Goal: Task Accomplishment & Management: Use online tool/utility

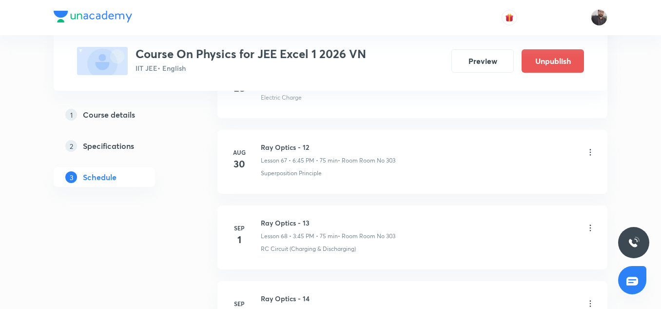
scroll to position [5119, 0]
click at [233, 209] on li "Sep 1 Ray Optics - 13 Lesson 68 • 3:45 PM • 75 min • Room Room No 303 RC Circui…" at bounding box center [412, 238] width 390 height 64
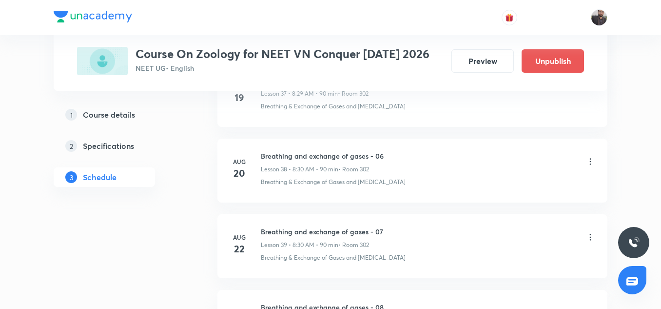
scroll to position [3721, 0]
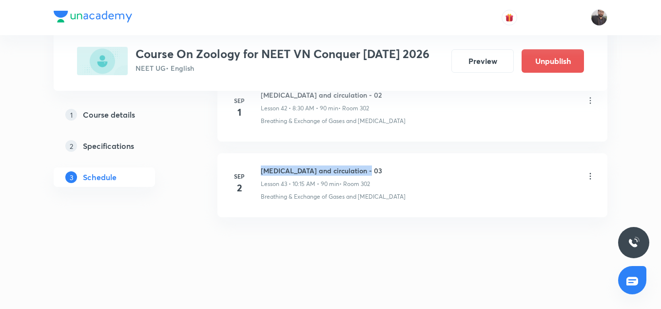
drag, startPoint x: 259, startPoint y: 168, endPoint x: 364, endPoint y: 169, distance: 104.3
click at [364, 169] on div "Sep 2 Body fluids and circulation - 03 Lesson 43 • 10:15 AM • 90 min • Room 302…" at bounding box center [413, 183] width 366 height 36
copy h6 "Body fluids and circulation - 03"
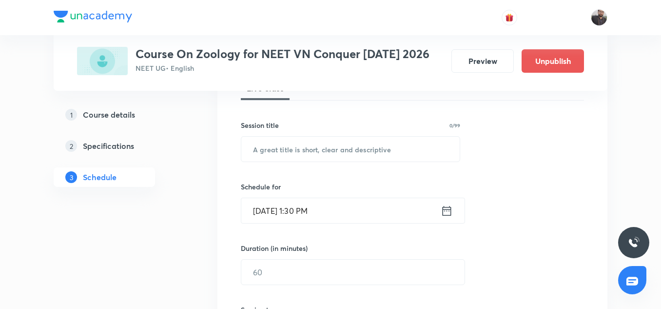
scroll to position [158, 0]
click at [343, 144] on input "text" at bounding box center [350, 147] width 218 height 25
paste input "Body fluids and circulation - 03"
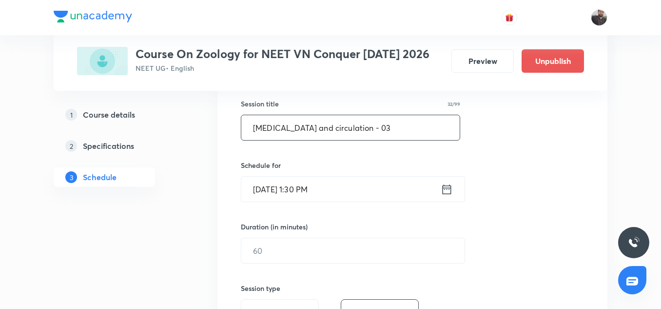
scroll to position [180, 0]
type input "Body fluids and circulation - 03"
click at [349, 188] on input "Sep 2, 2025, 1:30 PM" at bounding box center [340, 186] width 199 height 25
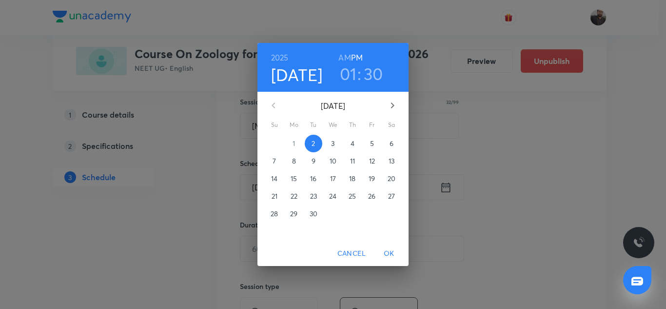
click at [331, 143] on p "3" at bounding box center [332, 143] width 3 height 10
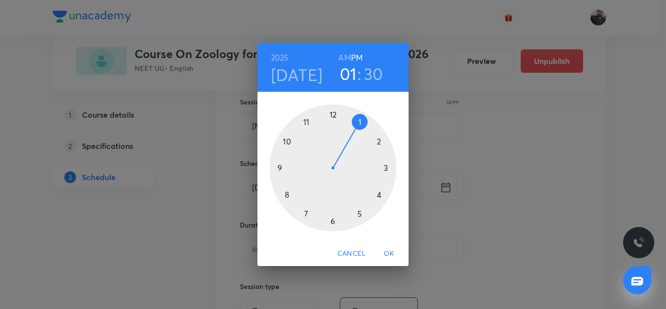
click at [286, 194] on div at bounding box center [333, 167] width 127 height 127
click at [345, 55] on h6 "AM" at bounding box center [344, 58] width 12 height 14
click at [332, 221] on div at bounding box center [333, 167] width 127 height 127
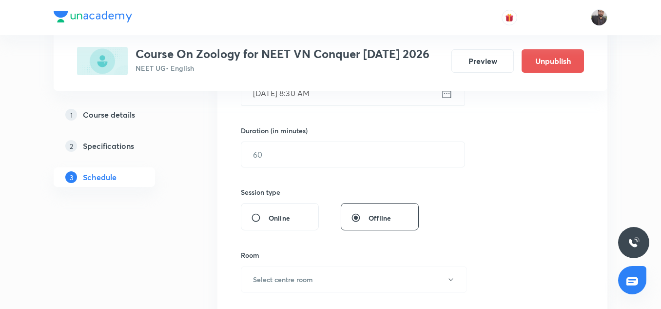
scroll to position [276, 0]
click at [291, 153] on input "text" at bounding box center [352, 152] width 223 height 25
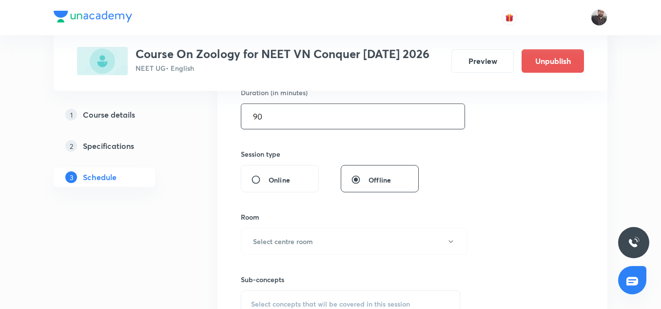
scroll to position [325, 0]
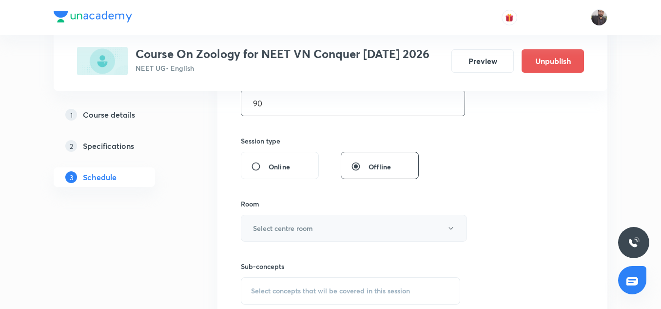
type input "90"
click at [282, 223] on h6 "Select centre room" at bounding box center [283, 228] width 60 height 10
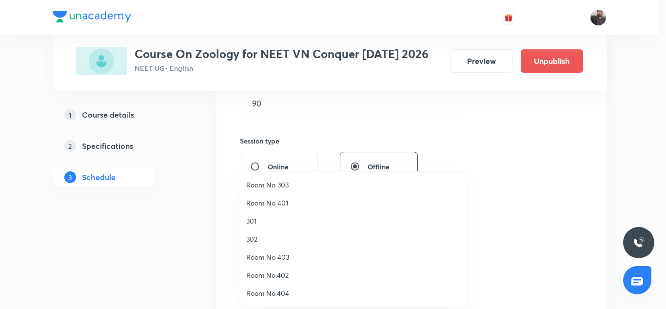
click at [259, 239] on span "302" at bounding box center [352, 238] width 213 height 10
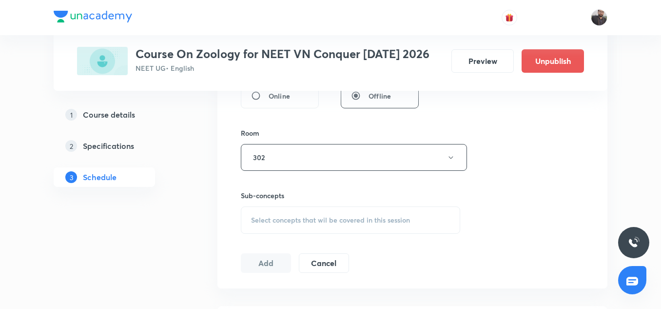
scroll to position [397, 0]
click at [272, 223] on div "Select concepts that wil be covered in this session" at bounding box center [350, 218] width 219 height 27
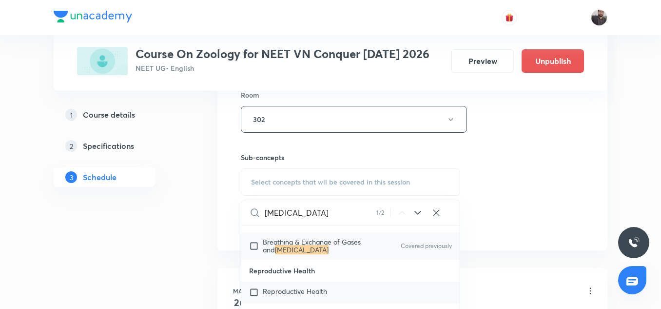
scroll to position [58, 0]
type input "Body fluids"
click at [256, 247] on input "checkbox" at bounding box center [256, 246] width 14 height 16
checkbox input "true"
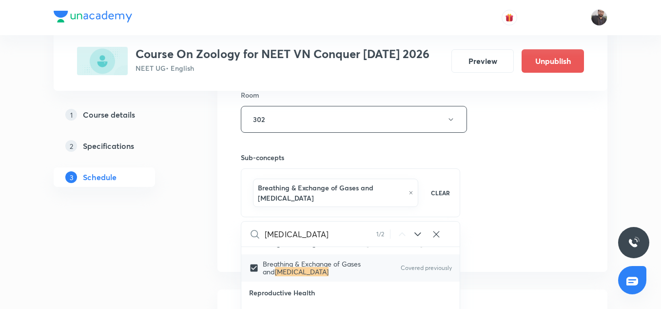
click at [514, 157] on div "Session 44 Live class Session title 32/99 Body fluids and circulation - 03 ​ Sc…" at bounding box center [412, 16] width 343 height 479
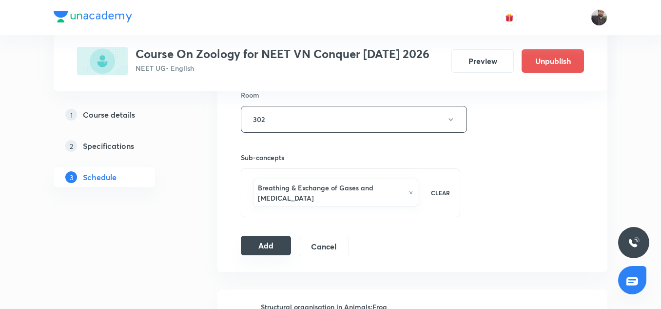
click at [283, 248] on button "Add" at bounding box center [266, 244] width 50 height 19
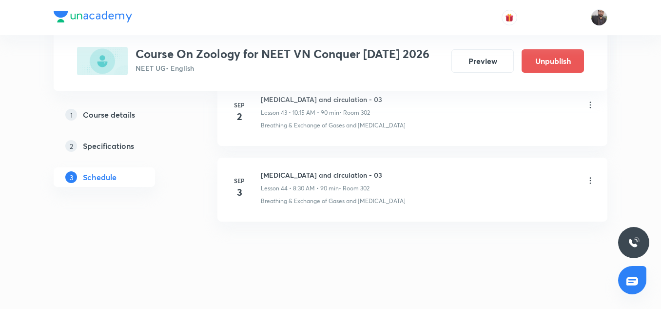
scroll to position [3349, 0]
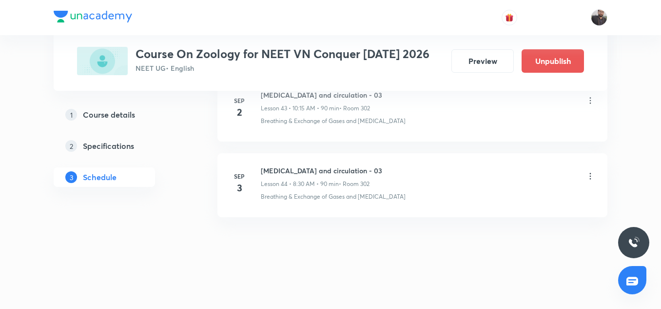
click at [373, 298] on div at bounding box center [330, 300] width 661 height 18
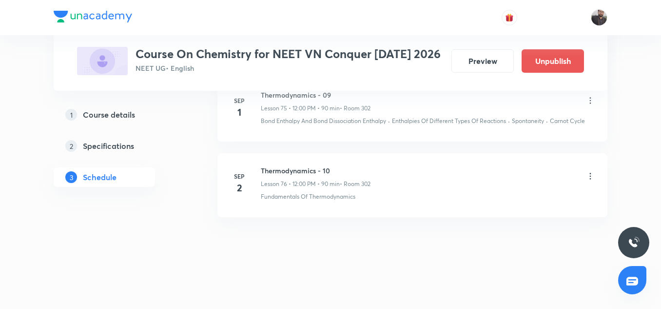
scroll to position [6294, 0]
drag, startPoint x: 259, startPoint y: 168, endPoint x: 344, endPoint y: 167, distance: 84.8
click at [344, 167] on li "Sep 2 Thermodynamics - 10 Lesson 76 • 12:00 PM • 90 min • Room 302 Fundamentals…" at bounding box center [412, 185] width 390 height 64
copy h6 "Thermodynamics - 10"
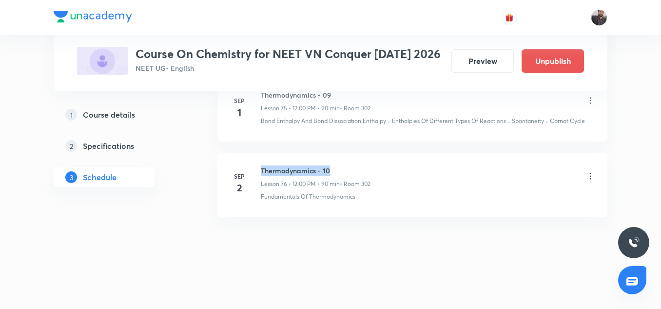
copy h6 "Thermodynamics - 10"
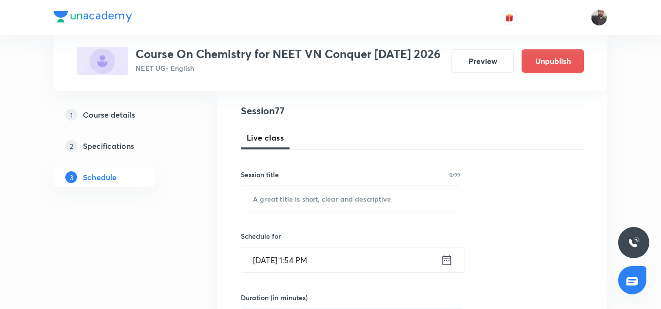
scroll to position [108, 0]
click at [330, 207] on input "text" at bounding box center [350, 197] width 218 height 25
paste input "Thermodynamics - 10"
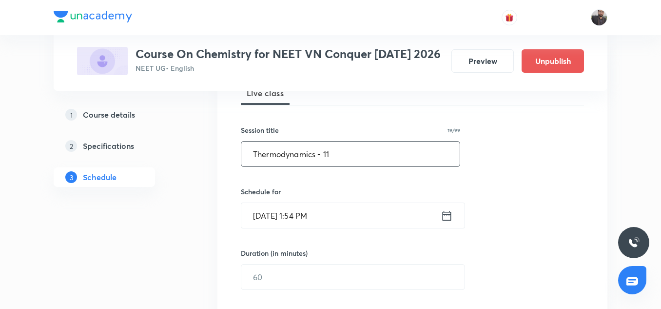
scroll to position [152, 0]
type input "Thermodynamics - 11"
drag, startPoint x: 330, startPoint y: 216, endPoint x: 287, endPoint y: 211, distance: 43.3
click at [287, 211] on input "Sep 2, 2025, 1:54 PM" at bounding box center [340, 214] width 199 height 25
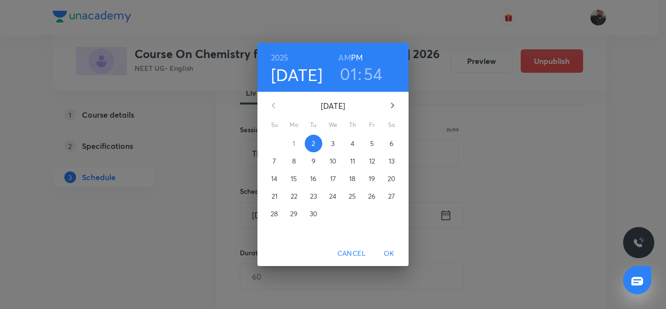
click at [330, 146] on span "3" at bounding box center [333, 143] width 18 height 10
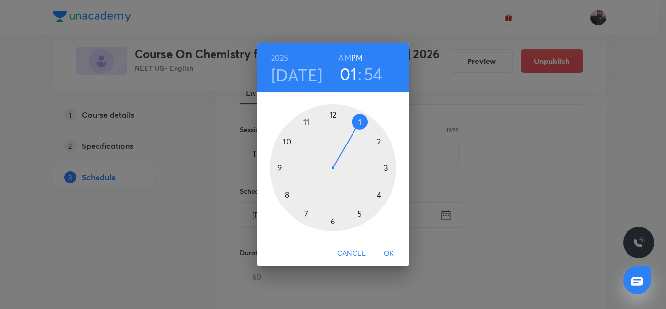
click at [287, 142] on div at bounding box center [333, 167] width 127 height 127
click at [346, 53] on h6 "AM" at bounding box center [344, 58] width 12 height 14
click at [385, 167] on div at bounding box center [333, 167] width 127 height 127
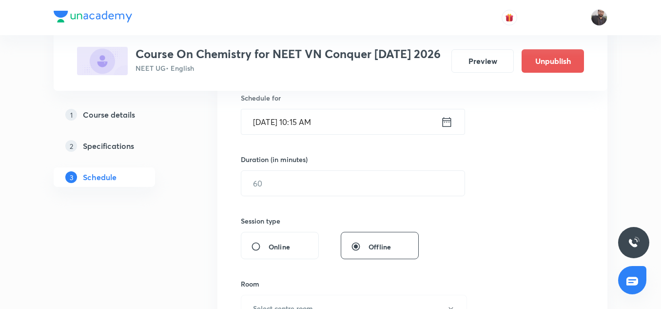
scroll to position [247, 0]
click at [283, 187] on input "text" at bounding box center [352, 181] width 223 height 25
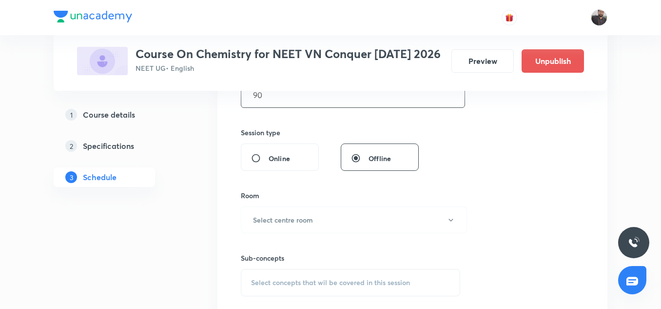
scroll to position [335, 0]
type input "90"
click at [293, 221] on h6 "Select centre room" at bounding box center [283, 218] width 60 height 10
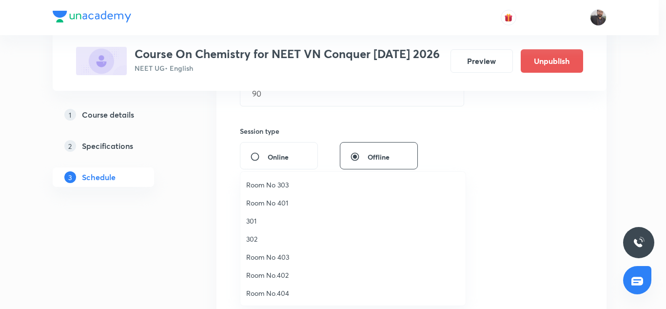
click at [252, 235] on span "302" at bounding box center [352, 238] width 213 height 10
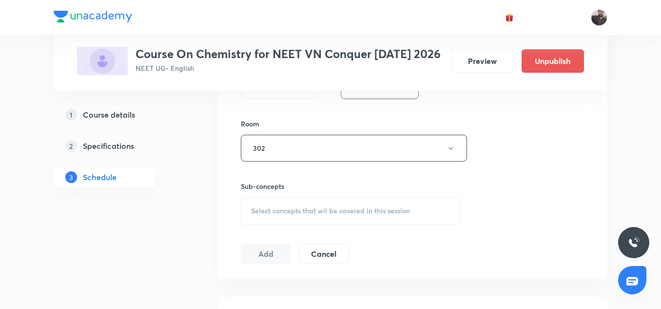
scroll to position [406, 0]
click at [270, 206] on span "Select concepts that wil be covered in this session" at bounding box center [330, 210] width 159 height 8
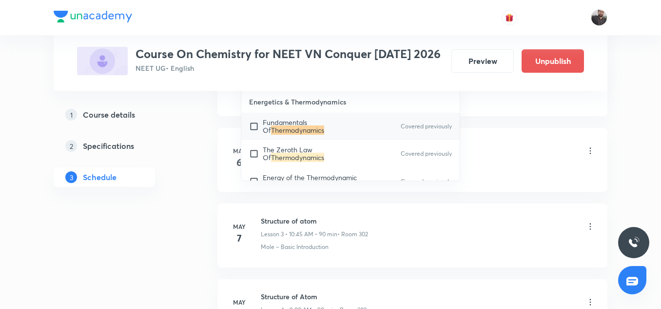
scroll to position [650, 0]
type input "Thermodynamics"
drag, startPoint x: 251, startPoint y: 136, endPoint x: 446, endPoint y: 130, distance: 195.1
click at [446, 130] on div "Fundamentals Of Thermodynamics Covered previously" at bounding box center [350, 125] width 218 height 27
checkbox input "true"
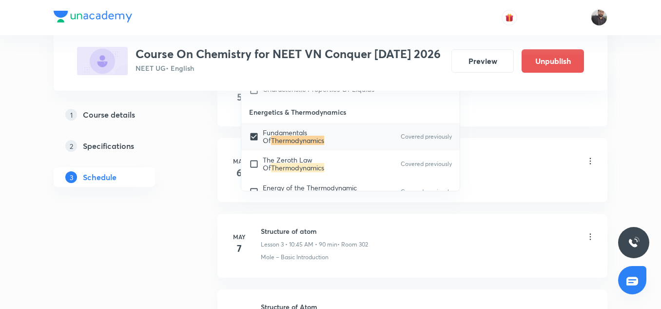
click at [503, 116] on li "May 5 Structure of atom Lesson 1 • 12:35 PM • 85 min • Room 302 Basic Concepts" at bounding box center [412, 94] width 390 height 64
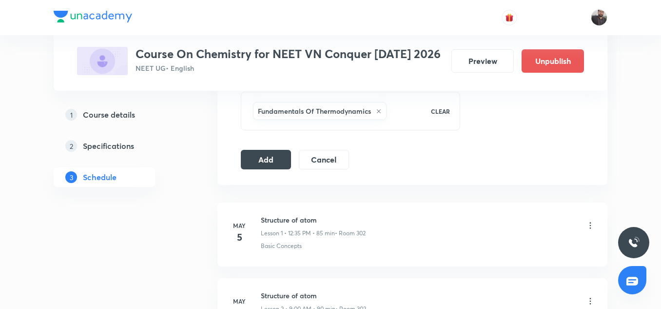
scroll to position [509, 0]
click at [283, 159] on button "Add" at bounding box center [266, 159] width 50 height 19
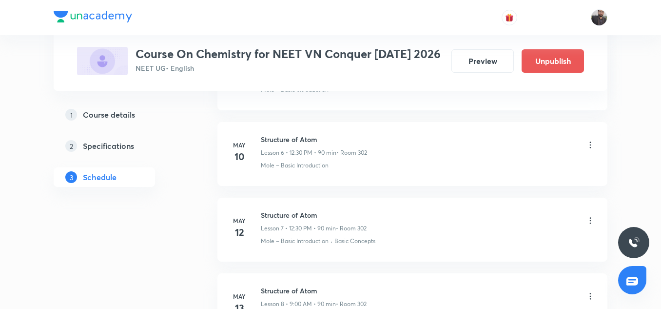
scroll to position [5925, 0]
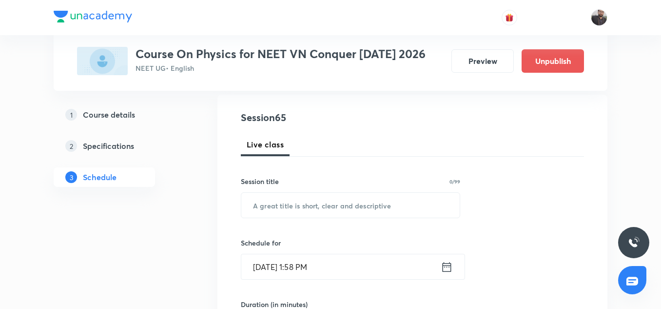
scroll to position [5318, 0]
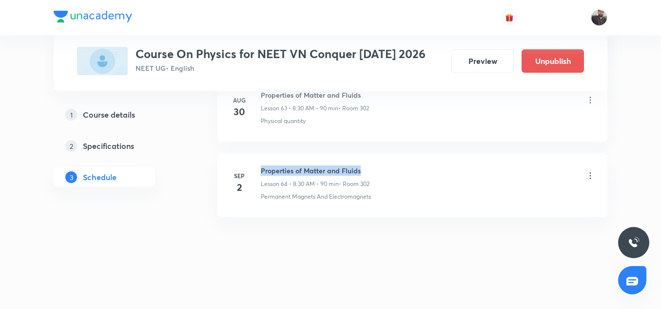
copy h6 "Properties of Matter and Fluids"
drag, startPoint x: 261, startPoint y: 171, endPoint x: 370, endPoint y: 172, distance: 109.2
click at [369, 172] on h6 "Properties of Matter and Fluids" at bounding box center [315, 170] width 109 height 10
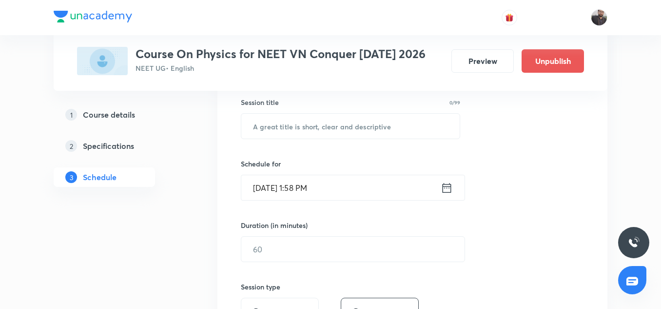
scroll to position [184, 0]
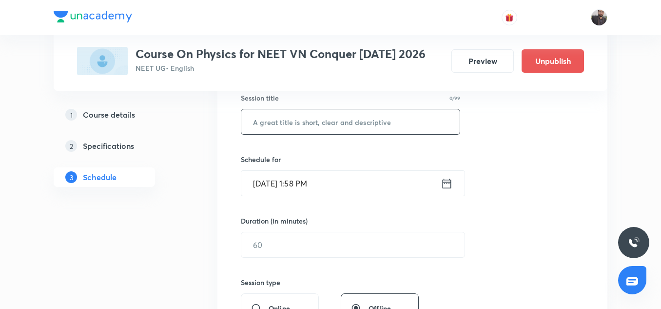
click at [298, 120] on input "text" at bounding box center [350, 121] width 218 height 25
paste input "Properties of Matter and Fluids"
type input "Properties of Matter and Fluids"
click at [334, 180] on input "Sep 2, 2025, 1:58 PM" at bounding box center [340, 183] width 199 height 25
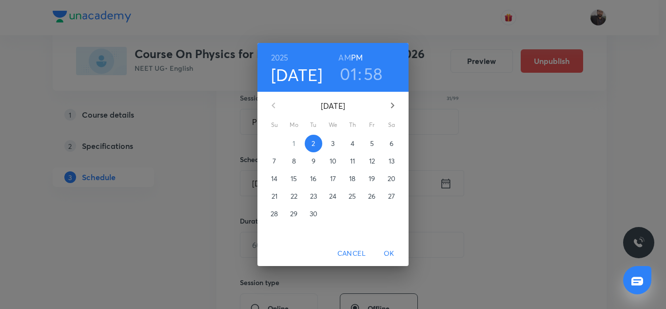
click at [333, 144] on p "3" at bounding box center [332, 143] width 3 height 10
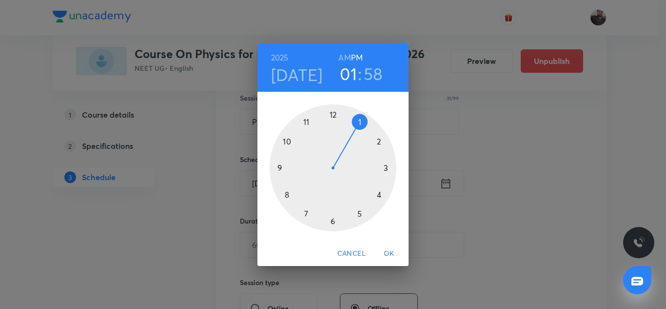
click at [334, 115] on div at bounding box center [333, 167] width 127 height 127
click at [358, 56] on h6 "PM" at bounding box center [357, 58] width 12 height 14
click at [332, 115] on div at bounding box center [333, 167] width 127 height 127
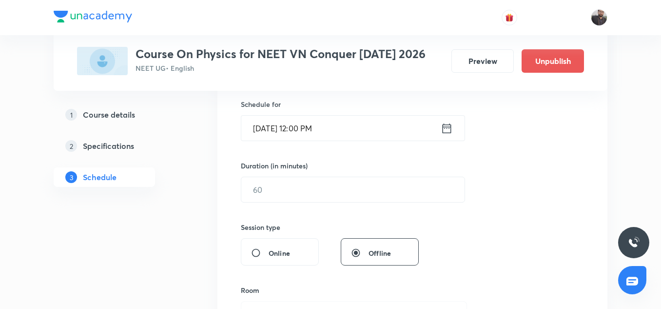
scroll to position [239, 0]
click at [327, 203] on div "Session 65 Live class Session title 31/99 Properties of Matter and Fluids ​ Sch…" at bounding box center [412, 200] width 343 height 458
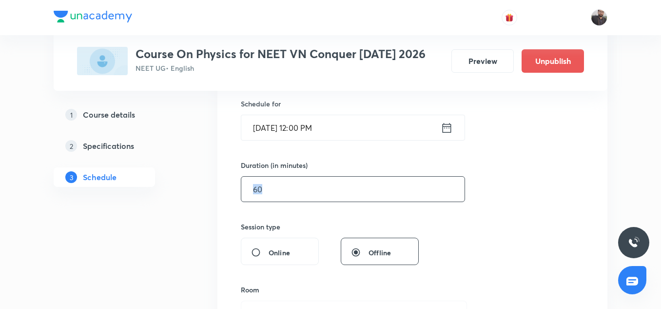
click at [323, 194] on input "text" at bounding box center [352, 188] width 223 height 25
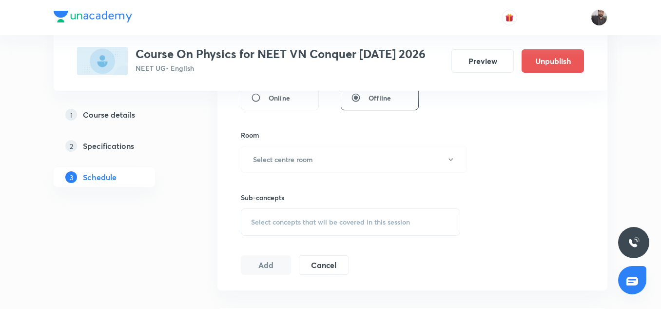
scroll to position [387, 0]
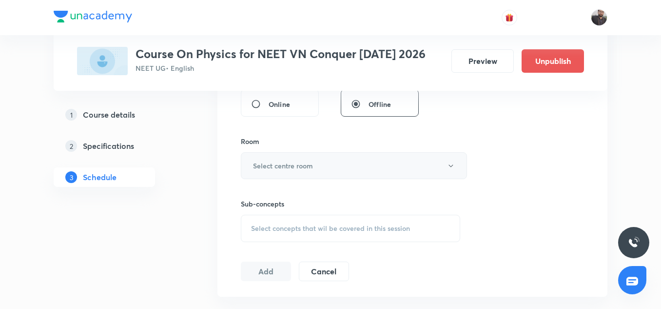
type input "90"
click at [302, 160] on h6 "Select centre room" at bounding box center [283, 165] width 60 height 10
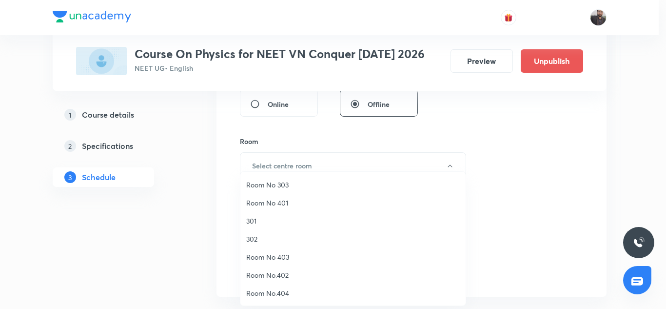
click at [257, 237] on span "302" at bounding box center [352, 238] width 213 height 10
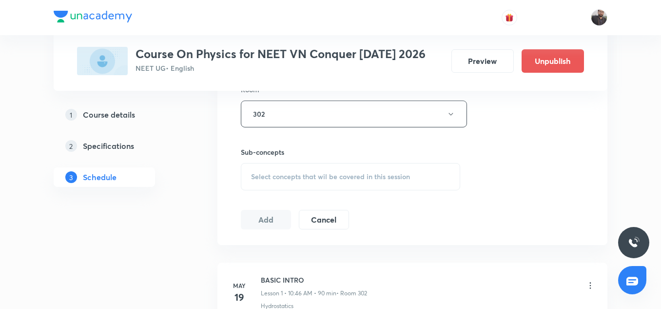
scroll to position [440, 0]
click at [287, 176] on span "Select concepts that wil be covered in this session" at bounding box center [330, 176] width 159 height 8
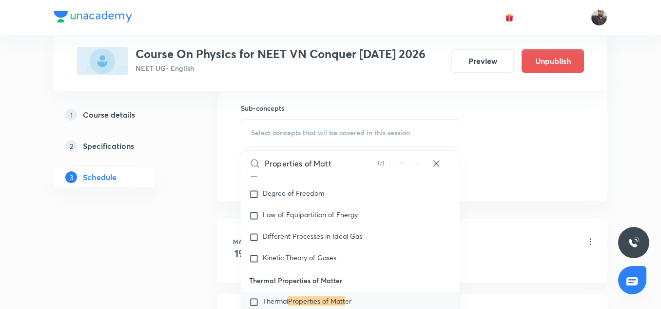
scroll to position [498, 0]
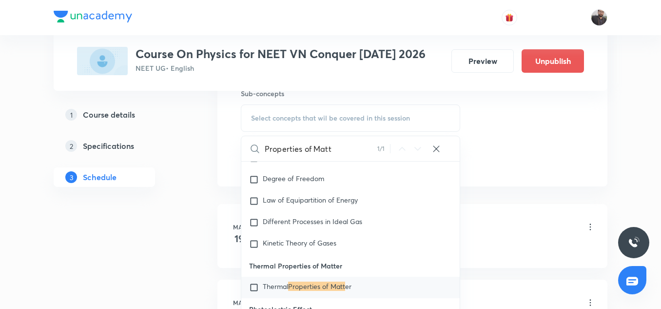
type input "Properties of Matt"
click at [286, 288] on span "Thermal" at bounding box center [275, 285] width 25 height 9
checkbox input "true"
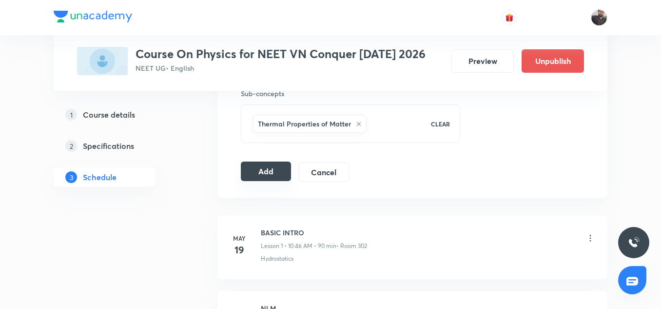
click at [278, 174] on button "Add" at bounding box center [266, 170] width 50 height 19
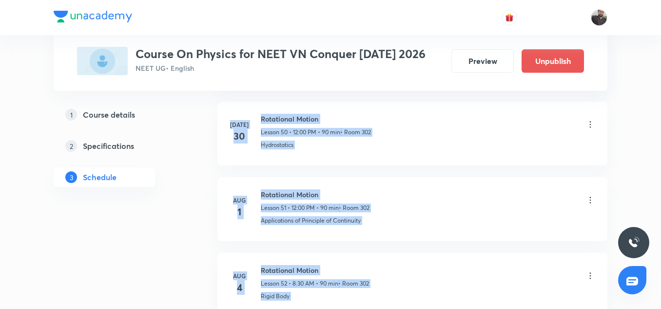
scroll to position [3833, 0]
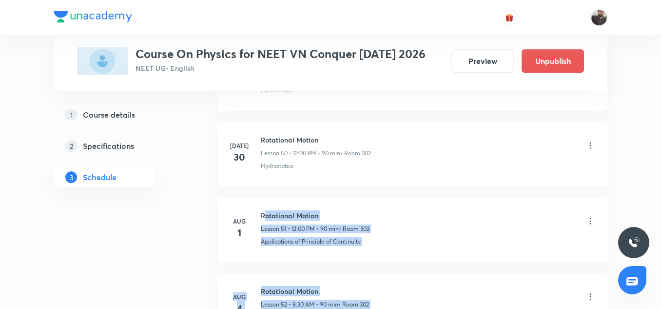
drag, startPoint x: 236, startPoint y: 133, endPoint x: 265, endPoint y: 204, distance: 76.8
click at [265, 204] on li "Aug 1 Rotational Motion Lesson 51 • 12:00 PM • 90 min • Room 302 Applications o…" at bounding box center [412, 230] width 390 height 64
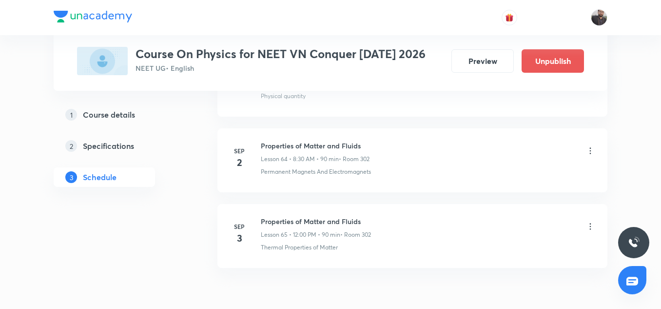
scroll to position [4945, 0]
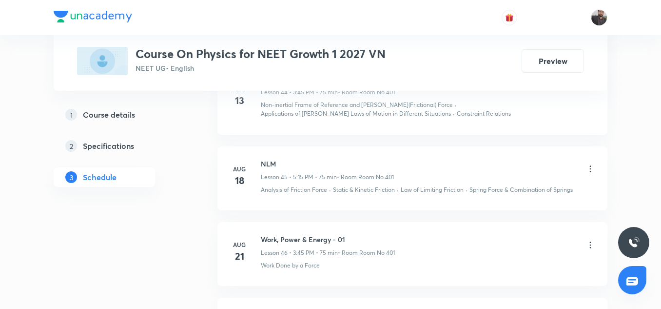
scroll to position [4345, 0]
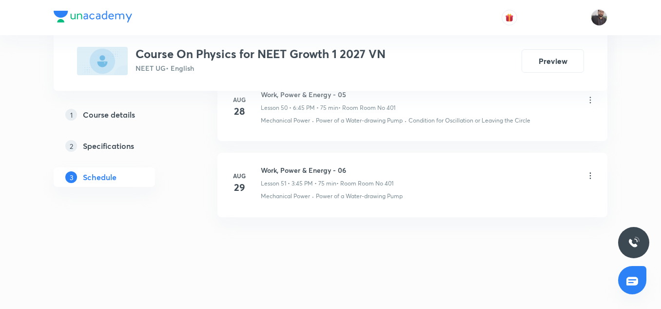
click at [313, 171] on h6 "Work, Power & Energy - 06" at bounding box center [327, 170] width 133 height 10
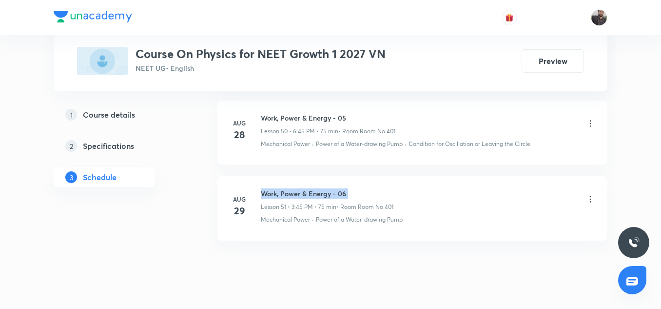
scroll to position [4321, 0]
copy h6 "Work, Power & Energy - 06"
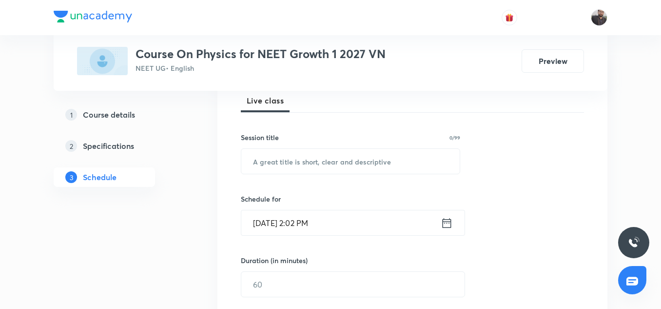
scroll to position [145, 0]
click at [311, 166] on input "text" at bounding box center [350, 160] width 218 height 25
paste input "Work, Power & Energy - 06"
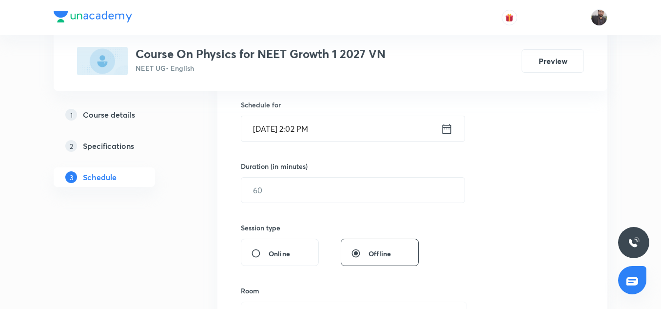
scroll to position [238, 0]
type input "Work, Power & Energy - 07"
click at [305, 127] on input "[DATE] 2:02 PM" at bounding box center [340, 128] width 199 height 25
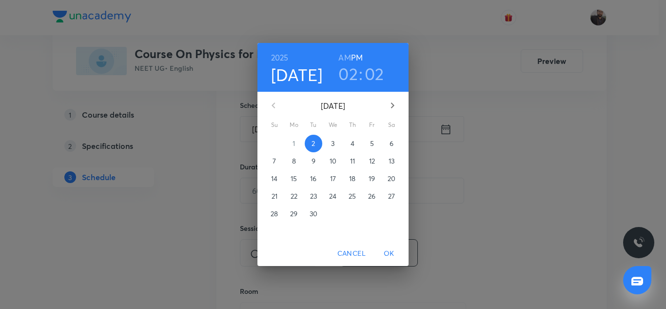
click at [331, 145] on p "3" at bounding box center [332, 143] width 3 height 10
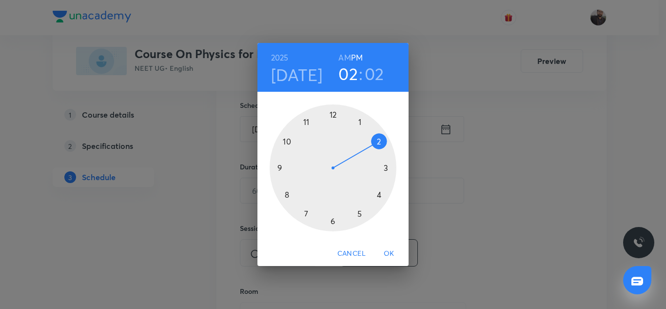
click at [386, 165] on div at bounding box center [333, 167] width 127 height 127
click at [358, 56] on h6 "PM" at bounding box center [357, 58] width 12 height 14
click at [279, 166] on div at bounding box center [333, 167] width 127 height 127
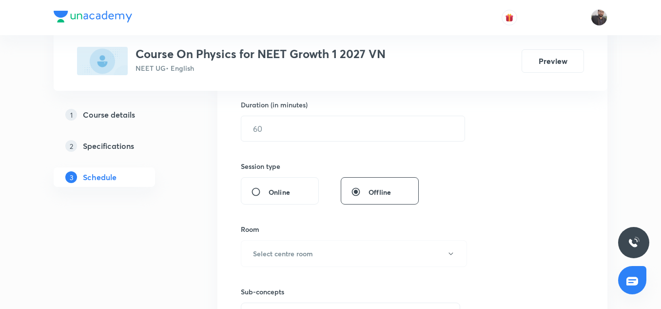
scroll to position [307, 0]
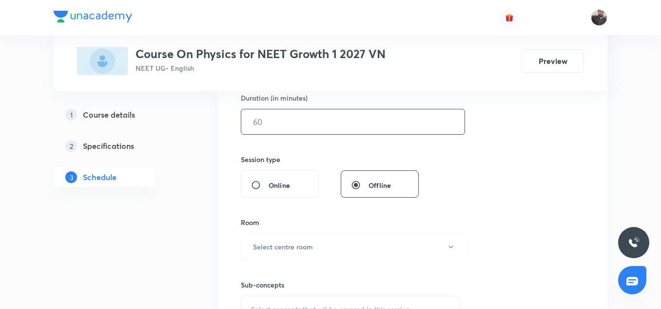
click at [269, 124] on input "text" at bounding box center [352, 121] width 223 height 25
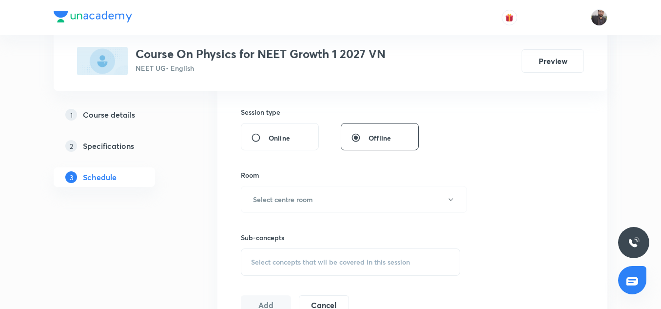
scroll to position [354, 0]
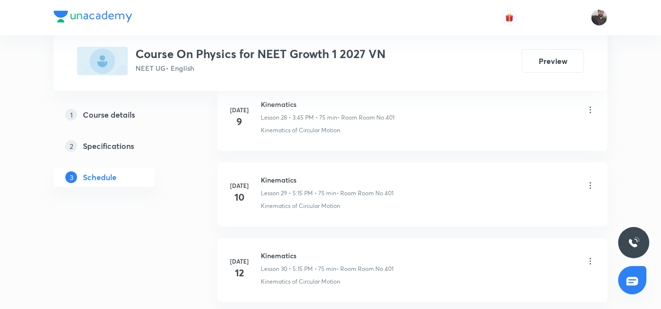
click at [243, 130] on div "[DATE] Kinematics Lesson 28 • 3:45 PM • 75 min • Room Room No 401 Kinematics of…" at bounding box center [413, 117] width 366 height 36
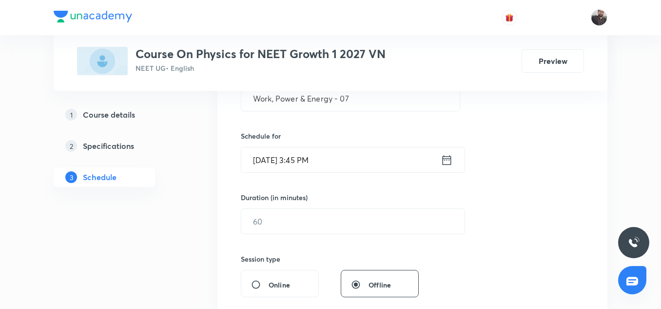
scroll to position [208, 0]
click at [278, 219] on input "text" at bounding box center [352, 220] width 223 height 25
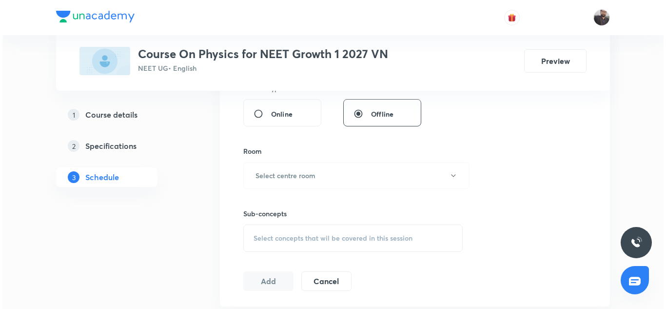
scroll to position [378, 0]
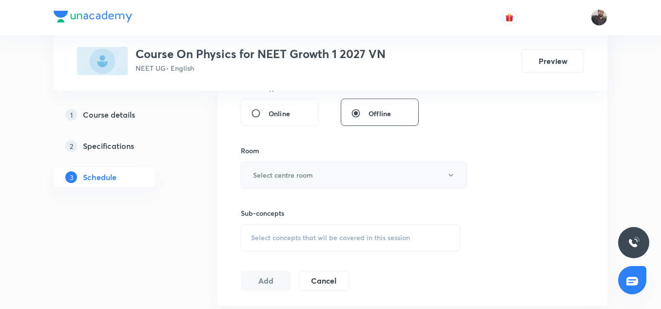
type input "75"
click at [307, 175] on h6 "Select centre room" at bounding box center [283, 175] width 60 height 10
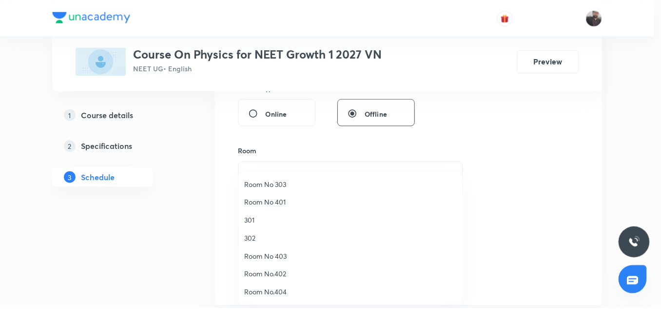
scroll to position [19, 0]
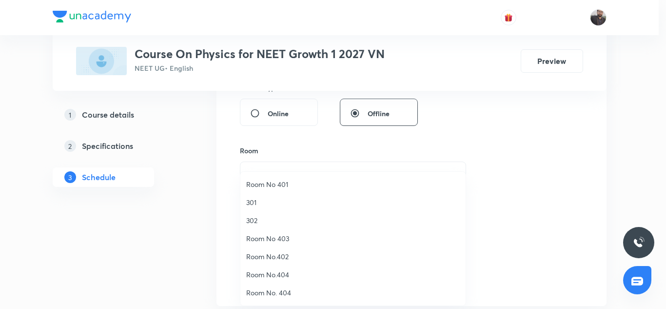
click at [273, 182] on span "Room No 401" at bounding box center [352, 184] width 213 height 10
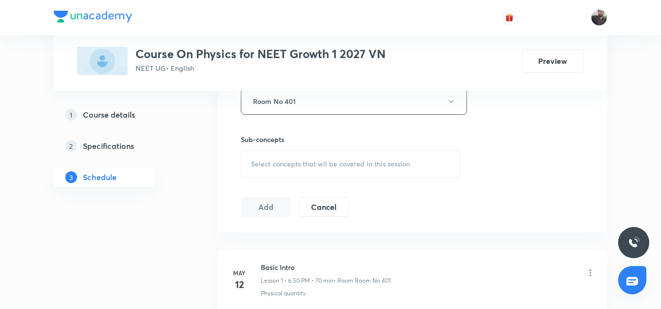
scroll to position [452, 0]
click at [279, 166] on span "Select concepts that wil be covered in this session" at bounding box center [330, 163] width 159 height 8
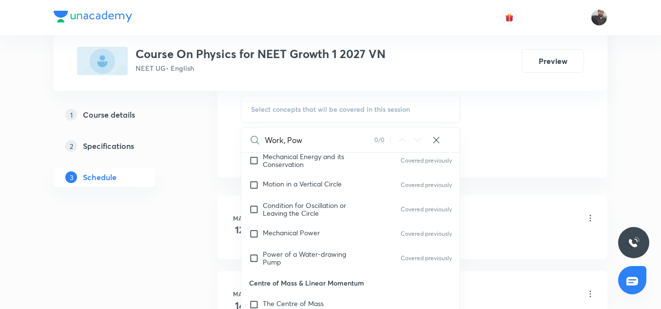
scroll to position [2614, 0]
type input "Work, Pow"
click at [326, 249] on span "Power of a Water-drawing Pump" at bounding box center [304, 257] width 83 height 17
checkbox input "true"
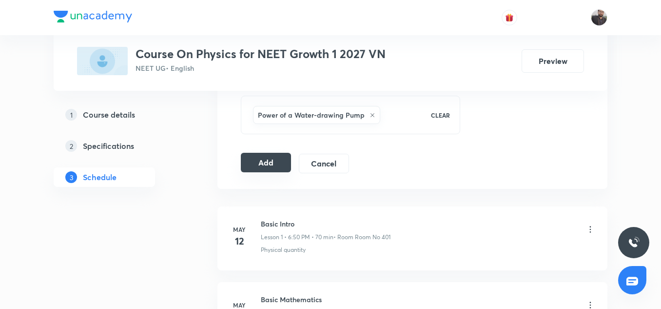
click at [268, 159] on button "Add" at bounding box center [266, 162] width 50 height 19
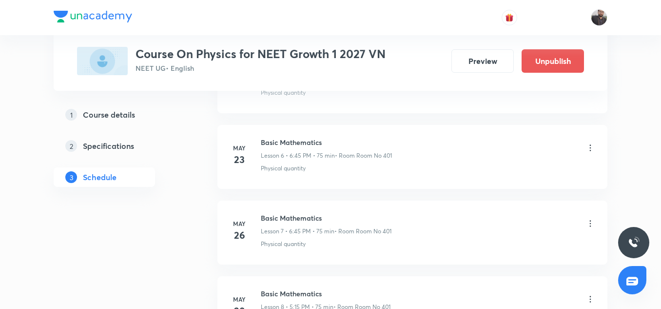
scroll to position [3973, 0]
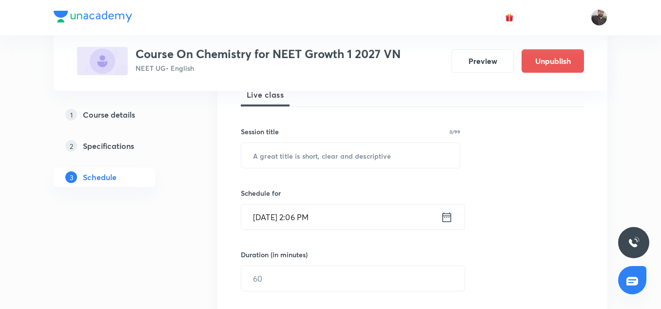
scroll to position [148, 0]
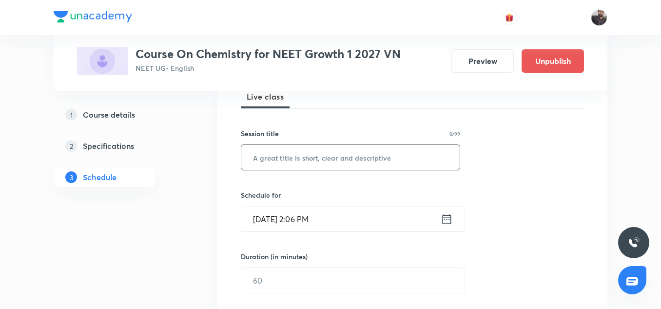
click at [359, 165] on input "text" at bounding box center [350, 157] width 218 height 25
paste input "Work, Power & Energy - 06"
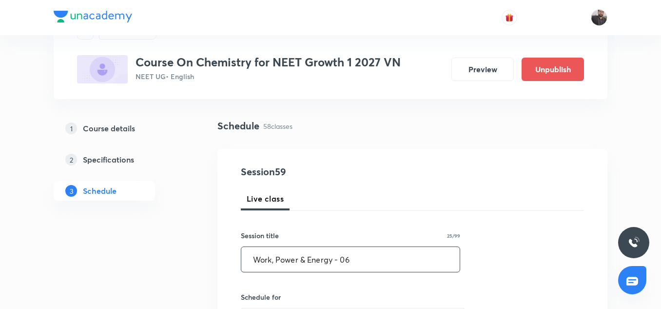
scroll to position [46, 0]
type input "W"
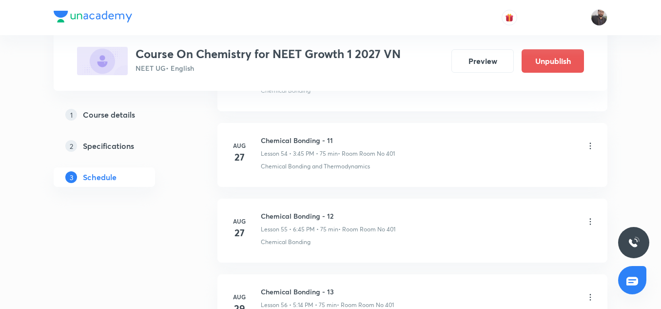
scroll to position [4864, 0]
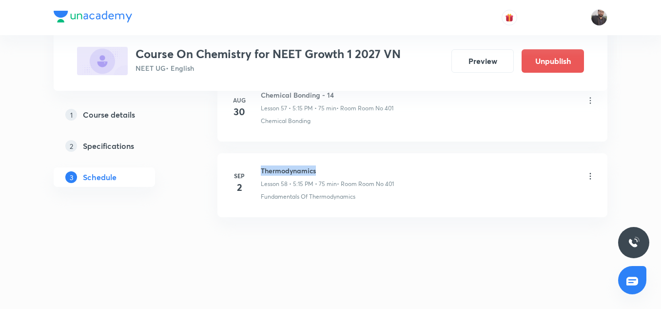
copy h6 "Thermodynamics"
drag, startPoint x: 261, startPoint y: 169, endPoint x: 325, endPoint y: 168, distance: 63.9
click at [325, 168] on h6 "Thermodynamics" at bounding box center [327, 170] width 133 height 10
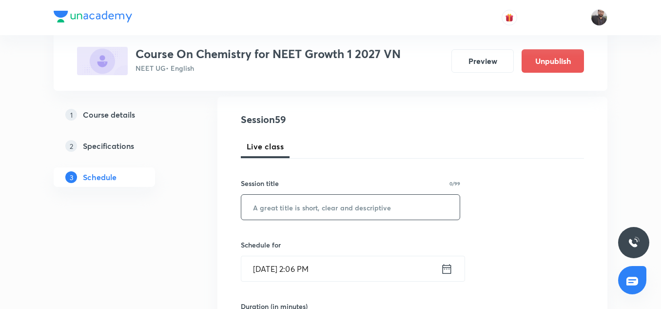
scroll to position [91, 0]
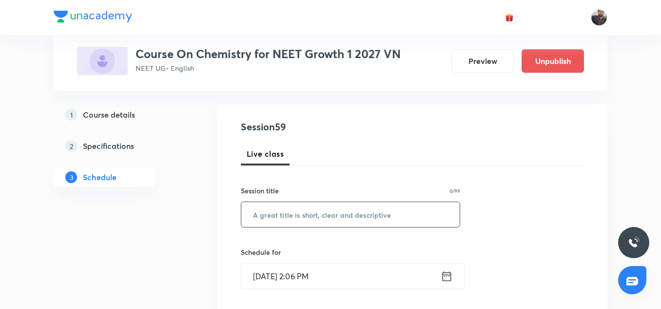
click at [305, 216] on input "text" at bounding box center [350, 214] width 218 height 25
paste input "Thermodynamics"
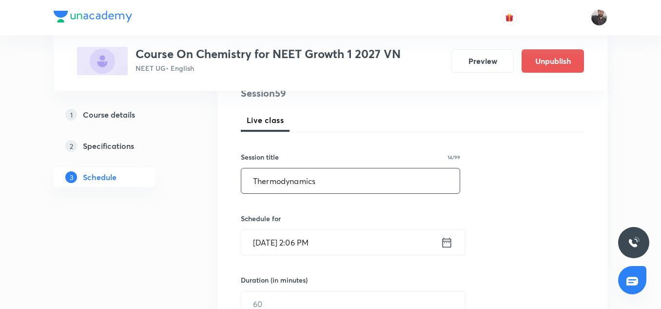
scroll to position [125, 0]
type input "Thermodynamics"
click at [312, 234] on input "Sep 2, 2025, 2:06 PM" at bounding box center [340, 241] width 199 height 25
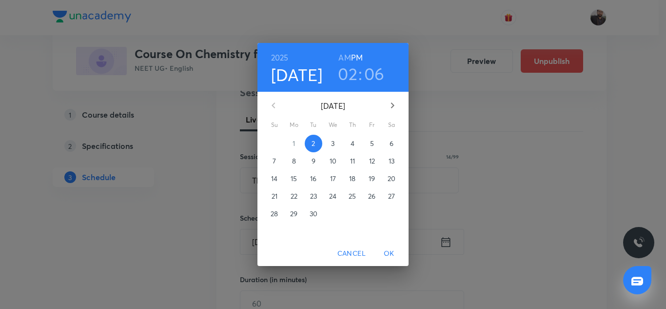
click at [334, 146] on p "3" at bounding box center [332, 143] width 3 height 10
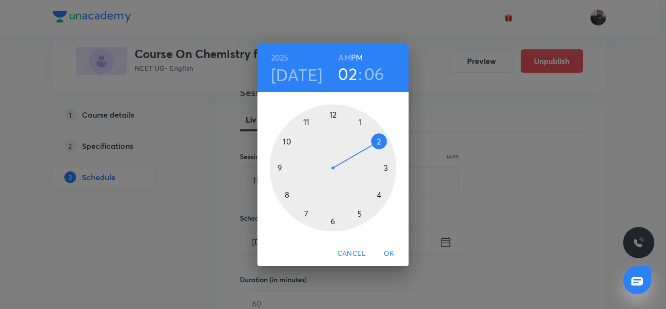
click at [359, 213] on div at bounding box center [333, 167] width 127 height 127
click at [386, 168] on div at bounding box center [333, 167] width 127 height 127
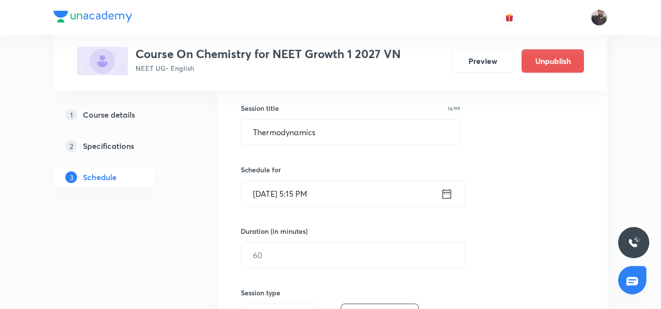
scroll to position [174, 0]
drag, startPoint x: 321, startPoint y: 240, endPoint x: 268, endPoint y: 260, distance: 56.5
click at [268, 260] on input "text" at bounding box center [352, 254] width 223 height 25
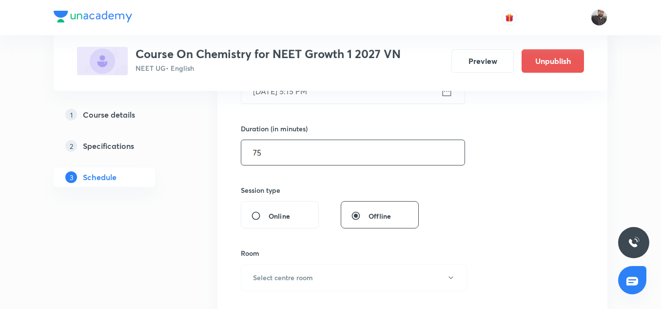
scroll to position [278, 0]
type input "75"
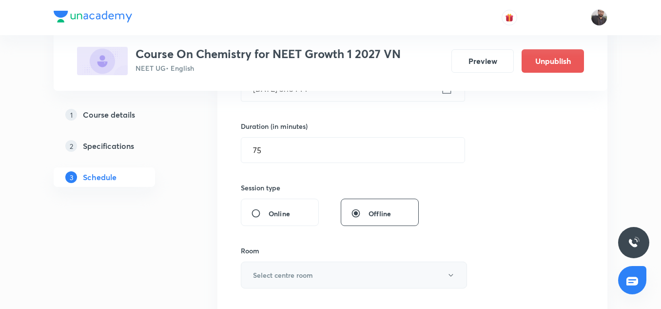
click at [339, 277] on button "Select centre room" at bounding box center [354, 274] width 226 height 27
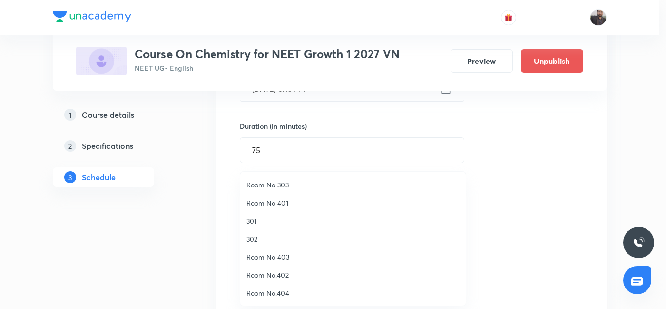
click at [271, 209] on li "Room No 401" at bounding box center [352, 203] width 225 height 18
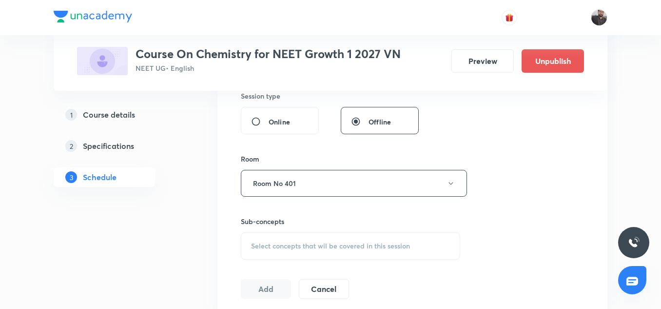
scroll to position [371, 0]
drag, startPoint x: 276, startPoint y: 238, endPoint x: 267, endPoint y: 248, distance: 12.8
click at [267, 248] on span "Select concepts that wil be covered in this session" at bounding box center [330, 245] width 159 height 8
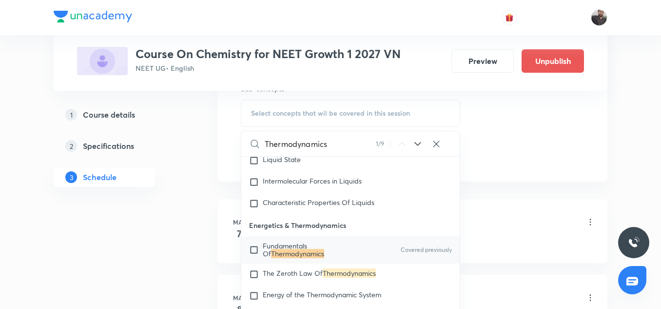
scroll to position [2193, 0]
type input "Thermodynamics"
click at [259, 256] on input "checkbox" at bounding box center [256, 249] width 14 height 16
checkbox input "true"
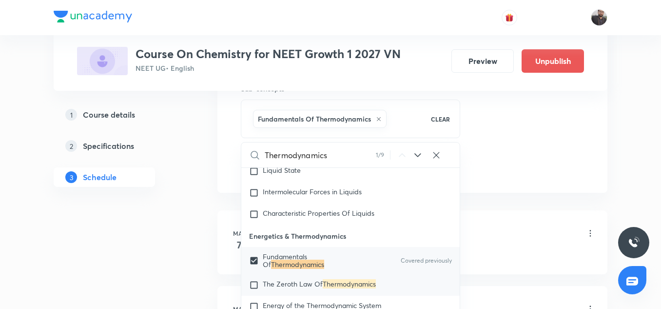
click at [256, 290] on input "checkbox" at bounding box center [256, 285] width 14 height 10
checkbox input "true"
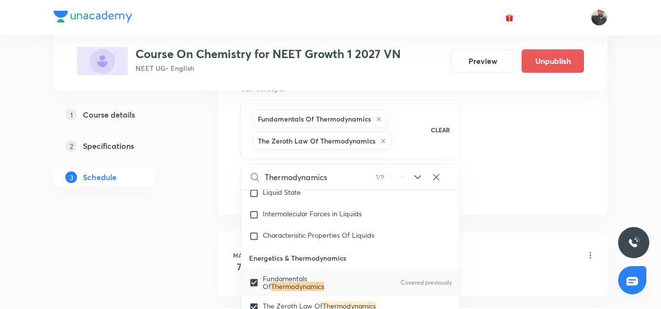
scroll to position [2274, 0]
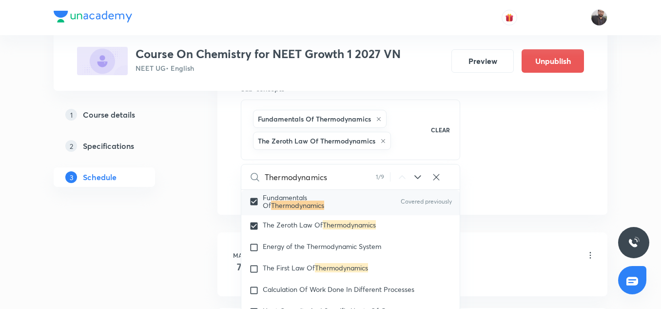
click at [255, 209] on input "checkbox" at bounding box center [256, 202] width 14 height 16
checkbox input "false"
checkbox input "true"
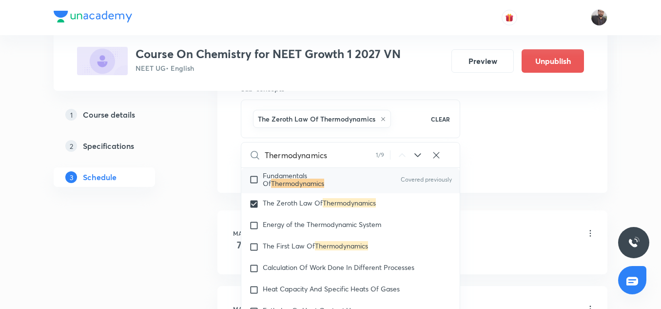
click at [256, 187] on input "checkbox" at bounding box center [256, 180] width 14 height 16
checkbox input "true"
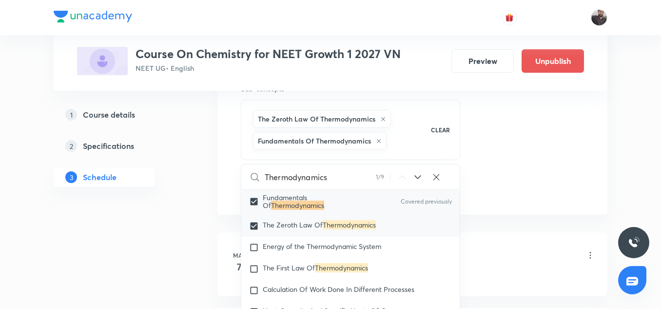
click at [258, 231] on input "checkbox" at bounding box center [256, 226] width 14 height 10
checkbox input "false"
checkbox input "true"
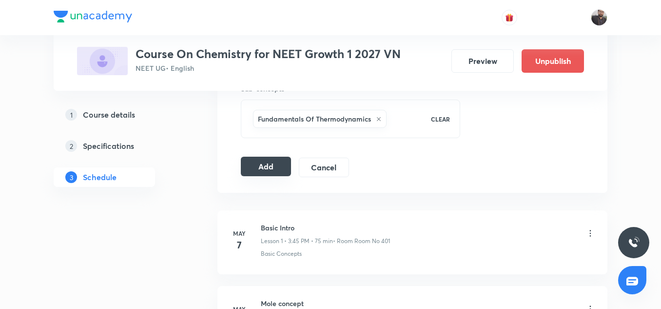
click at [281, 159] on button "Add" at bounding box center [266, 165] width 50 height 19
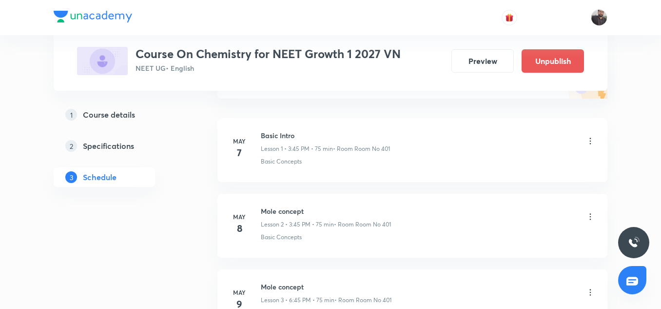
scroll to position [139, 0]
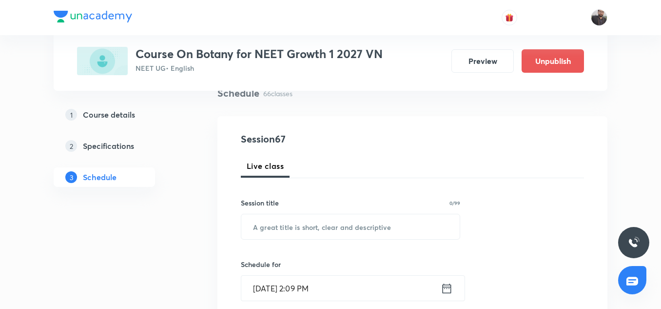
scroll to position [5459, 0]
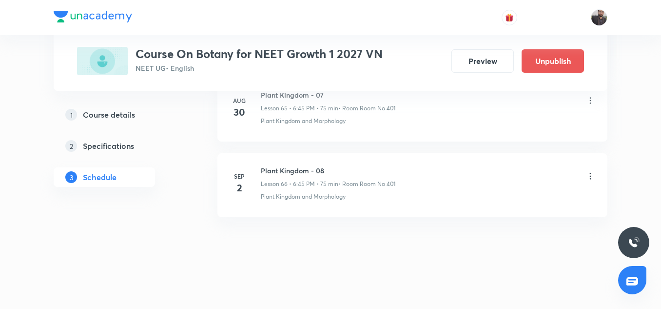
click at [298, 172] on h6 "Plant Kingdom - 08" at bounding box center [328, 170] width 135 height 10
copy h6 "Plant Kingdom - 08"
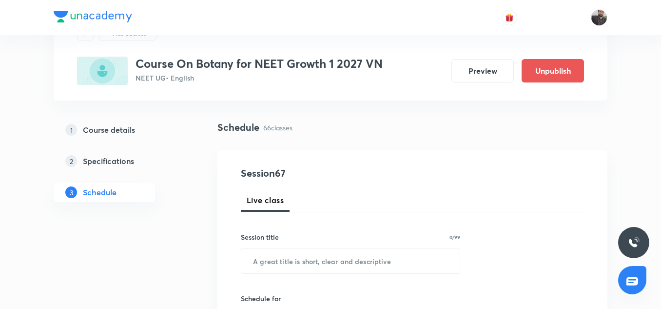
scroll to position [107, 0]
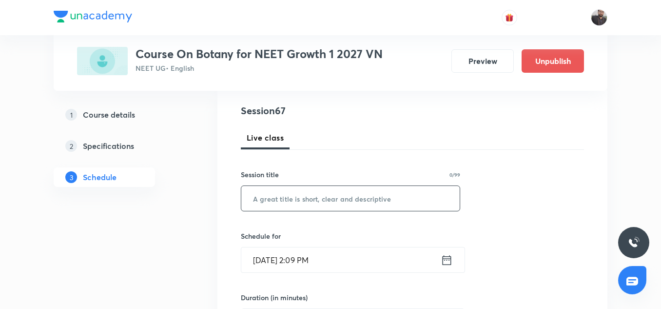
click at [298, 197] on input "text" at bounding box center [350, 198] width 218 height 25
paste input "Plant Kingdom - 08"
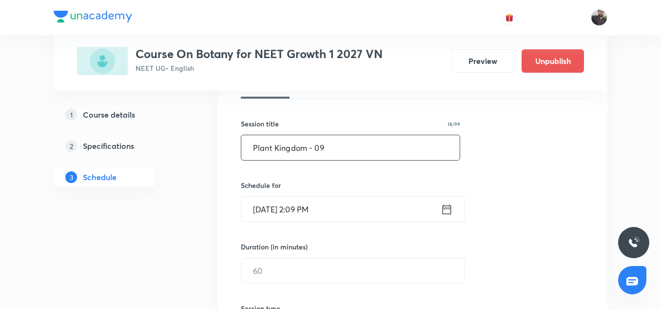
scroll to position [164, 0]
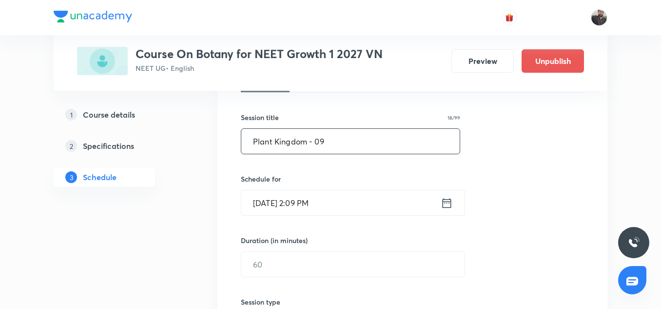
type input "Plant Kingdom - 09"
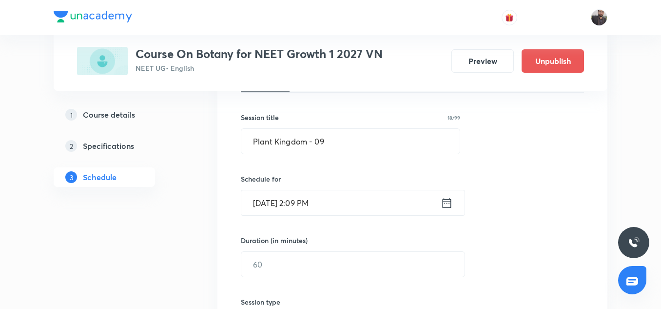
click at [298, 208] on input "[DATE] 2:09 PM" at bounding box center [340, 202] width 199 height 25
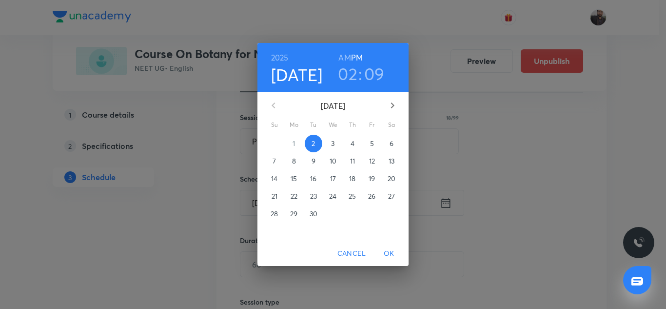
click at [332, 140] on p "3" at bounding box center [332, 143] width 3 height 10
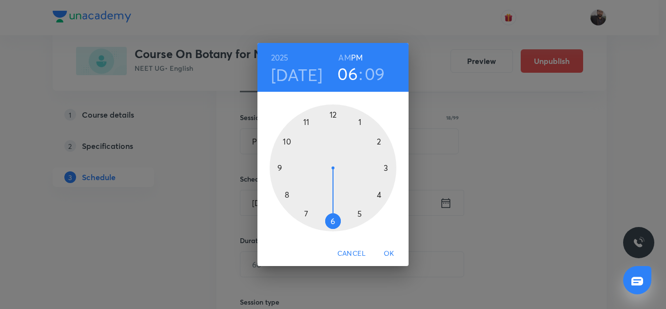
drag, startPoint x: 329, startPoint y: 220, endPoint x: 334, endPoint y: 221, distance: 5.1
click at [334, 221] on div at bounding box center [333, 167] width 127 height 127
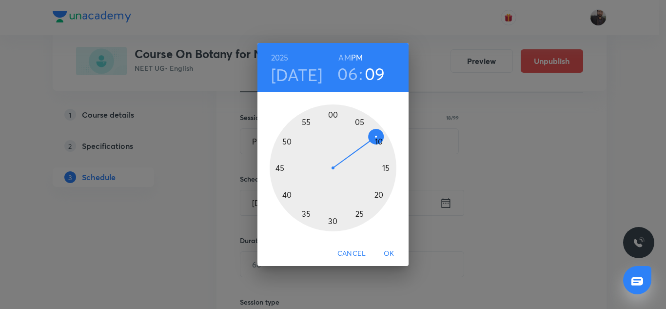
click at [355, 54] on h6 "PM" at bounding box center [357, 58] width 12 height 14
click at [280, 167] on div at bounding box center [333, 167] width 127 height 127
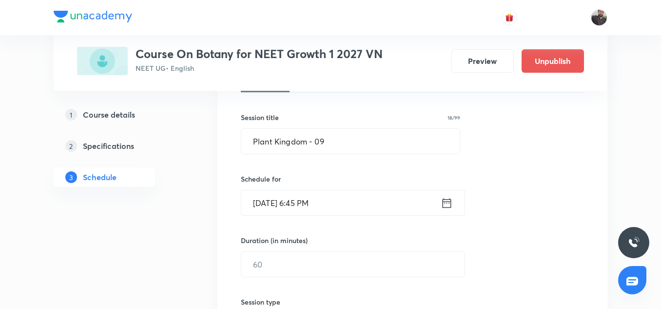
click at [280, 167] on div "Session 67 Live class Session title 18/99 Plant Kingdom - 09 ​ Schedule for [DA…" at bounding box center [412, 275] width 343 height 458
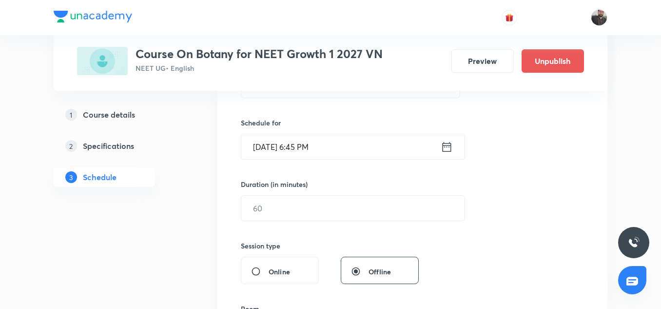
scroll to position [236, 0]
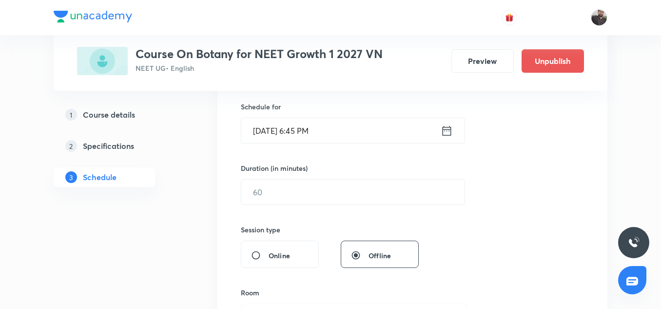
click at [328, 185] on input "text" at bounding box center [352, 191] width 223 height 25
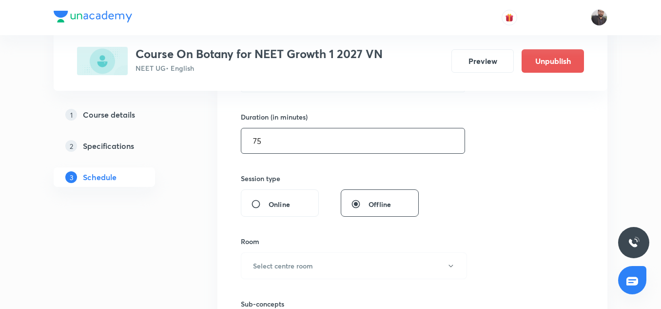
scroll to position [290, 0]
type input "75"
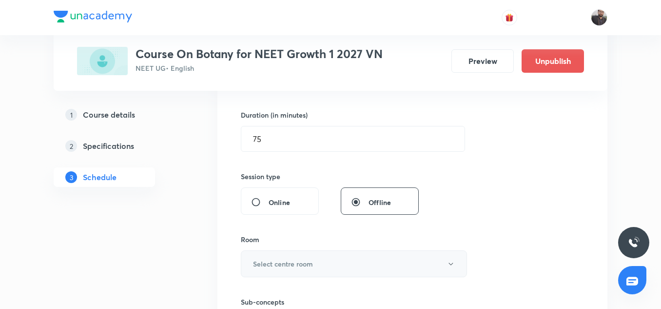
click at [304, 260] on h6 "Select centre room" at bounding box center [283, 263] width 60 height 10
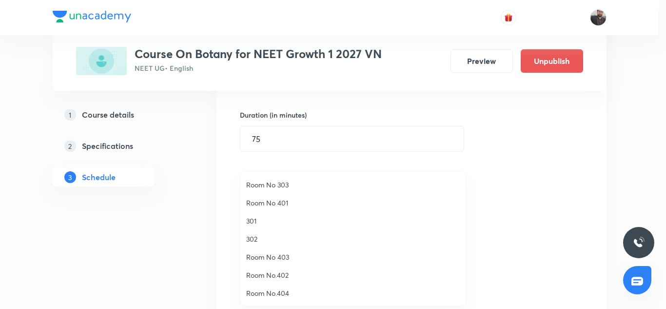
click at [285, 203] on span "Room No 401" at bounding box center [352, 202] width 213 height 10
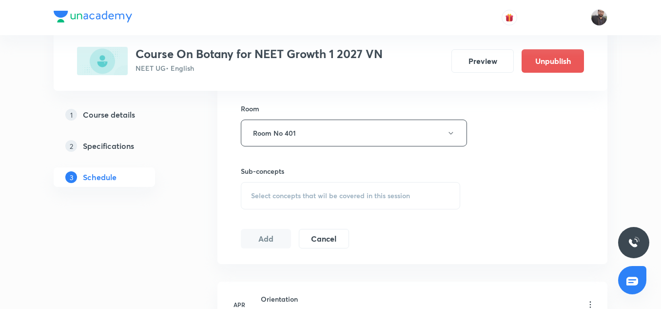
scroll to position [422, 0]
click at [296, 197] on span "Select concepts that wil be covered in this session" at bounding box center [330, 194] width 159 height 8
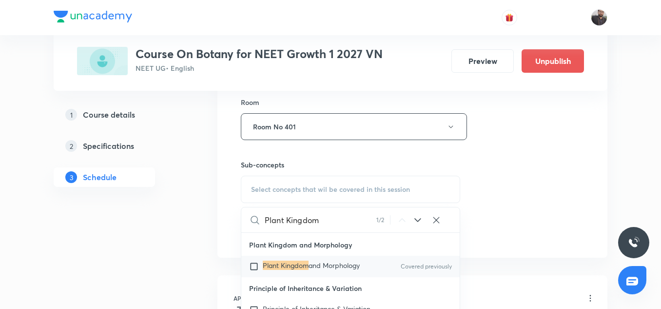
scroll to position [48, 0]
type input "Plant Kingdom"
click at [255, 269] on input "checkbox" at bounding box center [256, 266] width 14 height 10
checkbox input "true"
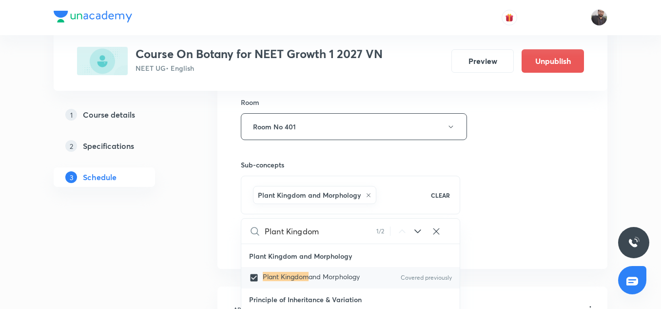
click at [518, 204] on div "Session 67 Live class Session title 18/99 Plant Kingdom - 09 ​ Schedule for Sep…" at bounding box center [412, 18] width 343 height 469
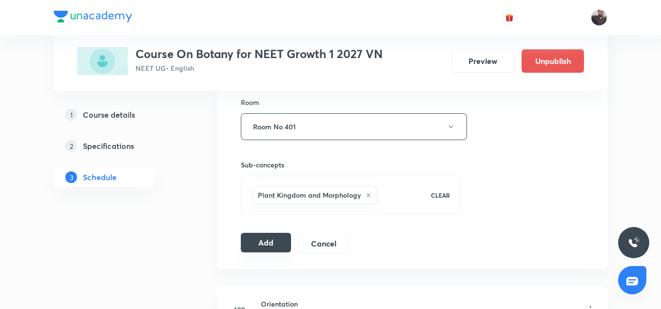
click at [257, 242] on button "Add" at bounding box center [266, 241] width 50 height 19
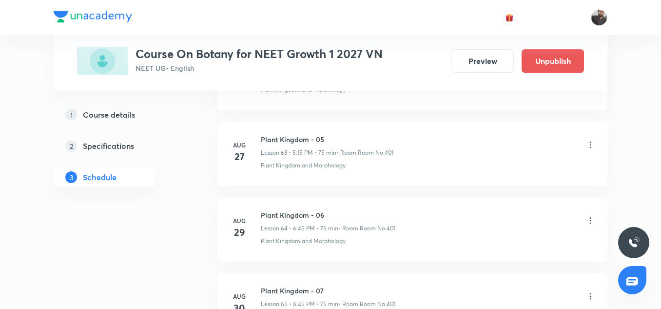
scroll to position [5087, 0]
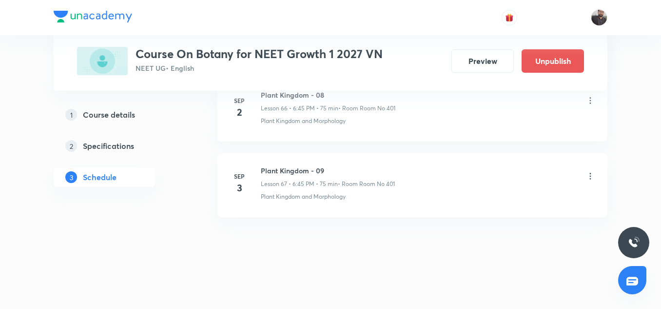
click at [364, 172] on h6 "Plant Kingdom - 09" at bounding box center [328, 170] width 134 height 10
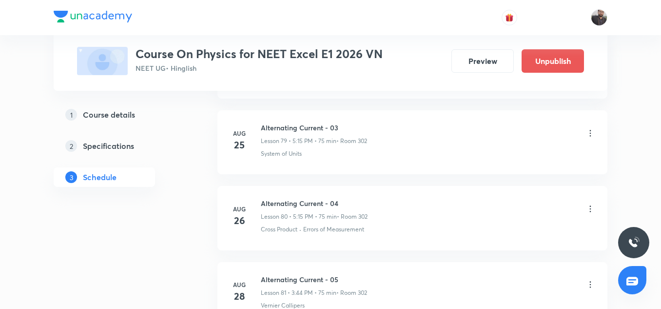
scroll to position [6829, 0]
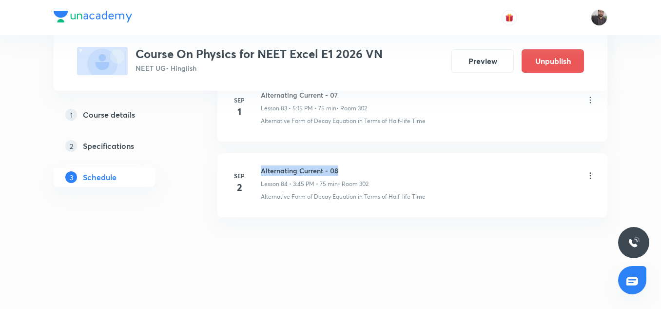
copy h6 "Alternating Current - 08"
drag, startPoint x: 261, startPoint y: 168, endPoint x: 337, endPoint y: 168, distance: 75.6
click at [337, 168] on h6 "Alternating Current - 08" at bounding box center [315, 170] width 108 height 10
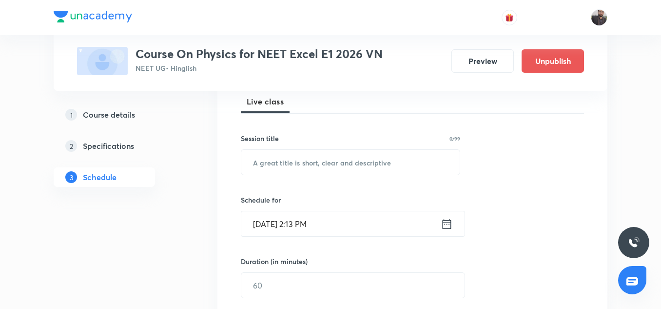
scroll to position [145, 0]
click at [333, 174] on div "Session 85 Live class Session title 0/99 ​ Schedule for [DATE] 2:13 PM ​ Durati…" at bounding box center [412, 294] width 343 height 458
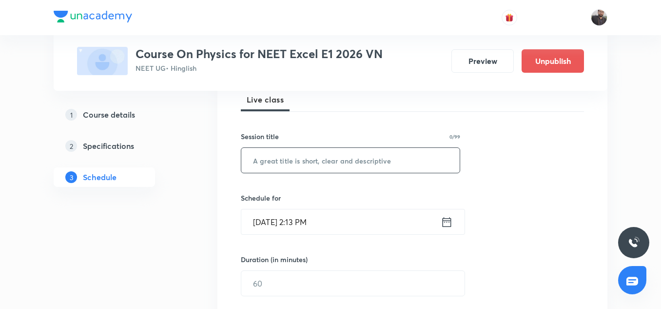
click at [333, 164] on input "text" at bounding box center [350, 160] width 218 height 25
paste input "Alternating Current - 08"
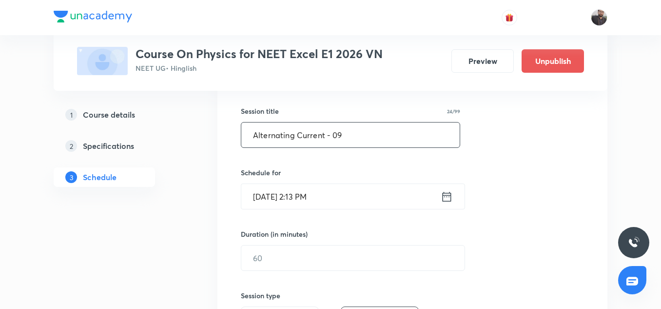
scroll to position [171, 0]
type input "Alternating Current - 09"
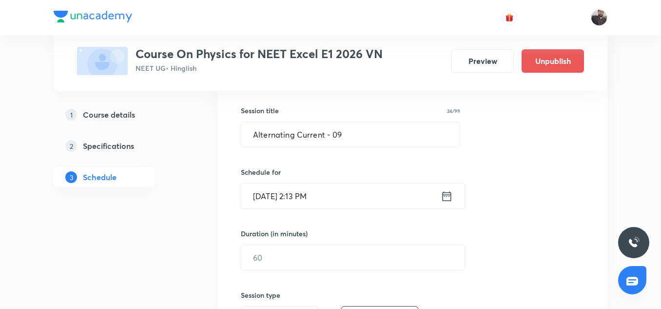
click at [329, 193] on input "[DATE] 2:13 PM" at bounding box center [340, 195] width 199 height 25
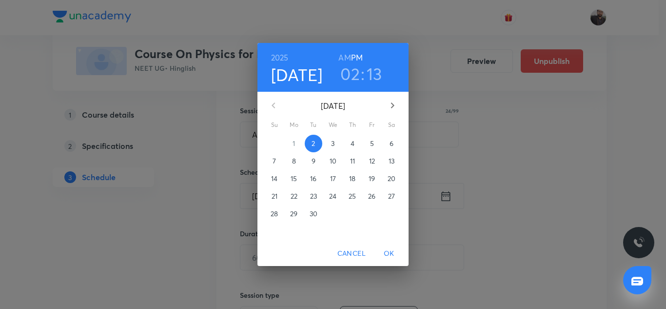
click at [332, 145] on p "3" at bounding box center [332, 143] width 3 height 10
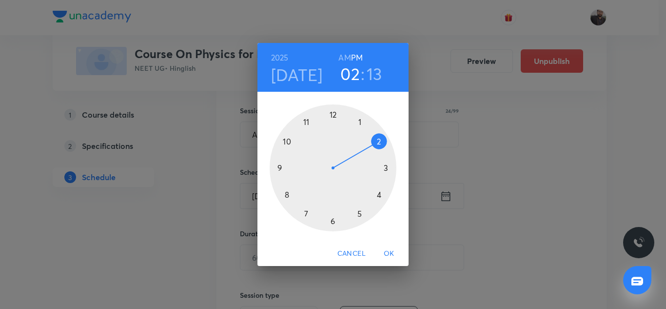
click at [384, 166] on div at bounding box center [333, 167] width 127 height 127
click at [387, 167] on div at bounding box center [333, 167] width 127 height 127
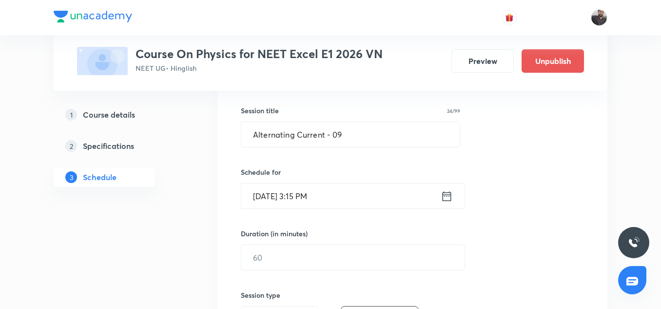
scroll to position [220, 0]
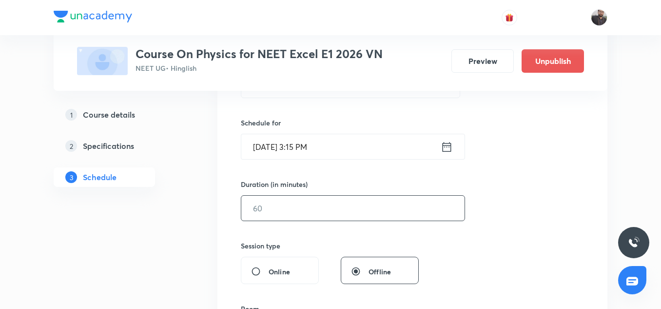
click at [336, 211] on input "text" at bounding box center [352, 207] width 223 height 25
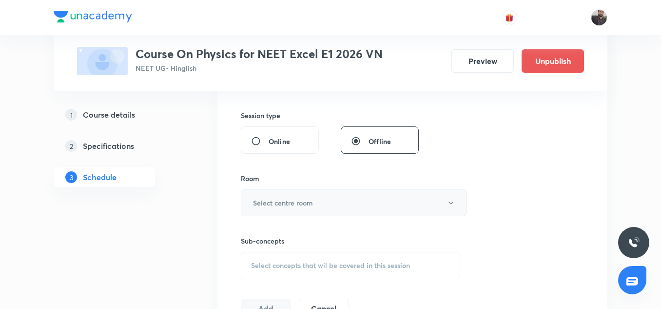
type input "75"
click at [309, 208] on button "Select centre room" at bounding box center [354, 202] width 226 height 27
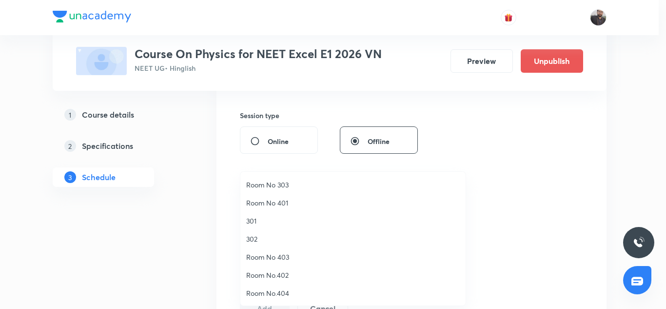
click at [258, 235] on span "302" at bounding box center [352, 238] width 213 height 10
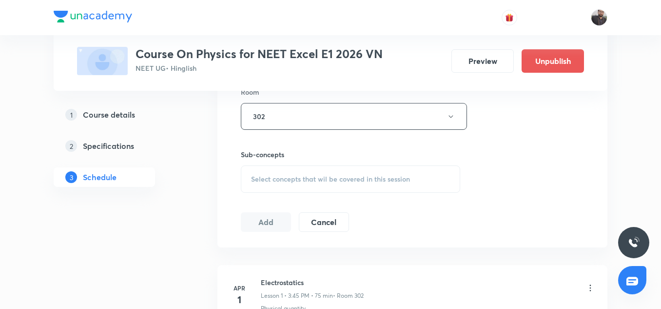
scroll to position [439, 0]
click at [262, 186] on div "Select concepts that wil be covered in this session" at bounding box center [350, 176] width 219 height 27
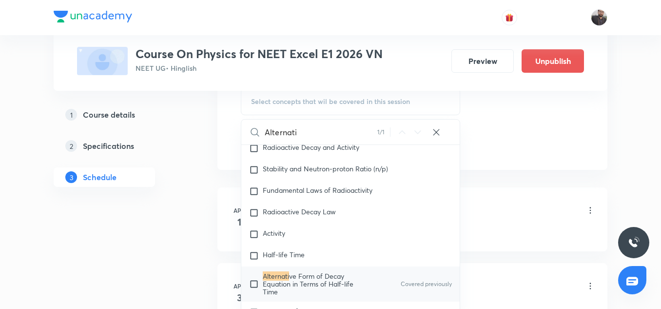
scroll to position [515, 0]
type input "Alternati"
click at [255, 280] on input "checkbox" at bounding box center [256, 282] width 14 height 23
checkbox input "true"
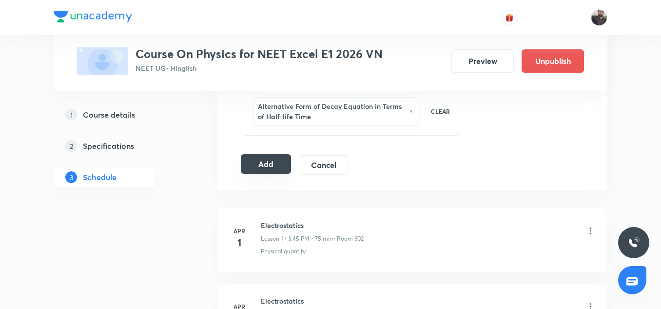
click at [280, 170] on button "Add" at bounding box center [266, 163] width 50 height 19
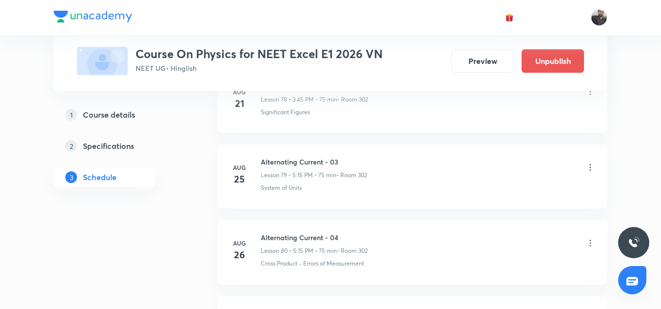
scroll to position [6456, 0]
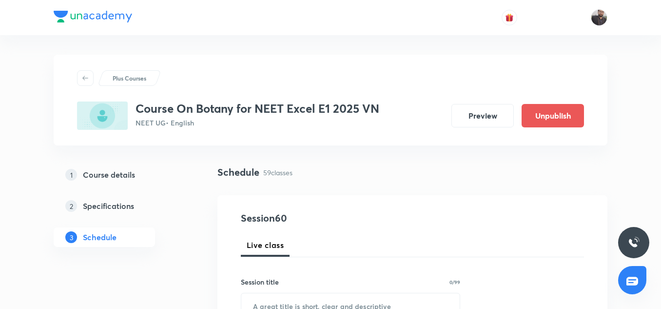
scroll to position [99, 0]
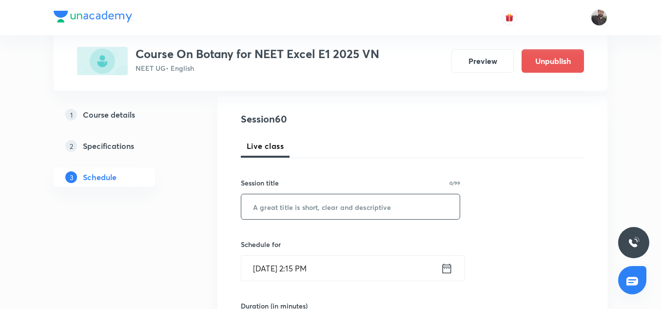
click at [380, 218] on input "text" at bounding box center [350, 206] width 218 height 25
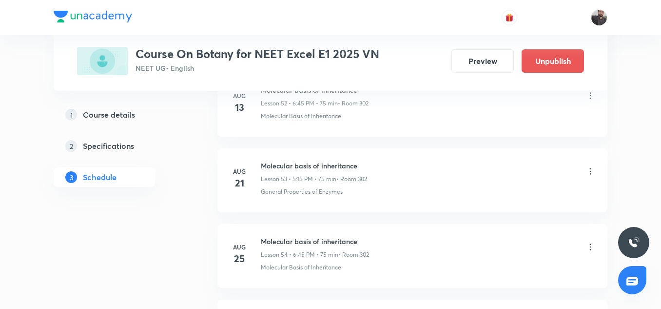
scroll to position [4930, 0]
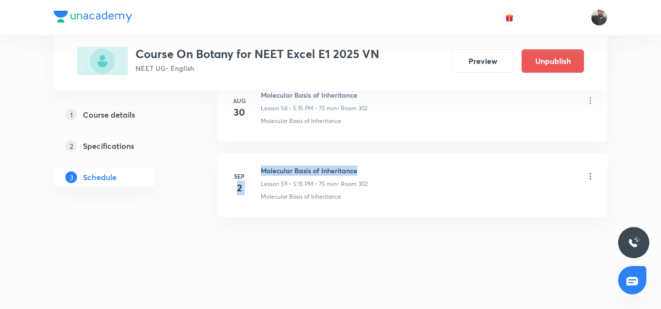
drag, startPoint x: 256, startPoint y: 171, endPoint x: 388, endPoint y: 166, distance: 131.7
click at [388, 166] on div "Sep 2 Molecular Basis of Inheritance Lesson 59 • 5:15 PM • 75 min • Room 302 Mo…" at bounding box center [413, 183] width 366 height 36
click at [388, 166] on div "Molecular Basis of Inheritance Lesson 59 • 5:15 PM • 75 min • Room 302" at bounding box center [428, 176] width 334 height 23
click at [309, 171] on h6 "Molecular Basis of Inheritance" at bounding box center [314, 170] width 107 height 10
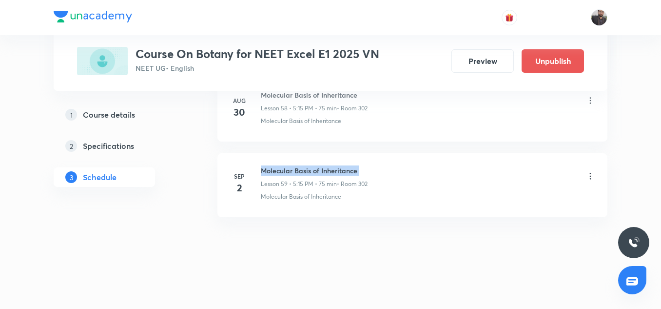
click at [309, 171] on h6 "Molecular Basis of Inheritance" at bounding box center [314, 170] width 107 height 10
copy h6 "Molecular Basis of Inheritance"
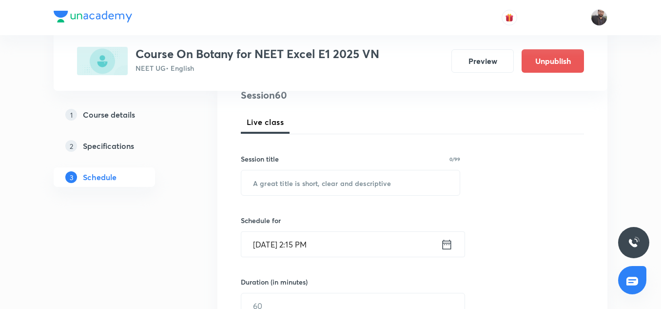
scroll to position [126, 0]
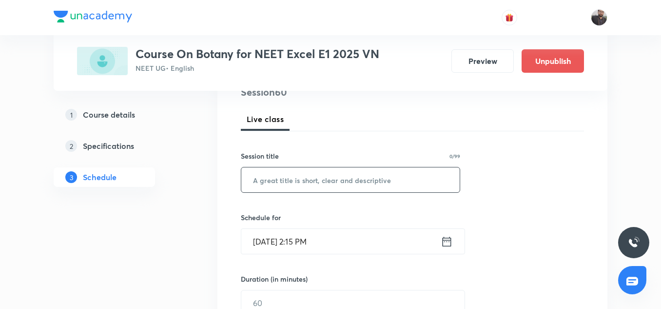
click at [309, 173] on input "text" at bounding box center [350, 179] width 218 height 25
paste input "Molecular Basis of Inheritance"
type input "Molecular Basis of Inheritance"
click at [354, 247] on input "Sep 2, 2025, 2:15 PM" at bounding box center [340, 241] width 199 height 25
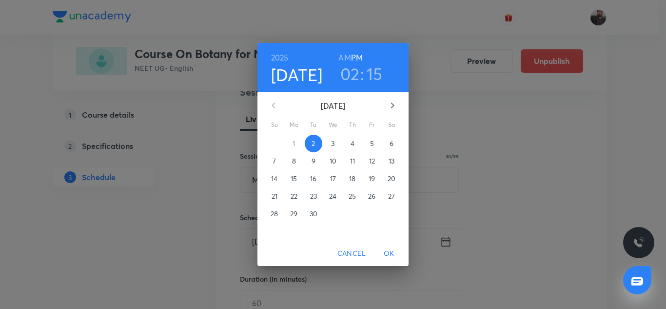
click at [333, 144] on p "3" at bounding box center [332, 143] width 3 height 10
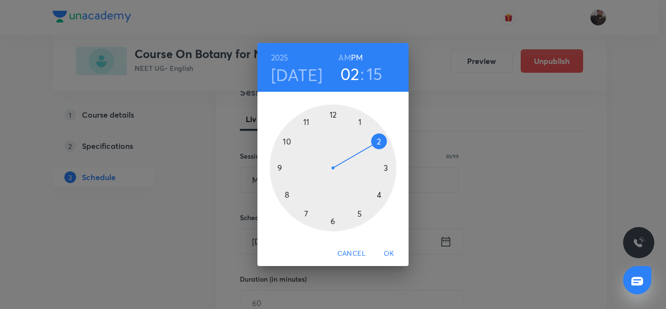
click at [360, 214] on div at bounding box center [333, 167] width 127 height 127
click at [386, 168] on div at bounding box center [333, 167] width 127 height 127
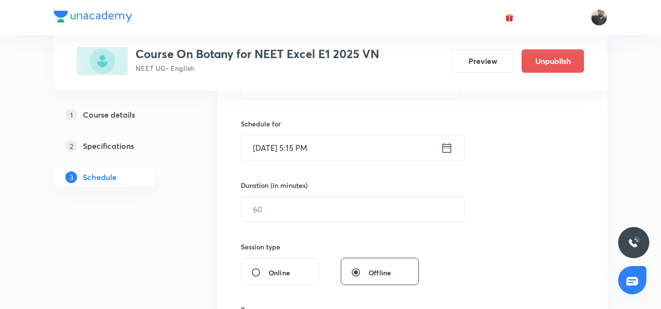
scroll to position [220, 0]
click at [282, 210] on input "text" at bounding box center [352, 208] width 223 height 25
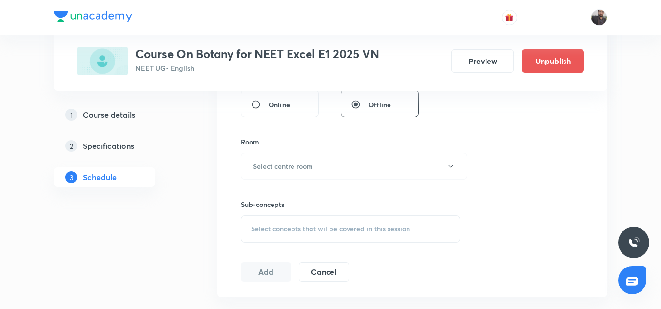
scroll to position [387, 0]
type input "75"
click at [262, 159] on button "Select centre room" at bounding box center [354, 165] width 226 height 27
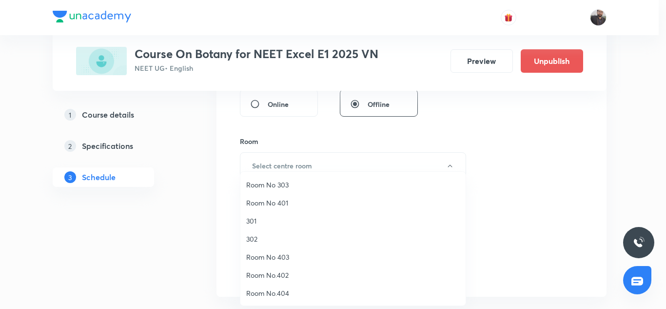
click at [252, 236] on span "302" at bounding box center [352, 238] width 213 height 10
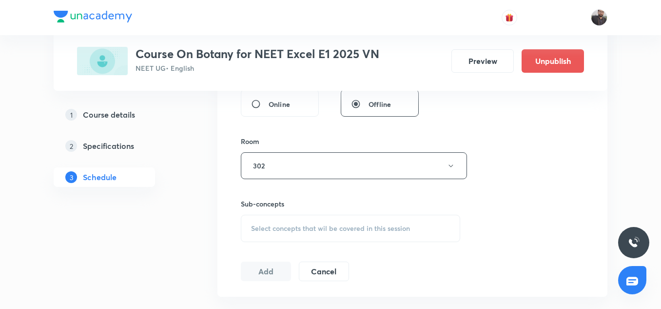
click at [289, 233] on div "Select concepts that wil be covered in this session" at bounding box center [350, 227] width 219 height 27
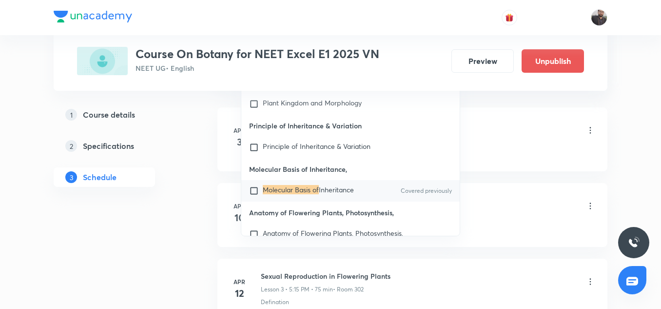
scroll to position [595, 0]
type input "Molecular Basis of"
click at [253, 186] on input "checkbox" at bounding box center [256, 190] width 14 height 10
checkbox input "true"
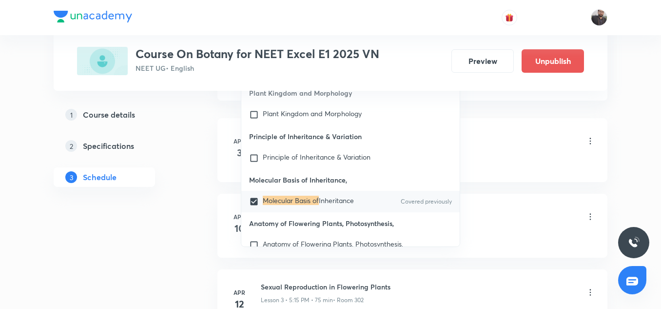
click at [479, 169] on li "Apr 3 Basic Intro Lesson 1 • 5:18 PM • 73 min • Room 302 Defination" at bounding box center [412, 150] width 390 height 64
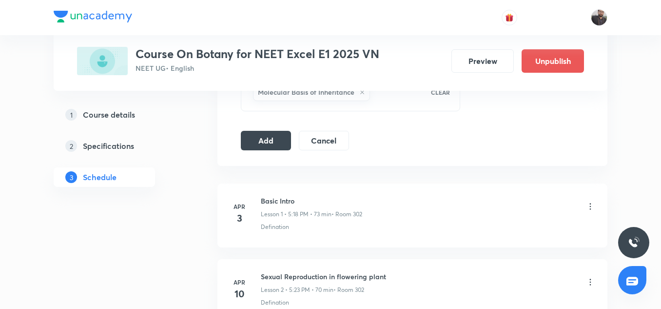
scroll to position [528, 0]
click at [278, 133] on button "Add" at bounding box center [266, 140] width 50 height 19
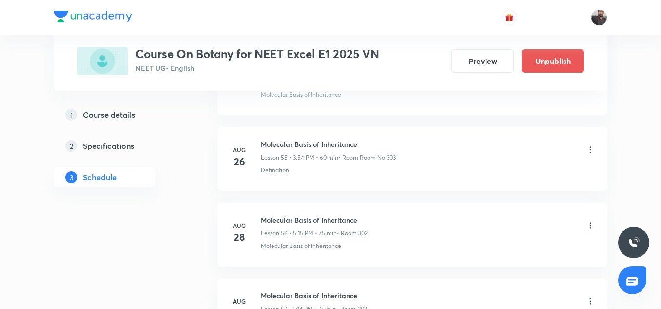
scroll to position [4558, 0]
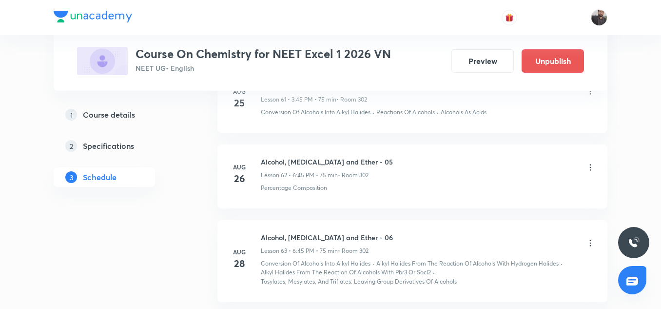
scroll to position [5572, 0]
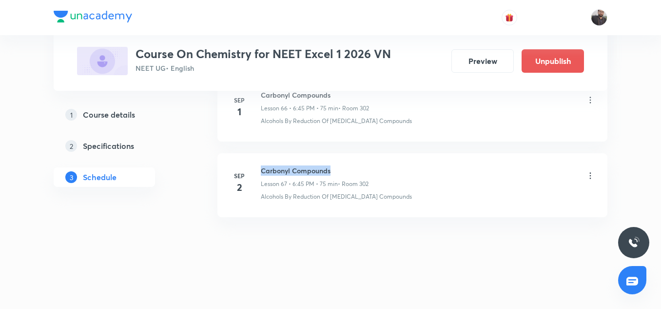
copy h6 "Carbonyl Compounds"
drag, startPoint x: 263, startPoint y: 171, endPoint x: 336, endPoint y: 167, distance: 73.7
click at [336, 167] on h6 "Carbonyl Compounds" at bounding box center [315, 170] width 108 height 10
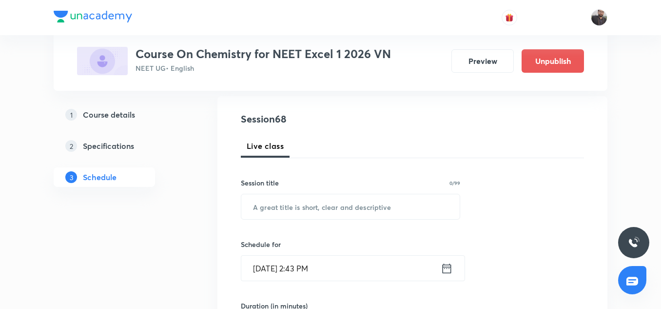
scroll to position [102, 0]
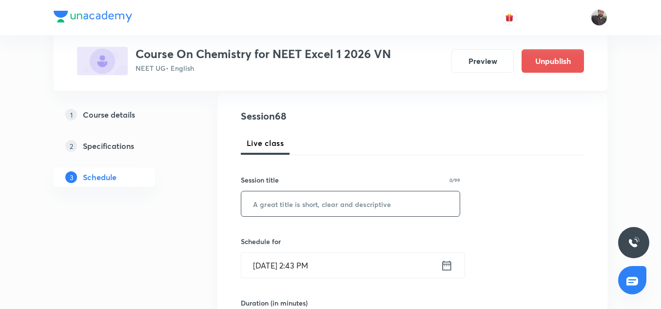
click at [319, 212] on input "text" at bounding box center [350, 203] width 218 height 25
paste input "Carbonyl Compounds"
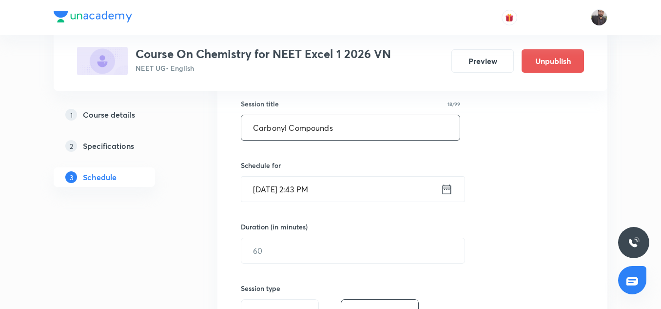
scroll to position [183, 0]
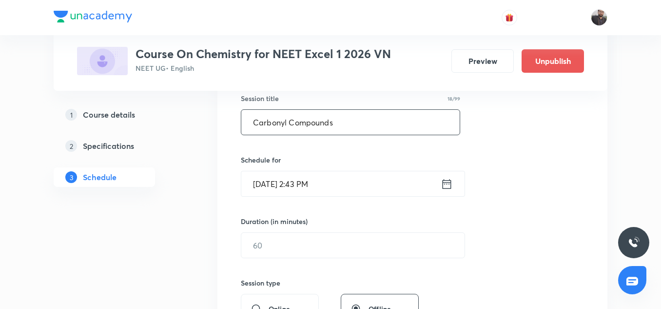
type input "Carbonyl Compounds"
click at [328, 187] on input "Sep 2, 2025, 2:43 PM" at bounding box center [340, 183] width 199 height 25
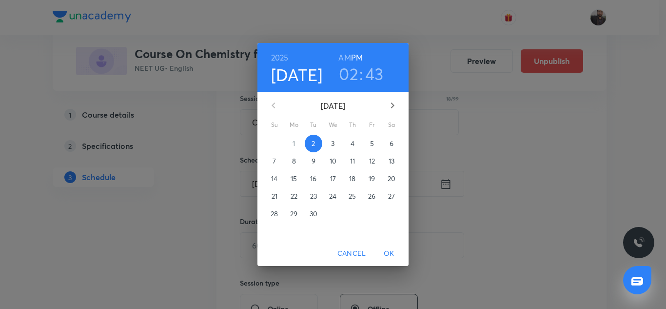
click at [331, 142] on p "3" at bounding box center [332, 143] width 3 height 10
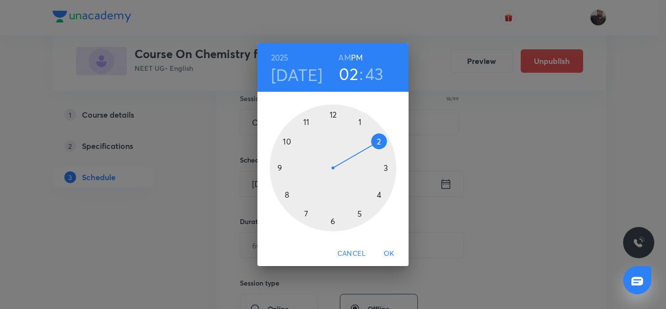
click at [331, 220] on div at bounding box center [333, 167] width 127 height 127
click at [280, 169] on div at bounding box center [333, 167] width 127 height 127
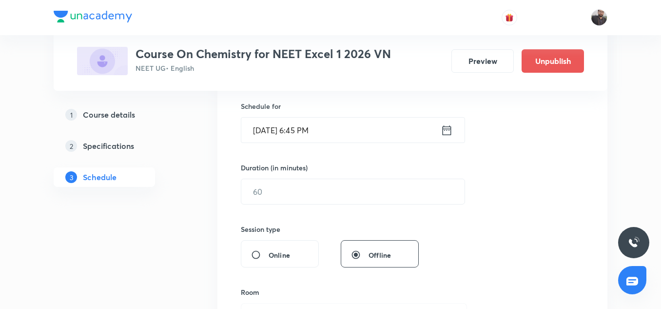
scroll to position [237, 0]
click at [313, 196] on input "text" at bounding box center [352, 190] width 223 height 25
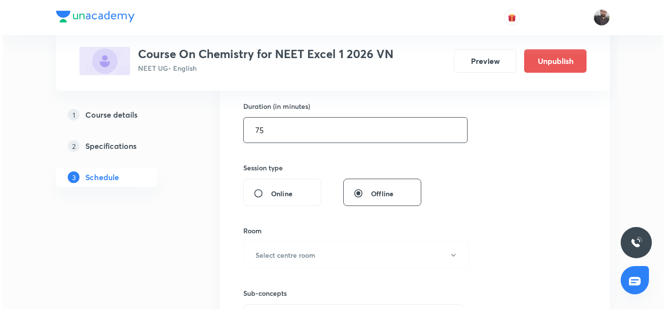
scroll to position [299, 0]
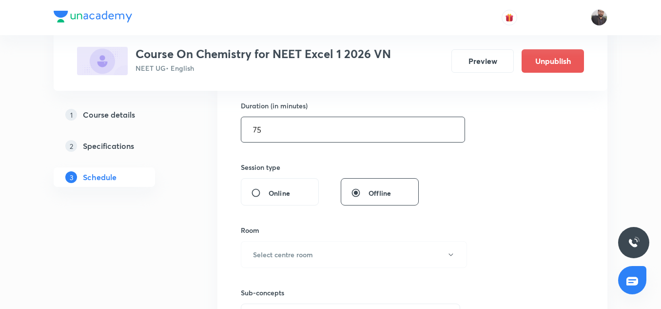
type input "75"
click at [304, 240] on div "Room Select centre room" at bounding box center [350, 246] width 219 height 43
click at [297, 263] on button "Select centre room" at bounding box center [354, 254] width 226 height 27
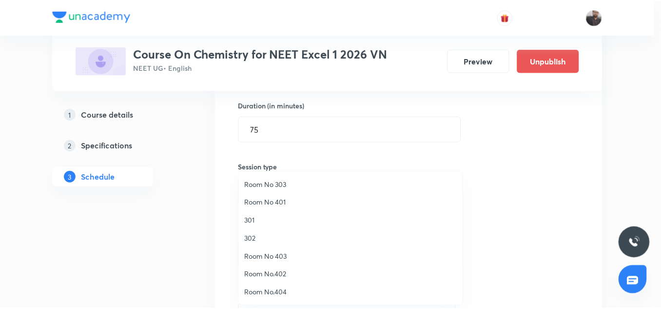
scroll to position [19, 0]
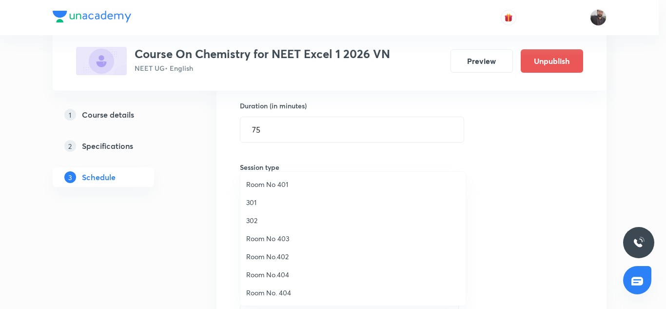
click at [258, 220] on span "302" at bounding box center [352, 220] width 213 height 10
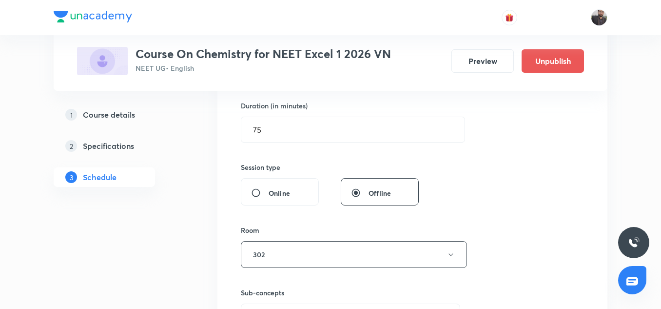
scroll to position [425, 0]
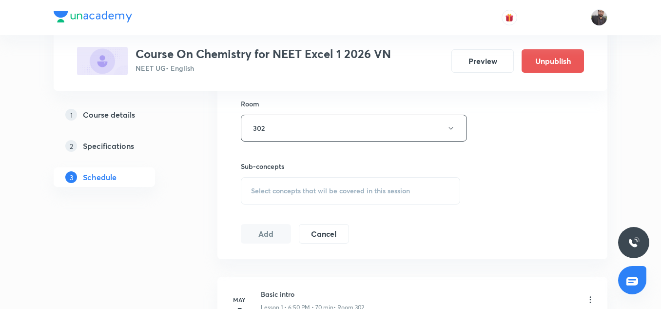
click at [272, 201] on div "Select concepts that wil be covered in this session" at bounding box center [350, 190] width 219 height 27
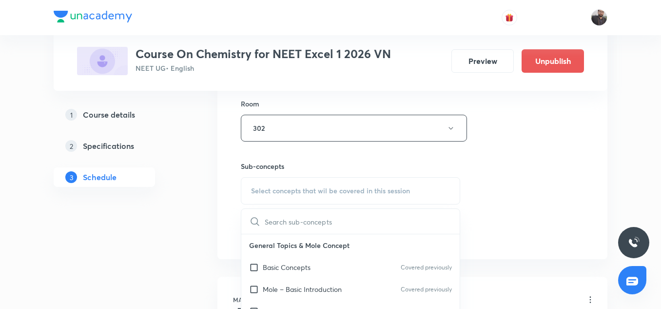
click at [272, 201] on div "Select concepts that wil be covered in this session" at bounding box center [350, 190] width 219 height 27
click at [279, 222] on input "text" at bounding box center [362, 221] width 195 height 25
paste input "Carbonyl Compounds"
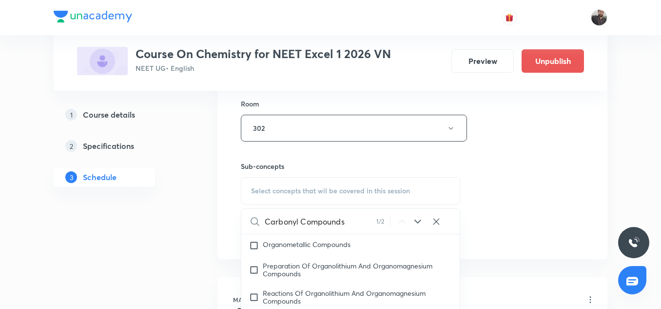
scroll to position [21769, 0]
type input "Carbonyl Compounds"
click at [271, 212] on div "Alcohols By Reduction Of Carbonyl Compounds Covered previously" at bounding box center [350, 198] width 218 height 27
checkbox input "true"
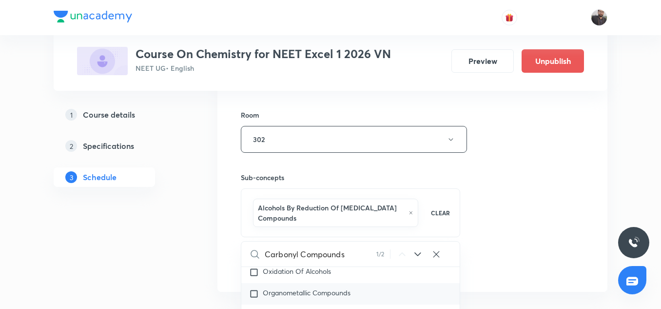
scroll to position [21753, 0]
click at [544, 213] on div "Session 68 Live class Session title 18/99 Carbonyl Compounds ​ Schedule for Sep…" at bounding box center [412, 36] width 343 height 479
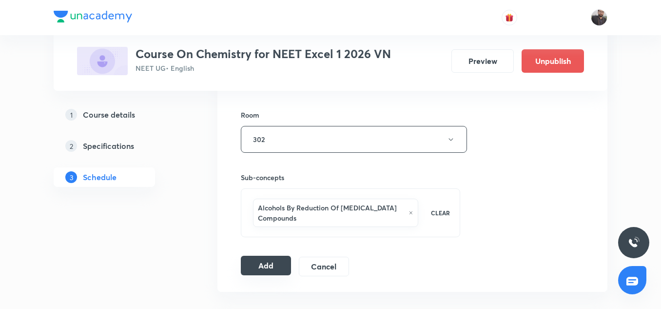
click at [280, 268] on button "Add" at bounding box center [266, 264] width 50 height 19
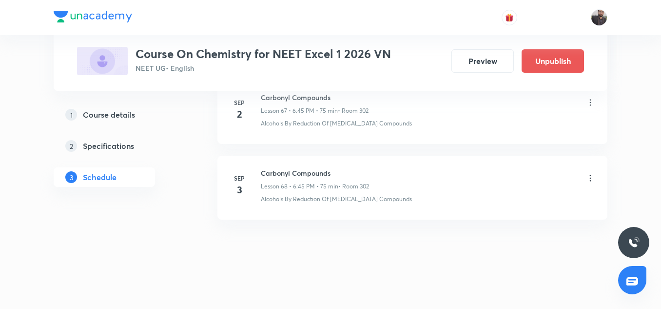
scroll to position [5199, 0]
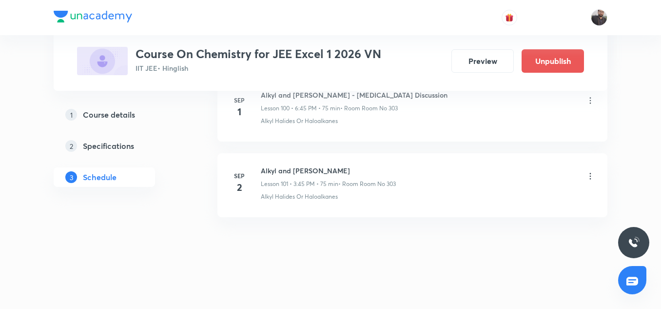
click at [590, 179] on icon at bounding box center [590, 176] width 1 height 6
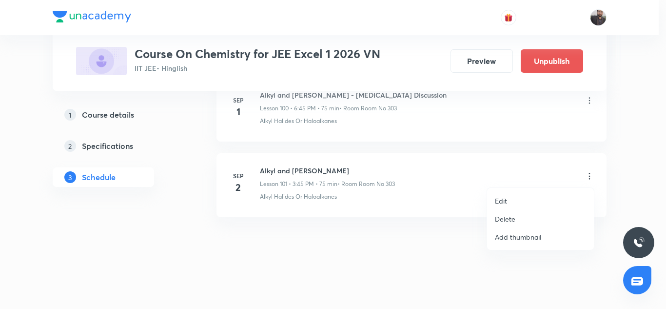
click at [521, 204] on li "Edit" at bounding box center [540, 201] width 107 height 18
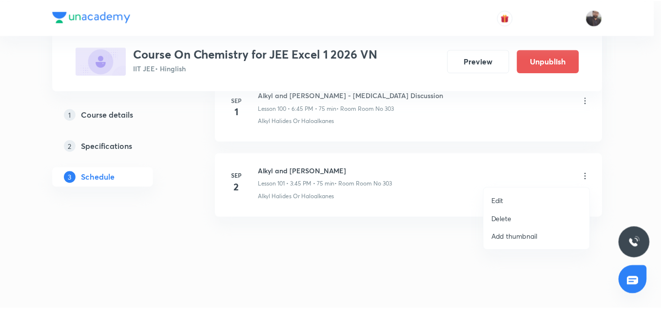
scroll to position [8039, 0]
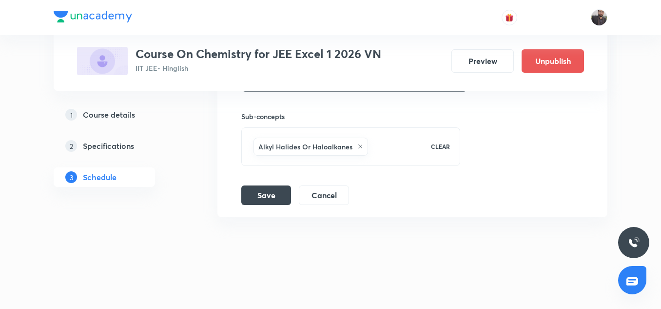
click at [358, 148] on icon at bounding box center [360, 146] width 6 height 6
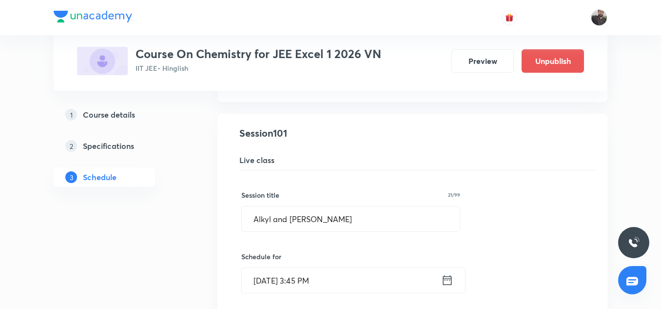
scroll to position [7649, 0]
drag, startPoint x: 340, startPoint y: 213, endPoint x: 225, endPoint y: 197, distance: 115.5
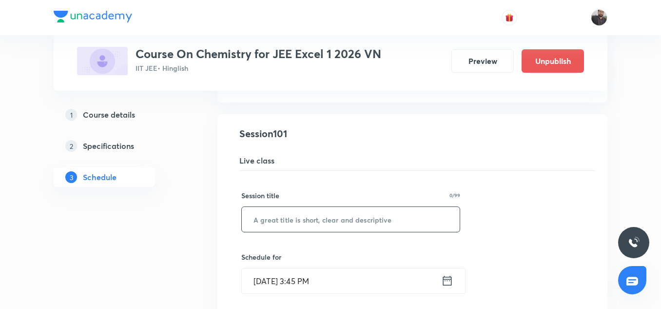
paste input "Alcohol, [MEDICAL_DATA] and ether"
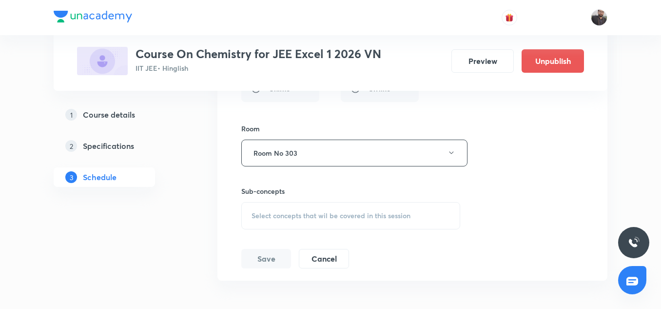
scroll to position [7965, 0]
type input "Alcohol, [MEDICAL_DATA] and ether"
click at [284, 222] on div "Select concepts that wil be covered in this session" at bounding box center [350, 214] width 219 height 27
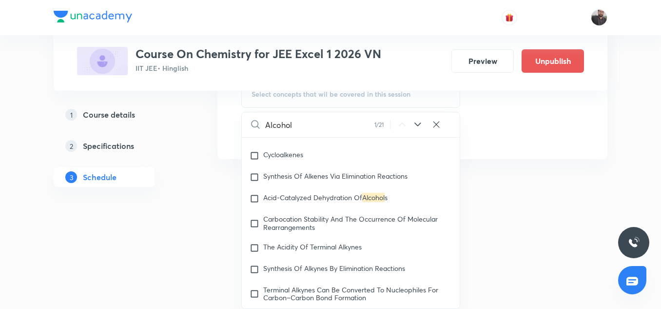
scroll to position [19398, 0]
type input "Alcohol"
click at [405, 132] on div "Alcohol 1 / 21 ​" at bounding box center [351, 124] width 218 height 25
click at [420, 126] on icon at bounding box center [418, 124] width 12 height 12
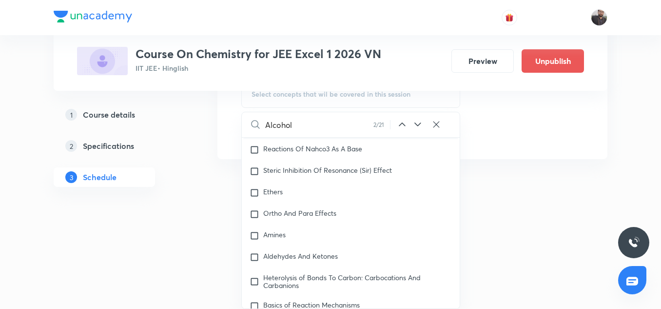
scroll to position [17090, 0]
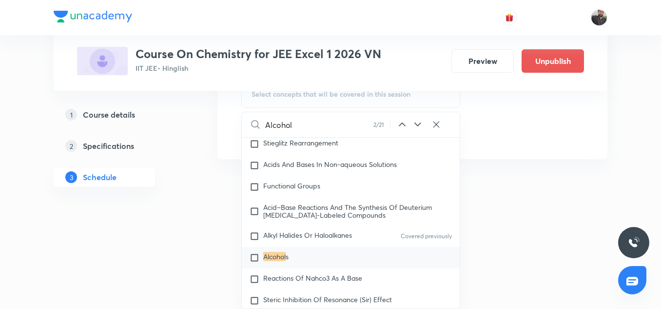
click at [261, 262] on input "checkbox" at bounding box center [257, 257] width 14 height 10
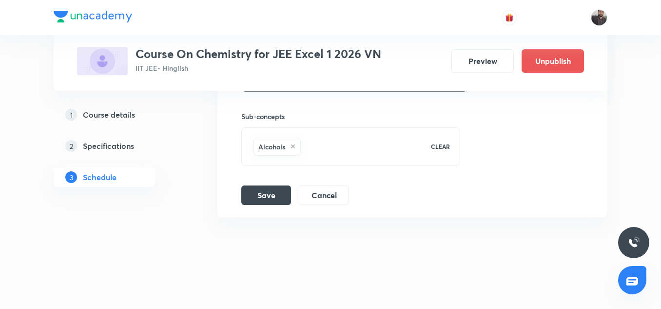
scroll to position [8039, 0]
click at [263, 199] on button "Save" at bounding box center [266, 193] width 50 height 19
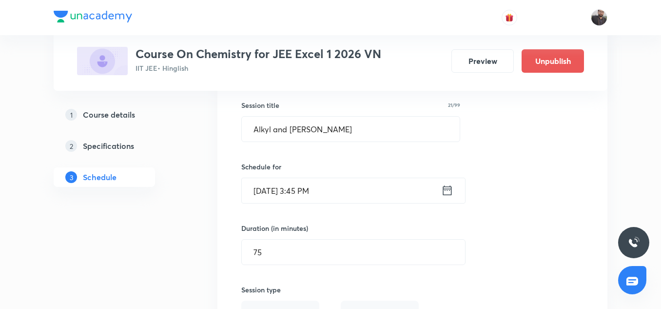
scroll to position [7739, 0]
drag, startPoint x: 327, startPoint y: 130, endPoint x: 256, endPoint y: 131, distance: 70.2
click at [256, 131] on input "Alkyl and Aryl Halide" at bounding box center [351, 129] width 218 height 25
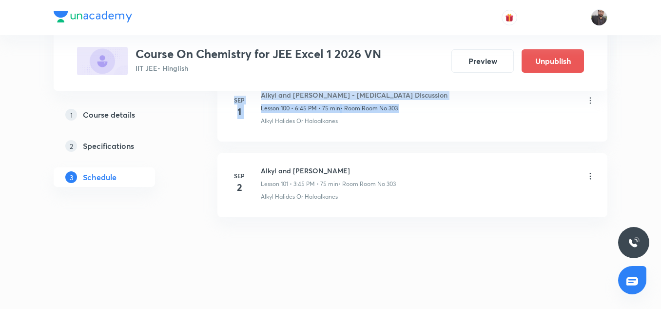
scroll to position [7665, 0]
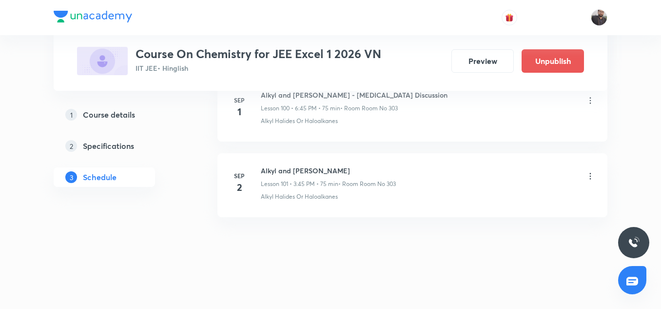
click at [306, 158] on li "Sep 2 Alkyl and Aryl Halide Lesson 101 • 3:45 PM • 75 min • Room Room No 303 Al…" at bounding box center [412, 185] width 390 height 64
click at [588, 173] on icon at bounding box center [590, 176] width 10 height 10
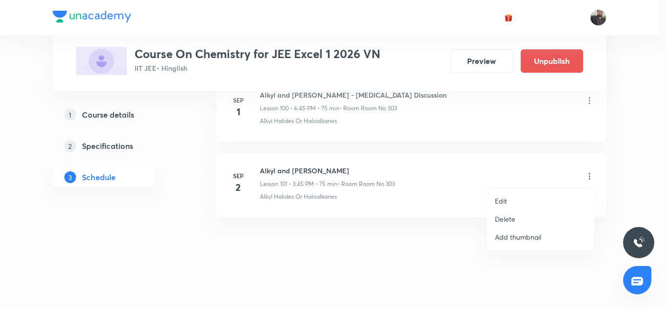
click at [412, 226] on div at bounding box center [333, 154] width 666 height 309
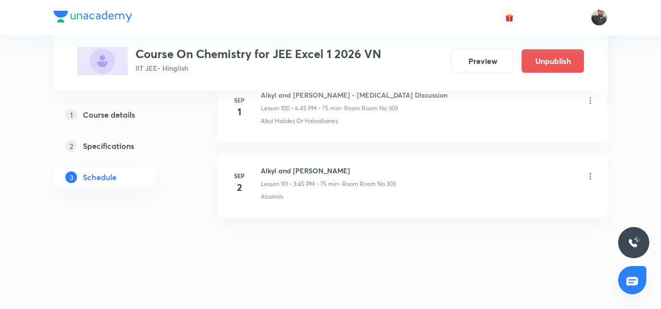
click at [595, 174] on icon at bounding box center [590, 176] width 10 height 10
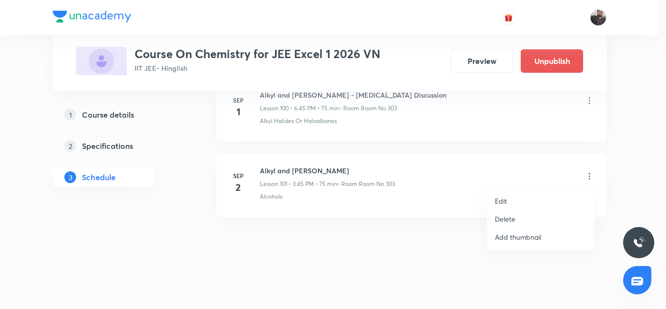
click at [518, 193] on li "Edit" at bounding box center [540, 201] width 107 height 18
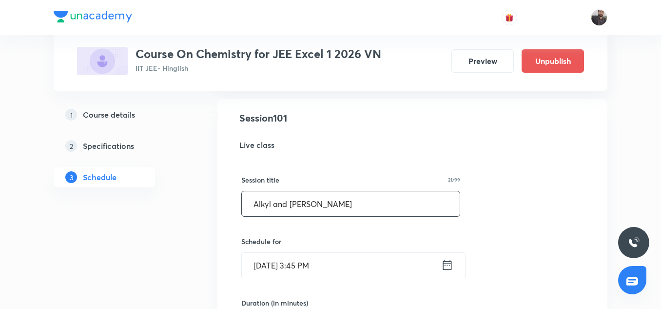
drag, startPoint x: 338, startPoint y: 205, endPoint x: 247, endPoint y: 208, distance: 91.2
click at [247, 208] on input "Alkyl and Aryl Halide" at bounding box center [351, 203] width 218 height 25
paste input "Alcohol, phenol and ether"
type input "Alcohol, phenol and ether"
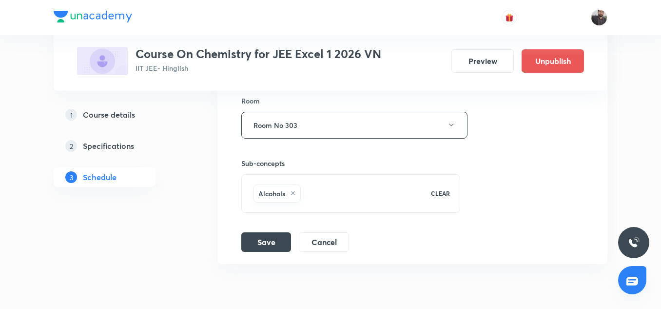
scroll to position [7996, 0]
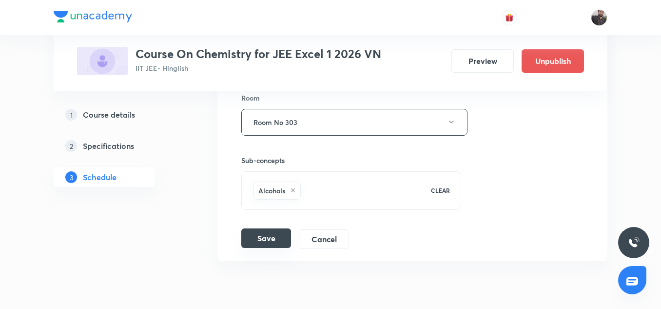
click at [272, 235] on button "Save" at bounding box center [266, 237] width 50 height 19
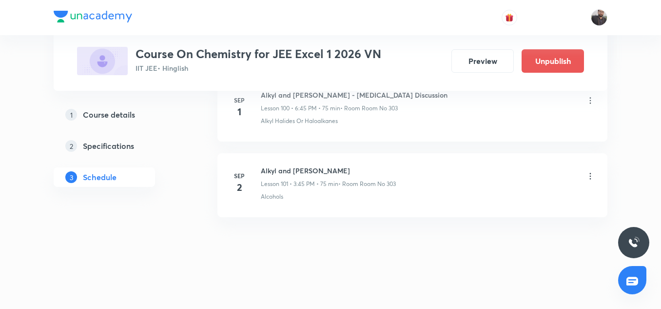
scroll to position [7665, 0]
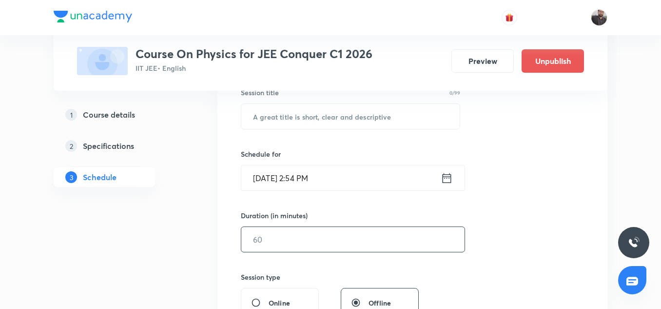
scroll to position [5648, 0]
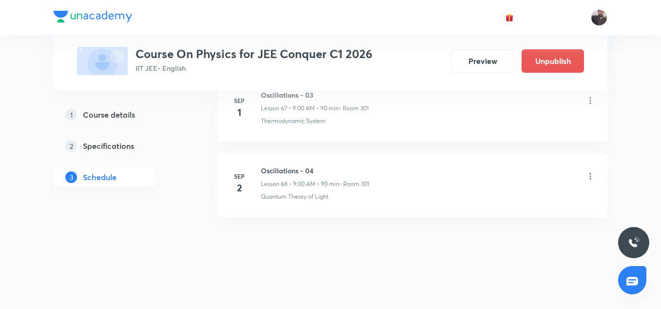
click at [297, 164] on li "[DATE] Oscillations - 04 Lesson 68 • 9:00 AM • 90 min • Room 301 Quantum Theory…" at bounding box center [412, 185] width 390 height 64
click at [297, 164] on li "Sep 2 Oscillations - 04 Lesson 68 • 9:00 AM • 90 min • Room 301 Quantum Theory …" at bounding box center [412, 185] width 390 height 64
click at [296, 174] on h6 "Oscillations - 04" at bounding box center [315, 170] width 108 height 10
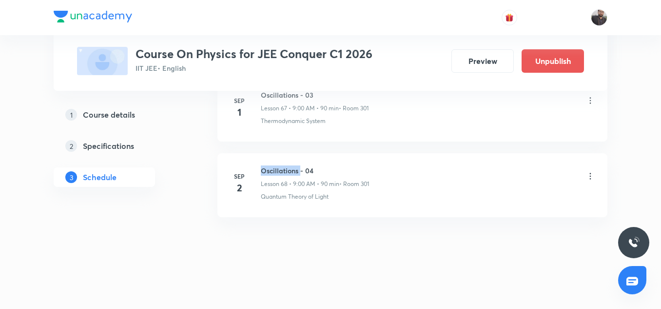
click at [296, 174] on h6 "Oscillations - 04" at bounding box center [315, 170] width 108 height 10
copy h6 "Oscillations - 04"
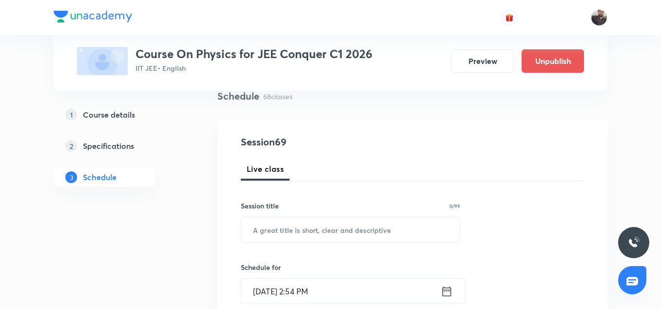
scroll to position [77, 0]
click at [287, 227] on input "text" at bounding box center [350, 228] width 218 height 25
paste input "Oscillations - 04"
drag, startPoint x: 287, startPoint y: 227, endPoint x: 471, endPoint y: 170, distance: 192.9
click at [471, 170] on div "Live class" at bounding box center [412, 167] width 343 height 23
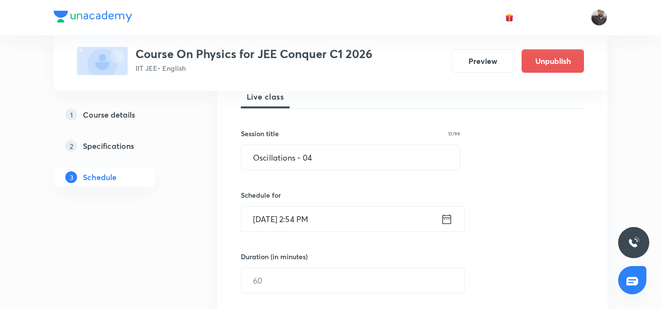
scroll to position [149, 0]
click at [363, 157] on input "Oscillations - 04" at bounding box center [350, 156] width 218 height 25
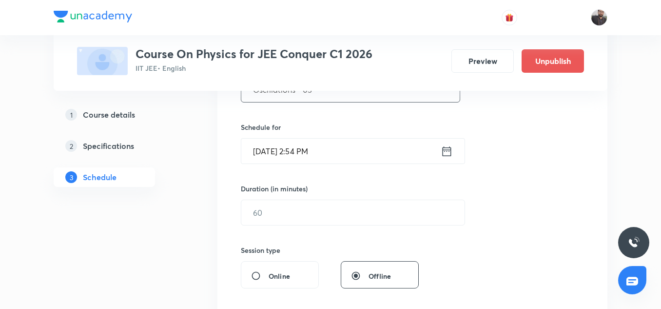
type input "Oscillations - 05"
click at [361, 157] on input "Sep 2, 2025, 2:54 PM" at bounding box center [340, 150] width 199 height 25
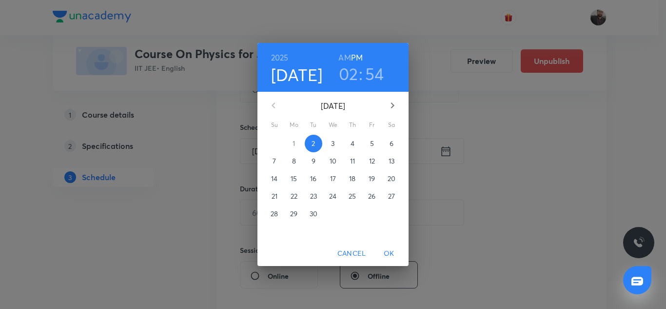
click at [332, 142] on p "3" at bounding box center [332, 143] width 3 height 10
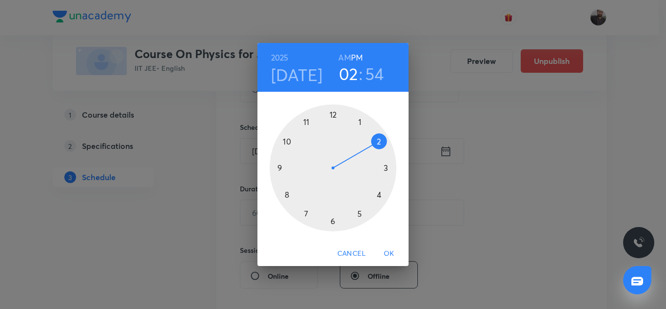
click at [278, 166] on div at bounding box center [333, 167] width 127 height 127
drag, startPoint x: 357, startPoint y: 55, endPoint x: 348, endPoint y: 55, distance: 9.3
click at [348, 55] on div "AM PM" at bounding box center [350, 58] width 24 height 14
click at [348, 55] on h6 "AM" at bounding box center [344, 58] width 12 height 14
click at [332, 115] on div at bounding box center [333, 167] width 127 height 127
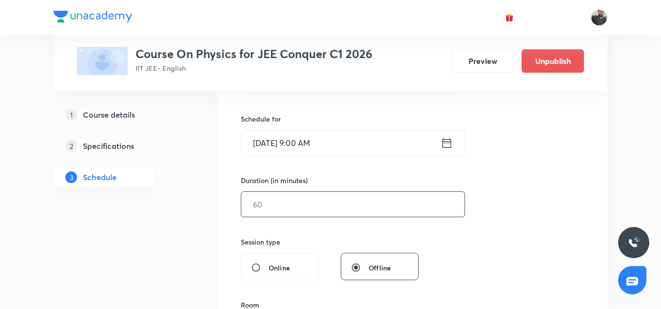
scroll to position [225, 0]
click at [293, 210] on input "text" at bounding box center [352, 203] width 223 height 25
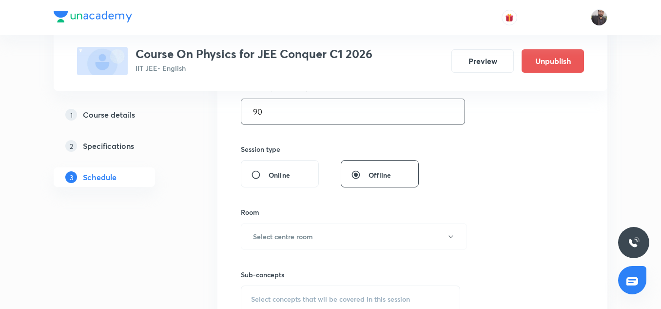
scroll to position [342, 0]
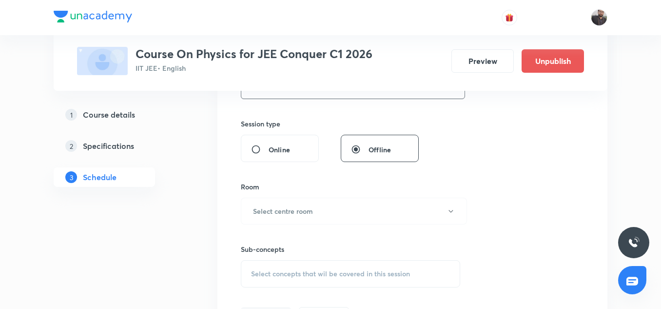
type input "90"
click at [293, 210] on h6 "Select centre room" at bounding box center [283, 211] width 60 height 10
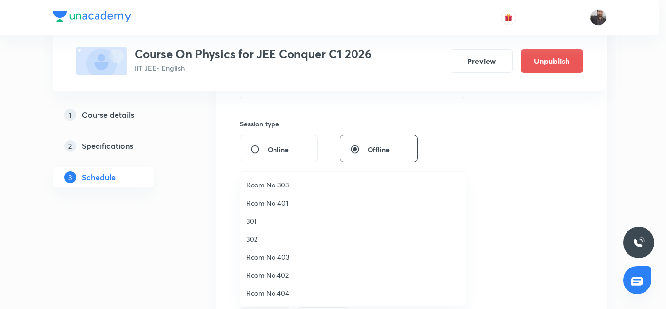
click at [253, 223] on span "301" at bounding box center [352, 220] width 213 height 10
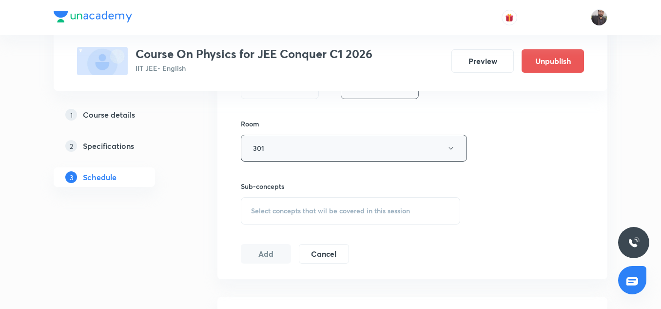
scroll to position [406, 0]
click at [362, 203] on div "Select concepts that wil be covered in this session" at bounding box center [350, 209] width 219 height 27
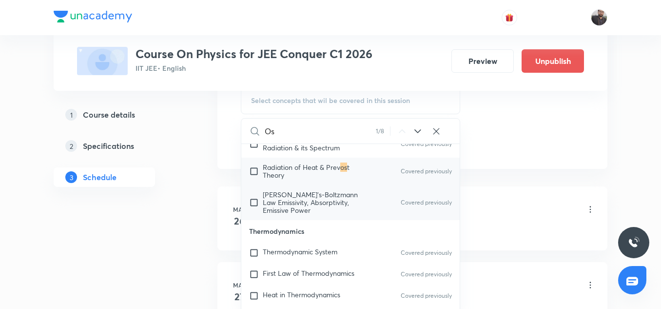
scroll to position [295, 0]
type input "Os"
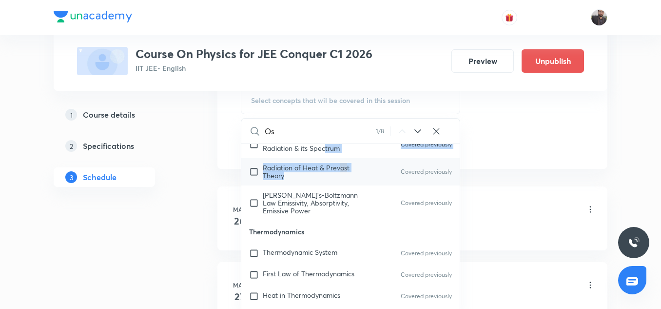
drag, startPoint x: 325, startPoint y: 144, endPoint x: 325, endPoint y: 166, distance: 21.9
click at [325, 166] on div "Thermal Properties of Matter Heat and Thermometry Covered previously Thermometr…" at bounding box center [350, 34] width 218 height 371
click at [325, 166] on span "Radiation of Heat & Prev" at bounding box center [301, 167] width 77 height 9
checkbox input "true"
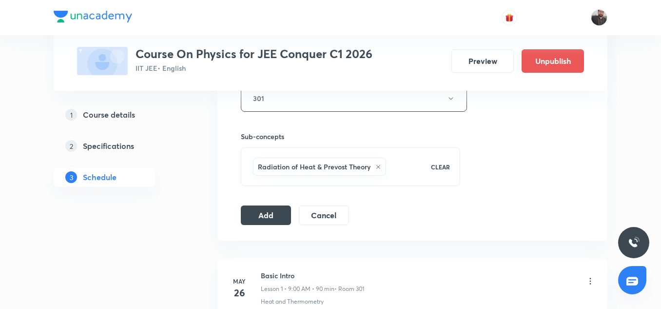
scroll to position [458, 0]
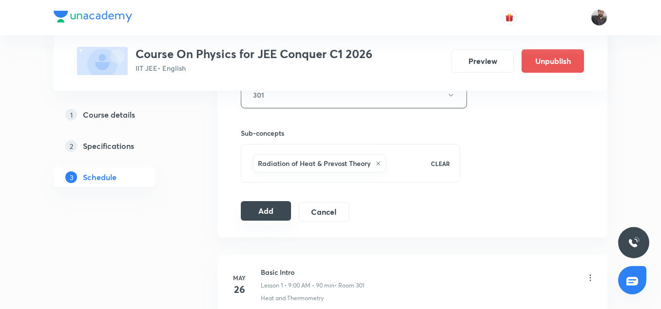
click at [272, 220] on button "Add" at bounding box center [266, 210] width 50 height 19
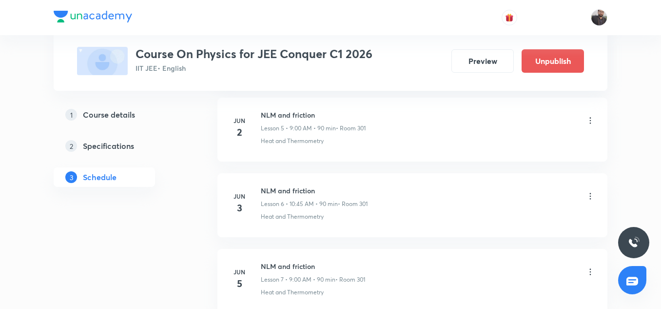
scroll to position [5275, 0]
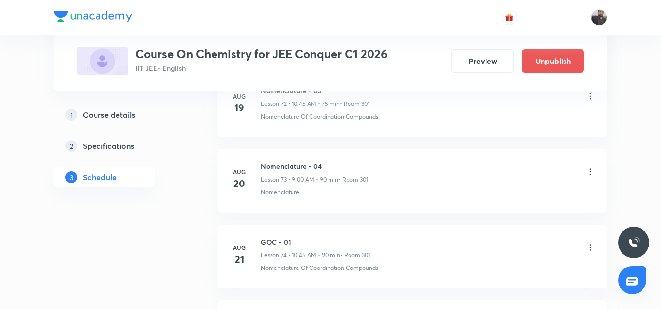
scroll to position [6740, 0]
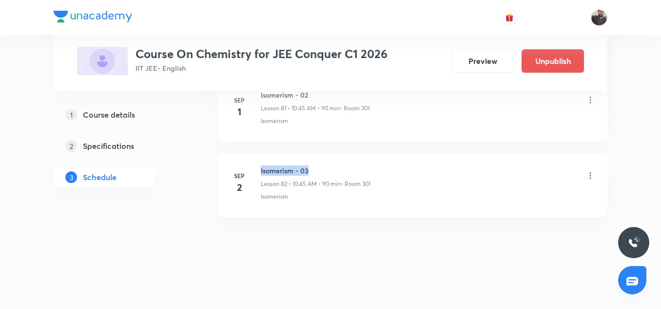
copy h6 "Isomerism - 03"
drag, startPoint x: 260, startPoint y: 170, endPoint x: 316, endPoint y: 173, distance: 56.1
click at [316, 173] on div "[DATE] Isomerism - 03 Lesson 82 • 10:45 AM • 90 min • Room 301 Isomerism" at bounding box center [413, 183] width 366 height 36
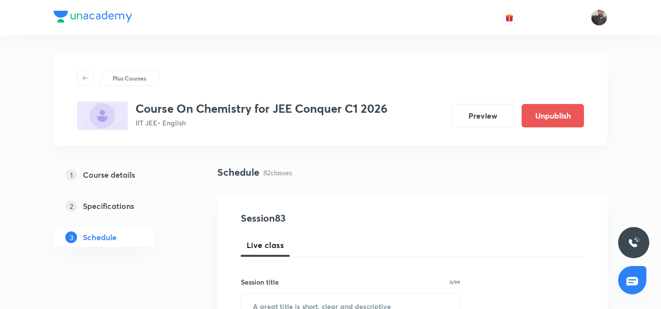
scroll to position [188, 0]
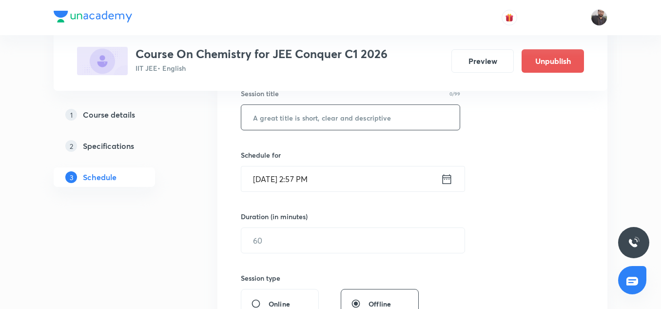
click at [288, 122] on input "text" at bounding box center [350, 117] width 218 height 25
paste input "Isomerism - 03"
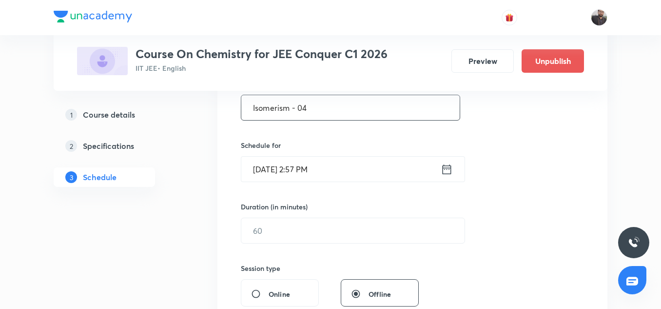
scroll to position [199, 0]
type input "Isomerism - 04"
click at [301, 176] on div "Session 83 Live class Session title 14/99 Isomerism - 04 ​ Schedule for [DATE] …" at bounding box center [412, 241] width 343 height 458
click at [301, 176] on input "[DATE] 2:57 PM" at bounding box center [340, 167] width 199 height 25
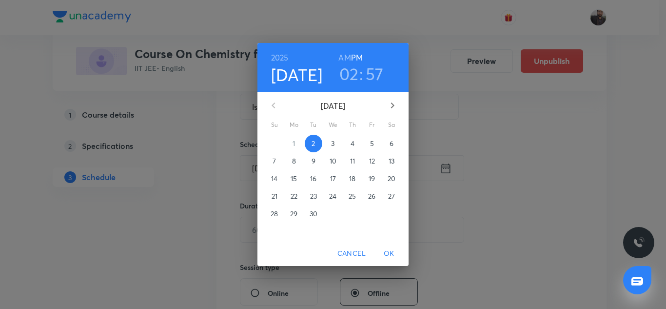
click at [332, 145] on p "3" at bounding box center [332, 143] width 3 height 10
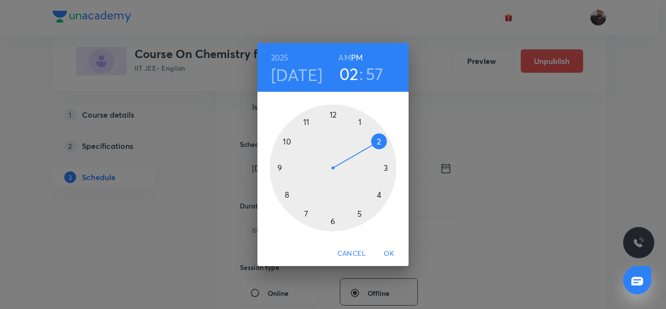
click at [288, 141] on div at bounding box center [333, 167] width 127 height 127
click at [347, 56] on h6 "AM" at bounding box center [344, 58] width 12 height 14
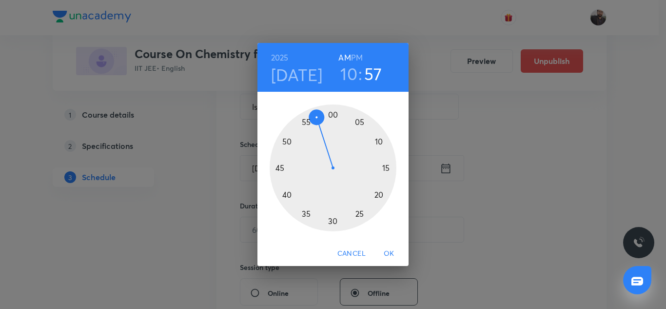
click at [278, 166] on div at bounding box center [333, 167] width 127 height 127
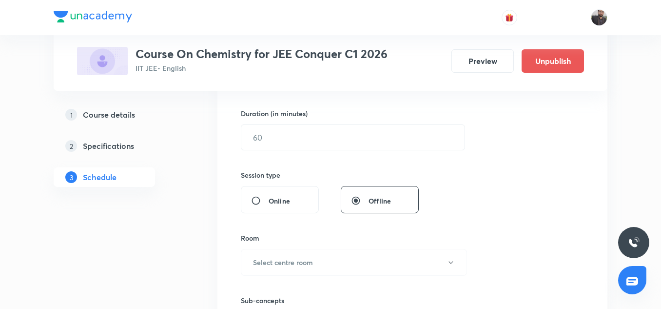
scroll to position [291, 0]
click at [273, 143] on input "text" at bounding box center [352, 136] width 223 height 25
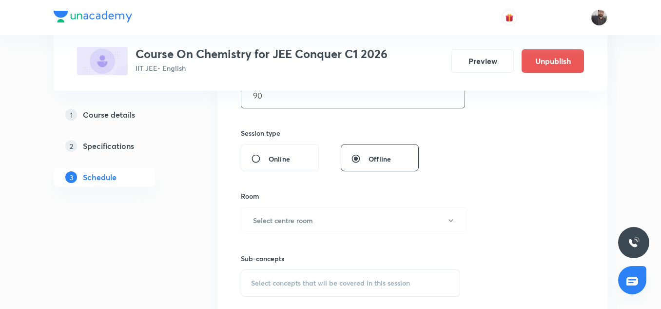
scroll to position [335, 0]
type input "90"
click at [280, 221] on h6 "Select centre room" at bounding box center [283, 218] width 60 height 10
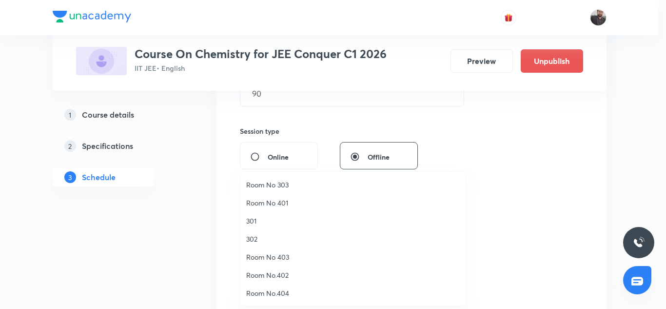
click at [257, 217] on span "301" at bounding box center [352, 220] width 213 height 10
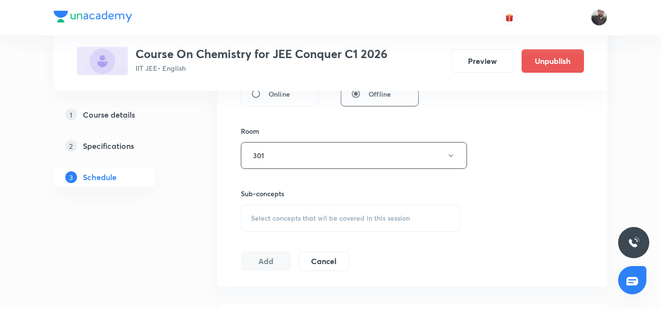
scroll to position [398, 0]
drag, startPoint x: 284, startPoint y: 199, endPoint x: 287, endPoint y: 216, distance: 17.8
click at [287, 216] on span "Select concepts that wil be covered in this session" at bounding box center [330, 217] width 159 height 8
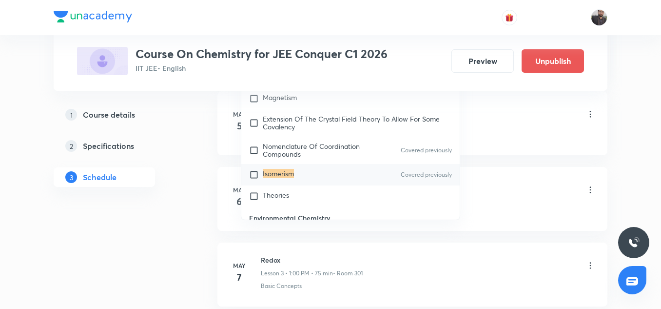
scroll to position [611, 0]
type input "Isomerism"
click at [255, 177] on input "checkbox" at bounding box center [256, 174] width 14 height 10
checkbox input "true"
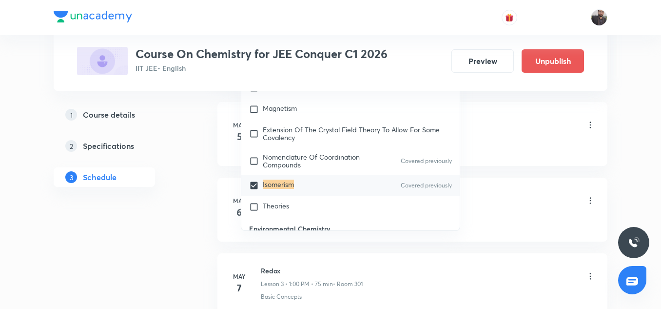
click at [539, 144] on div "Basic Concepts" at bounding box center [428, 145] width 334 height 9
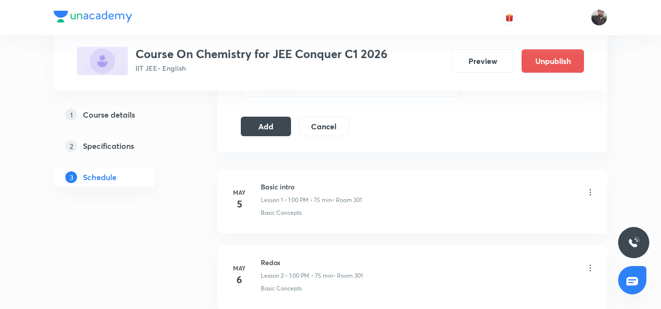
scroll to position [542, 0]
click at [268, 121] on button "Add" at bounding box center [266, 125] width 50 height 19
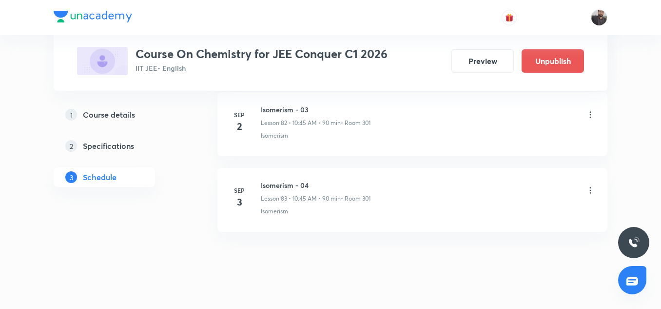
scroll to position [6345, 0]
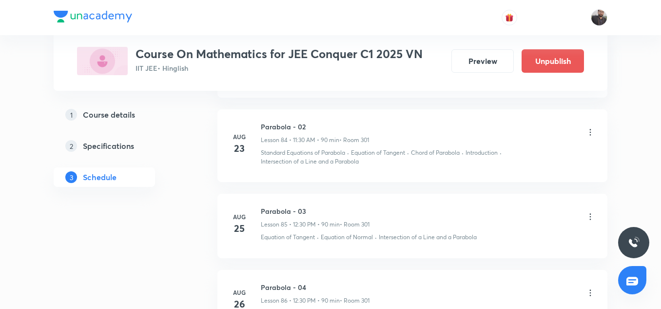
scroll to position [7478, 0]
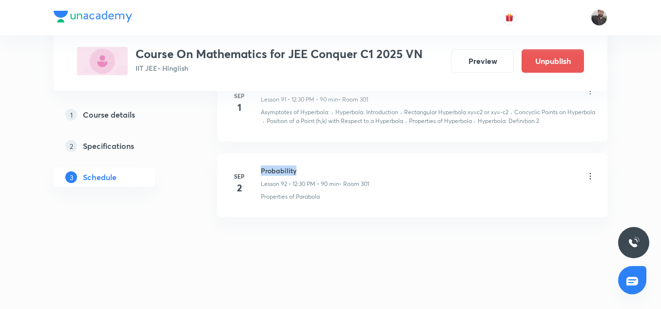
drag, startPoint x: 258, startPoint y: 167, endPoint x: 303, endPoint y: 171, distance: 44.5
click at [303, 171] on div "[DATE] Probability Lesson 92 • 12:30 PM • 90 min • Room 301 Properties of [GEOG…" at bounding box center [413, 183] width 366 height 36
copy h6 "Probability"
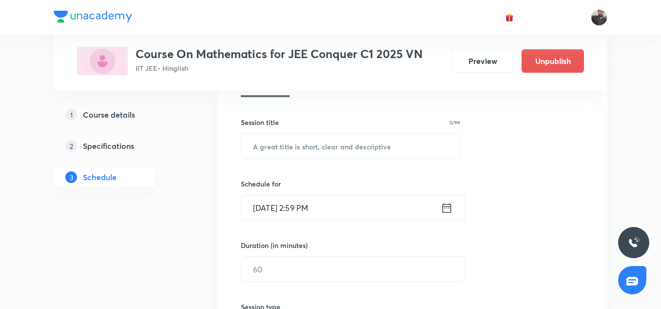
scroll to position [160, 0]
click at [252, 146] on input "text" at bounding box center [350, 145] width 218 height 25
paste input "Probability"
type input "Probability"
click at [308, 208] on input "[DATE] 2:59 PM" at bounding box center [340, 206] width 199 height 25
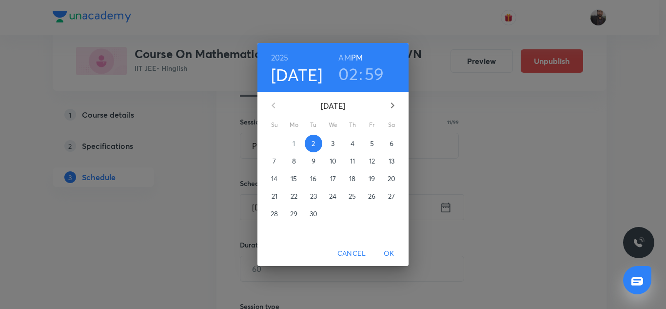
click at [332, 144] on p "3" at bounding box center [332, 143] width 3 height 10
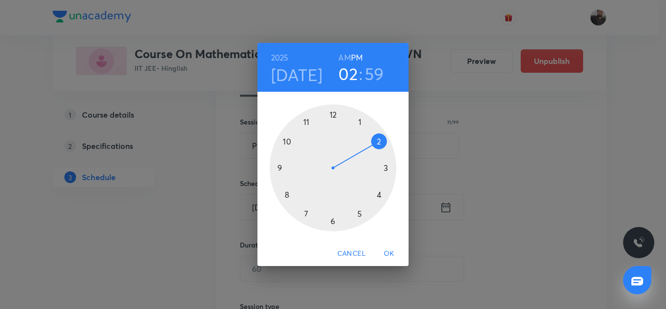
click at [334, 116] on div at bounding box center [333, 167] width 127 height 127
click at [355, 57] on h6 "PM" at bounding box center [357, 58] width 12 height 14
click at [333, 220] on div at bounding box center [333, 167] width 127 height 127
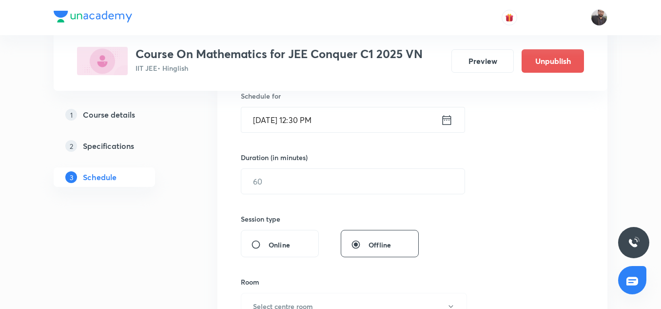
scroll to position [250, 0]
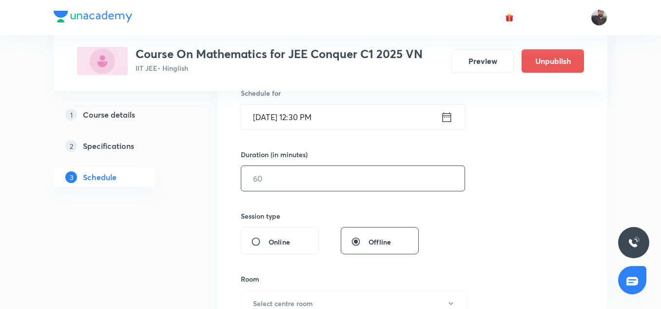
click at [297, 180] on input "text" at bounding box center [352, 178] width 223 height 25
type input "7"
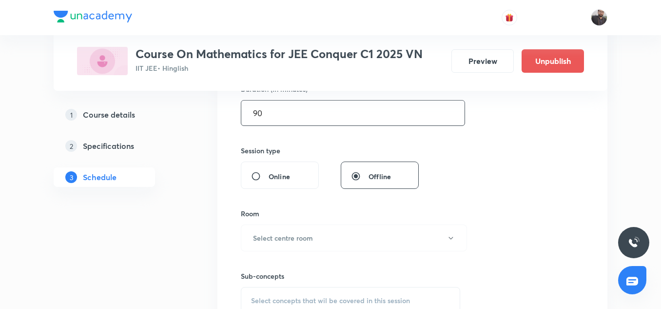
scroll to position [316, 0]
type input "90"
click at [295, 232] on h6 "Select centre room" at bounding box center [283, 237] width 60 height 10
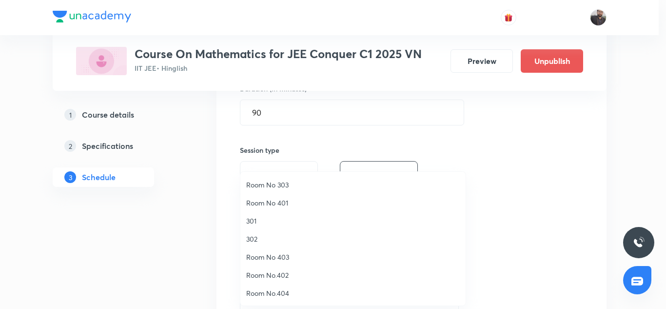
click at [256, 219] on span "301" at bounding box center [352, 220] width 213 height 10
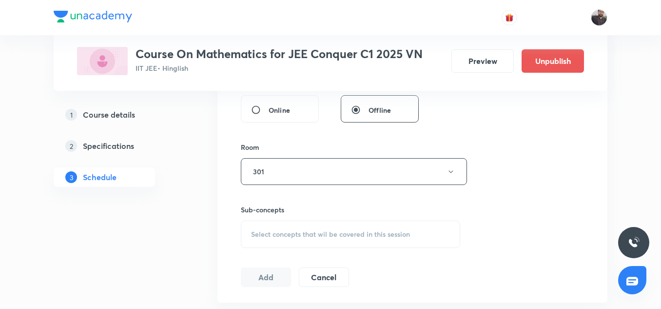
scroll to position [387, 0]
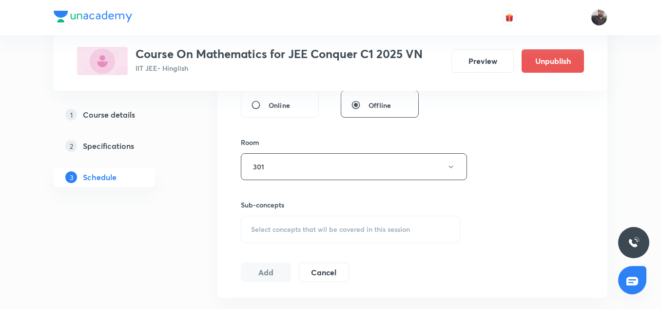
click at [279, 232] on span "Select concepts that wil be covered in this session" at bounding box center [330, 229] width 159 height 8
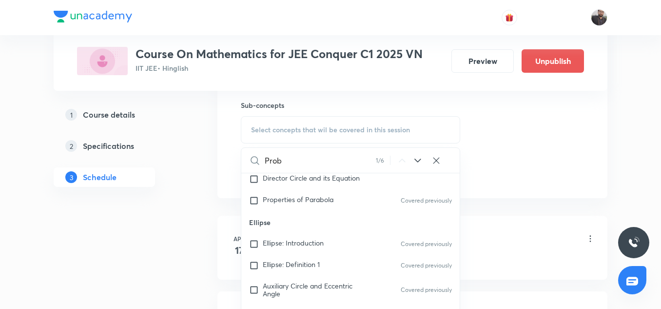
scroll to position [1249, 0]
type input "Prob"
click at [274, 206] on div "Properties of Parabola Covered previously" at bounding box center [350, 199] width 218 height 21
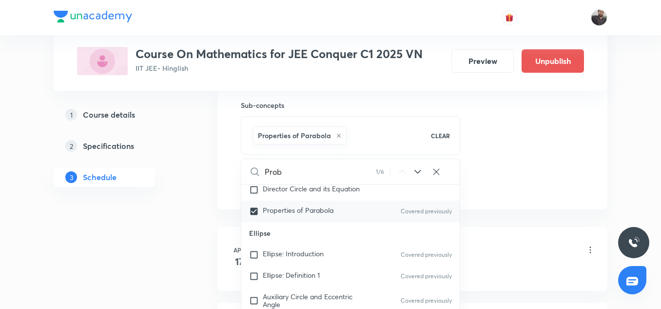
click at [283, 213] on span "Properties of Parabola" at bounding box center [298, 209] width 71 height 9
checkbox input "false"
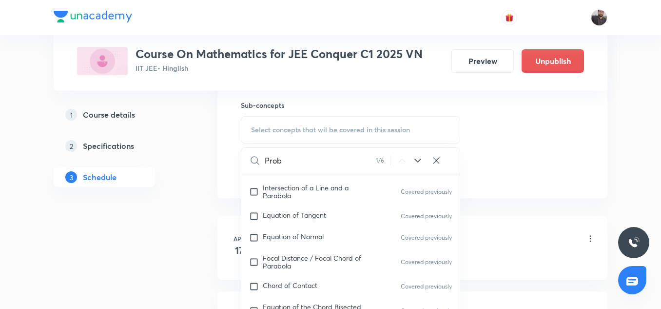
scroll to position [1071, 0]
click at [415, 158] on icon at bounding box center [418, 161] width 12 height 12
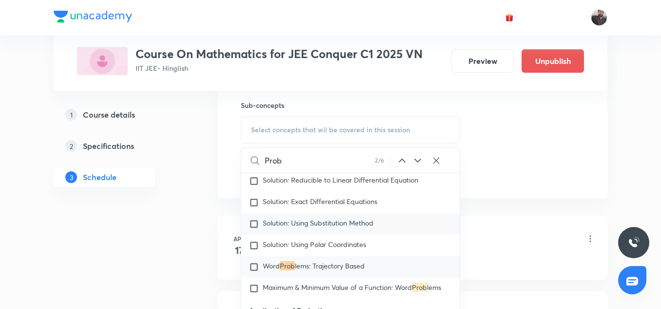
scroll to position [3715, 0]
click at [309, 285] on span "Maximum & Minimum Value of a Function: Word" at bounding box center [337, 285] width 149 height 9
checkbox input "true"
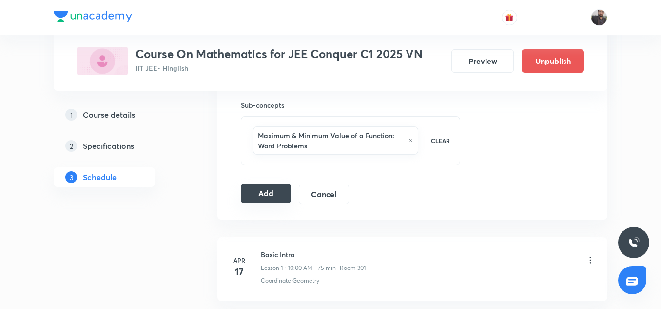
click at [289, 195] on button "Add" at bounding box center [266, 192] width 50 height 19
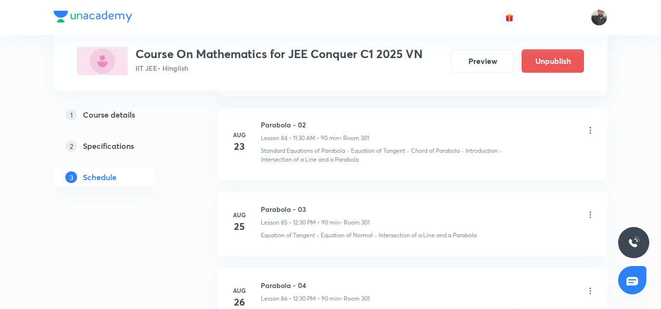
scroll to position [7499, 0]
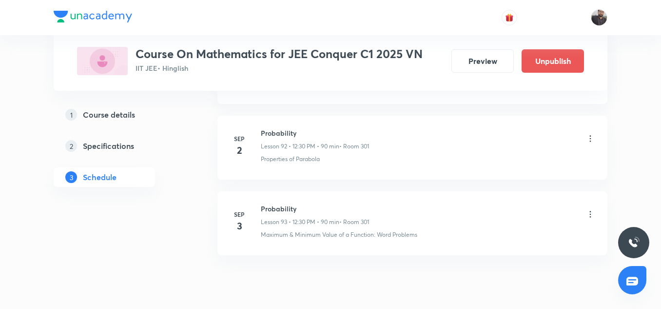
scroll to position [7508, 0]
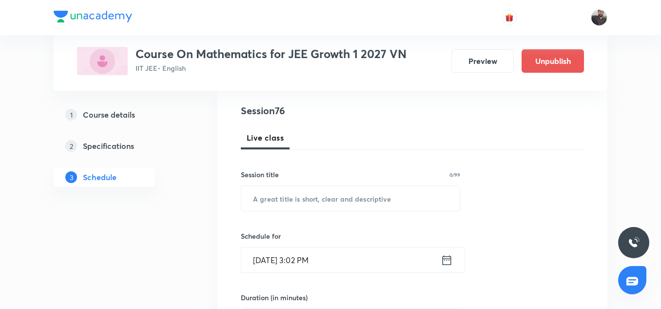
scroll to position [6139, 0]
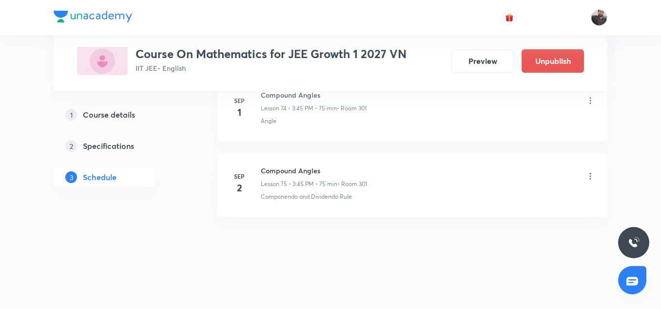
click at [521, 108] on div "Compound Angles Lesson 74 • 3:45 PM • 75 min • Room 301" at bounding box center [428, 101] width 334 height 23
drag, startPoint x: 259, startPoint y: 167, endPoint x: 328, endPoint y: 172, distance: 68.9
click at [328, 172] on div "[DATE] Compound Angles Lesson 75 • 3:45 PM • 75 min • Room 301 Componendo and D…" at bounding box center [413, 183] width 366 height 36
copy h6 "Compound Angles"
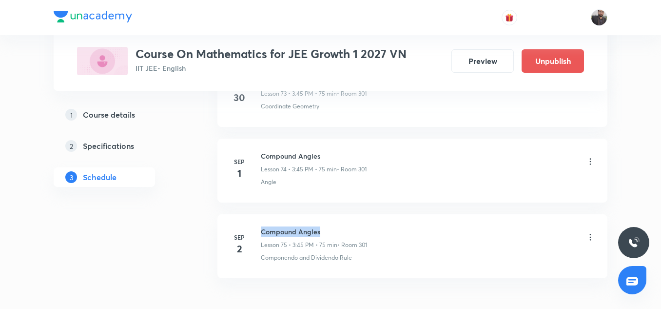
scroll to position [6078, 0]
copy h6 "Compound Angles"
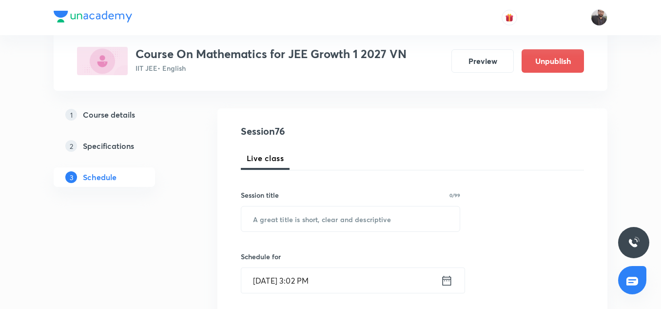
scroll to position [90, 0]
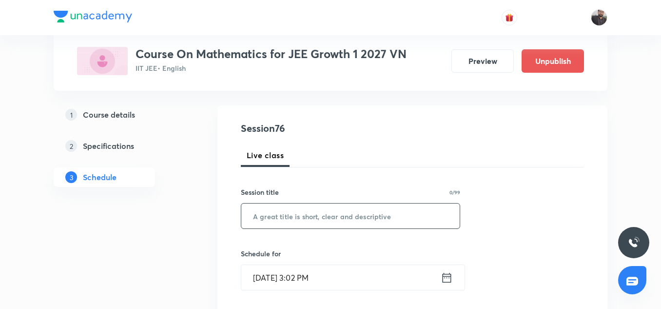
click at [313, 216] on input "text" at bounding box center [350, 215] width 218 height 25
paste input "Compound Angles"
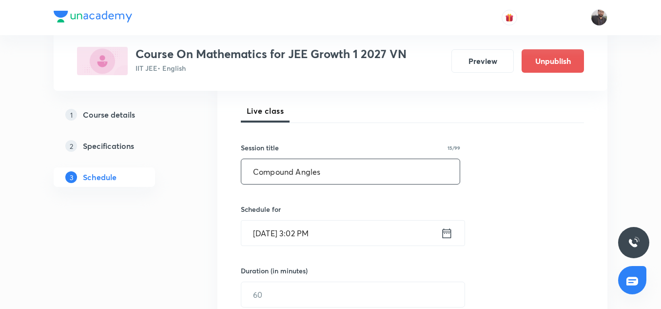
scroll to position [135, 0]
type input "Compound Angles"
click at [347, 232] on input "Sep 2, 2025, 3:02 PM" at bounding box center [340, 232] width 199 height 25
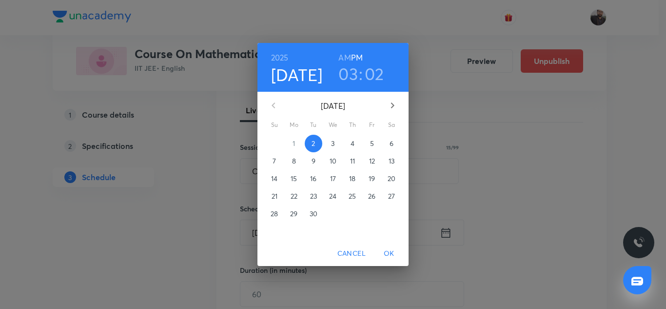
click at [331, 141] on p "3" at bounding box center [332, 143] width 3 height 10
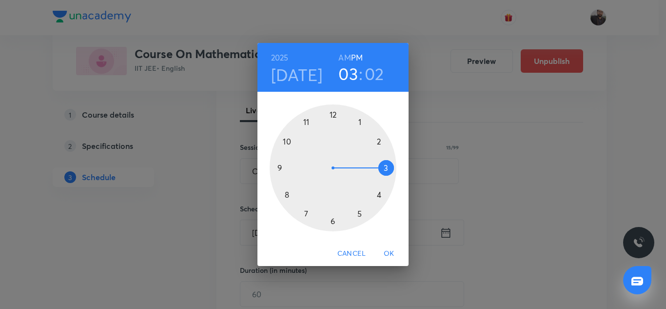
click at [387, 166] on div at bounding box center [333, 167] width 127 height 127
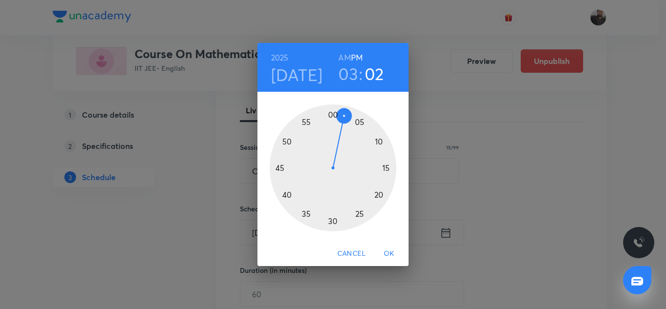
click at [279, 168] on div at bounding box center [333, 167] width 127 height 127
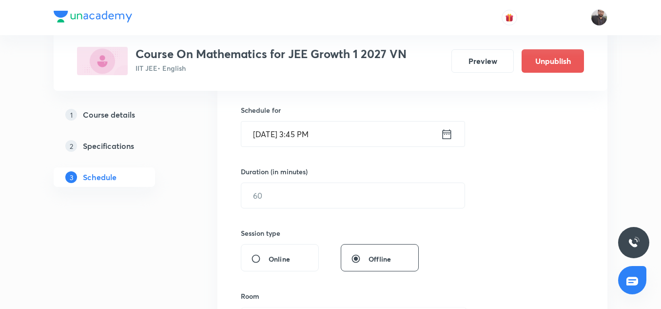
scroll to position [233, 0]
click at [312, 194] on input "text" at bounding box center [352, 194] width 223 height 25
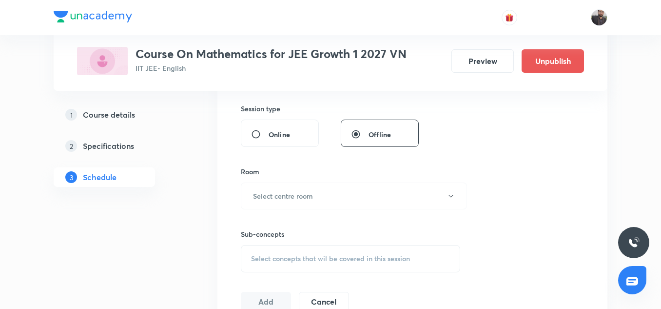
scroll to position [358, 0]
type input "75"
click at [309, 202] on button "Select centre room" at bounding box center [354, 195] width 226 height 27
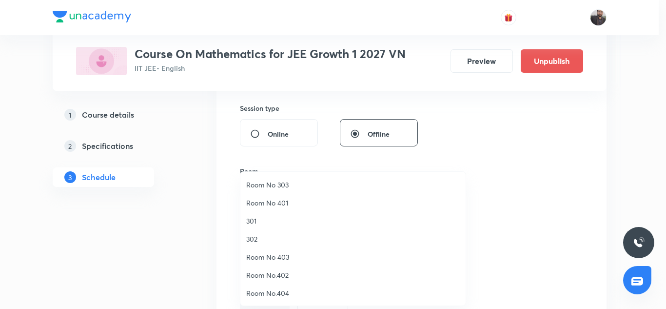
click at [261, 223] on span "301" at bounding box center [352, 220] width 213 height 10
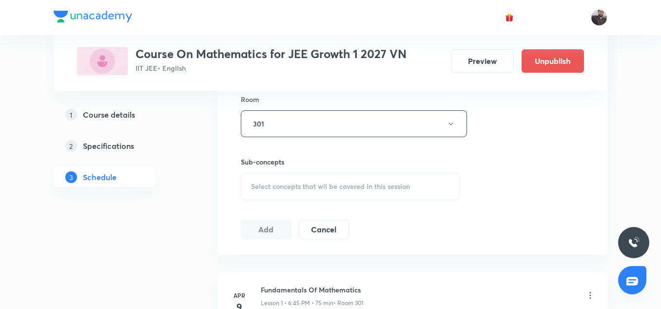
scroll to position [446, 0]
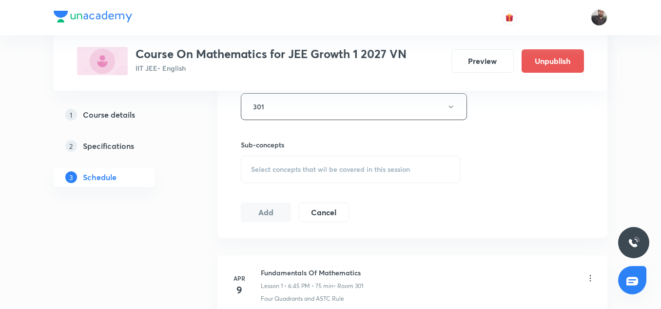
click at [291, 160] on div "Select concepts that wil be covered in this session" at bounding box center [350, 168] width 219 height 27
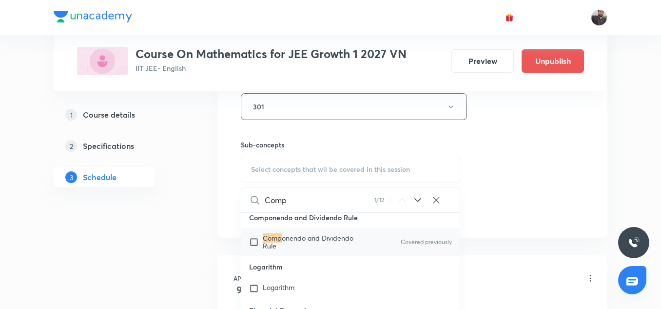
scroll to position [360, 0]
type input "Comp"
click at [269, 246] on span "onendo and Dividendo Rule" at bounding box center [308, 240] width 91 height 17
checkbox input "true"
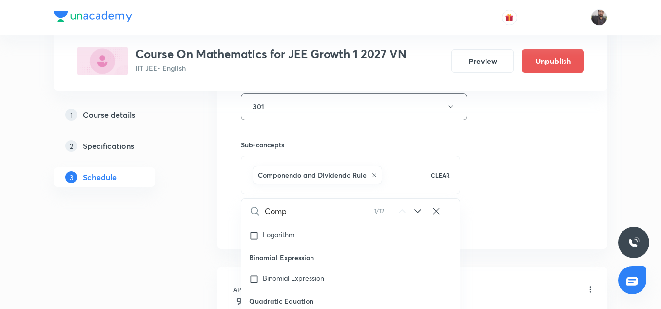
scroll to position [420, 0]
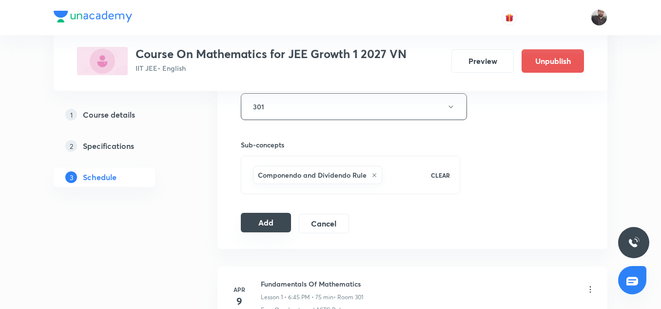
click at [258, 226] on button "Add" at bounding box center [266, 222] width 50 height 19
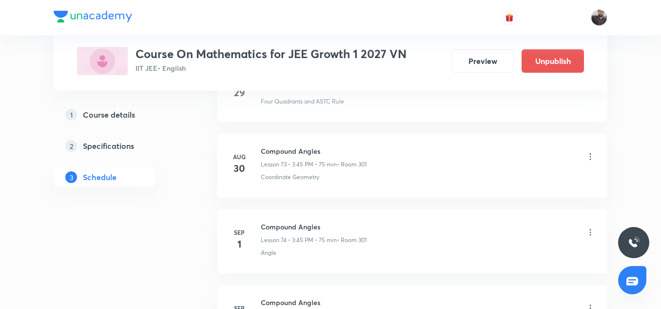
scroll to position [5767, 0]
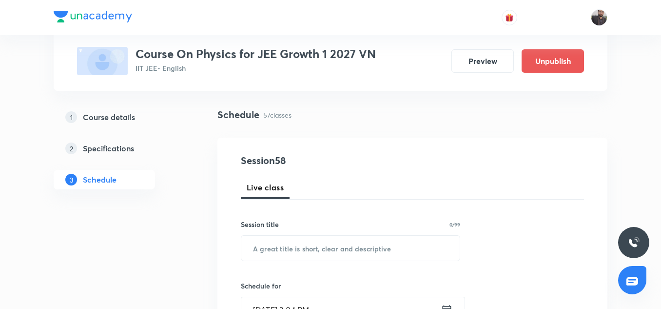
scroll to position [58, 0]
click at [277, 255] on input "text" at bounding box center [350, 247] width 218 height 25
click at [304, 224] on div "Session title 0/99" at bounding box center [350, 223] width 219 height 10
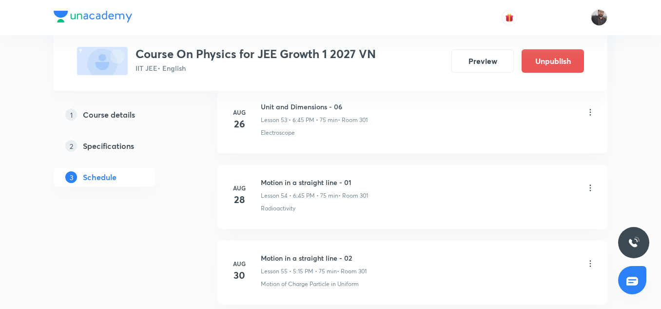
scroll to position [4779, 0]
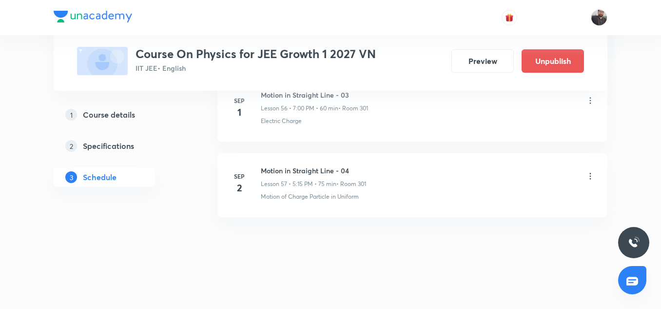
click at [311, 173] on h6 "Motion in Straight Line - 04" at bounding box center [313, 170] width 105 height 10
copy h6 "Motion in Straight Line - 04"
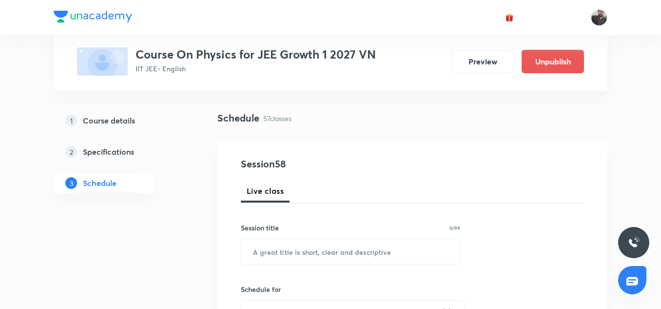
scroll to position [55, 0]
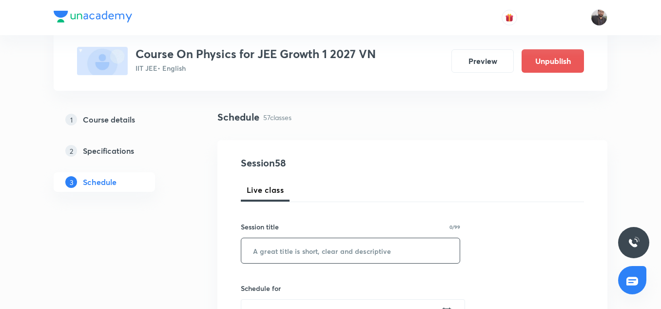
click at [281, 249] on input "text" at bounding box center [350, 250] width 218 height 25
paste input "Motion in Straight Line - 04"
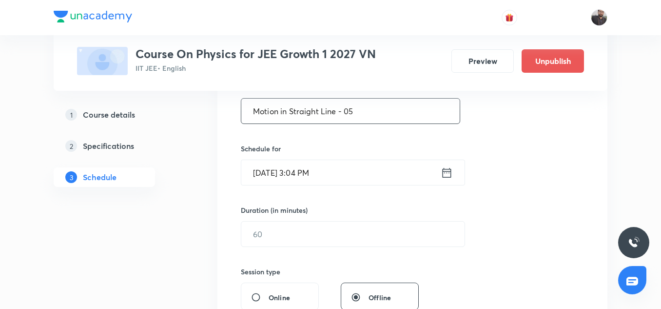
scroll to position [195, 0]
type input "Motion in Straight Line - 05"
click at [336, 170] on input "[DATE] 3:04 PM" at bounding box center [340, 171] width 199 height 25
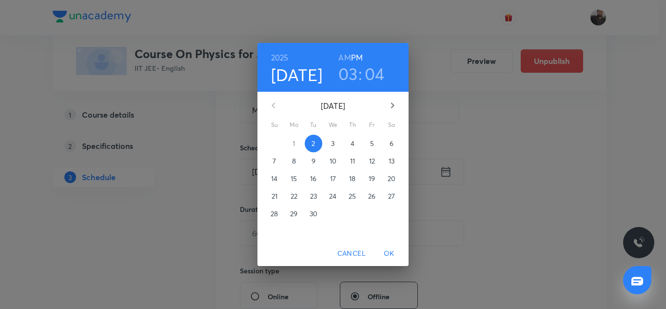
click at [333, 146] on p "3" at bounding box center [332, 143] width 3 height 10
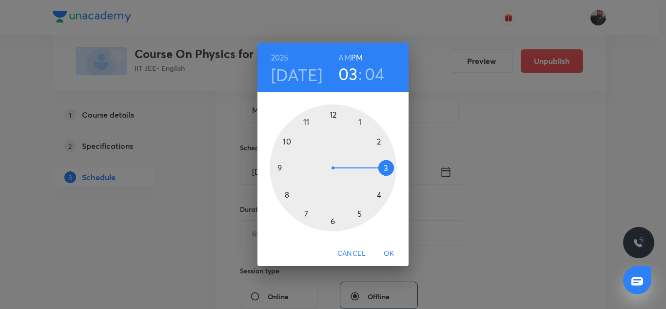
click at [359, 213] on div at bounding box center [333, 167] width 127 height 127
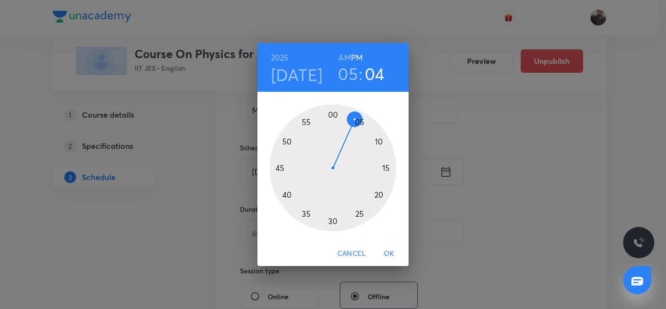
click at [387, 166] on div at bounding box center [333, 167] width 127 height 127
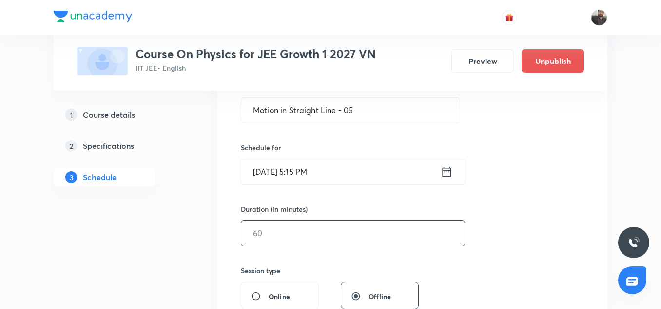
scroll to position [221, 0]
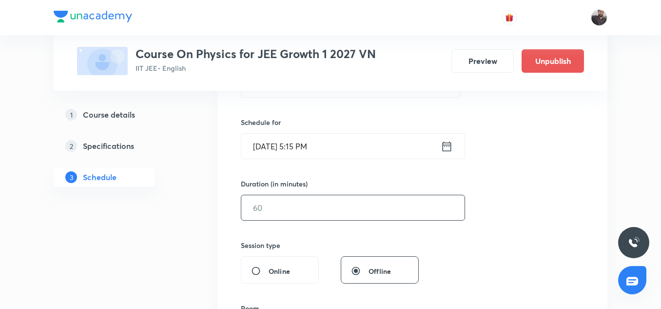
click at [305, 227] on div "Session 58 Live class Session title 28/99 Motion in Straight Line - 05 ​ Schedu…" at bounding box center [412, 219] width 343 height 458
click at [304, 211] on input "text" at bounding box center [352, 207] width 223 height 25
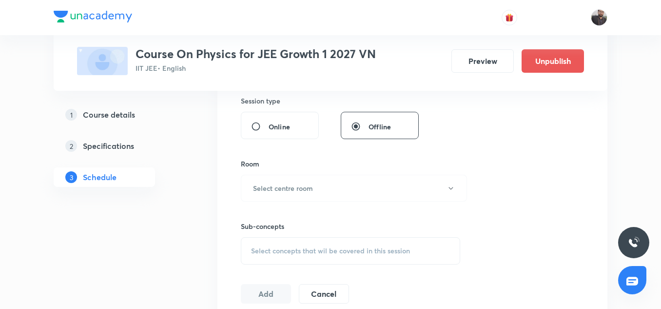
scroll to position [375, 0]
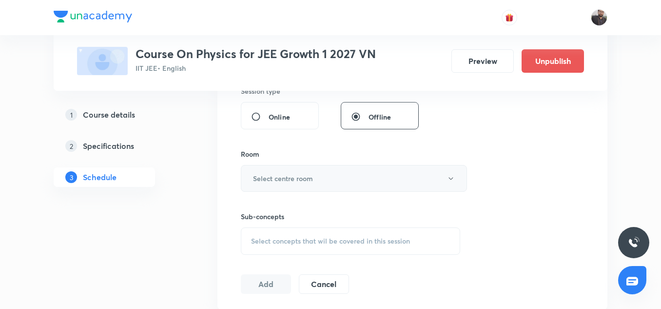
type input "75"
click at [289, 184] on button "Select centre room" at bounding box center [354, 178] width 226 height 27
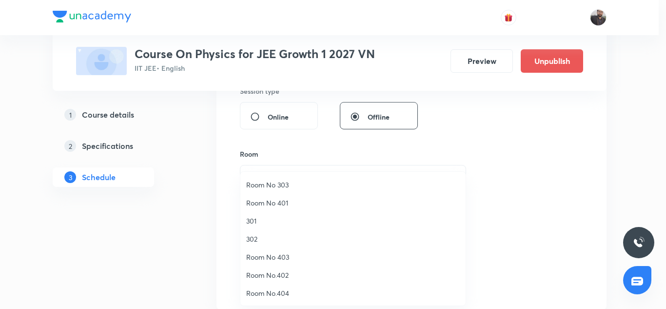
click at [252, 224] on span "301" at bounding box center [352, 220] width 213 height 10
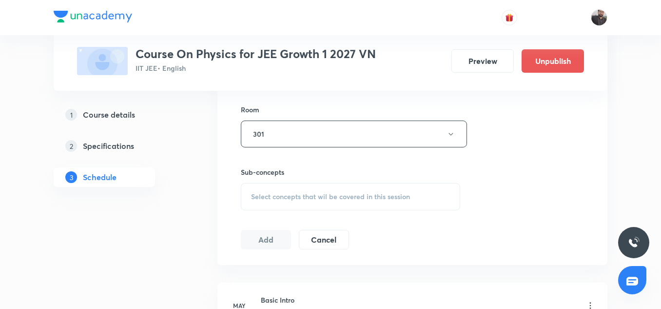
scroll to position [420, 0]
click at [286, 199] on span "Select concepts that wil be covered in this session" at bounding box center [330, 196] width 159 height 8
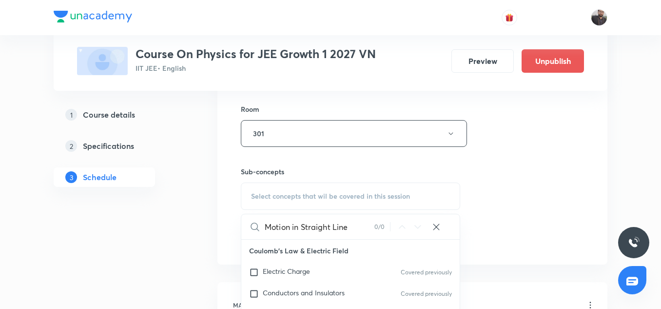
click at [284, 227] on input "Motion in Straight Line" at bounding box center [320, 226] width 110 height 25
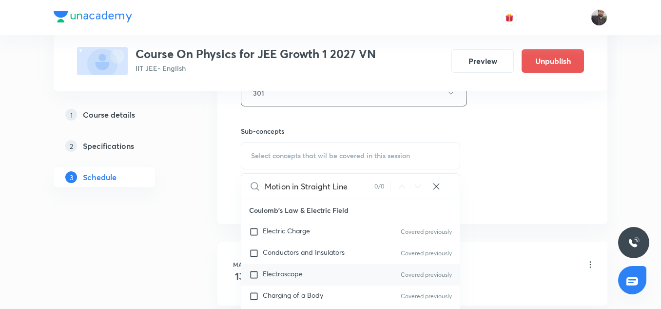
scroll to position [54, 0]
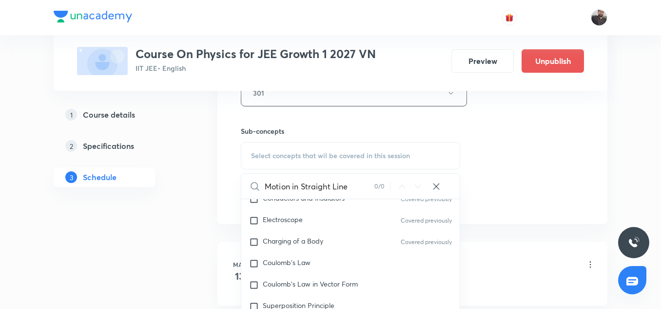
click at [352, 180] on input "Motion in Straight Line" at bounding box center [320, 186] width 110 height 25
type input "M"
paste input "Motion in Straight Line - 04"
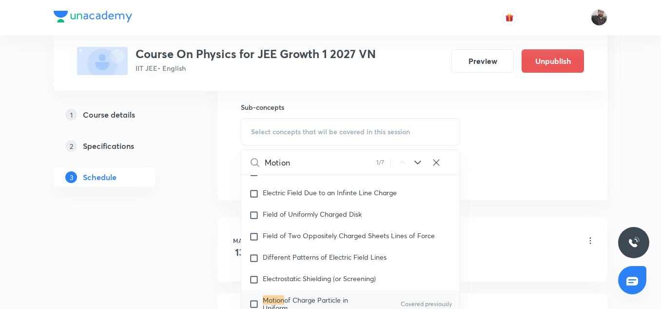
scroll to position [485, 0]
type input "Motion"
click at [311, 287] on div "Electrostatic Shielding (or Screening)" at bounding box center [350, 278] width 218 height 21
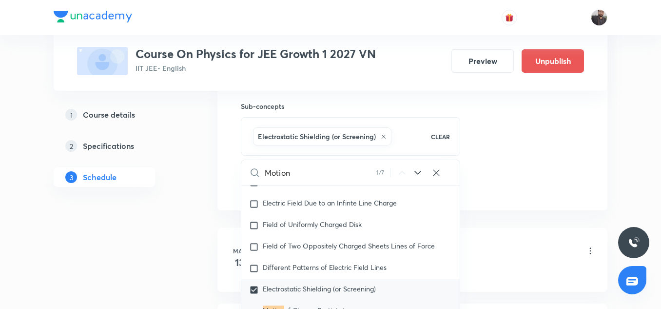
click at [301, 283] on div "Electrostatic Shielding (or Screening)" at bounding box center [350, 289] width 218 height 21
checkbox input "false"
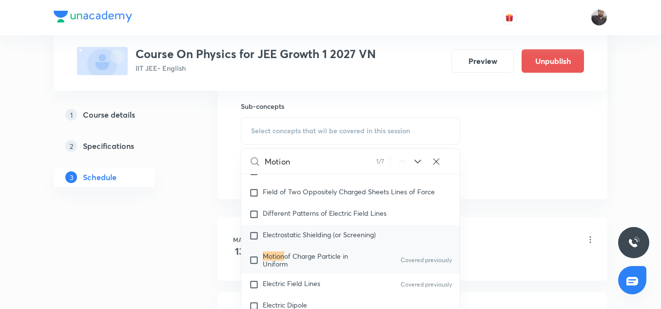
scroll to position [293, 0]
click at [260, 248] on div "Motion of Charge Particle in Uniform Covered previously" at bounding box center [350, 259] width 218 height 27
checkbox input "true"
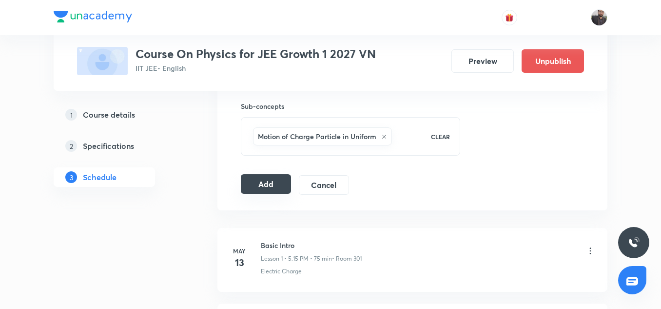
click at [269, 183] on button "Add" at bounding box center [266, 183] width 50 height 19
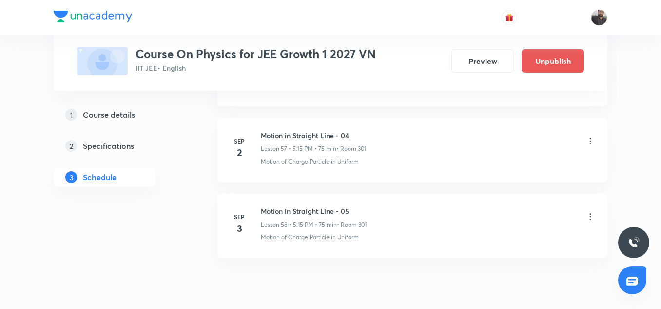
scroll to position [4366, 0]
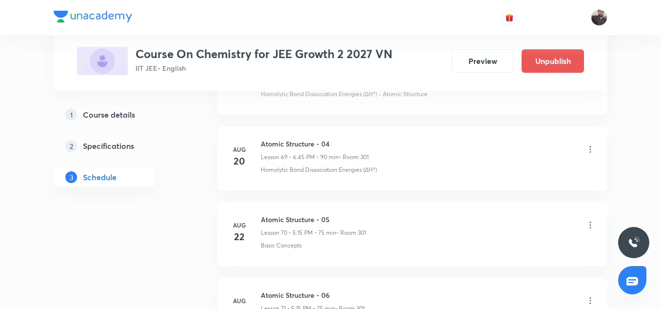
scroll to position [6290, 0]
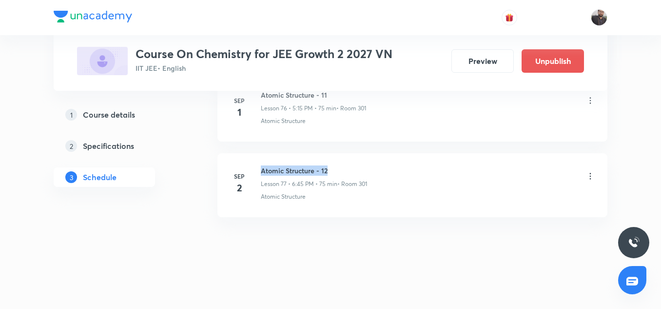
copy h6 "Atomic Structure - 12"
drag, startPoint x: 257, startPoint y: 167, endPoint x: 350, endPoint y: 171, distance: 93.6
click at [350, 171] on div "Sep 2 Atomic Structure - 12 Lesson 77 • 6:45 PM • 75 min • Room 301 Atomic Stru…" at bounding box center [413, 183] width 366 height 36
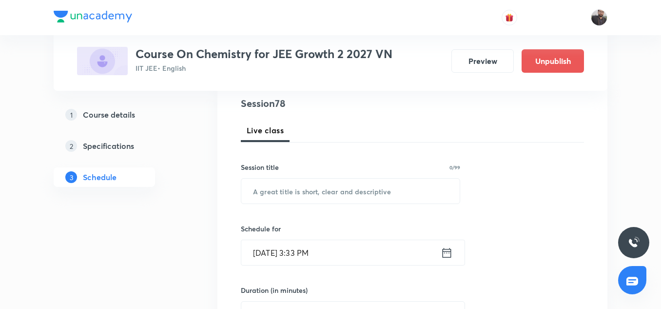
scroll to position [116, 0]
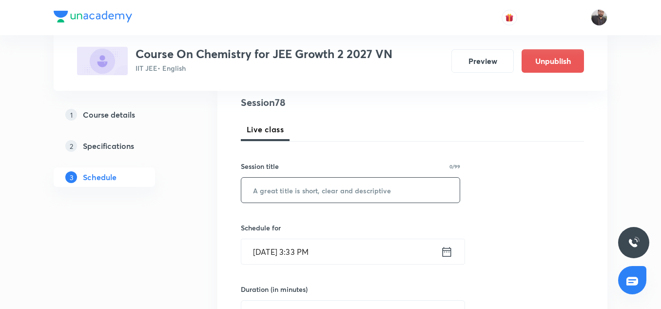
click at [310, 197] on input "text" at bounding box center [350, 189] width 218 height 25
paste input "Atomic Structure - 12"
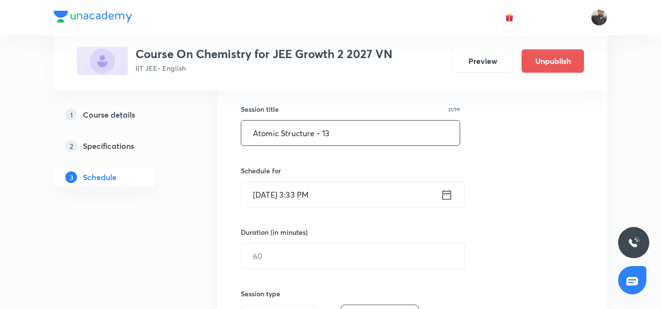
scroll to position [174, 0]
type input "Atomic Structure - 13"
click at [318, 195] on input "Sep 2, 2025, 3:33 PM" at bounding box center [340, 192] width 199 height 25
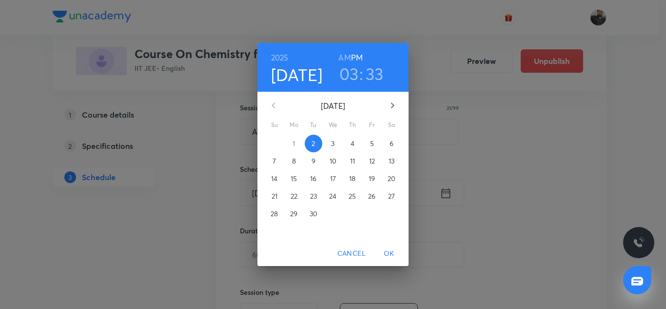
click at [329, 143] on span "3" at bounding box center [333, 143] width 18 height 10
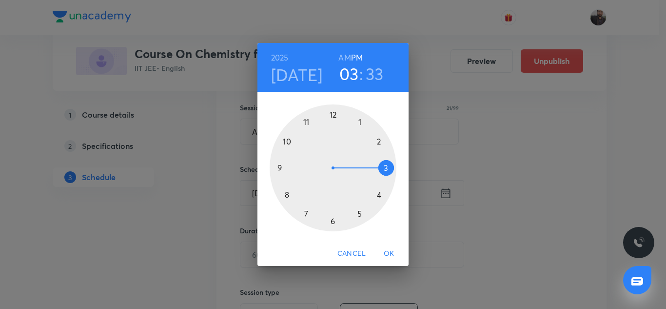
click at [331, 222] on div at bounding box center [333, 167] width 127 height 127
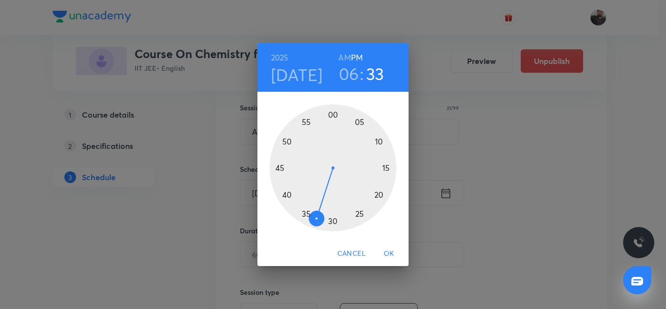
click h6 "PM"
click div
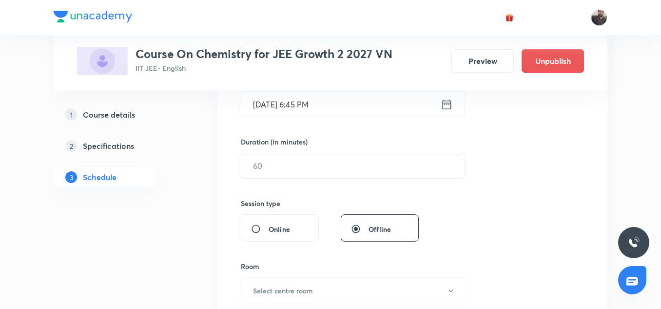
scroll to position [264, 0]
click input "text"
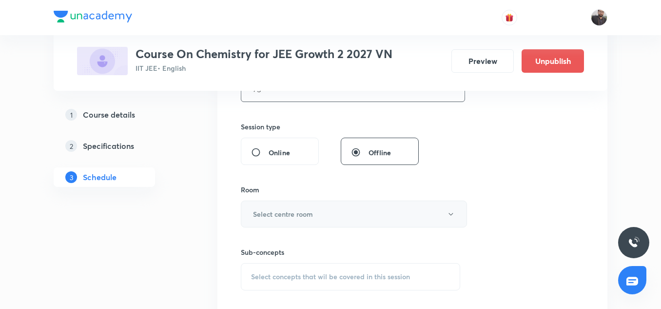
type input "75"
click button "Select centre room"
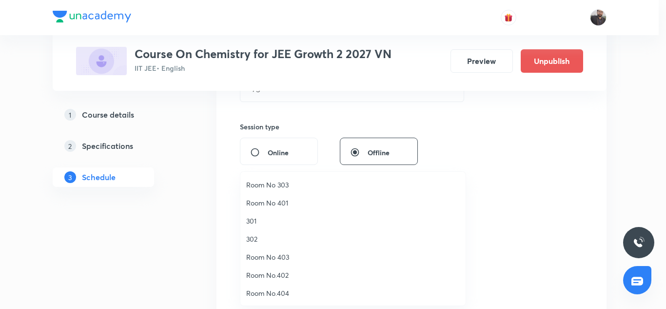
click span "301"
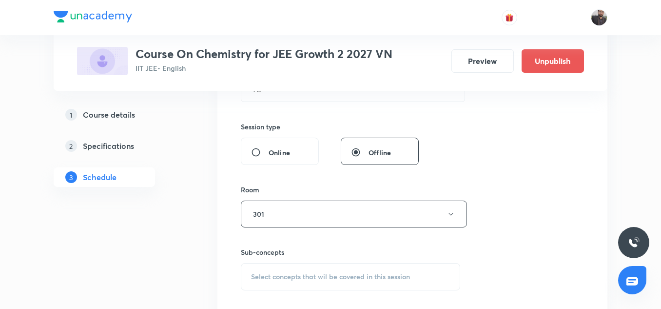
scroll to position [389, 0]
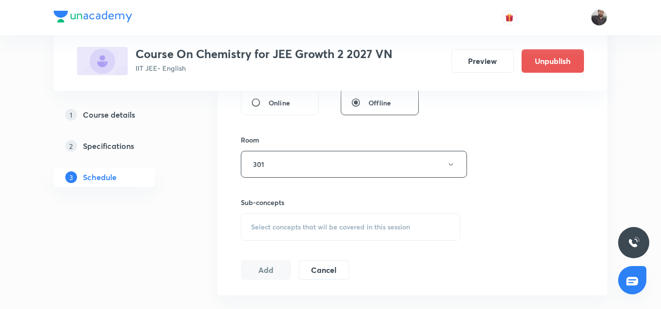
click span "Select concepts that wil be covered in this session"
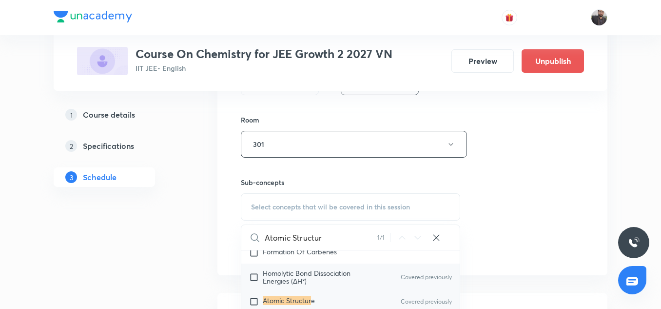
scroll to position [16173, 0]
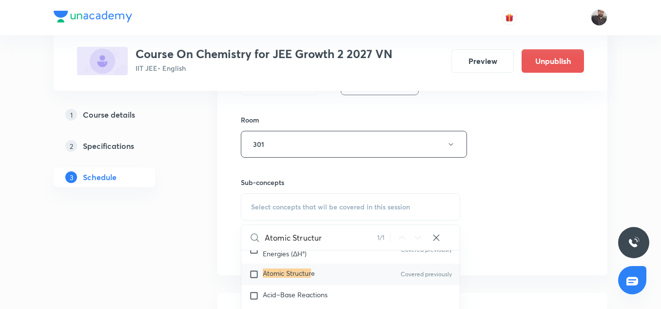
type input "Atomic Structur"
click input "checkbox"
checkbox input "true"
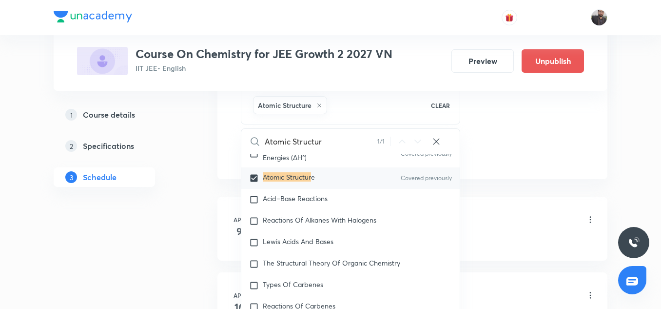
scroll to position [517, 0]
click div "Session 78 Live class Session title 21/99 Atomic Structure - 13 ​ Schedule for …"
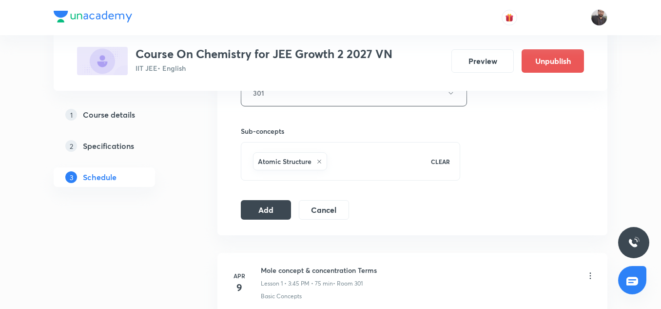
scroll to position [458, 0]
click button "Add"
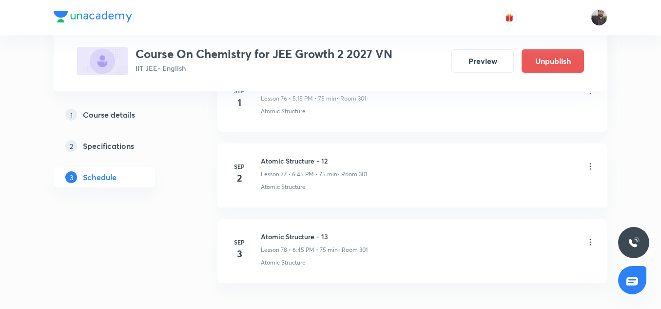
scroll to position [5918, 0]
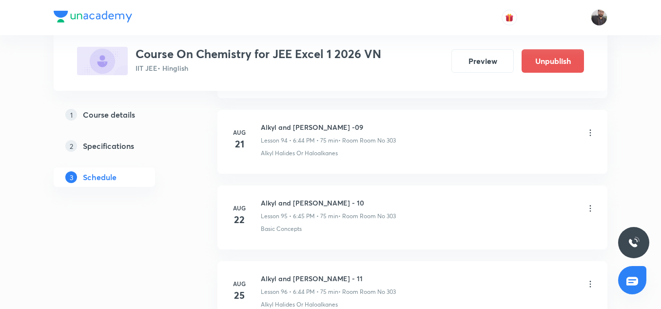
scroll to position [8113, 0]
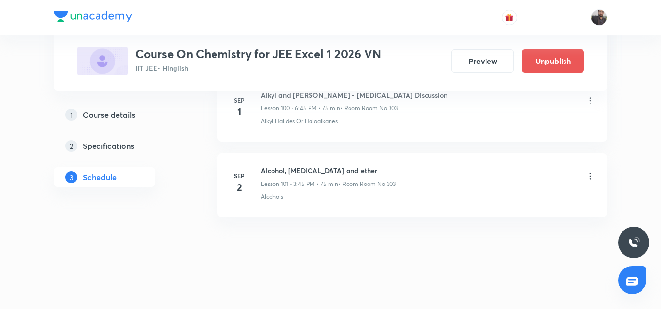
click at [306, 171] on h6 "Alcohol, phenol and ether" at bounding box center [328, 170] width 135 height 10
copy h6 "Alcohol, phenol and ether"
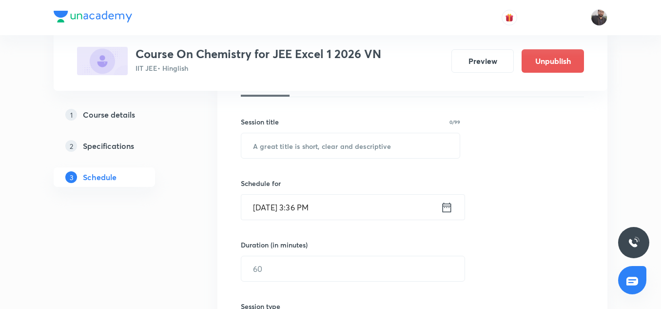
scroll to position [162, 0]
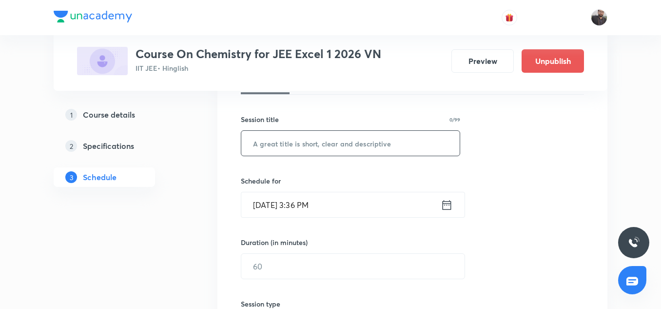
click at [262, 142] on input "text" at bounding box center [350, 143] width 218 height 25
paste input "Alcohol, phenol and ether"
type input "Alcohol, phenol and ether"
click at [326, 209] on input "Sep 2, 2025, 3:36 PM" at bounding box center [340, 204] width 199 height 25
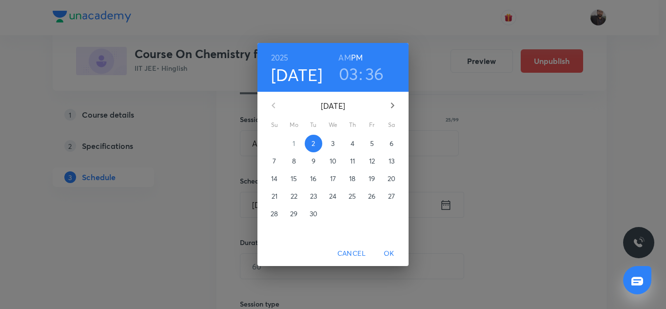
click at [329, 148] on span "3" at bounding box center [333, 143] width 18 height 10
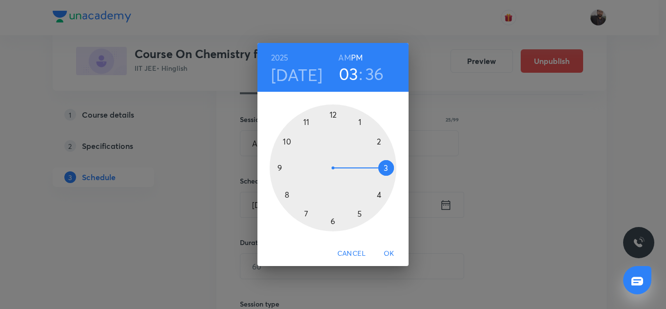
click at [385, 166] on div at bounding box center [333, 167] width 127 height 127
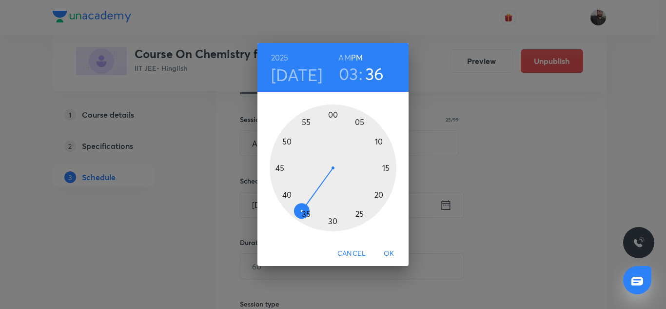
click at [280, 167] on div at bounding box center [333, 167] width 127 height 127
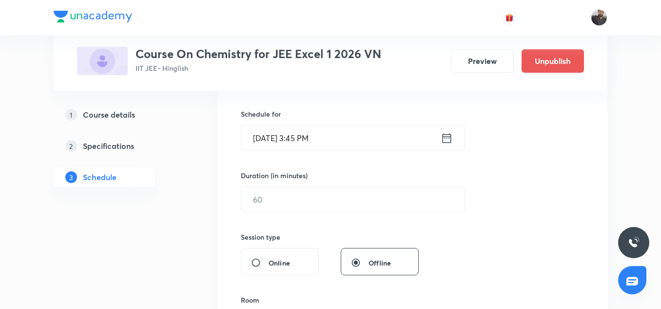
scroll to position [237, 0]
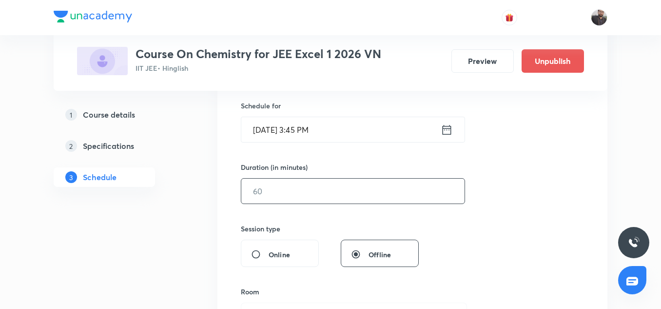
click at [335, 184] on input "text" at bounding box center [352, 190] width 223 height 25
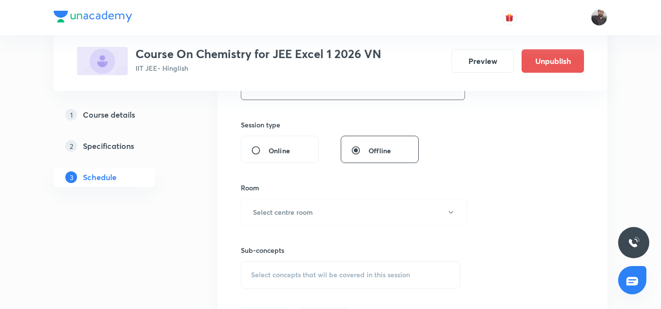
scroll to position [342, 0]
type input "75"
click at [311, 215] on h6 "Select centre room" at bounding box center [283, 211] width 60 height 10
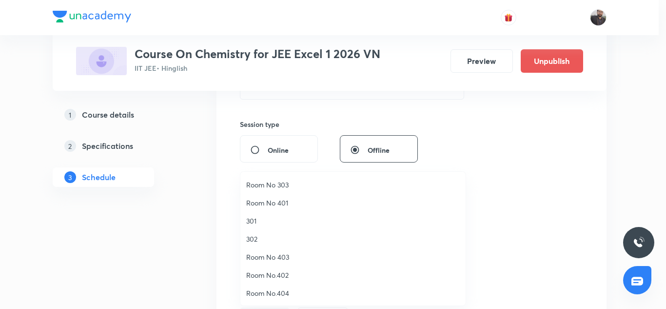
click at [257, 241] on span "302" at bounding box center [352, 238] width 213 height 10
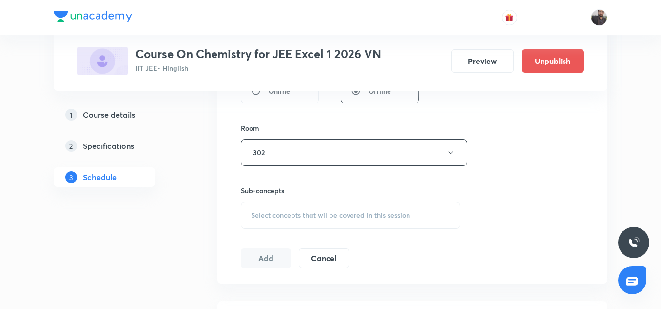
scroll to position [401, 0]
click at [276, 229] on div "Session 102 Live class Session title 25/99 Alcohol, phenol and ether ​ Schedule…" at bounding box center [412, 38] width 343 height 458
click at [275, 220] on div "Select concepts that wil be covered in this session" at bounding box center [350, 214] width 219 height 27
click at [276, 218] on span "Select concepts that wil be covered in this session" at bounding box center [330, 215] width 159 height 8
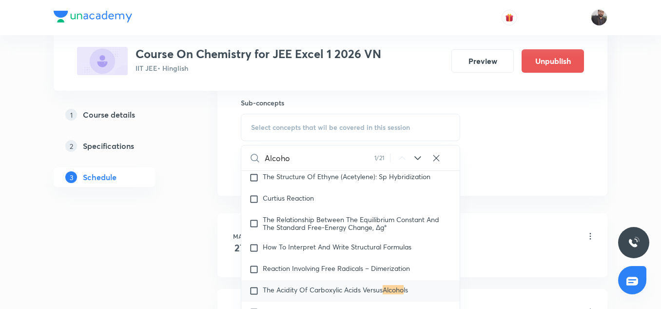
scroll to position [16868, 0]
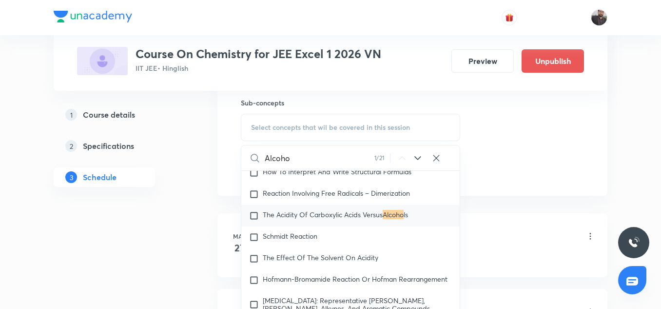
type input "Alcoho"
click at [257, 220] on input "checkbox" at bounding box center [256, 216] width 14 height 10
checkbox input "true"
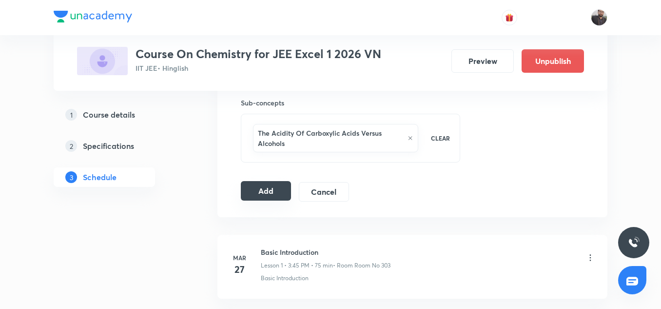
click at [262, 197] on button "Add" at bounding box center [266, 190] width 50 height 19
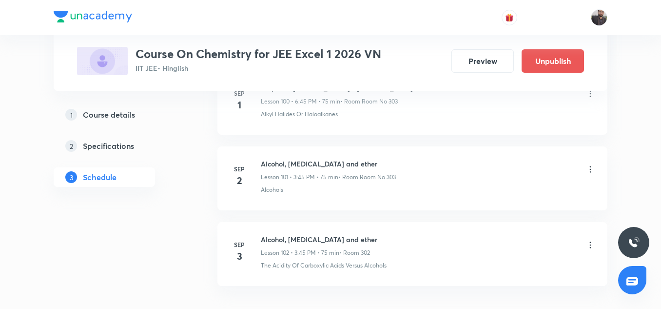
scroll to position [7740, 0]
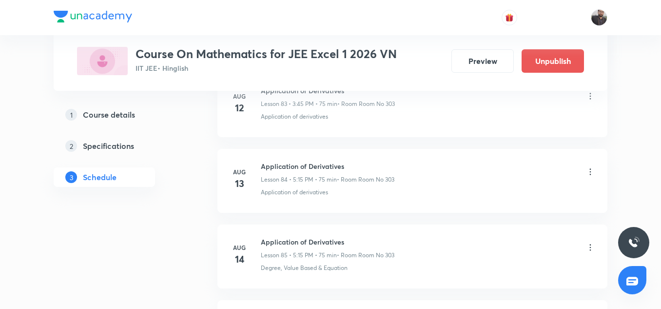
scroll to position [7803, 0]
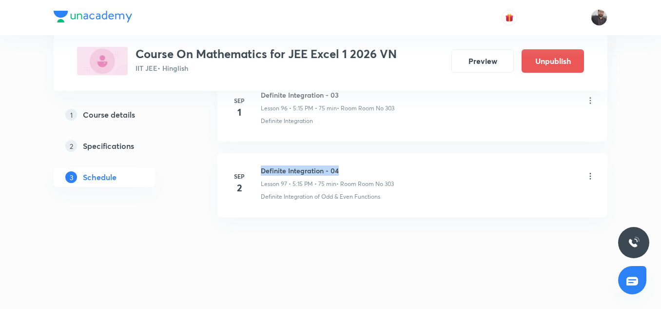
drag, startPoint x: 260, startPoint y: 170, endPoint x: 346, endPoint y: 167, distance: 86.3
click at [346, 167] on div "[DATE] Definite Integration - 04 Lesson 97 • 5:15 PM • 75 min • Room Room No 30…" at bounding box center [413, 183] width 366 height 36
copy h6 "Definite Integration - 04"
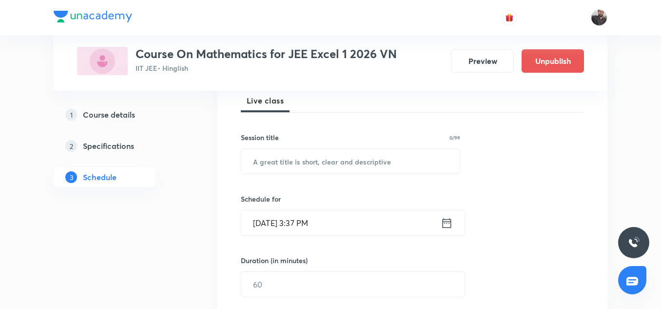
scroll to position [148, 0]
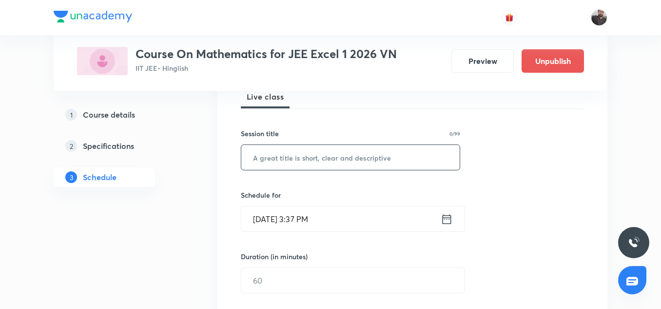
click at [340, 159] on input "text" at bounding box center [350, 157] width 218 height 25
paste input "Definite Integration - 04"
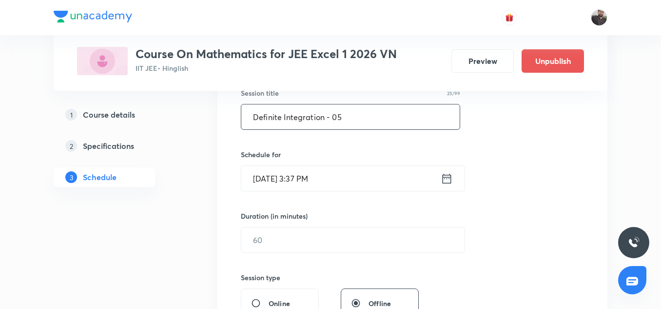
scroll to position [190, 0]
type input "Definite Integration - 05"
click at [340, 187] on input "Sep 2, 2025, 3:37 PM" at bounding box center [340, 177] width 199 height 25
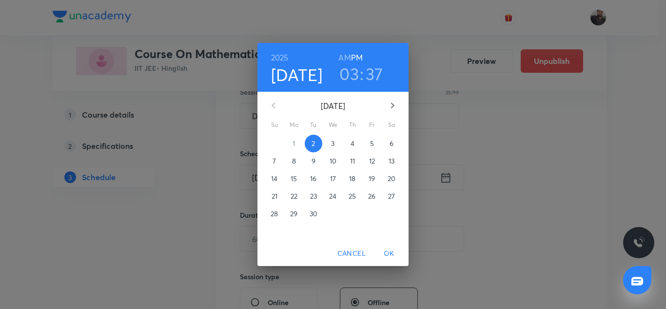
click at [329, 146] on span "3" at bounding box center [333, 143] width 18 height 10
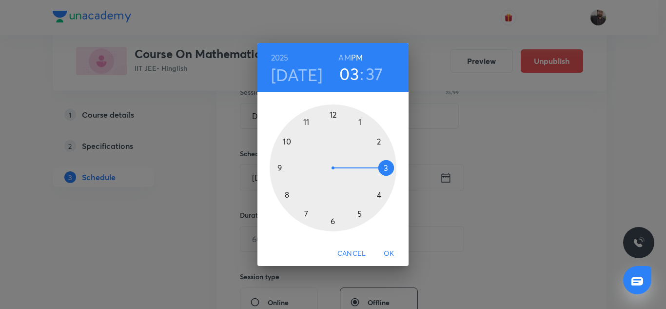
click at [359, 213] on div at bounding box center [333, 167] width 127 height 127
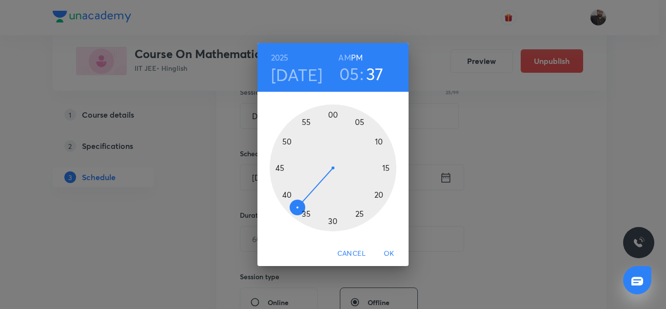
click at [386, 168] on div at bounding box center [333, 167] width 127 height 127
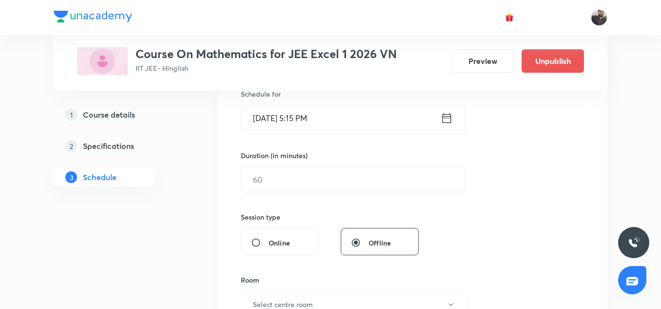
scroll to position [250, 0]
click at [308, 174] on input "text" at bounding box center [352, 178] width 223 height 25
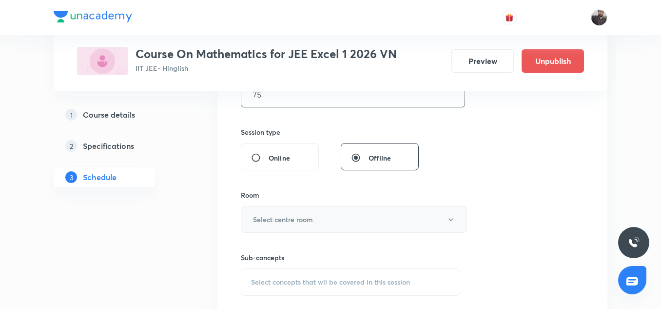
type input "75"
click at [285, 221] on h6 "Select centre room" at bounding box center [283, 219] width 60 height 10
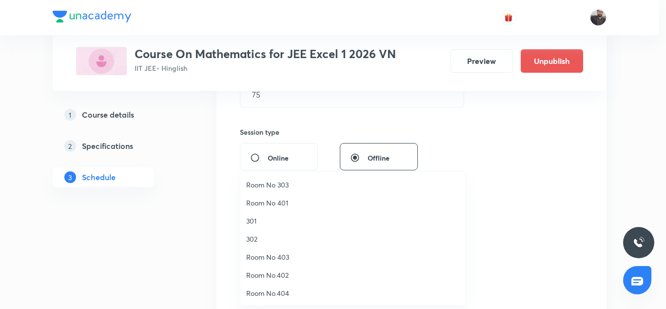
click at [249, 238] on span "302" at bounding box center [352, 238] width 213 height 10
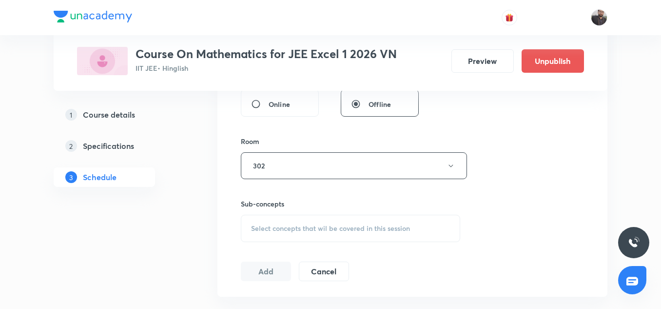
scroll to position [390, 0]
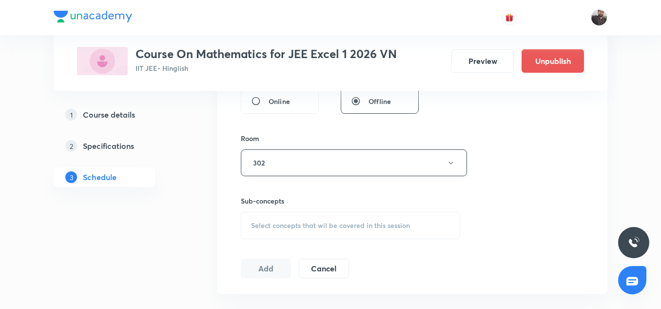
drag, startPoint x: 264, startPoint y: 223, endPoint x: 424, endPoint y: 225, distance: 159.4
click at [424, 225] on div "Select concepts that wil be covered in this session" at bounding box center [350, 225] width 219 height 27
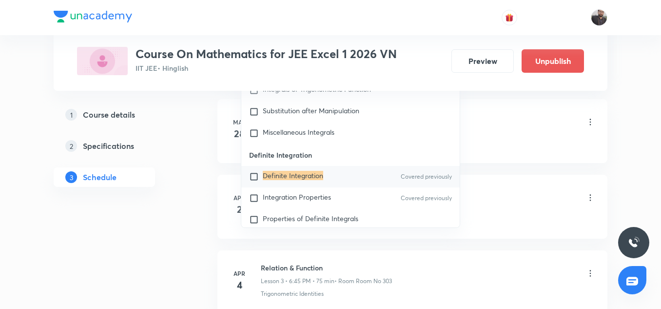
scroll to position [603, 0]
type input "Definite Integration"
click at [303, 174] on div "Definite Integration Covered previously" at bounding box center [350, 175] width 218 height 21
checkbox input "true"
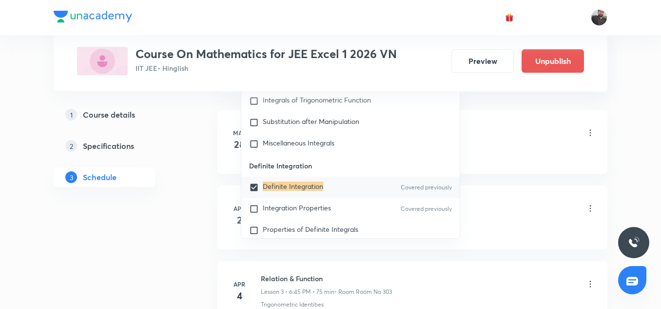
click at [508, 139] on div "Relation & Function Lesson 1 • 5:15 PM • 75 min • Room Room No 303" at bounding box center [428, 133] width 334 height 23
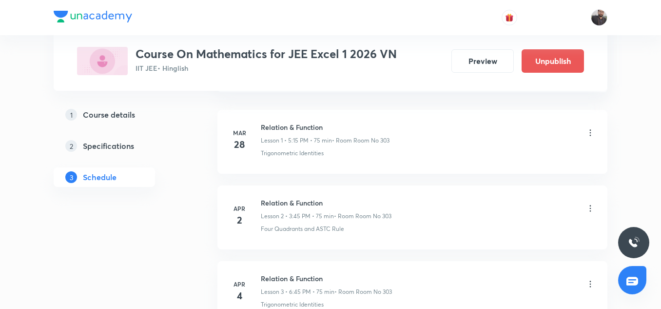
scroll to position [572, 0]
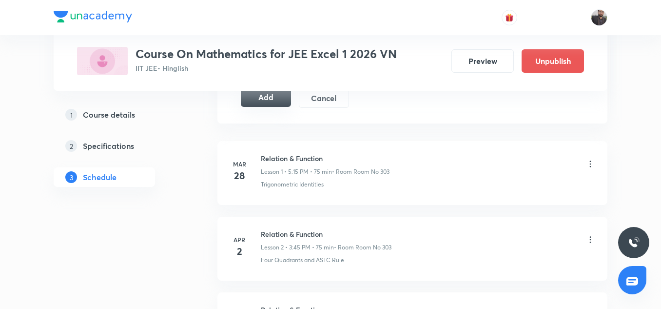
click at [263, 104] on button "Add" at bounding box center [266, 96] width 50 height 19
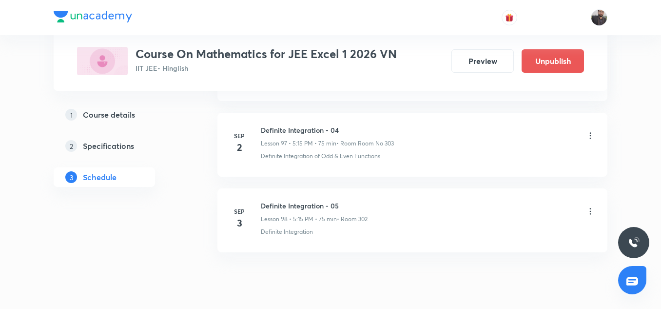
scroll to position [7397, 0]
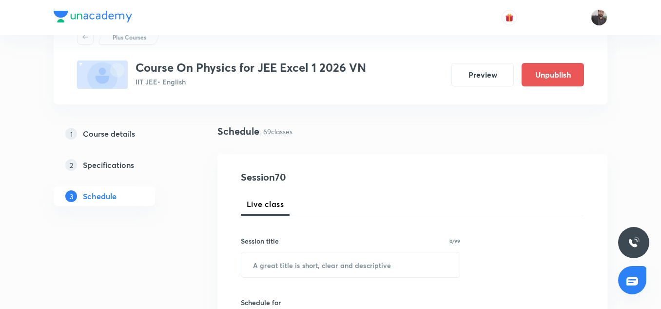
scroll to position [5695, 0]
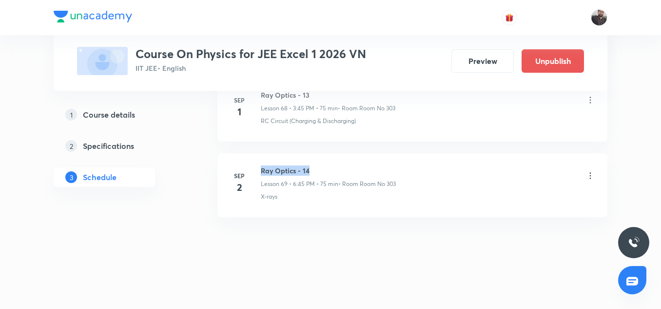
drag, startPoint x: 260, startPoint y: 168, endPoint x: 313, endPoint y: 174, distance: 53.9
click at [313, 174] on div "Sep 2 Ray Optics - 14 Lesson 69 • 6:45 PM • 75 min • Room Room No 303 X-rays" at bounding box center [413, 183] width 366 height 36
copy h6 "Ray Optics - 14"
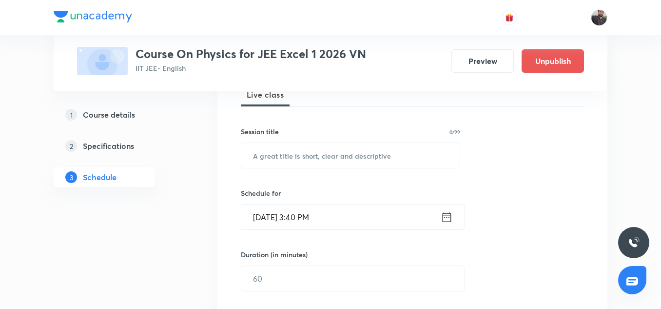
scroll to position [151, 0]
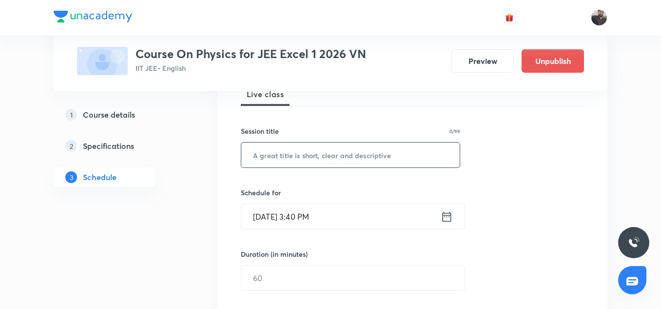
click at [293, 151] on input "text" at bounding box center [350, 154] width 218 height 25
paste input "Ray Optics - 14"
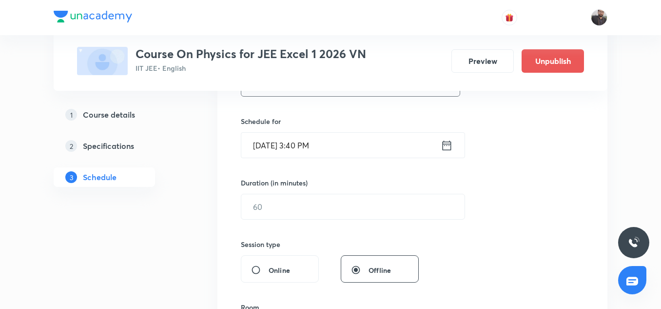
scroll to position [221, 0]
type input "Ray Optics - 15"
drag, startPoint x: 332, startPoint y: 151, endPoint x: 302, endPoint y: 147, distance: 30.0
click at [302, 147] on input "Sep 2, 2025, 3:40 PM" at bounding box center [340, 145] width 199 height 25
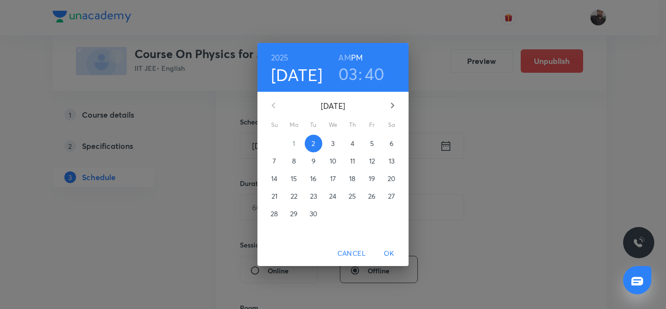
click at [332, 143] on p "3" at bounding box center [332, 143] width 3 height 10
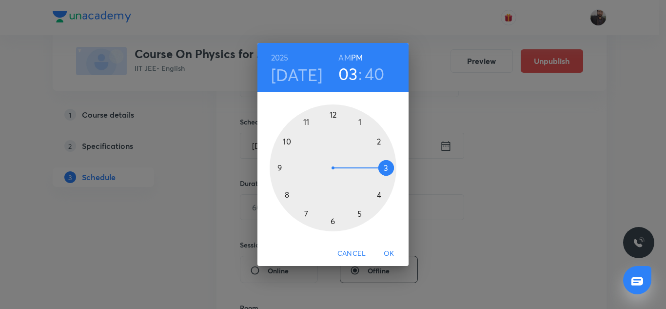
click at [331, 222] on div at bounding box center [333, 167] width 127 height 127
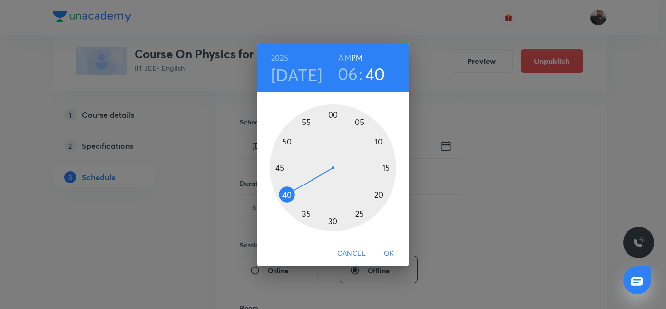
click at [277, 167] on div at bounding box center [333, 167] width 127 height 127
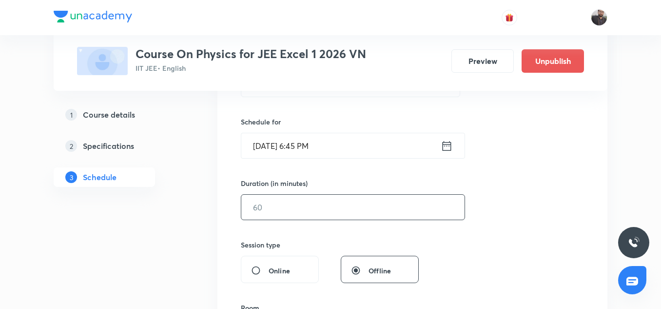
click at [280, 206] on input "text" at bounding box center [352, 206] width 223 height 25
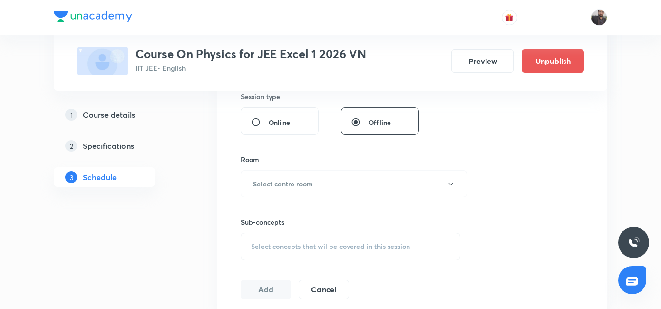
scroll to position [370, 0]
type input "75"
click at [290, 191] on button "Select centre room" at bounding box center [354, 183] width 226 height 27
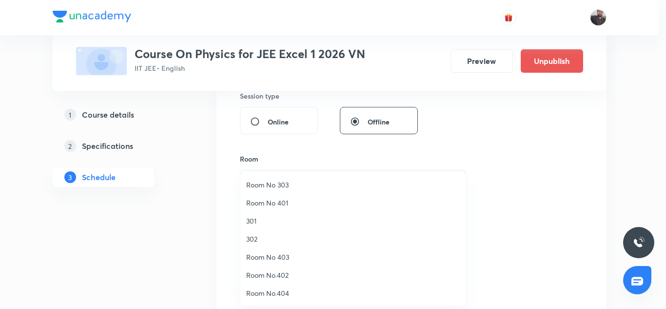
click at [253, 238] on span "302" at bounding box center [352, 238] width 213 height 10
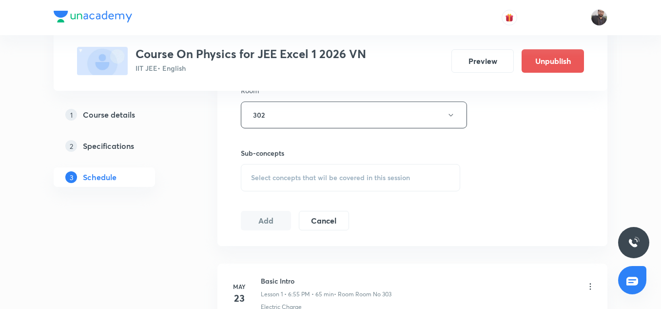
scroll to position [449, 0]
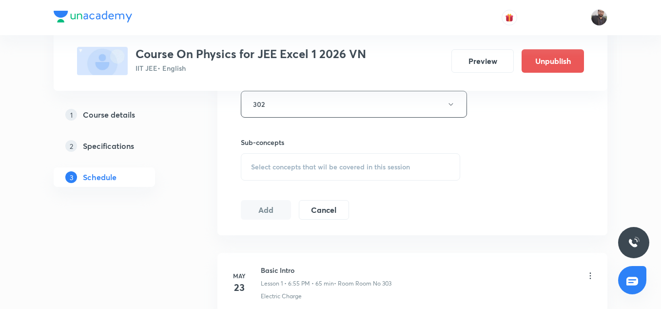
click at [292, 159] on div "Select concepts that wil be covered in this session" at bounding box center [350, 166] width 219 height 27
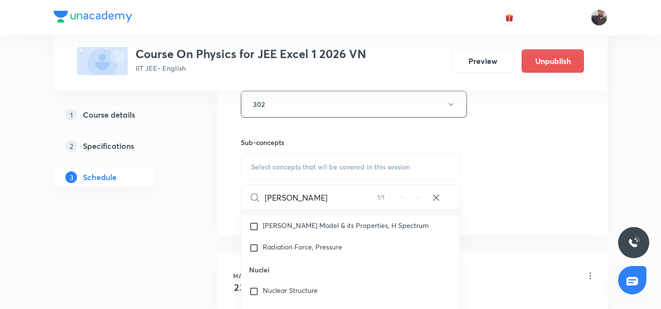
scroll to position [6119, 0]
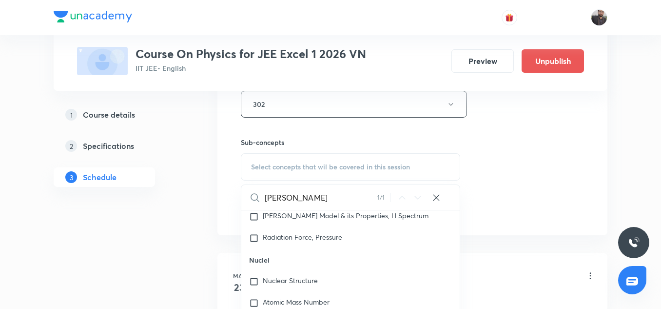
type input "Ray"
click at [261, 200] on input "checkbox" at bounding box center [256, 195] width 14 height 10
checkbox input "true"
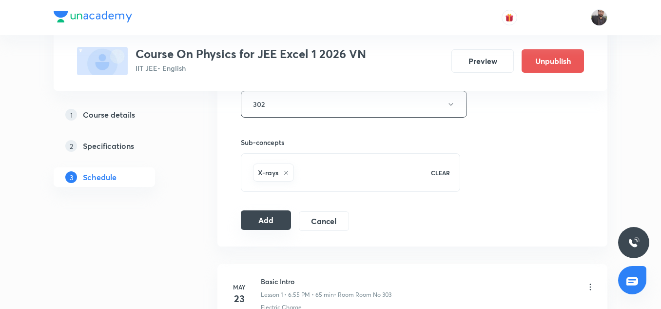
click at [271, 221] on button "Add" at bounding box center [266, 219] width 50 height 19
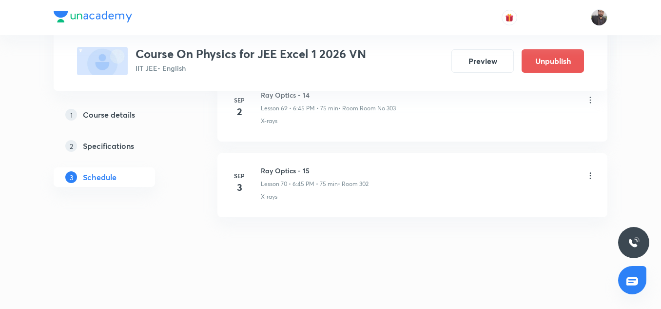
scroll to position [5274, 0]
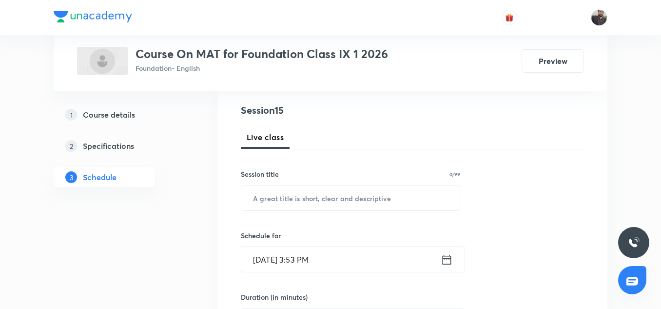
scroll to position [107, 0]
click at [291, 203] on input "text" at bounding box center [350, 198] width 218 height 25
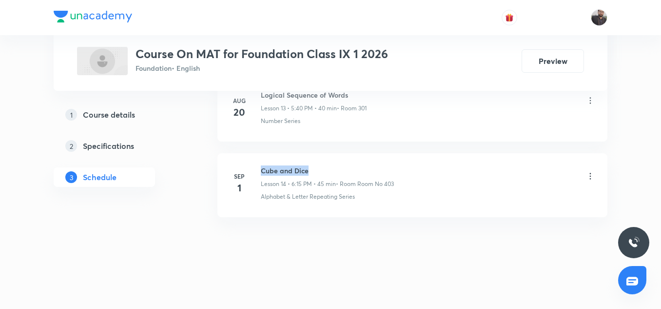
copy h6 "Cube and Dice"
drag, startPoint x: 256, startPoint y: 167, endPoint x: 315, endPoint y: 167, distance: 58.5
click at [315, 167] on div "[DATE] Cube and Dice Lesson 14 • 6:15 PM • 45 min • Room Room No 403 Alphabet &…" at bounding box center [413, 183] width 366 height 36
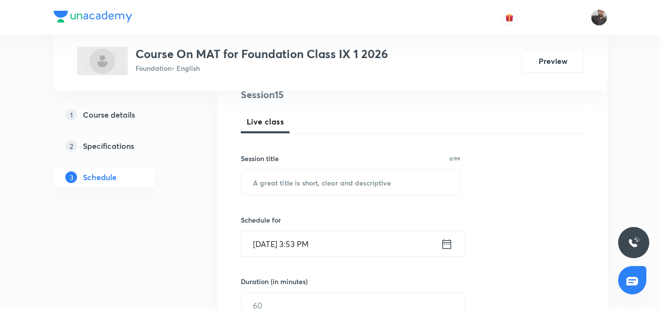
scroll to position [125, 0]
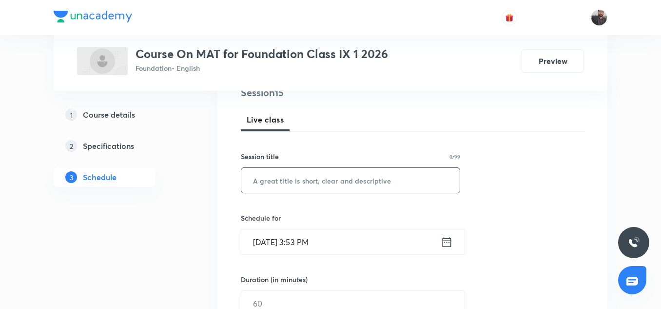
click at [316, 181] on input "text" at bounding box center [350, 180] width 218 height 25
paste input "Cube and Dice"
click at [316, 181] on input "Cube and Dice" at bounding box center [350, 180] width 218 height 25
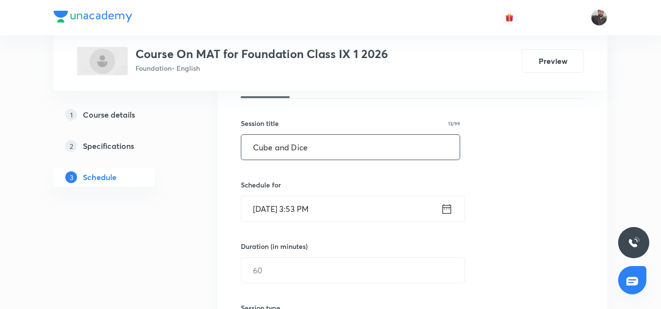
scroll to position [159, 0]
type input "Cube and Dice"
click at [338, 215] on input "[DATE] 3:53 PM" at bounding box center [340, 207] width 199 height 25
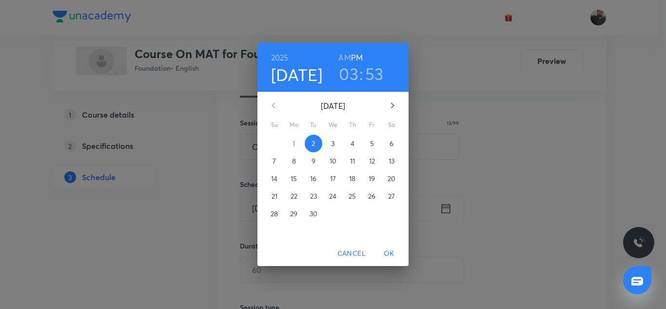
click at [330, 146] on span "3" at bounding box center [333, 143] width 18 height 10
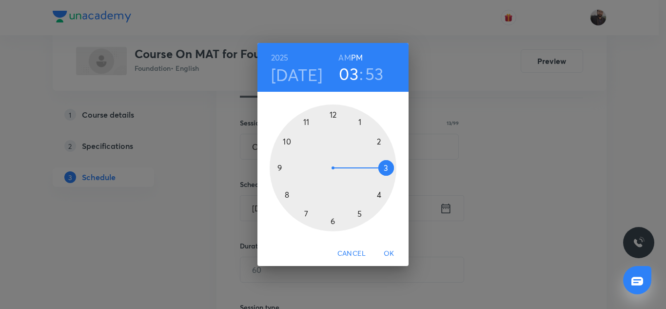
click at [386, 167] on div at bounding box center [333, 167] width 127 height 127
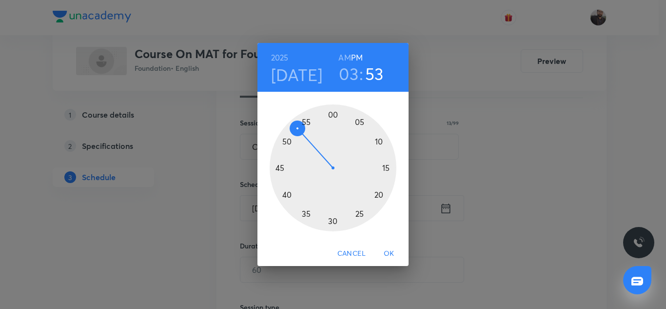
click at [358, 57] on h6 "PM" at bounding box center [357, 58] width 12 height 14
click at [279, 168] on div at bounding box center [333, 167] width 127 height 127
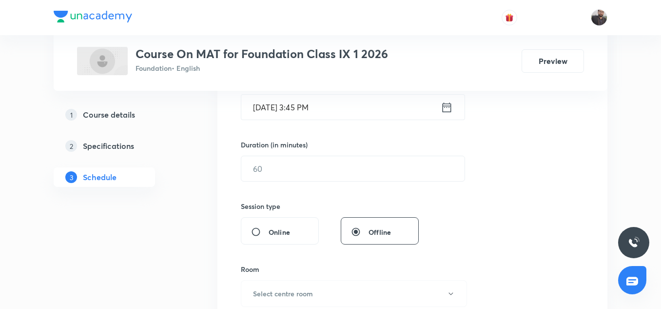
scroll to position [267, 0]
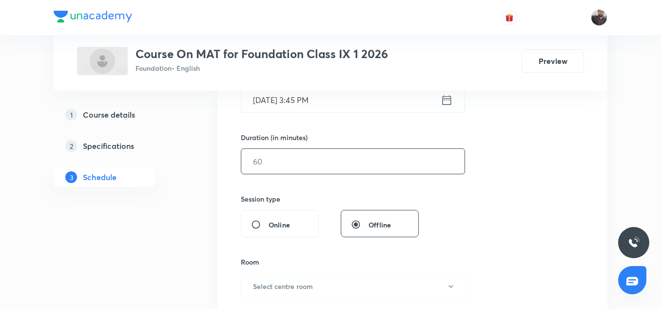
click at [300, 157] on input "text" at bounding box center [352, 161] width 223 height 25
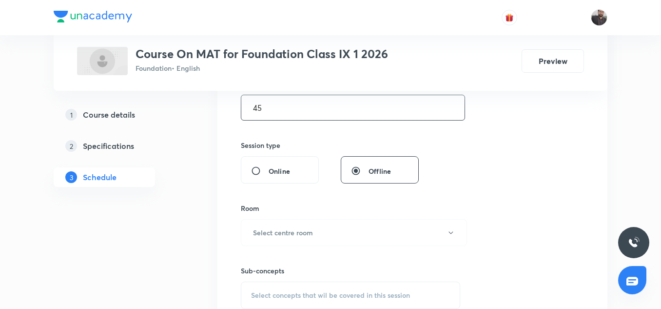
scroll to position [321, 0]
type input "45"
click at [283, 228] on h6 "Select centre room" at bounding box center [283, 232] width 60 height 10
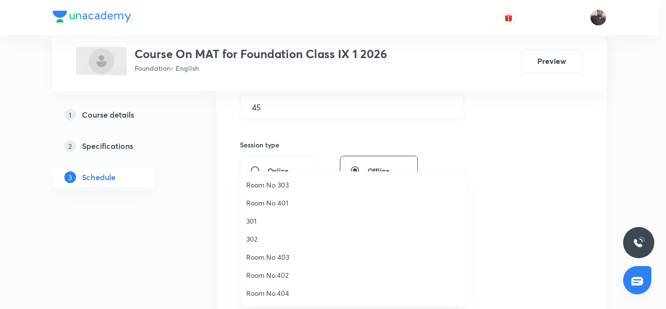
click at [289, 203] on span "Room No 401" at bounding box center [352, 202] width 213 height 10
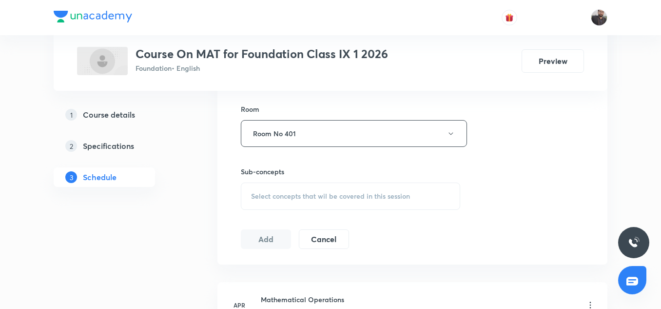
scroll to position [420, 0]
click at [308, 132] on button "Room No 401" at bounding box center [354, 132] width 226 height 27
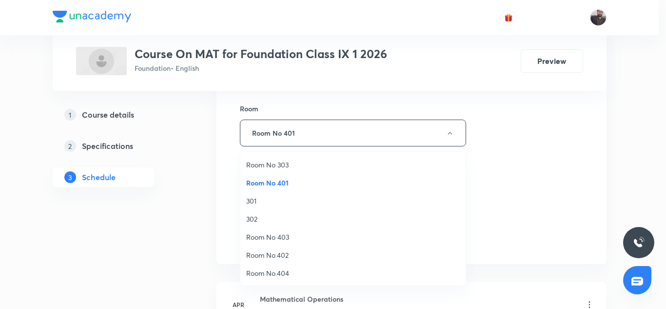
click at [204, 194] on div at bounding box center [333, 154] width 666 height 309
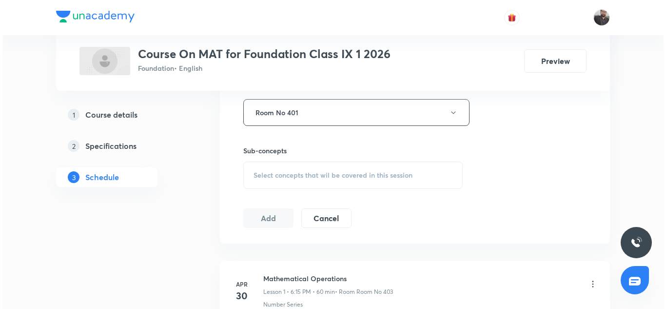
scroll to position [440, 0]
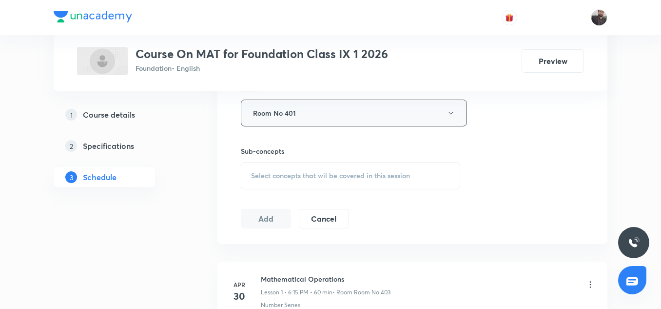
click at [329, 124] on button "Room No 401" at bounding box center [354, 112] width 226 height 27
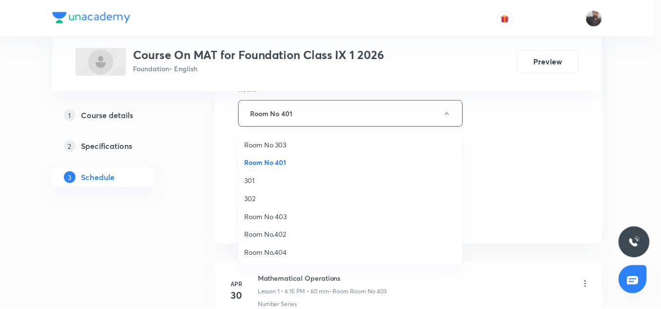
scroll to position [19, 0]
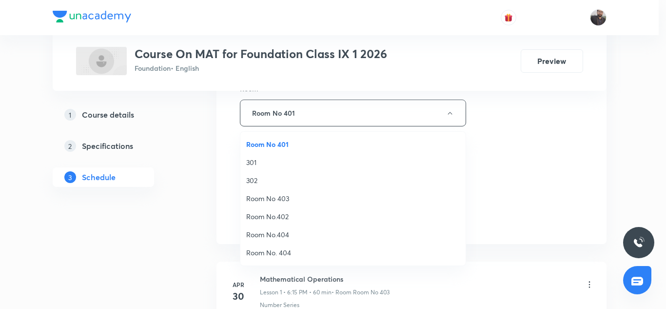
click at [284, 205] on li "Room No 403" at bounding box center [352, 198] width 225 height 18
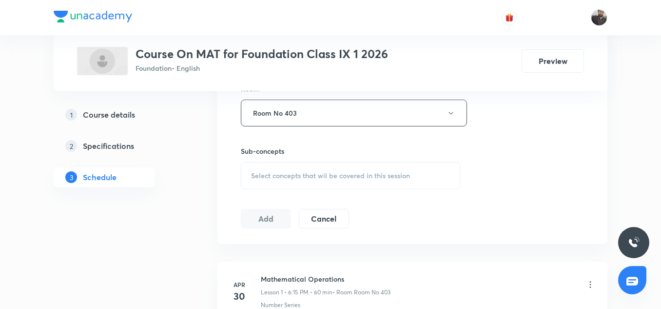
click at [300, 180] on div "Select concepts that wil be covered in this session" at bounding box center [350, 175] width 219 height 27
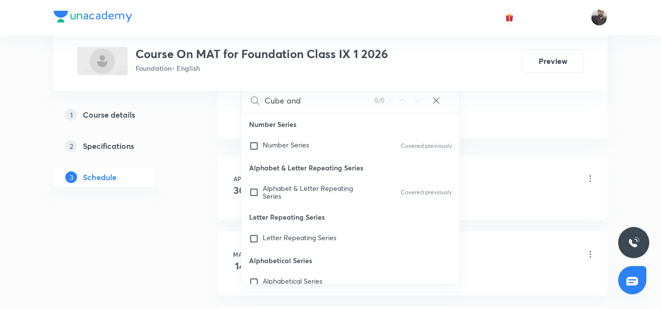
scroll to position [139, 0]
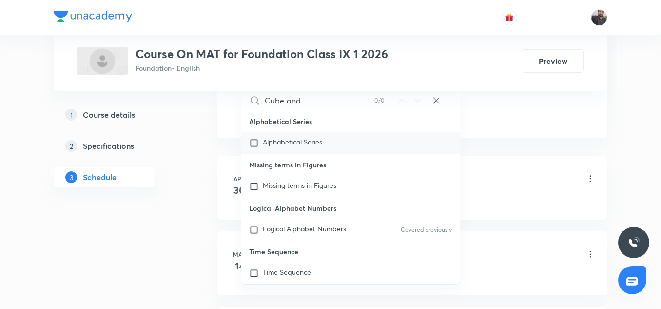
type input "Cube and"
click at [282, 144] on span "Alphabetical Series" at bounding box center [292, 141] width 59 height 9
checkbox input "true"
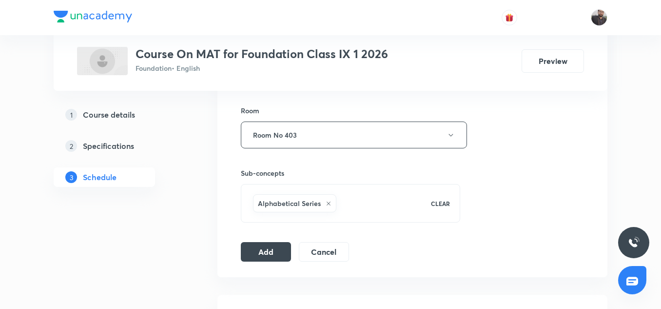
scroll to position [406, 0]
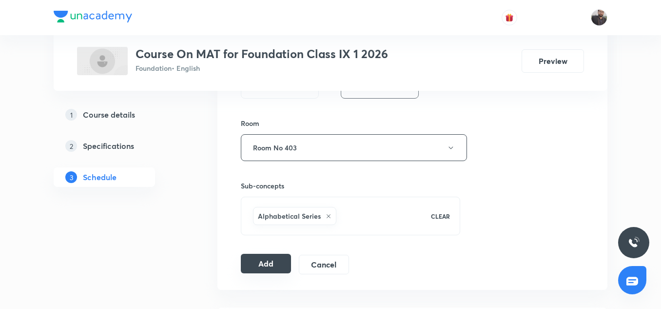
click at [279, 263] on button "Add" at bounding box center [266, 262] width 50 height 19
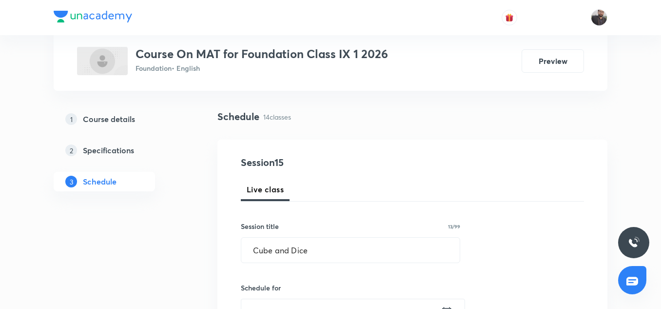
scroll to position [56, 0]
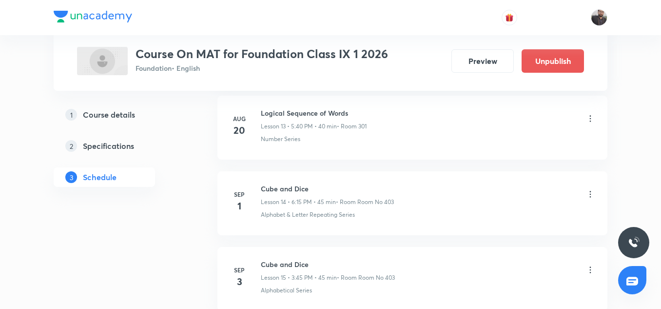
scroll to position [1606, 0]
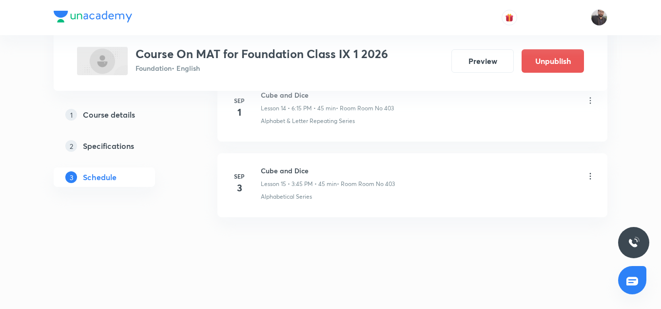
click at [588, 171] on icon at bounding box center [590, 176] width 10 height 10
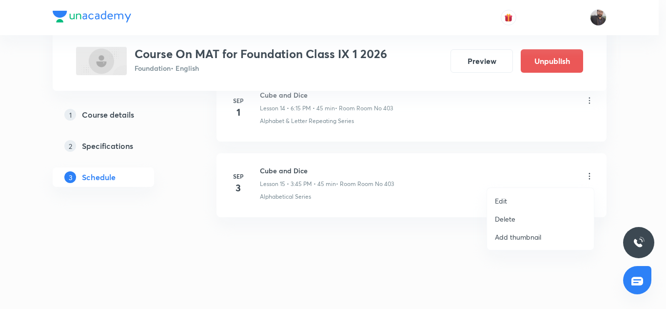
click at [526, 217] on li "Delete" at bounding box center [540, 219] width 107 height 18
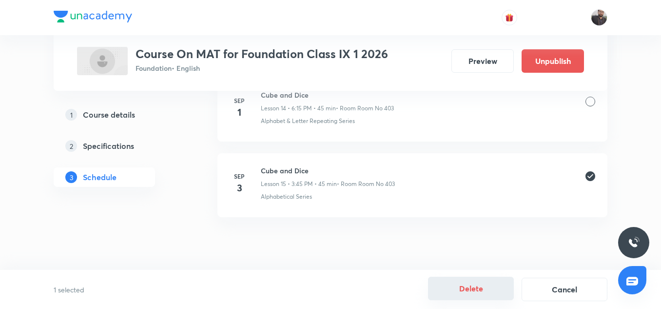
click at [490, 279] on button "Delete" at bounding box center [471, 287] width 86 height 23
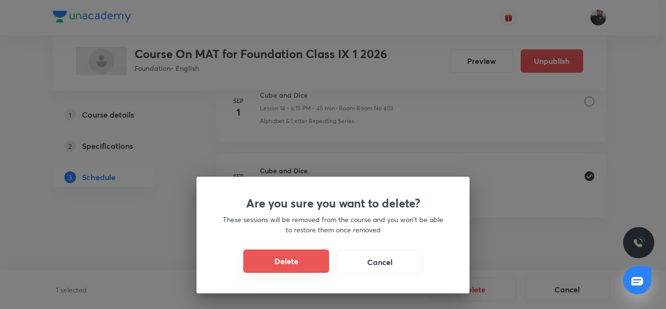
click at [310, 260] on button "Delete" at bounding box center [286, 260] width 86 height 23
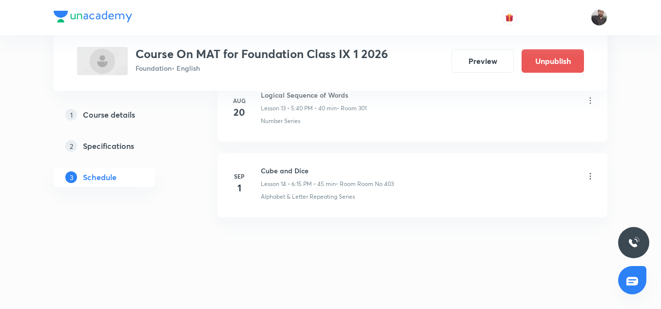
scroll to position [1530, 0]
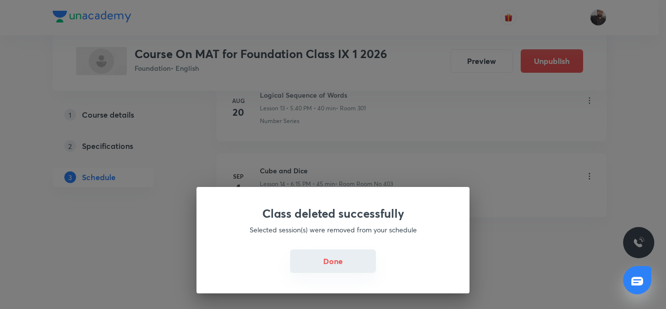
click at [337, 269] on button "Done" at bounding box center [333, 260] width 86 height 23
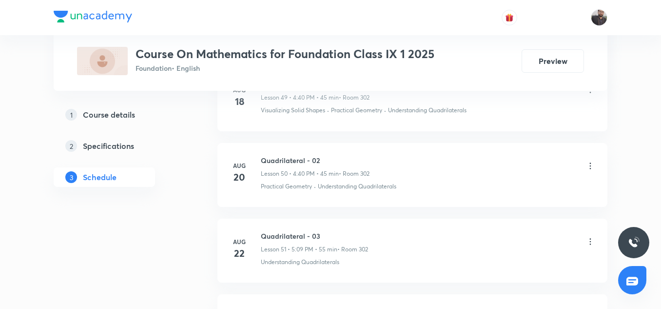
scroll to position [4705, 0]
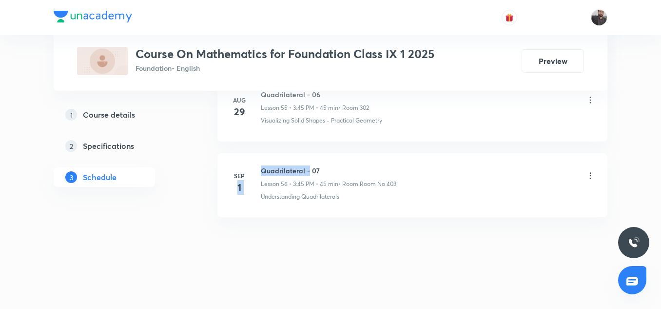
drag, startPoint x: 255, startPoint y: 167, endPoint x: 308, endPoint y: 171, distance: 52.3
click at [308, 171] on div "[DATE] Quadrilateral - 07 Lesson 56 • 3:45 PM • 45 min • Room Room No 403 Under…" at bounding box center [413, 183] width 366 height 36
click at [315, 171] on h6 "Quadrilateral - 07" at bounding box center [329, 170] width 136 height 10
drag, startPoint x: 263, startPoint y: 167, endPoint x: 333, endPoint y: 167, distance: 70.7
click at [333, 167] on h6 "Quadrilateral - 07" at bounding box center [329, 170] width 136 height 10
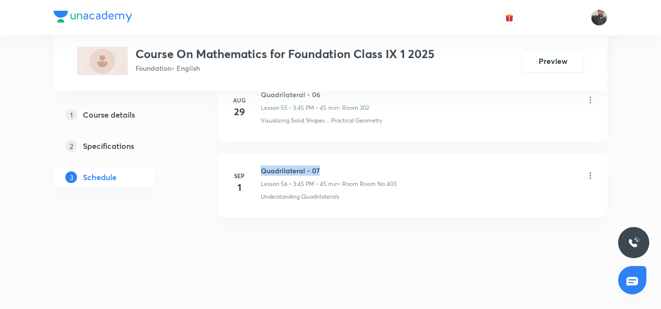
copy h6 "Quadrilateral - 07"
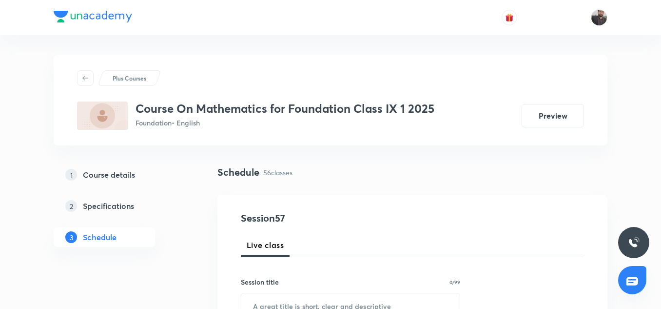
scroll to position [140, 0]
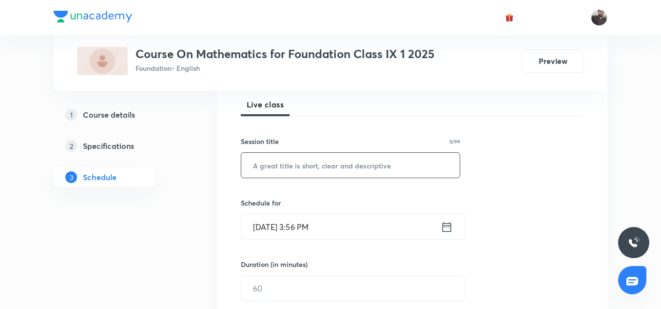
click at [288, 163] on input "text" at bounding box center [350, 165] width 218 height 25
paste input "Quadrilateral - 07"
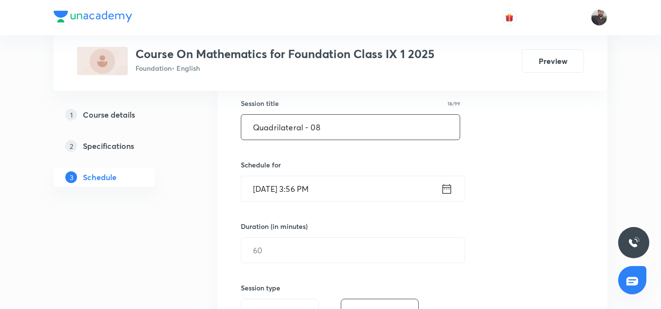
scroll to position [186, 0]
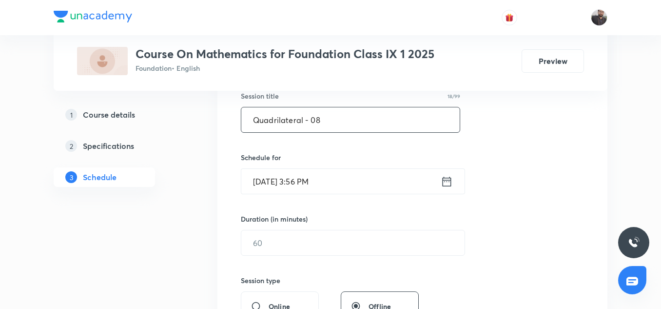
type input "Quadrilateral - 08"
click at [299, 188] on input "[DATE] 3:56 PM" at bounding box center [340, 181] width 199 height 25
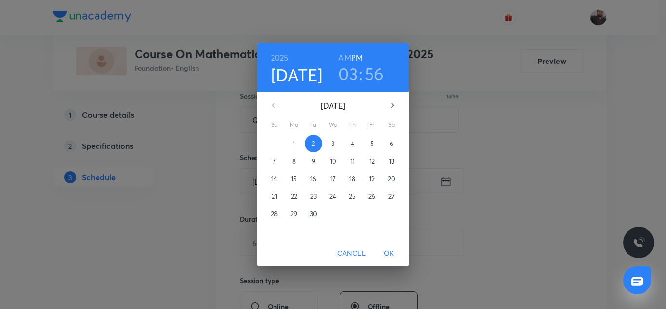
click at [331, 143] on p "3" at bounding box center [332, 143] width 3 height 10
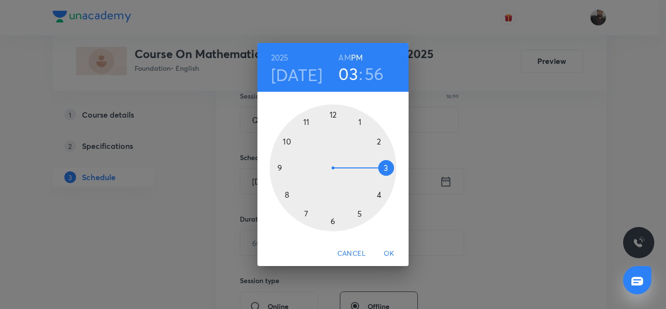
click at [386, 165] on div at bounding box center [333, 167] width 127 height 127
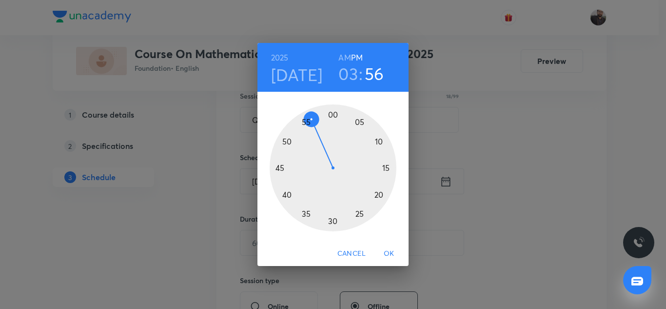
click at [360, 55] on h6 "PM" at bounding box center [357, 58] width 12 height 14
click at [280, 170] on div at bounding box center [333, 167] width 127 height 127
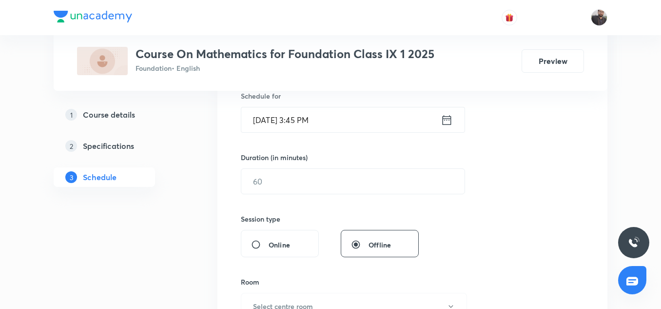
scroll to position [248, 0]
click at [309, 194] on div "Session 57 Live class Session title 18/99 Quadrilateral - 08 ​ Schedule for [DA…" at bounding box center [412, 192] width 343 height 458
click at [301, 180] on input "text" at bounding box center [352, 180] width 223 height 25
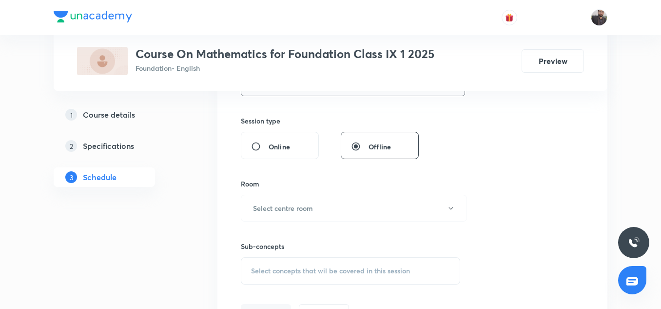
scroll to position [355, 0]
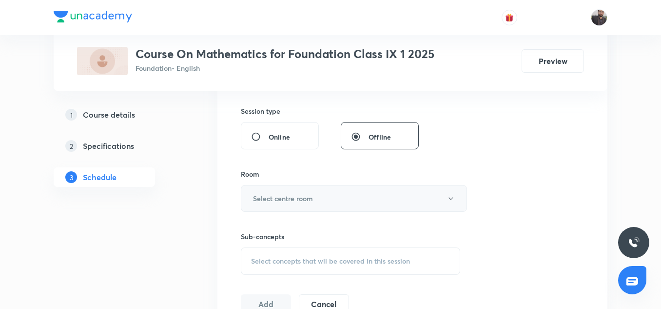
type input "45"
click at [303, 199] on h6 "Select centre room" at bounding box center [283, 198] width 60 height 10
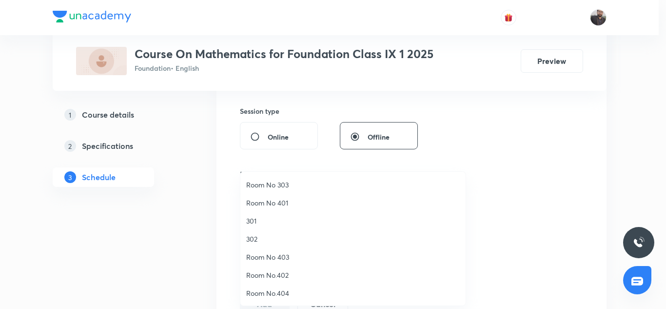
click at [281, 258] on span "Room No 403" at bounding box center [352, 257] width 213 height 10
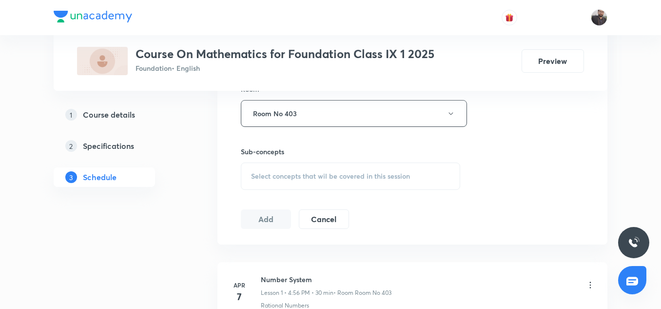
scroll to position [440, 0]
click at [287, 172] on span "Select concepts that wil be covered in this session" at bounding box center [330, 176] width 159 height 8
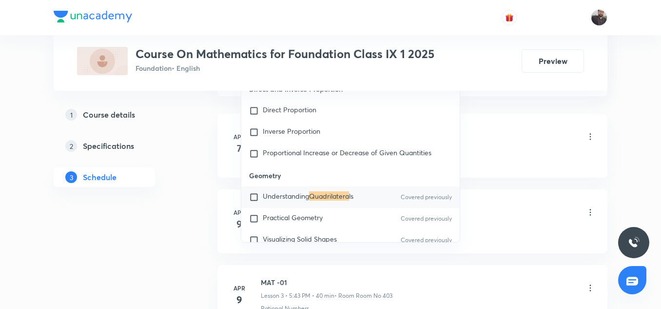
scroll to position [592, 0]
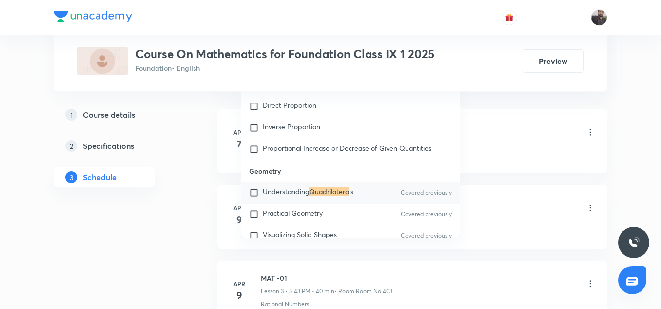
type input "Quadrilatera"
click at [271, 195] on span "Understanding" at bounding box center [286, 191] width 46 height 9
checkbox input "true"
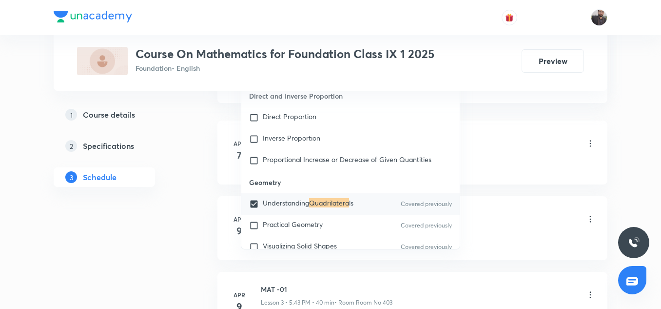
click at [483, 130] on li "[DATE] Number System Lesson 1 • 4:56 PM • 30 min • Room Room No 403 Rational Nu…" at bounding box center [412, 152] width 390 height 64
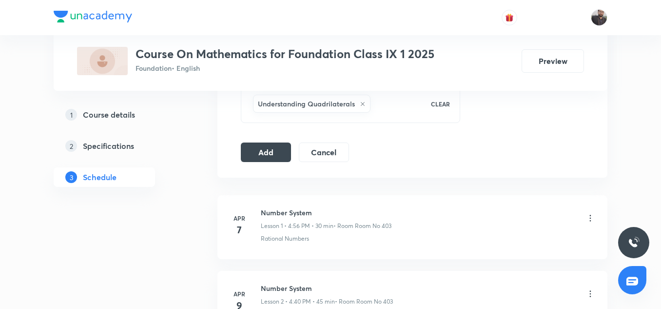
scroll to position [508, 0]
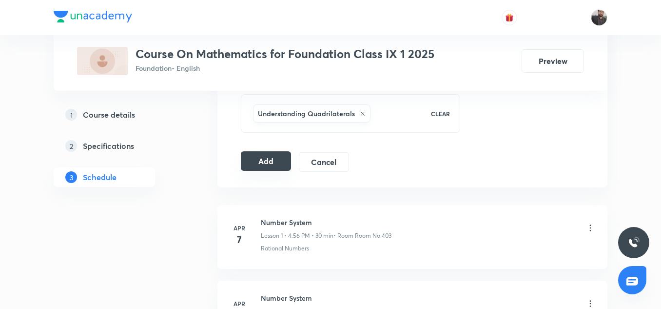
click at [263, 164] on button "Add" at bounding box center [266, 160] width 50 height 19
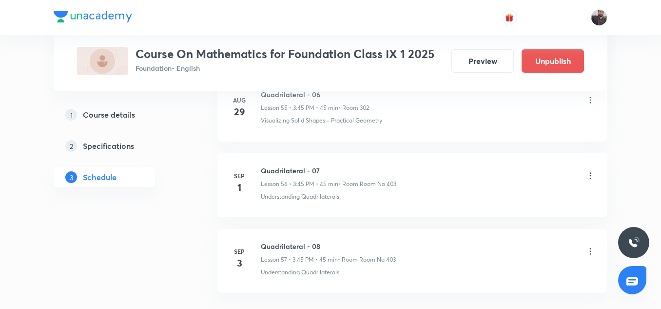
scroll to position [4332, 0]
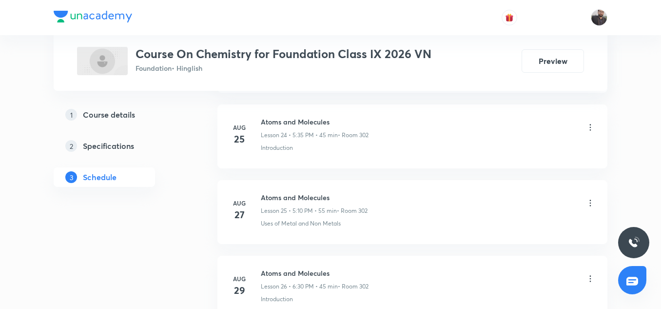
scroll to position [2437, 0]
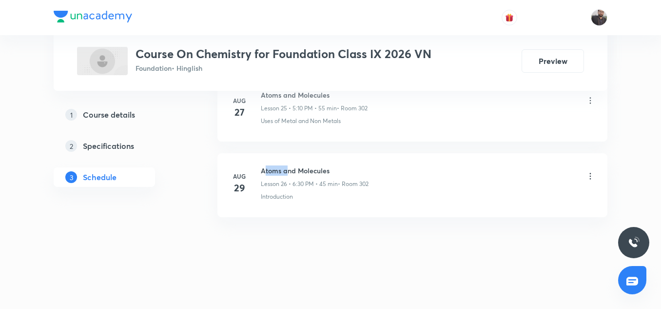
drag, startPoint x: 263, startPoint y: 170, endPoint x: 285, endPoint y: 171, distance: 21.9
click at [285, 171] on h6 "Atoms and Molecules" at bounding box center [315, 170] width 108 height 10
drag, startPoint x: 260, startPoint y: 170, endPoint x: 360, endPoint y: 176, distance: 100.2
click at [360, 176] on div "Aug 29 Atoms and Molecules Lesson 26 • 6:30 PM • 45 min • Room 302 Introduction" at bounding box center [413, 183] width 366 height 36
click at [344, 159] on li "Aug 29 Atoms and Molecules Lesson 26 • 6:30 PM • 45 min • Room 302 Introduction" at bounding box center [412, 185] width 390 height 64
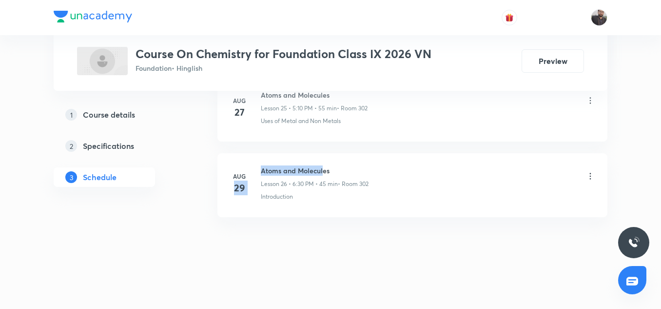
drag, startPoint x: 257, startPoint y: 173, endPoint x: 322, endPoint y: 174, distance: 64.9
click at [322, 174] on div "Aug 29 Atoms and Molecules Lesson 26 • 6:30 PM • 45 min • Room 302 Introduction" at bounding box center [413, 183] width 366 height 36
click at [322, 174] on h6 "Atoms and Molecules" at bounding box center [315, 170] width 108 height 10
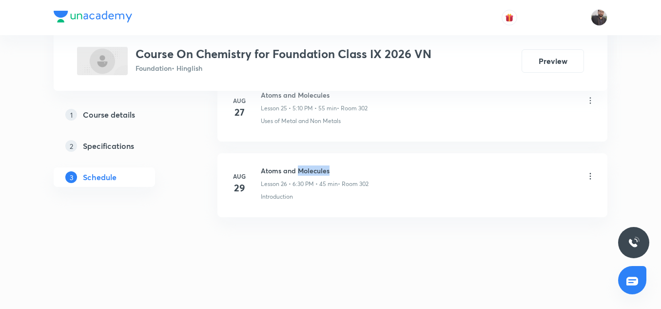
click at [322, 174] on h6 "Atoms and Molecules" at bounding box center [315, 170] width 108 height 10
click at [291, 168] on h6 "Atoms and Molecules" at bounding box center [315, 170] width 108 height 10
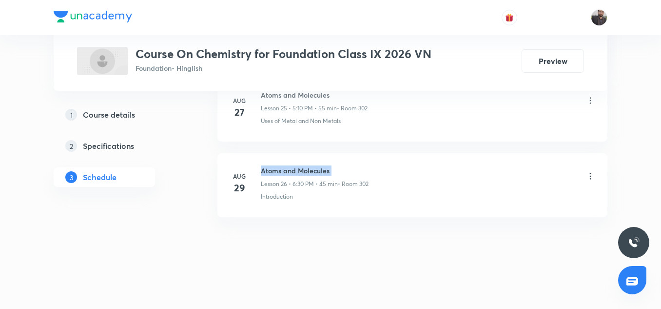
copy h6 "Atoms and Molecules"
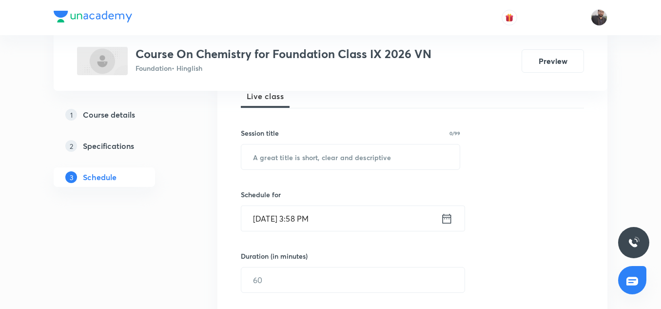
scroll to position [149, 0]
click at [290, 159] on input "text" at bounding box center [350, 156] width 218 height 25
paste input "Atoms and Molecules"
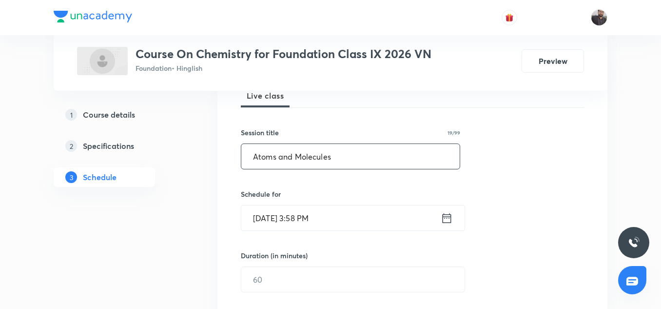
type input "Atoms and Molecules"
click at [333, 225] on input "Sep 2, 2025, 3:58 PM" at bounding box center [340, 217] width 199 height 25
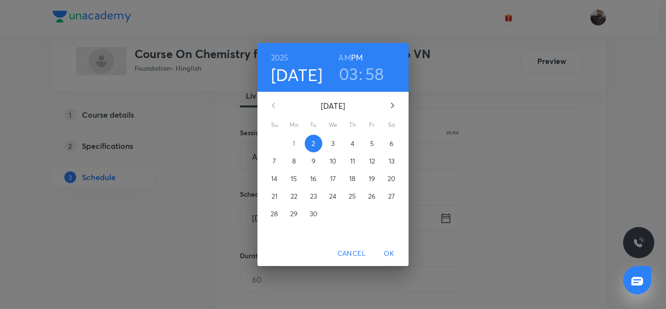
click at [333, 141] on p "3" at bounding box center [332, 143] width 3 height 10
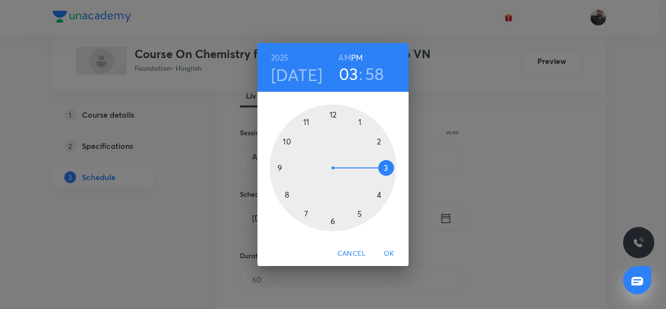
click at [379, 194] on div at bounding box center [333, 167] width 127 height 127
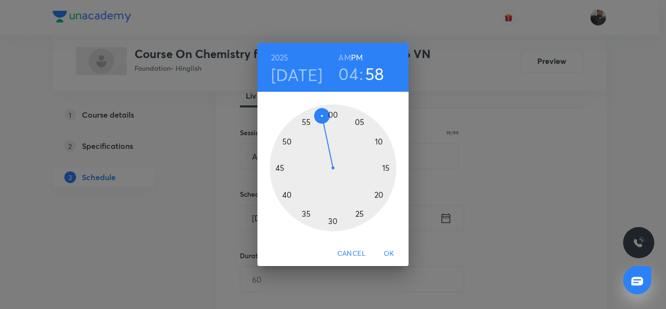
click at [285, 194] on div at bounding box center [333, 167] width 127 height 127
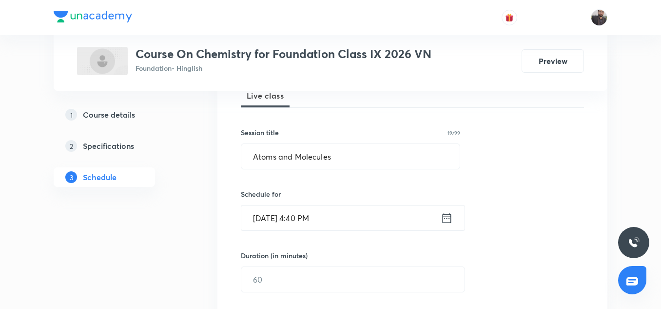
scroll to position [205, 0]
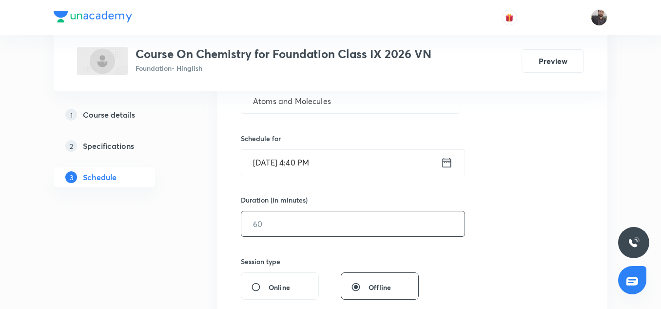
click at [307, 227] on input "text" at bounding box center [352, 223] width 223 height 25
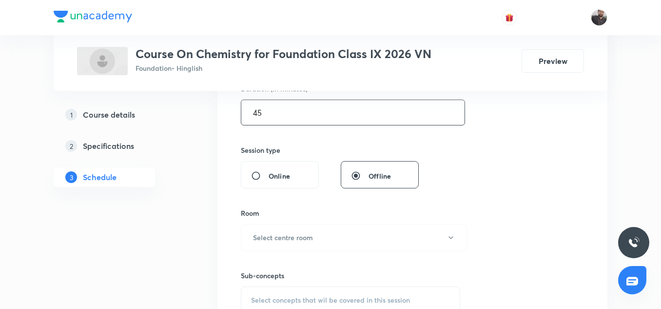
scroll to position [325, 0]
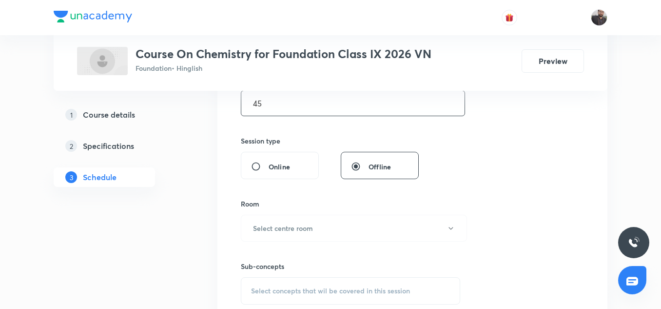
type input "45"
click at [307, 227] on h6 "Select centre room" at bounding box center [283, 228] width 60 height 10
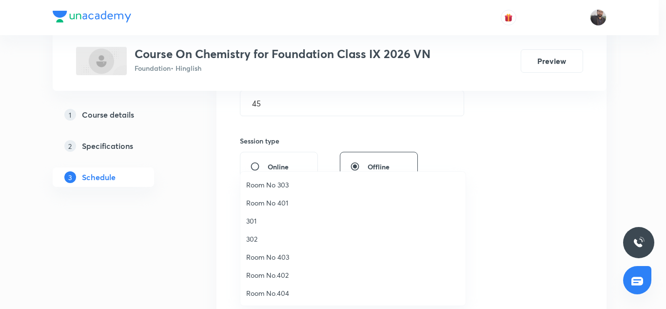
click at [266, 260] on span "Room No 403" at bounding box center [352, 257] width 213 height 10
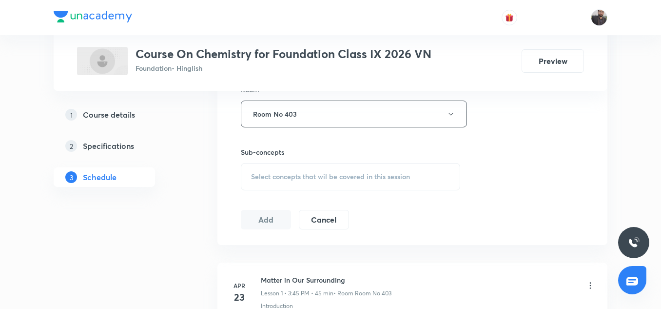
scroll to position [440, 0]
click at [301, 174] on span "Select concepts that wil be covered in this session" at bounding box center [330, 176] width 159 height 8
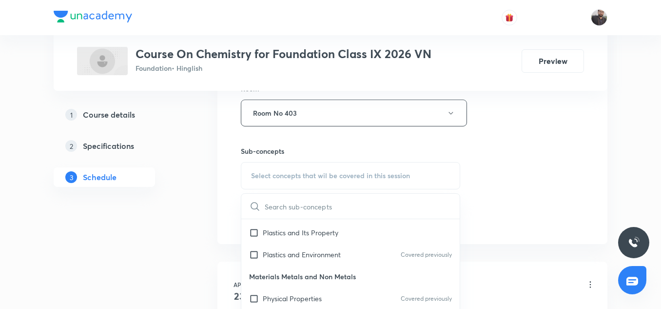
scroll to position [85, 0]
click at [301, 202] on input "text" at bounding box center [362, 206] width 195 height 25
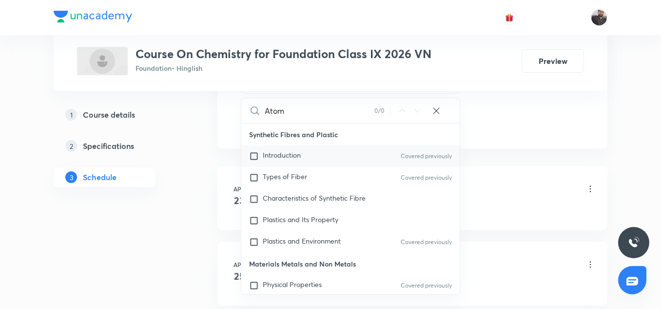
scroll to position [0, 0]
type input "Atom"
click at [265, 158] on span "Introduction" at bounding box center [282, 154] width 38 height 9
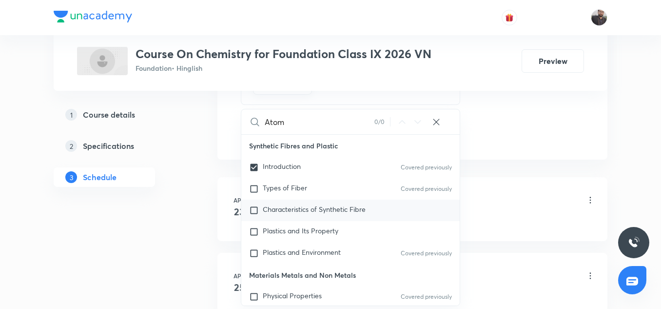
click at [320, 209] on span "Characteristics of Synthetic Fibre" at bounding box center [314, 208] width 103 height 9
checkbox input "true"
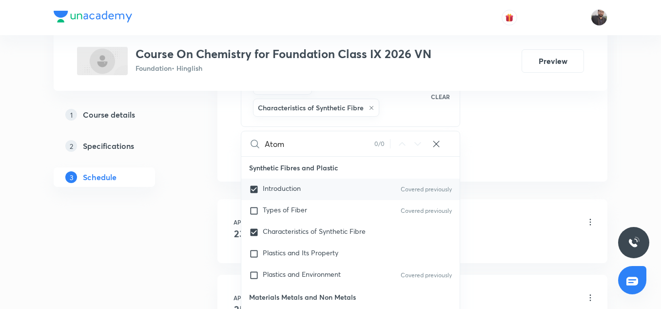
click at [266, 189] on span "Introduction" at bounding box center [282, 187] width 38 height 9
checkbox input "false"
checkbox input "true"
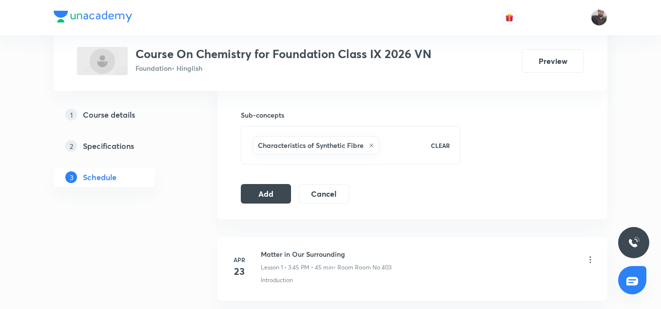
scroll to position [465, 0]
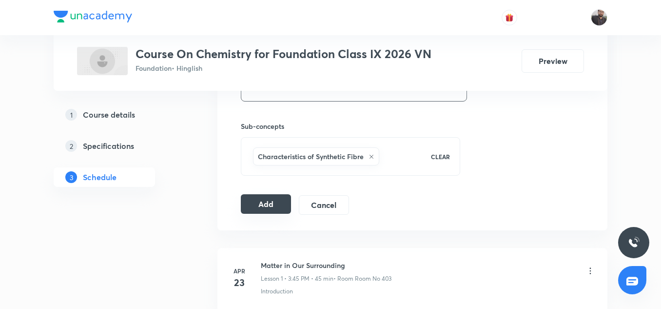
click at [282, 200] on button "Add" at bounding box center [266, 203] width 50 height 19
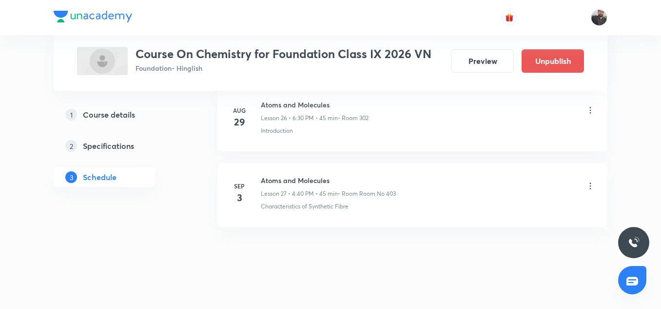
scroll to position [2065, 0]
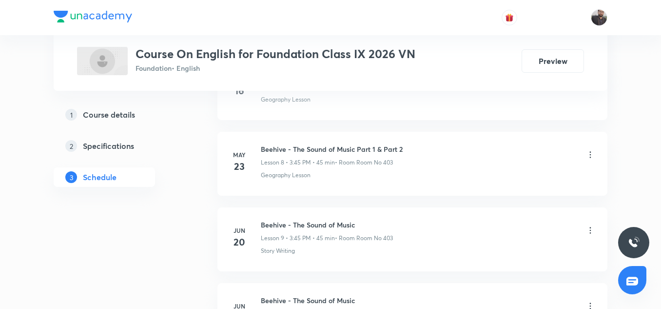
scroll to position [2135, 0]
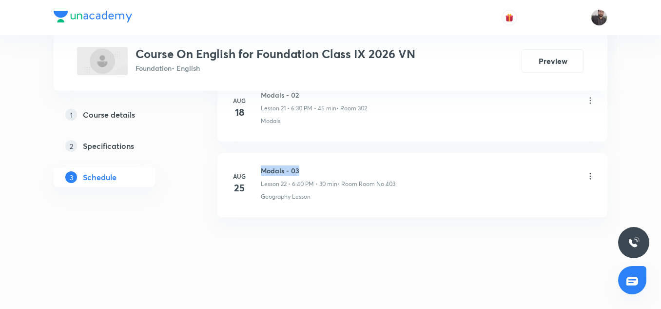
copy h6 "Modals - 03"
drag, startPoint x: 260, startPoint y: 167, endPoint x: 312, endPoint y: 163, distance: 52.3
click at [312, 163] on li "[DATE] Modals - 03 Lesson 22 • 6:40 PM • 30 min • Room Room No 403 Geography Le…" at bounding box center [412, 185] width 390 height 64
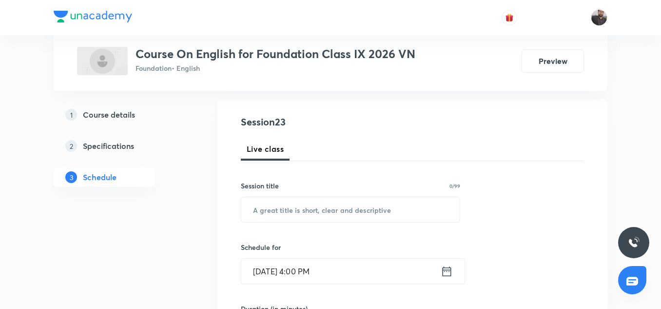
scroll to position [136, 0]
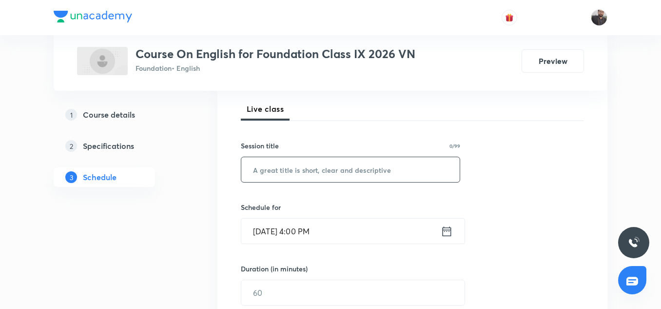
click at [311, 171] on input "text" at bounding box center [350, 169] width 218 height 25
paste input "Modals - 03"
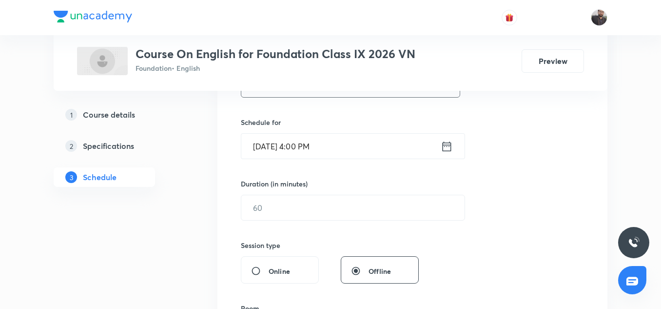
scroll to position [221, 0]
type input "Modals - 04"
click at [343, 145] on input "[DATE] 4:00 PM" at bounding box center [340, 145] width 199 height 25
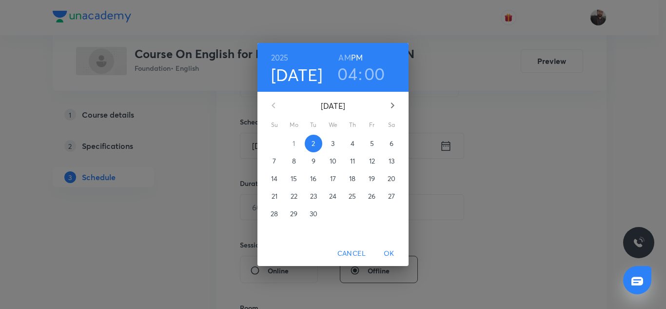
click at [334, 141] on p "3" at bounding box center [332, 143] width 3 height 10
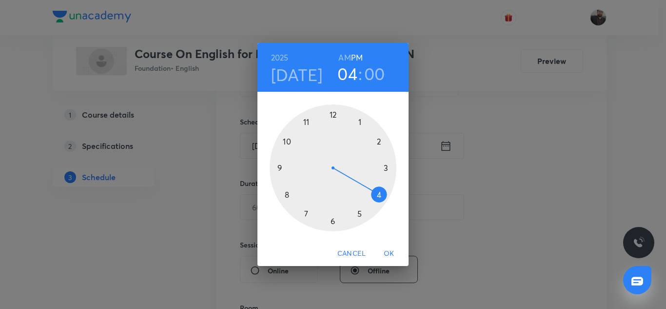
click at [357, 213] on div at bounding box center [333, 167] width 127 height 127
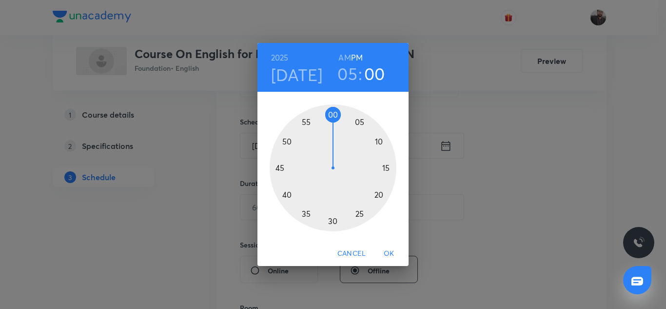
click at [305, 214] on div at bounding box center [333, 167] width 127 height 127
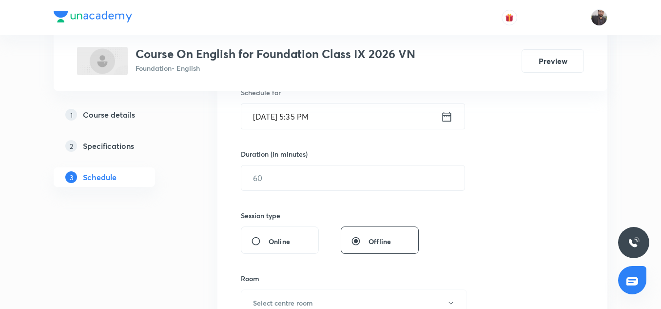
scroll to position [252, 0]
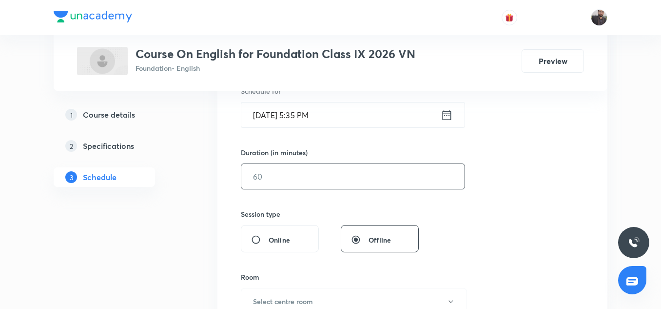
click at [356, 181] on input "text" at bounding box center [352, 176] width 223 height 25
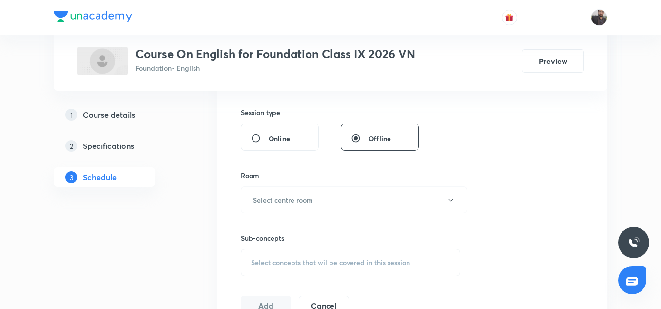
scroll to position [364, 0]
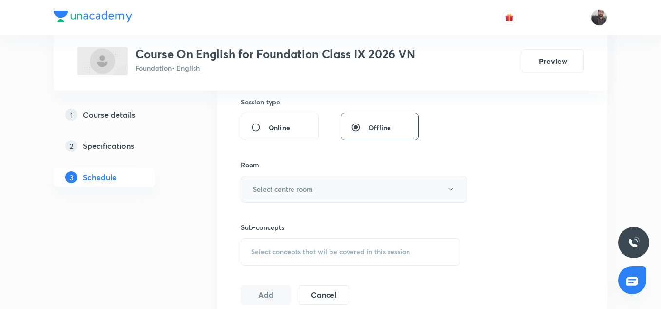
type input "45"
click at [353, 185] on button "Select centre room" at bounding box center [354, 188] width 226 height 27
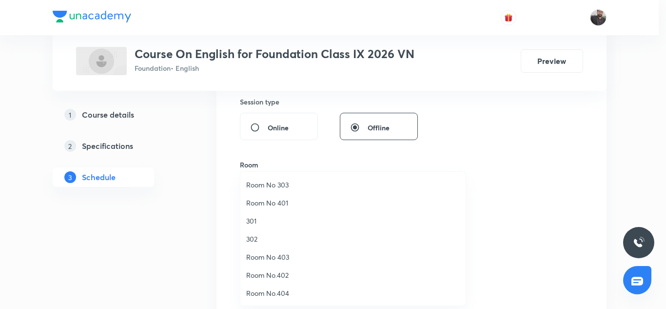
click at [299, 252] on span "Room No 403" at bounding box center [352, 257] width 213 height 10
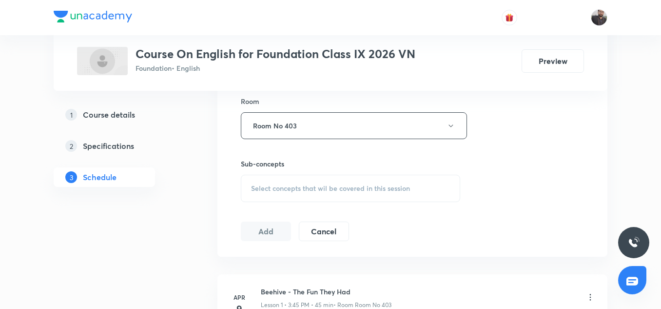
scroll to position [428, 0]
click at [322, 185] on span "Select concepts that wil be covered in this session" at bounding box center [330, 188] width 159 height 8
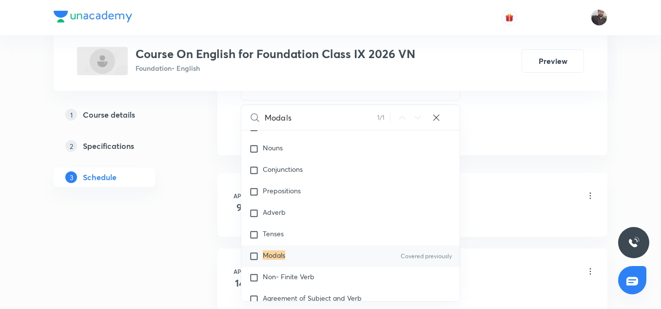
scroll to position [531, 0]
type input "Modals"
click at [252, 257] on input "checkbox" at bounding box center [256, 254] width 14 height 10
checkbox input "true"
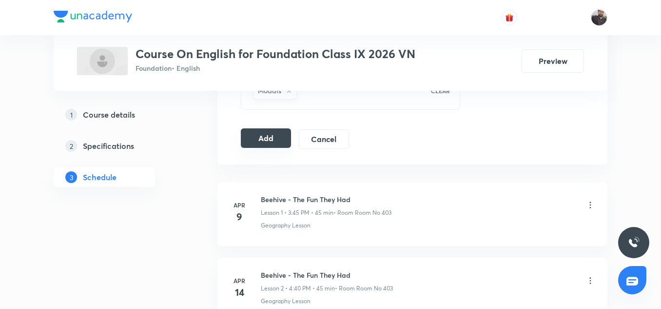
click at [261, 135] on button "Add" at bounding box center [266, 137] width 50 height 19
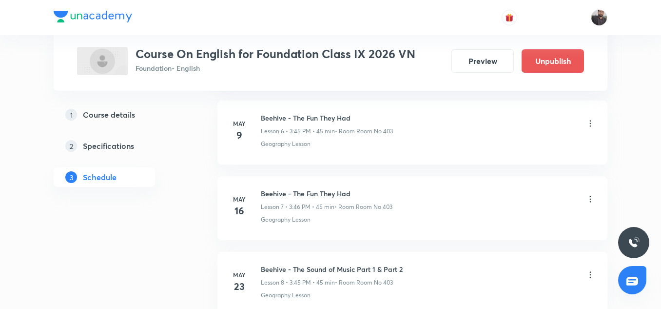
click at [228, 187] on li "May 16 Beehive - The Fun They Had Lesson 7 • 3:46 PM • 45 min • Room Room No 40…" at bounding box center [412, 208] width 390 height 64
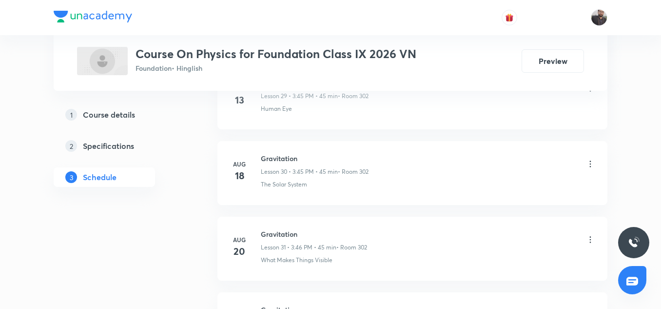
scroll to position [2966, 0]
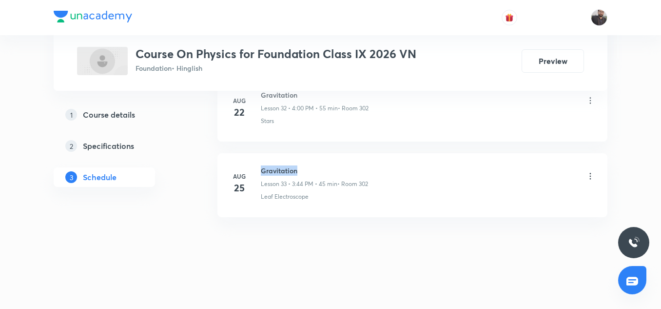
copy h6 "Gravitation"
drag, startPoint x: 259, startPoint y: 167, endPoint x: 302, endPoint y: 167, distance: 42.4
click at [302, 167] on div "[DATE] Gravitation Lesson 33 • 3:44 PM • 45 min • Room 302 Leaf Electroscope" at bounding box center [413, 183] width 366 height 36
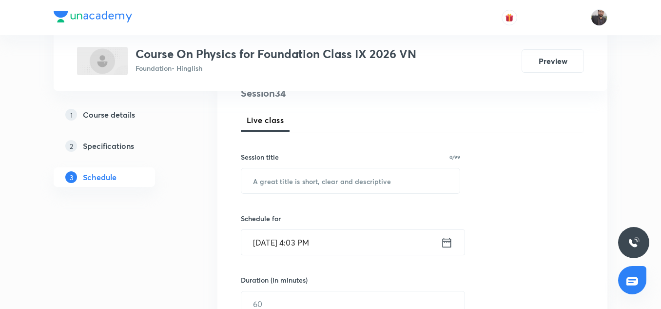
scroll to position [134, 0]
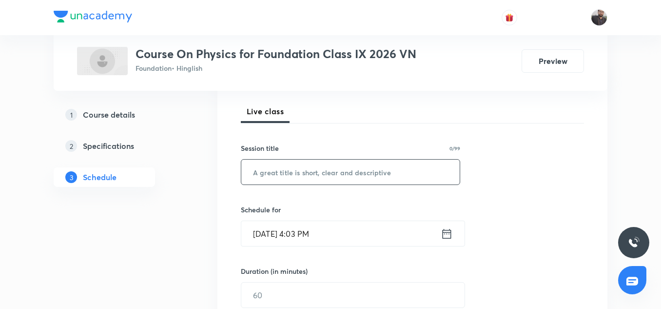
click at [302, 167] on input "text" at bounding box center [350, 171] width 218 height 25
paste input "Gravitation"
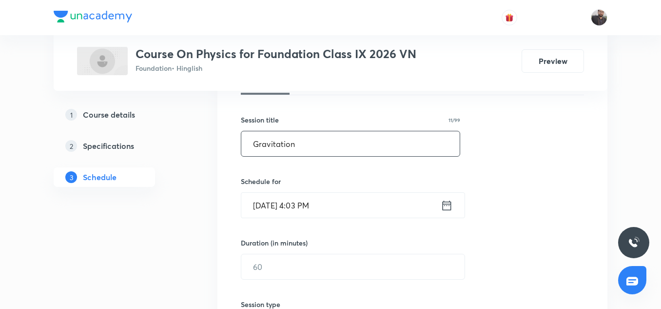
scroll to position [169, 0]
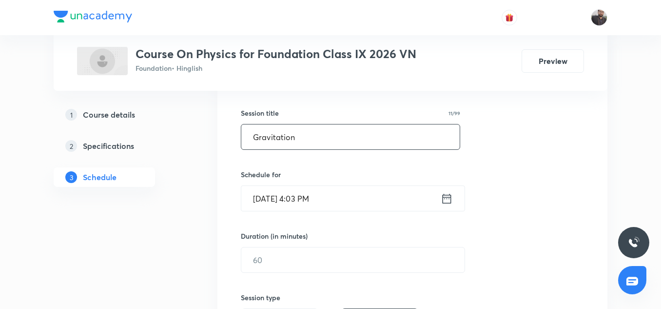
type input "Gravitation"
click at [309, 209] on input "[DATE] 4:03 PM" at bounding box center [340, 198] width 199 height 25
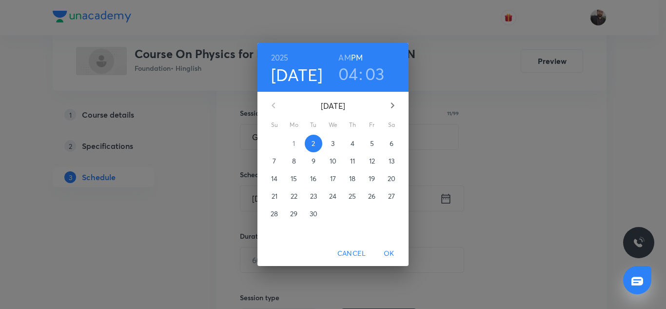
click at [309, 209] on span "30" at bounding box center [314, 214] width 18 height 10
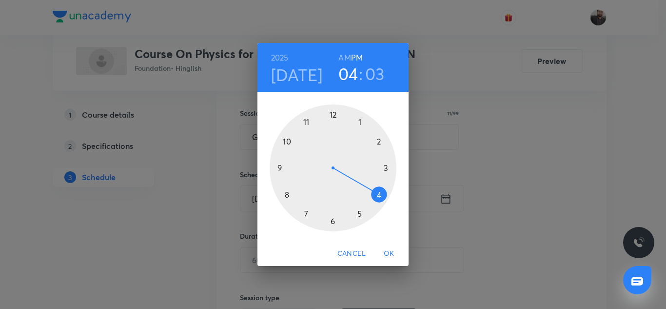
click at [479, 119] on div "[DATE] 04 : 03 AM PM 1 2 3 4 5 6 7 8 9 10 11 12 Cancel OK" at bounding box center [333, 154] width 666 height 309
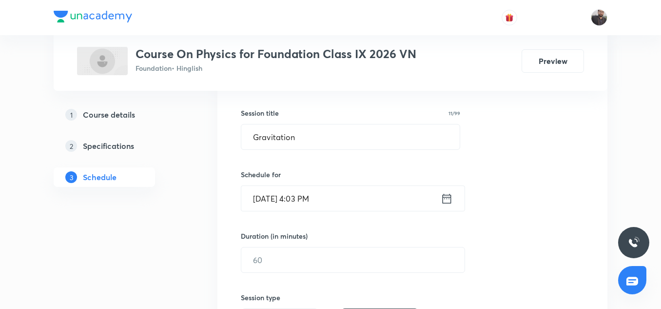
click at [359, 199] on input "[DATE] 4:03 PM" at bounding box center [340, 198] width 199 height 25
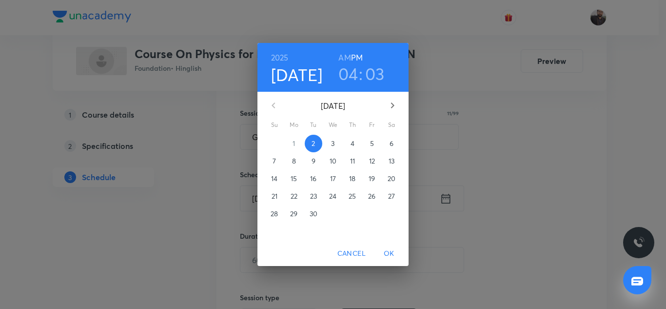
click at [335, 140] on span "3" at bounding box center [333, 143] width 18 height 10
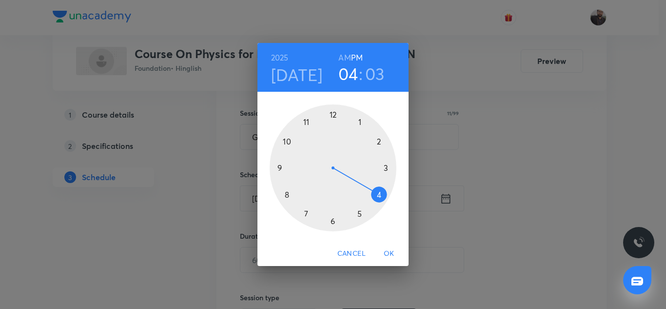
click at [330, 221] on div at bounding box center [333, 167] width 127 height 127
click at [356, 59] on h6 "PM" at bounding box center [357, 58] width 12 height 14
click at [333, 220] on div at bounding box center [333, 167] width 127 height 127
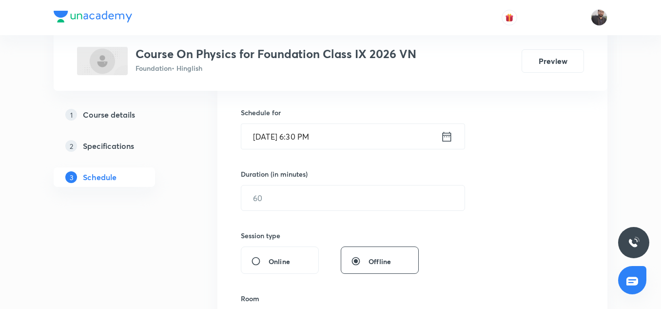
scroll to position [231, 0]
click at [319, 186] on input "text" at bounding box center [352, 197] width 223 height 25
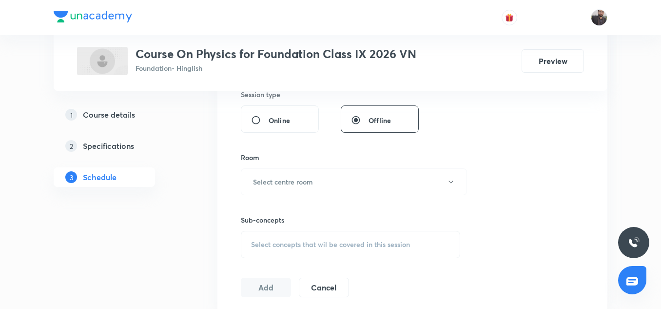
scroll to position [375, 0]
type input "45"
click at [307, 178] on h6 "Select centre room" at bounding box center [283, 178] width 60 height 10
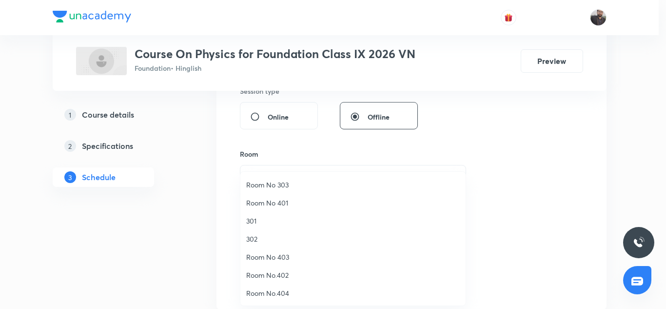
click at [274, 251] on li "Room No 403" at bounding box center [352, 257] width 225 height 18
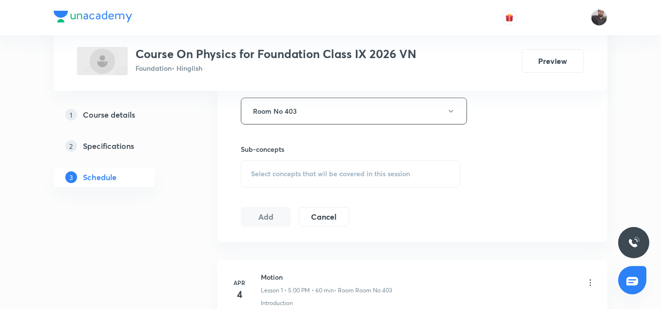
scroll to position [443, 0]
click at [278, 173] on span "Select concepts that wil be covered in this session" at bounding box center [330, 173] width 159 height 8
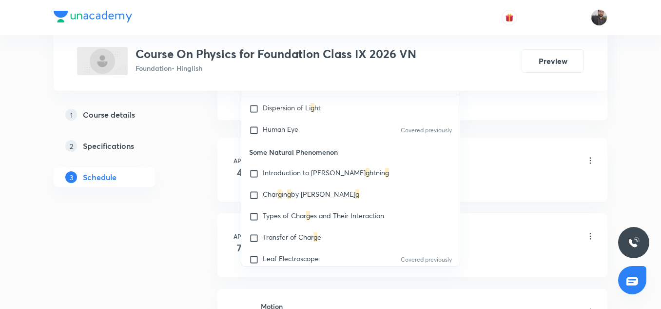
scroll to position [198, 0]
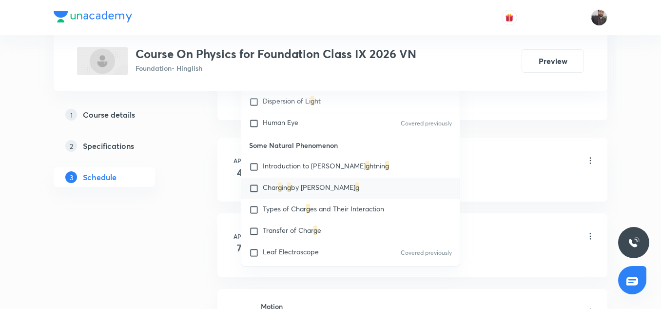
type input "G"
click at [321, 188] on span "by [PERSON_NAME]" at bounding box center [323, 186] width 64 height 9
checkbox input "true"
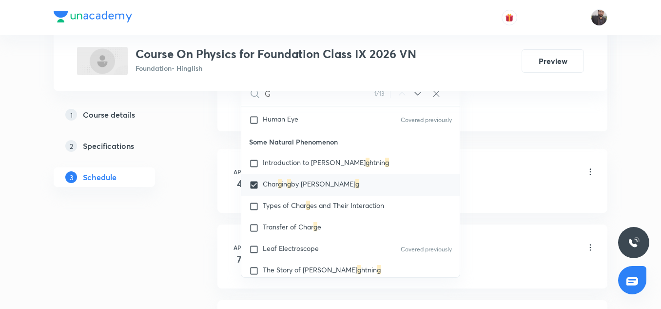
scroll to position [0, 0]
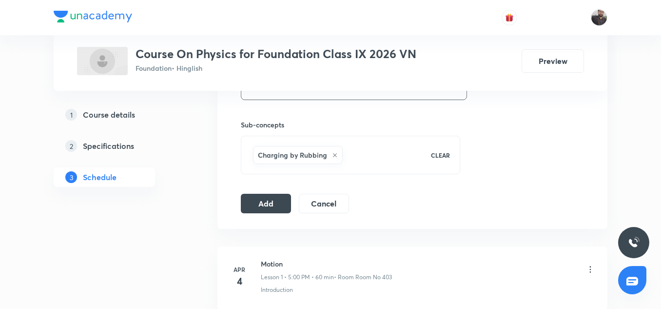
scroll to position [466, 0]
click at [283, 208] on button "Add" at bounding box center [266, 202] width 50 height 19
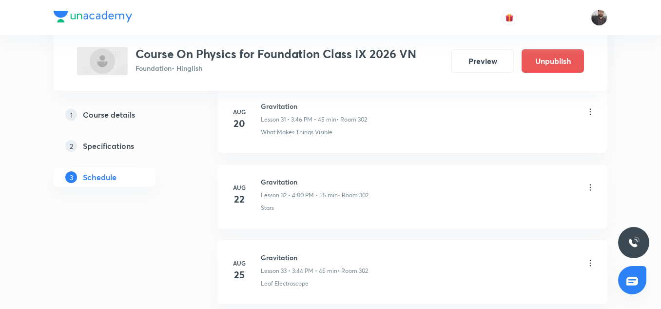
scroll to position [2594, 0]
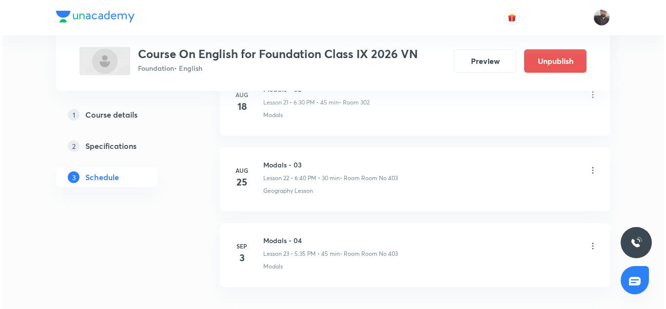
scroll to position [2210, 0]
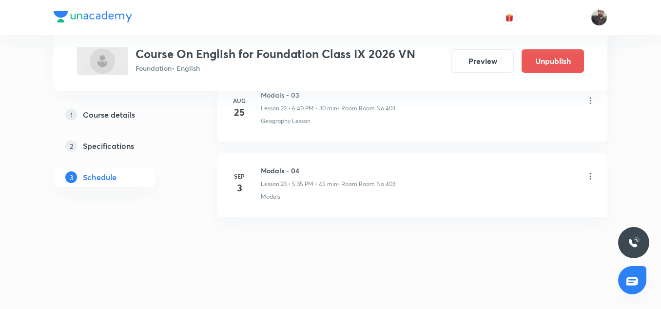
click at [591, 177] on icon at bounding box center [590, 176] width 10 height 10
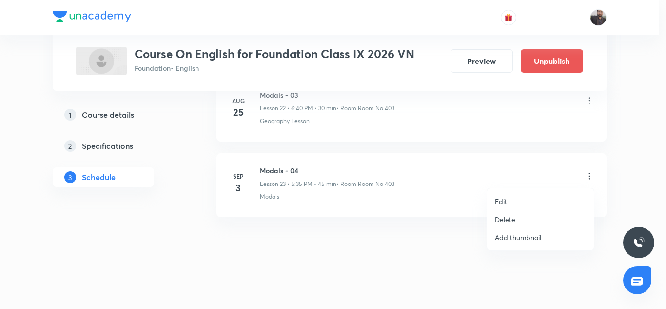
click at [530, 204] on li "Edit" at bounding box center [540, 201] width 107 height 18
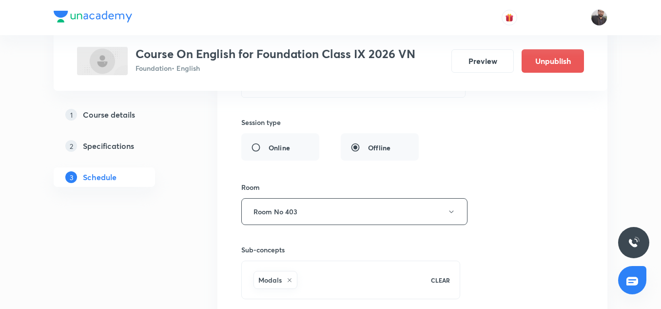
scroll to position [1999, 0]
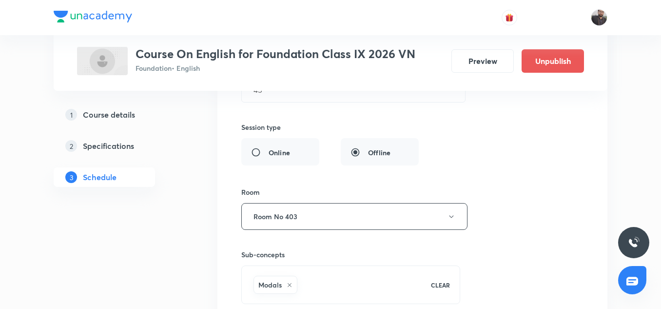
click at [289, 286] on icon at bounding box center [290, 285] width 6 height 6
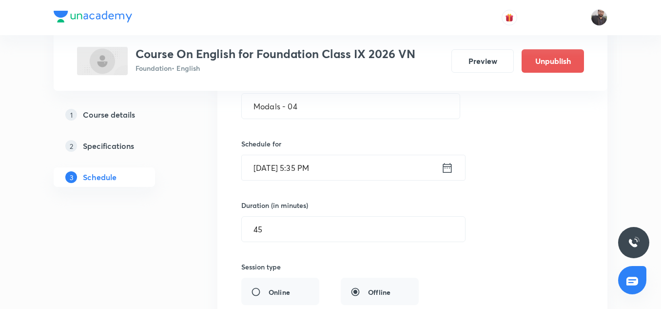
scroll to position [1841, 0]
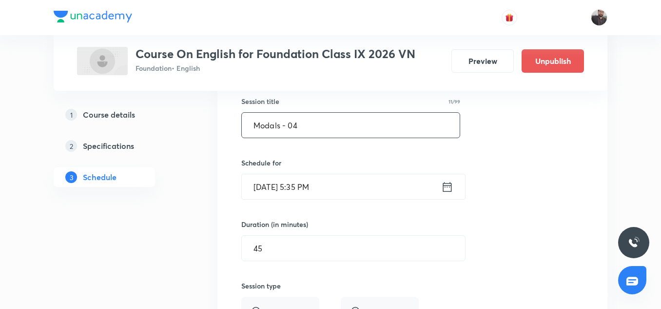
drag, startPoint x: 245, startPoint y: 134, endPoint x: 234, endPoint y: 134, distance: 11.2
click at [234, 134] on div "Modals - 04 Lesson 23 • Room Room No 403 Modals Session 23 Live class Session t…" at bounding box center [413, 261] width 366 height 458
paste input "Determiners"
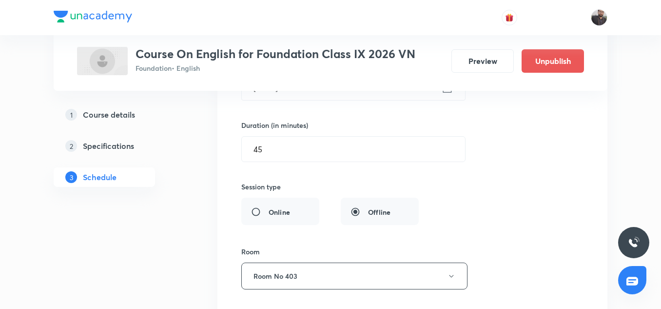
scroll to position [2019, 0]
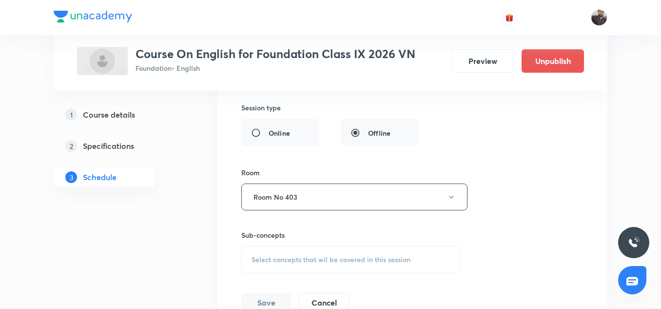
type input "Determiners"
click at [308, 259] on span "Select concepts that wil be covered in this session" at bounding box center [331, 259] width 159 height 8
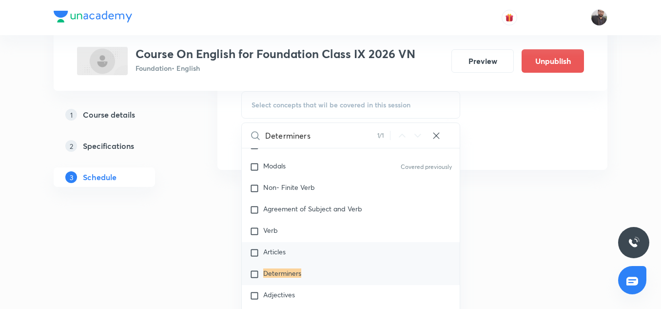
scroll to position [2167, 0]
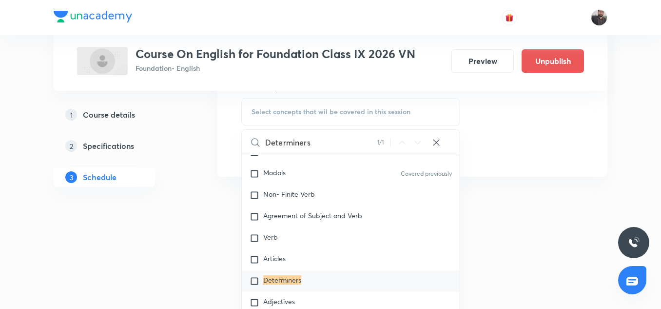
type input "Determiners"
click at [301, 279] on mark "Determiners" at bounding box center [282, 279] width 38 height 9
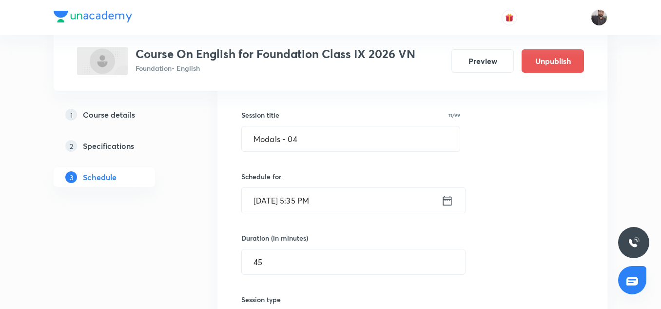
scroll to position [1781, 0]
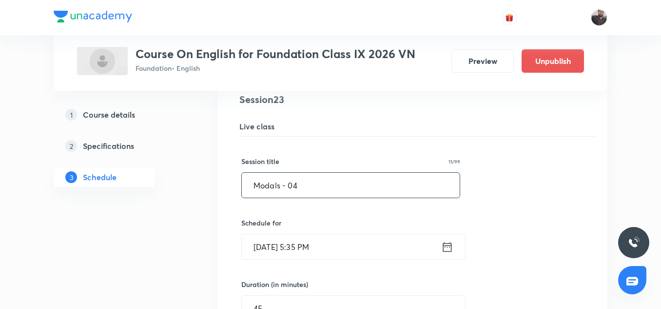
drag, startPoint x: 313, startPoint y: 187, endPoint x: 249, endPoint y: 190, distance: 63.9
drag, startPoint x: 249, startPoint y: 190, endPoint x: 378, endPoint y: 184, distance: 128.8
click at [378, 184] on input "Modals - 04" at bounding box center [351, 185] width 218 height 25
drag, startPoint x: 308, startPoint y: 183, endPoint x: 243, endPoint y: 195, distance: 66.5
click at [243, 195] on input "Modals - 04" at bounding box center [351, 185] width 218 height 25
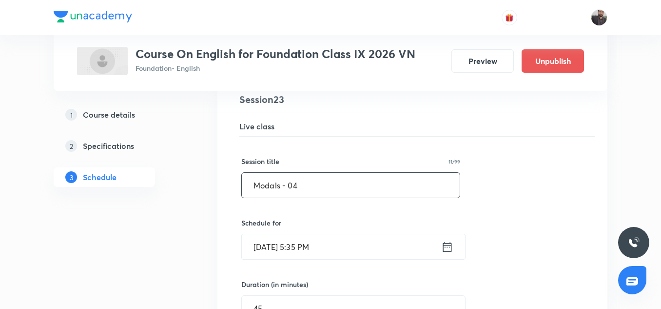
paste input "Determiners"
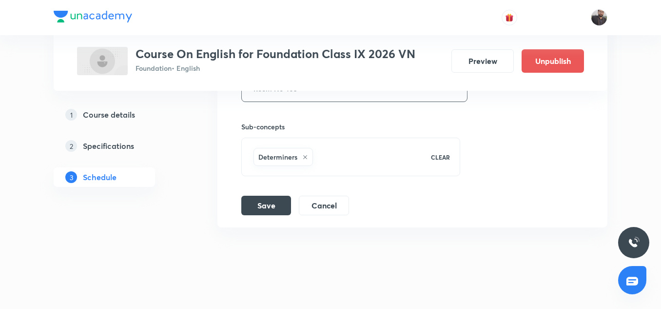
scroll to position [2137, 0]
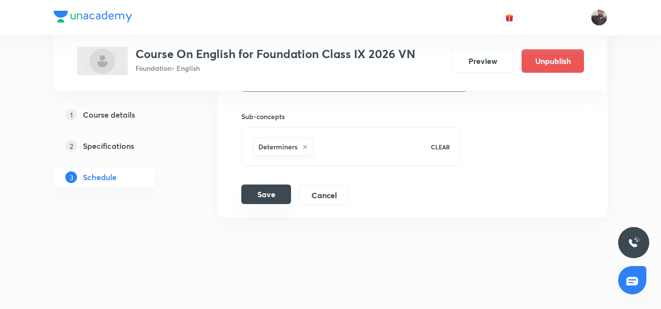
type input "Determiners"
click at [271, 197] on button "Save" at bounding box center [266, 193] width 50 height 19
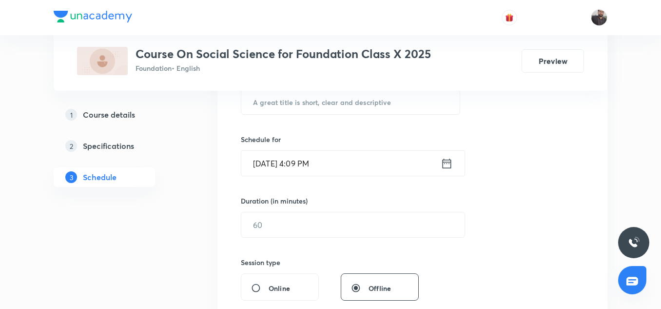
scroll to position [4250, 0]
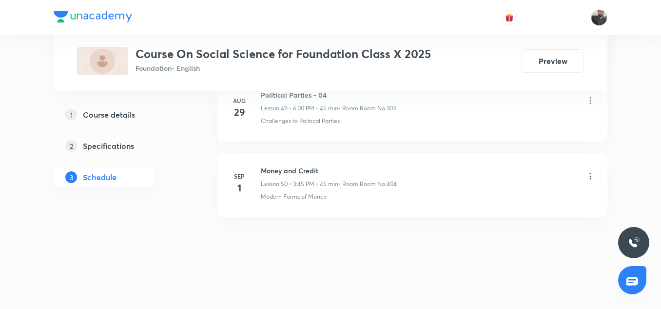
click at [305, 170] on h6 "Money and Credit" at bounding box center [329, 170] width 136 height 10
copy h6 "Money and Credit"
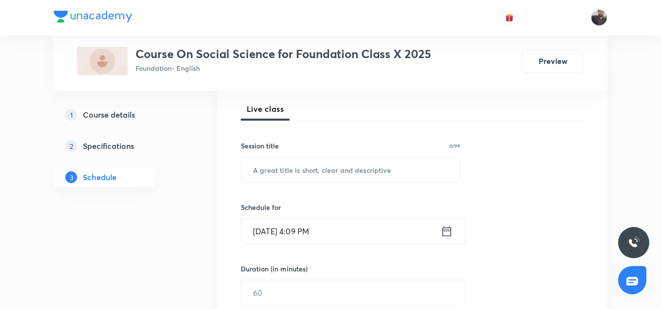
scroll to position [136, 0]
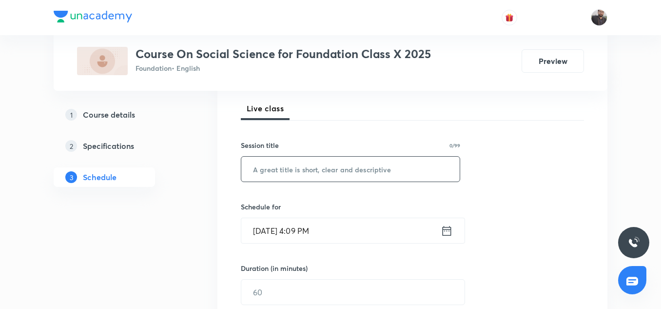
drag, startPoint x: 305, startPoint y: 170, endPoint x: 279, endPoint y: 173, distance: 25.9
click at [279, 173] on input "text" at bounding box center [350, 168] width 218 height 25
paste input "Money and Credit"
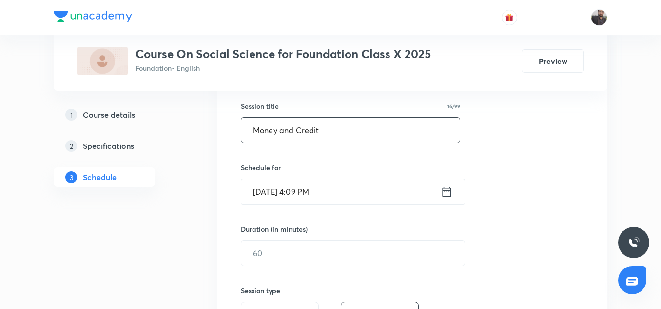
scroll to position [176, 0]
type input "Money and Credit"
click at [340, 196] on input "Sep 2, 2025, 4:09 PM" at bounding box center [340, 190] width 199 height 25
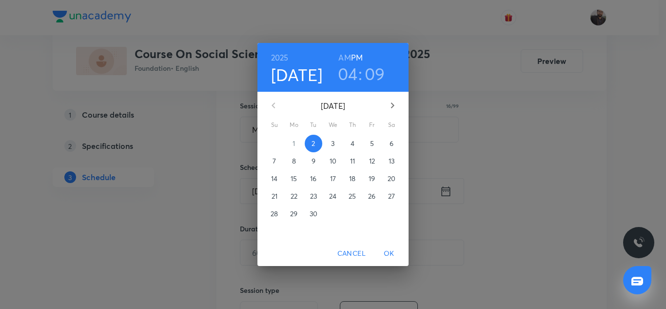
click at [334, 145] on p "3" at bounding box center [332, 143] width 3 height 10
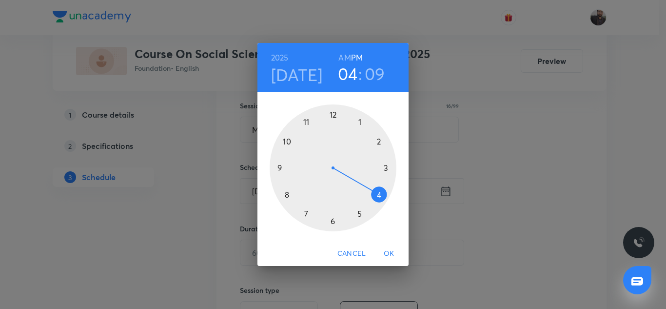
click at [385, 167] on div at bounding box center [333, 167] width 127 height 127
click at [281, 169] on div at bounding box center [333, 167] width 127 height 127
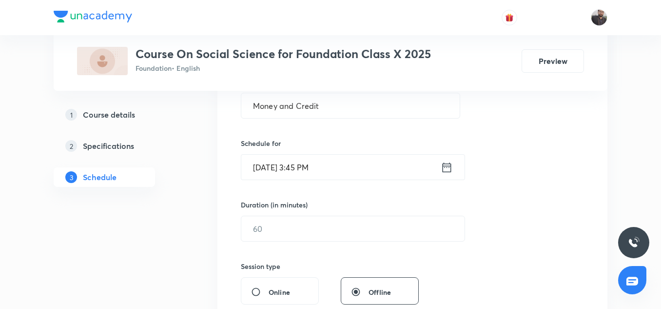
scroll to position [200, 0]
click at [274, 227] on input "text" at bounding box center [352, 227] width 223 height 25
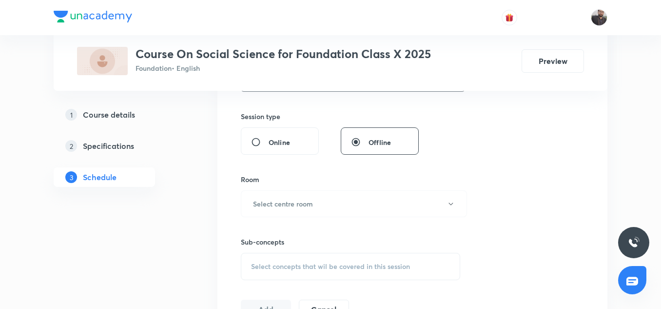
scroll to position [358, 0]
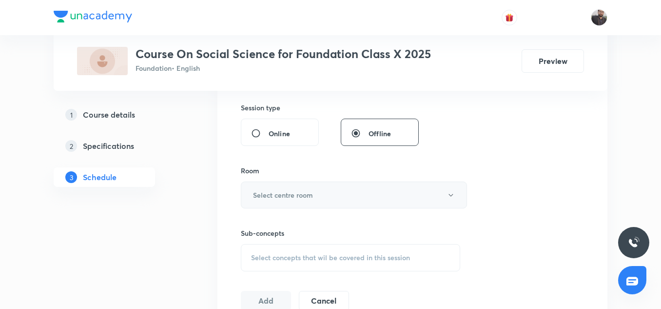
type input "45"
click at [303, 204] on button "Select centre room" at bounding box center [354, 194] width 226 height 27
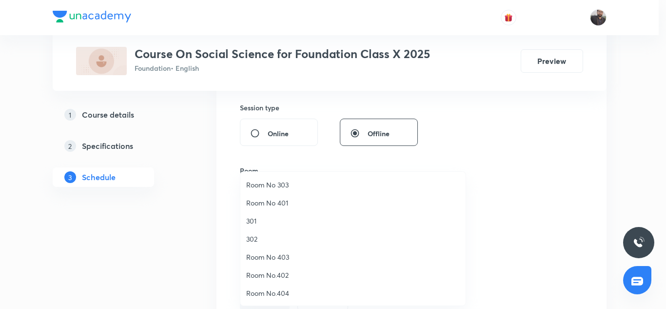
click at [273, 289] on span "Room No.404" at bounding box center [352, 293] width 213 height 10
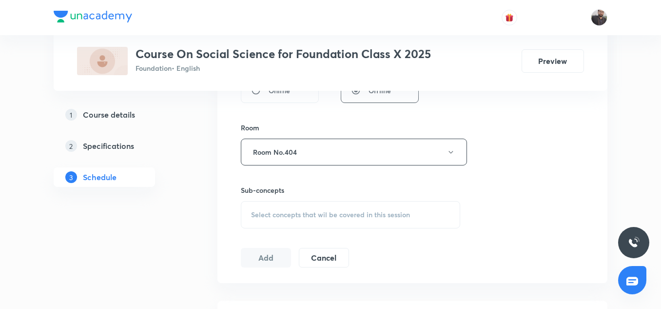
scroll to position [406, 0]
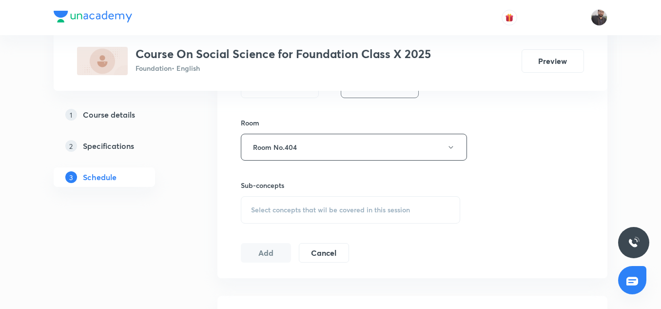
click at [312, 214] on div "Select concepts that wil be covered in this session" at bounding box center [350, 209] width 219 height 27
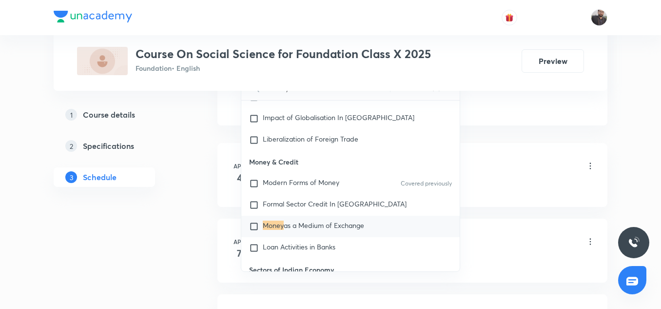
scroll to position [573, 0]
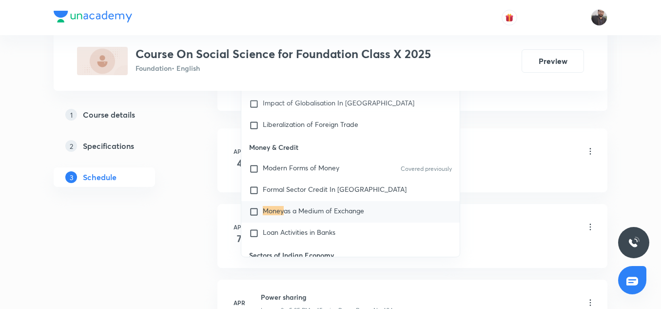
type input "Money"
click at [299, 214] on span "as a Medium of Exchange" at bounding box center [324, 210] width 80 height 9
checkbox input "true"
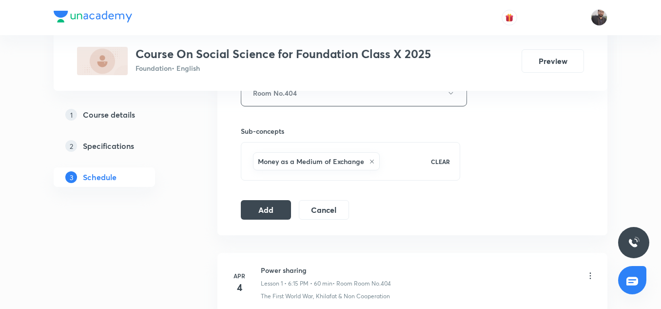
scroll to position [459, 0]
click at [258, 209] on button "Add" at bounding box center [266, 209] width 50 height 19
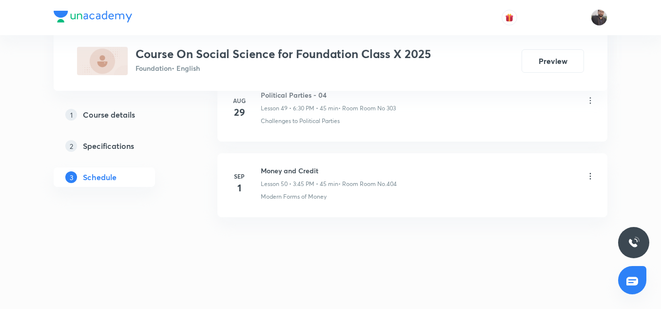
scroll to position [3802, 0]
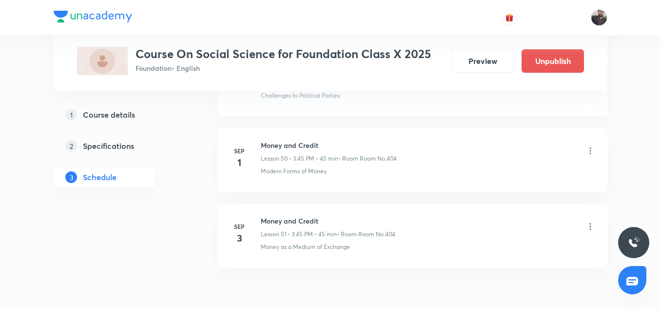
scroll to position [4326, 0]
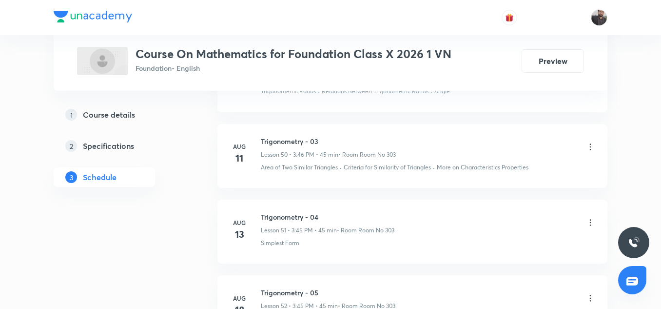
scroll to position [4864, 0]
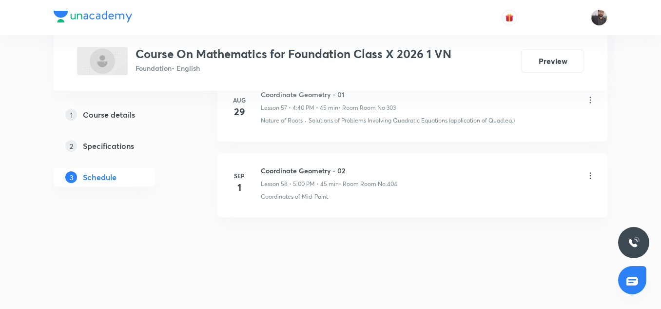
click at [309, 172] on h6 "Coordinate Geometry - 02" at bounding box center [329, 170] width 136 height 10
copy h6 "Coordinate Geometry - 02"
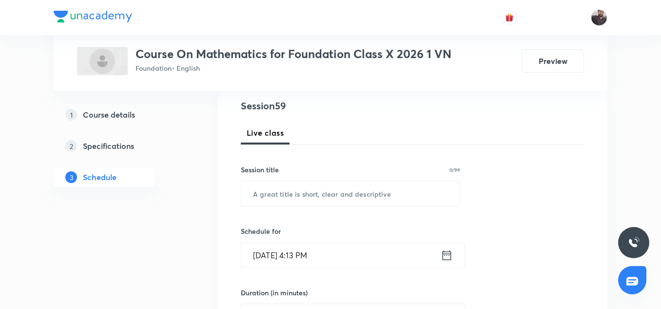
scroll to position [113, 0]
click at [282, 199] on input "text" at bounding box center [350, 192] width 218 height 25
paste input "Coordinate Geometry - 02"
type input "Coordinate Geometry - 03"
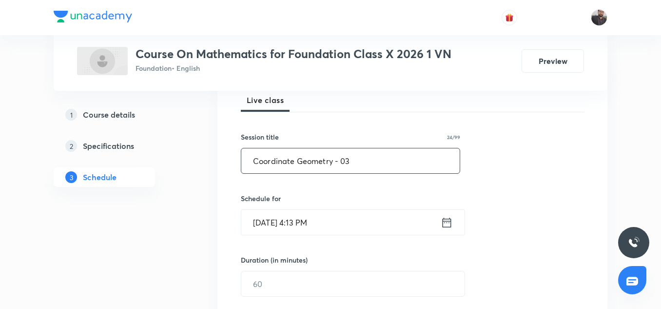
scroll to position [145, 0]
click at [339, 195] on h6 "Schedule for" at bounding box center [350, 198] width 219 height 10
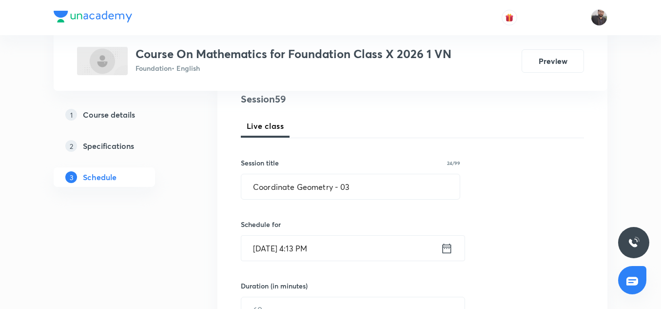
scroll to position [119, 0]
click at [323, 247] on input "[DATE] 4:13 PM" at bounding box center [340, 247] width 199 height 25
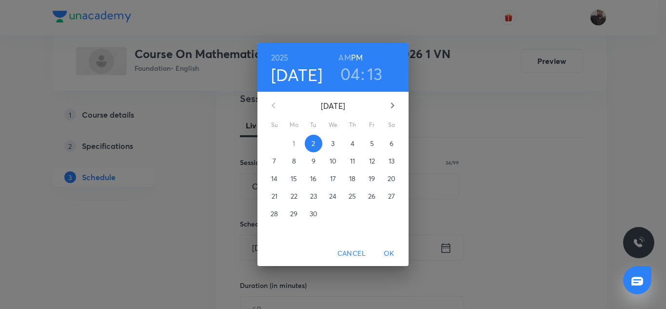
click at [330, 143] on span "3" at bounding box center [333, 143] width 18 height 10
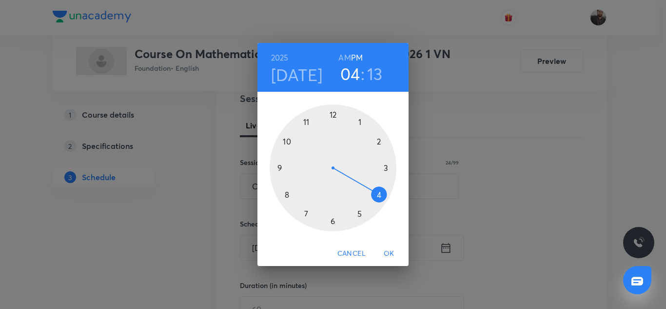
click at [378, 195] on div at bounding box center [333, 167] width 127 height 127
click at [283, 195] on div at bounding box center [333, 167] width 127 height 127
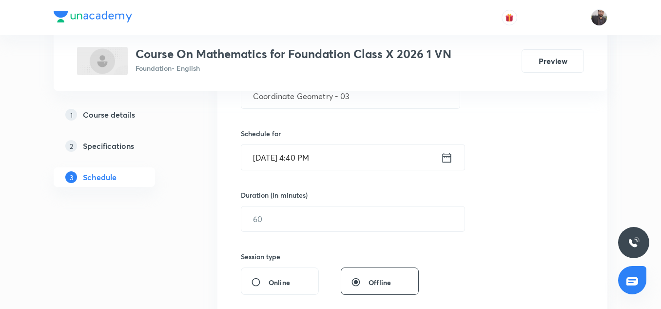
scroll to position [211, 0]
click at [346, 201] on div "Duration (in minutes) ​" at bounding box center [330, 209] width 178 height 42
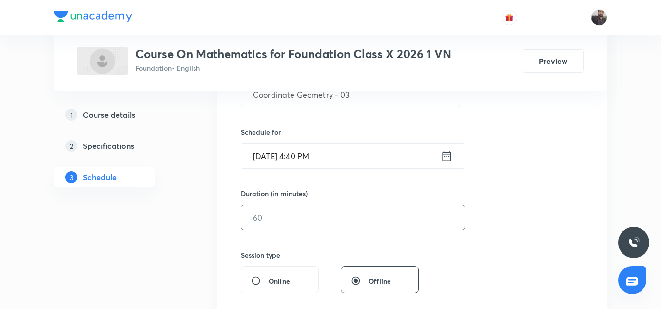
click at [346, 208] on input "text" at bounding box center [352, 217] width 223 height 25
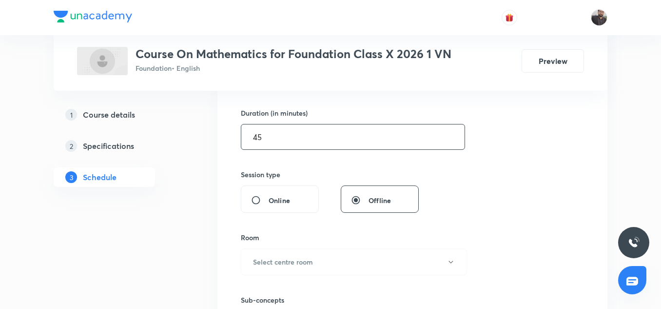
scroll to position [292, 0]
type input "45"
click at [321, 265] on button "Select centre room" at bounding box center [354, 260] width 226 height 27
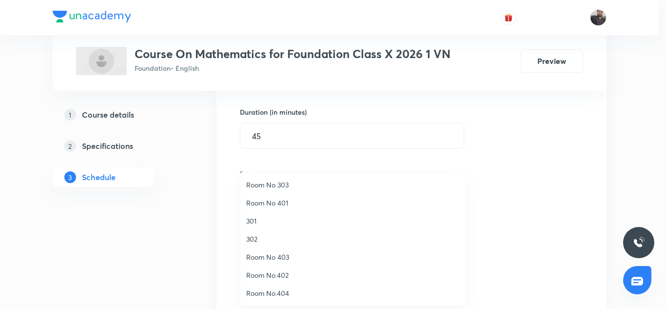
click at [279, 296] on span "Room No.404" at bounding box center [352, 293] width 213 height 10
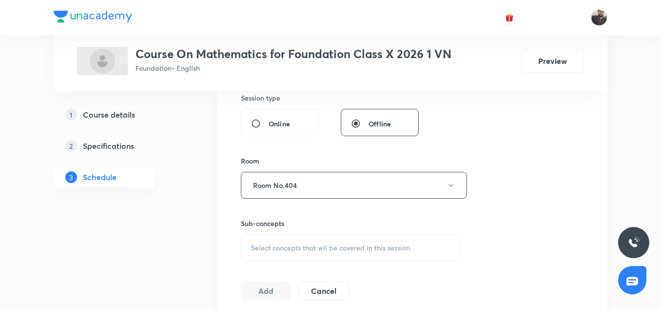
scroll to position [371, 0]
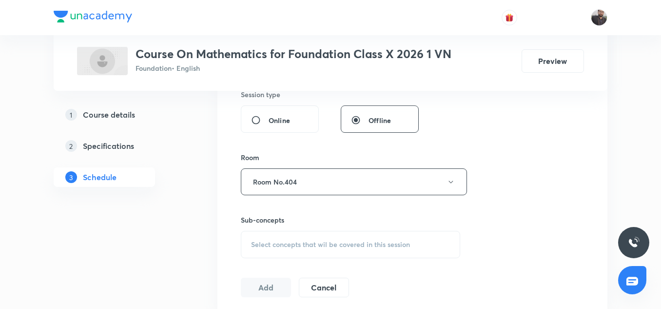
click at [286, 241] on span "Select concepts that wil be covered in this session" at bounding box center [330, 244] width 159 height 8
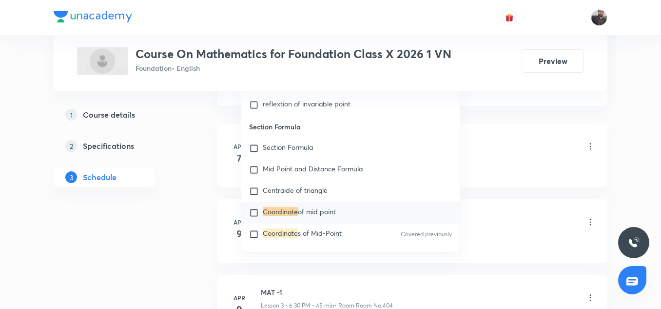
scroll to position [579, 0]
type input "Coordinate"
click at [278, 206] on mark "Coordinate" at bounding box center [280, 210] width 35 height 9
checkbox input "true"
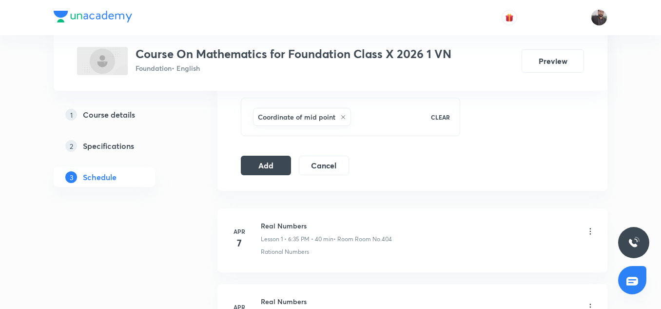
scroll to position [495, 0]
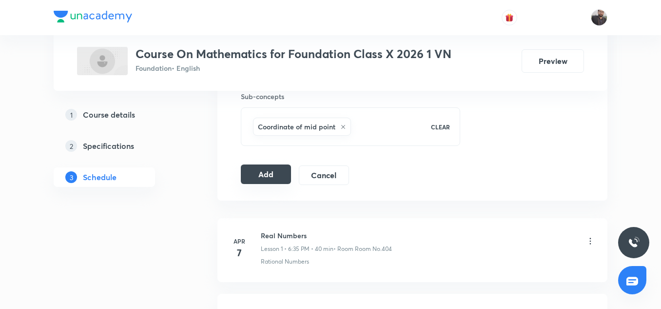
click at [263, 179] on button "Add" at bounding box center [266, 173] width 50 height 19
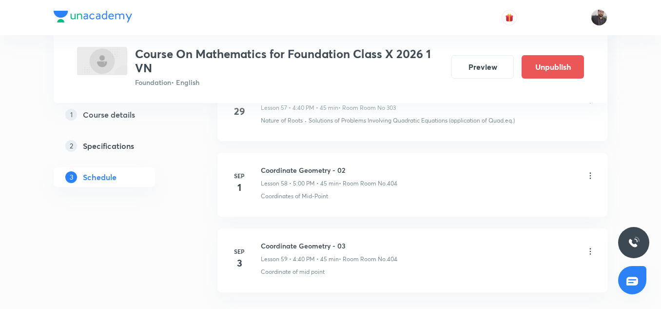
scroll to position [4504, 0]
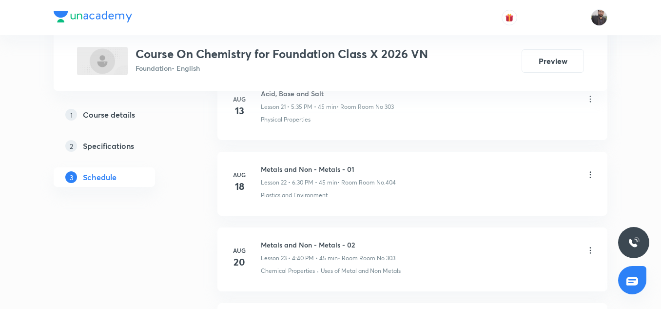
scroll to position [2286, 0]
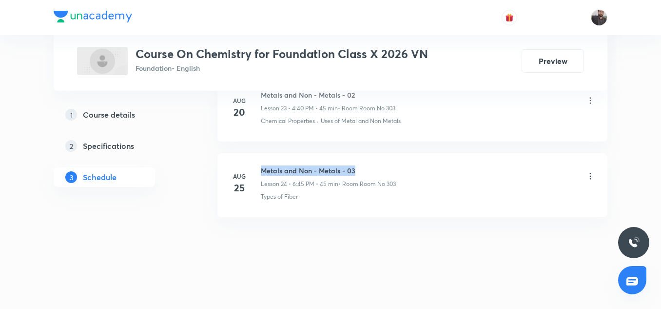
copy h6 "Metals and Non - Metals - 03"
drag, startPoint x: 256, startPoint y: 165, endPoint x: 359, endPoint y: 164, distance: 103.3
click at [359, 164] on li "[DATE] Metals and Non - Metals - 03 Lesson 24 • 6:45 PM • 45 min • Room Room No…" at bounding box center [412, 185] width 390 height 64
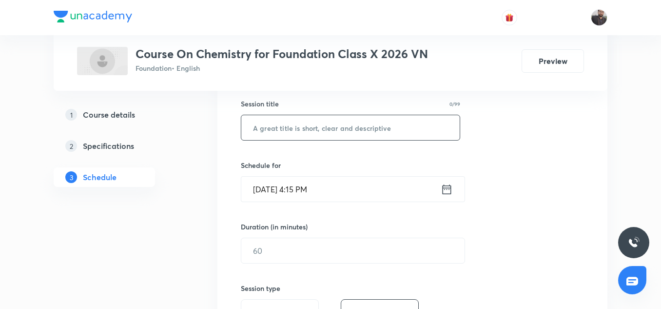
scroll to position [176, 0]
click at [278, 135] on input "text" at bounding box center [350, 129] width 218 height 25
paste input "Metals and Non - Metals - 03"
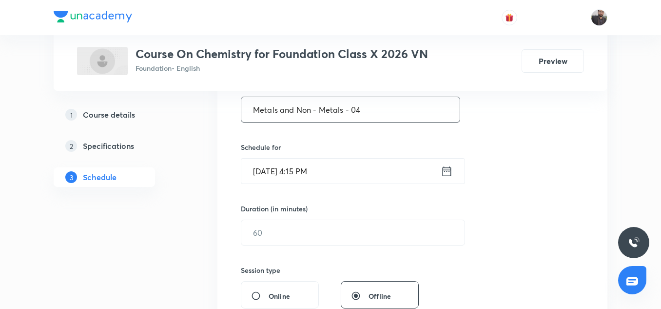
scroll to position [196, 0]
type input "Metals and Non - Metals - 04"
click at [327, 164] on input "[DATE] 4:15 PM" at bounding box center [340, 170] width 199 height 25
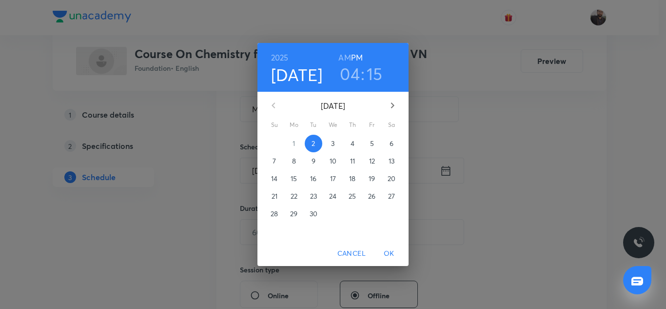
click at [332, 145] on p "3" at bounding box center [332, 143] width 3 height 10
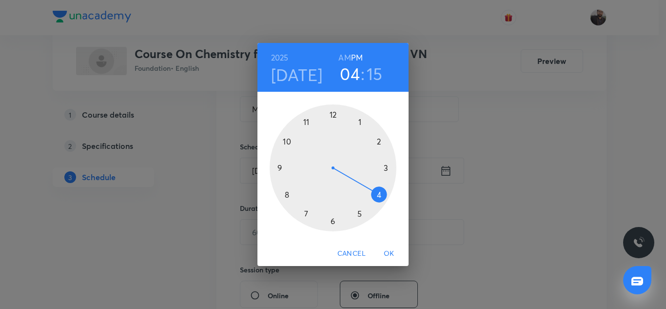
click at [358, 213] on div at bounding box center [333, 167] width 127 height 127
click at [306, 212] on div at bounding box center [333, 167] width 127 height 127
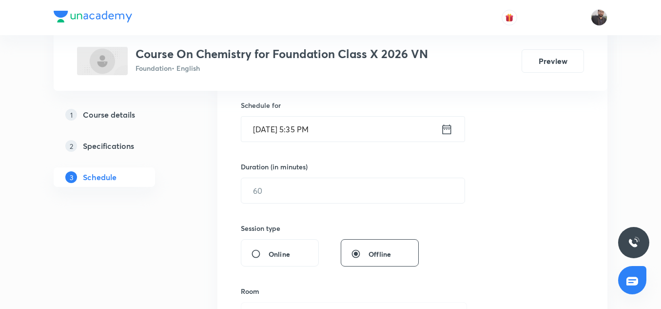
scroll to position [238, 0]
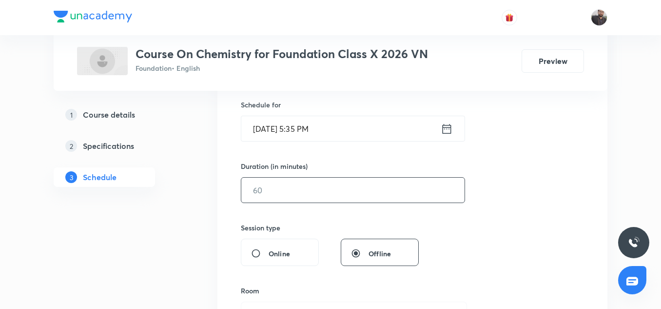
click at [295, 201] on input "text" at bounding box center [352, 189] width 223 height 25
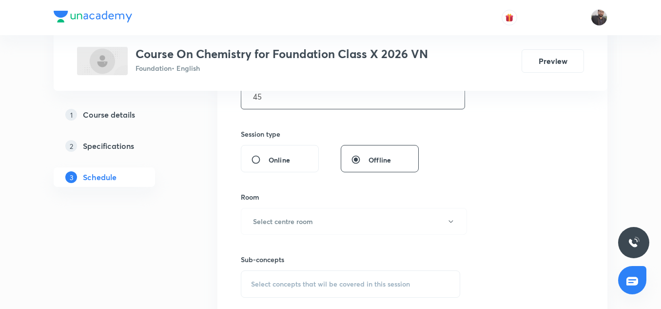
scroll to position [367, 0]
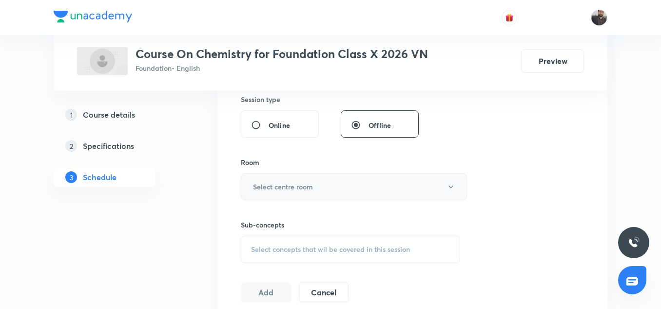
type input "45"
click at [294, 199] on button "Select centre room" at bounding box center [354, 186] width 226 height 27
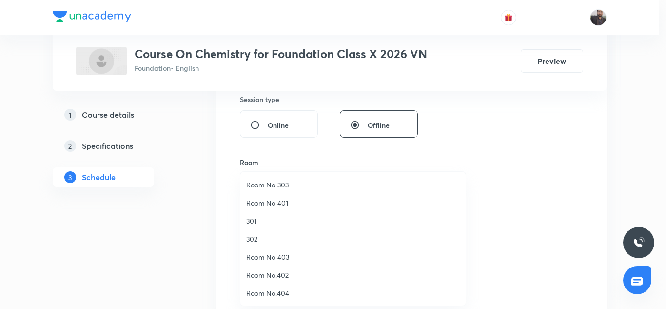
click at [257, 294] on span "Room No.404" at bounding box center [352, 293] width 213 height 10
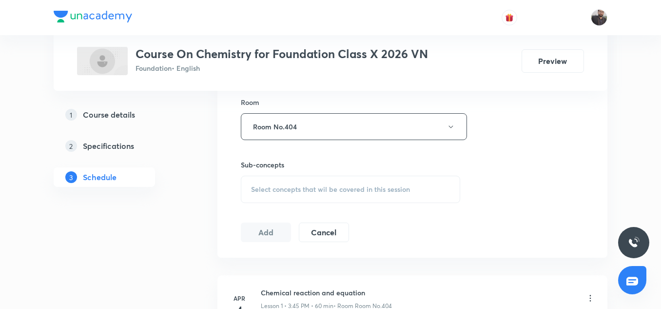
scroll to position [440, 0]
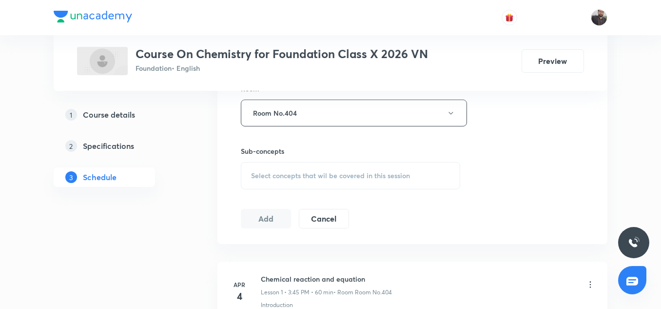
click at [284, 174] on span "Select concepts that wil be covered in this session" at bounding box center [330, 176] width 159 height 8
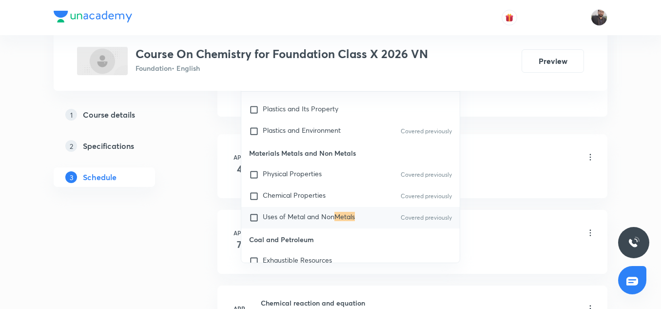
scroll to position [568, 0]
type input "Metals"
click at [264, 214] on span "Uses of Metal and Non" at bounding box center [299, 215] width 72 height 9
checkbox input "true"
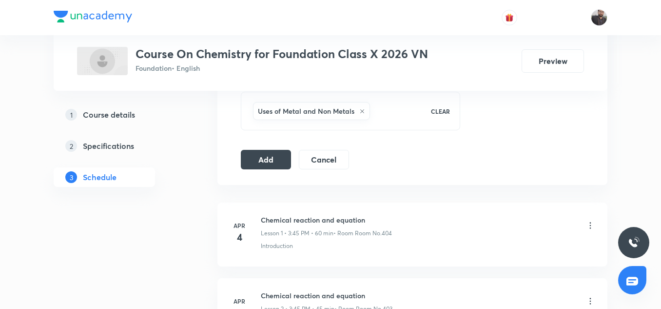
scroll to position [510, 0]
click at [279, 164] on button "Add" at bounding box center [266, 158] width 50 height 19
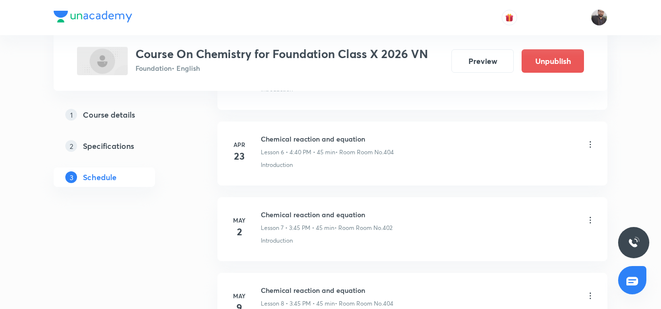
scroll to position [1914, 0]
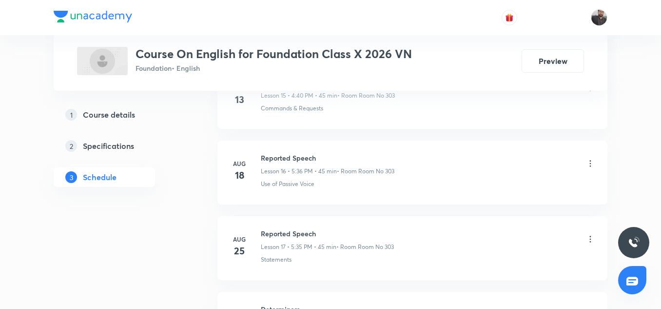
scroll to position [1833, 0]
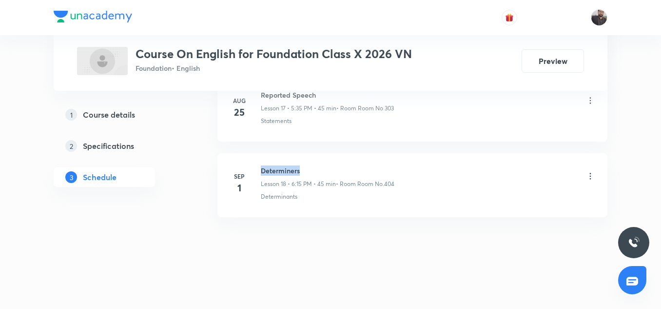
drag, startPoint x: 261, startPoint y: 168, endPoint x: 311, endPoint y: 168, distance: 50.2
click at [311, 168] on h6 "Determiners" at bounding box center [328, 170] width 134 height 10
copy h6 "Determiners"
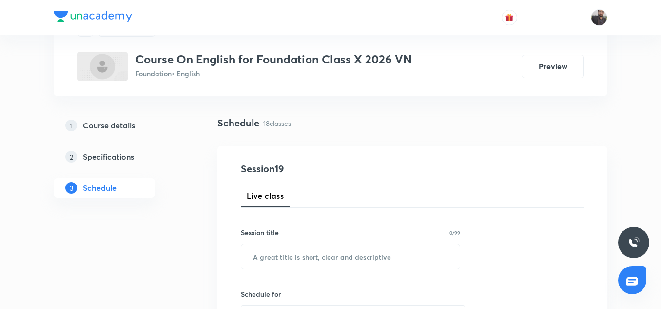
scroll to position [50, 0]
click at [287, 253] on input "text" at bounding box center [350, 255] width 218 height 25
paste input "Determiners"
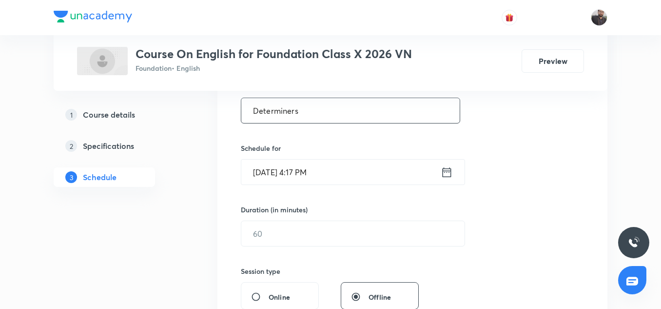
scroll to position [206, 0]
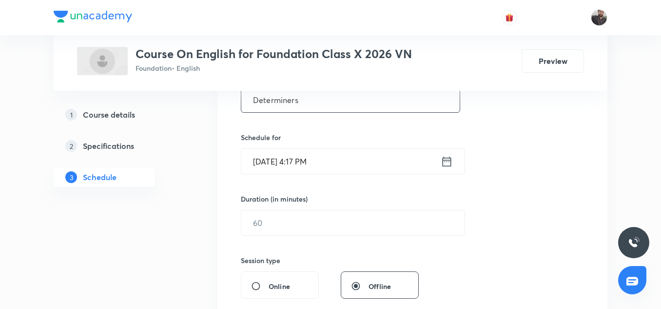
type input "Determiners"
click at [329, 155] on input "[DATE] 4:17 PM" at bounding box center [340, 161] width 199 height 25
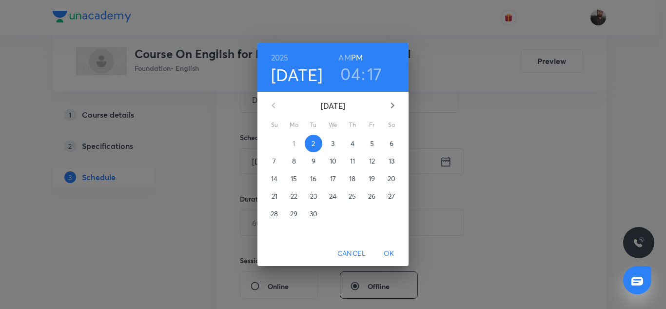
click at [330, 146] on span "3" at bounding box center [333, 143] width 18 height 10
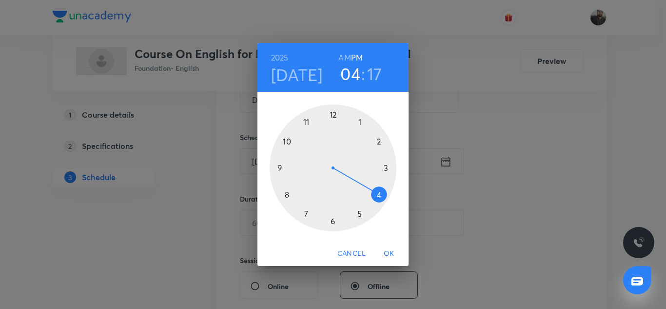
click at [331, 220] on div at bounding box center [333, 167] width 127 height 127
click at [334, 222] on div at bounding box center [333, 167] width 127 height 127
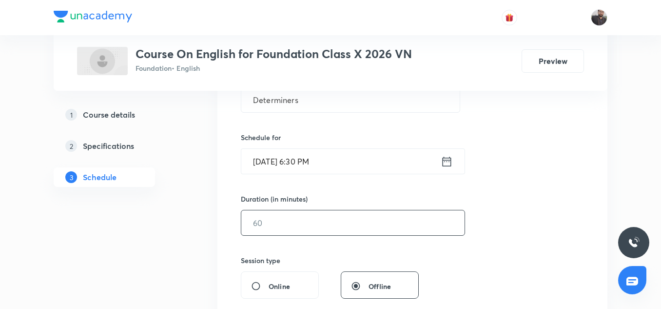
click at [286, 230] on input "text" at bounding box center [352, 222] width 223 height 25
type input "7"
type input "0"
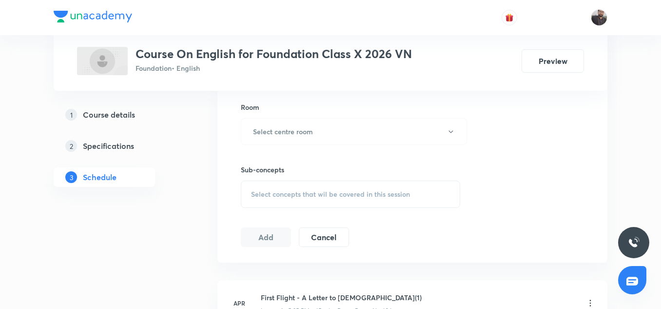
scroll to position [422, 0]
type input "45"
click at [297, 131] on h6 "Select centre room" at bounding box center [283, 131] width 60 height 10
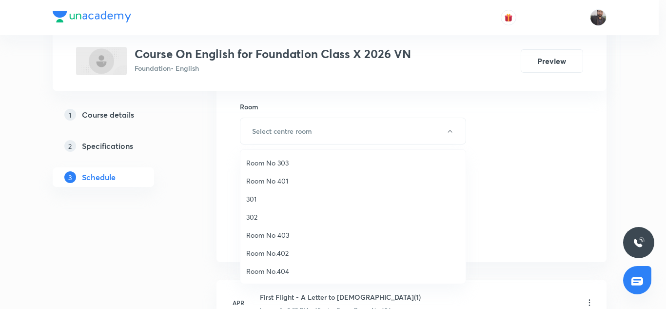
click at [272, 267] on span "Room No.404" at bounding box center [352, 271] width 213 height 10
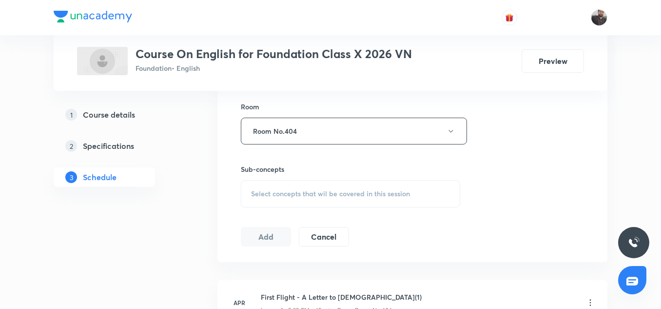
click at [285, 205] on div "Select concepts that wil be covered in this session" at bounding box center [350, 193] width 219 height 27
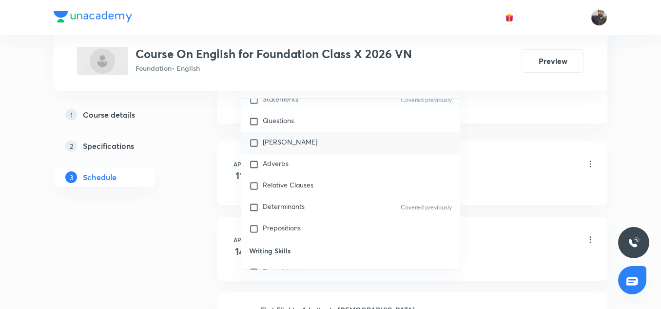
scroll to position [139, 0]
type input "Determiner"
click at [291, 207] on span "Determinants" at bounding box center [284, 205] width 42 height 9
checkbox input "true"
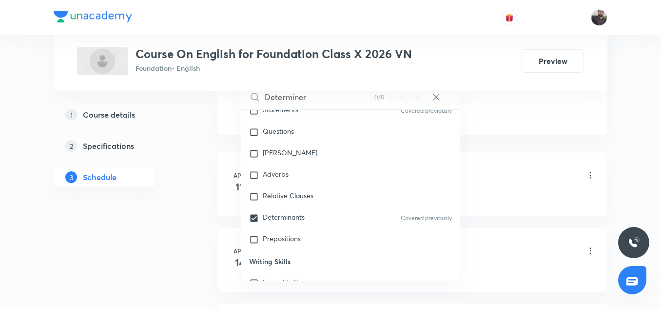
click at [526, 158] on li "[DATE] First Flight - A Letter to [DEMOGRAPHIC_DATA](1) Lesson 1 • 5:35 PM • 45…" at bounding box center [412, 184] width 390 height 64
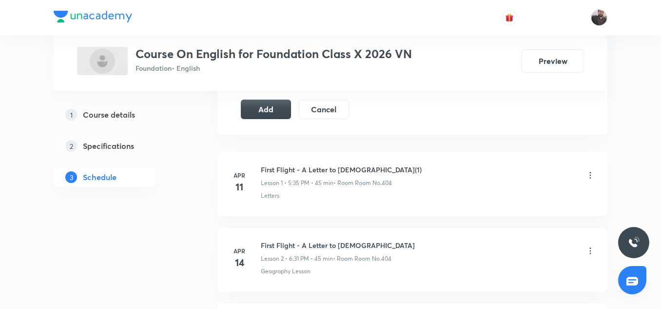
click at [263, 118] on div "Add Cancel" at bounding box center [299, 108] width 116 height 19
click at [263, 114] on button "Add" at bounding box center [266, 107] width 50 height 19
click at [263, 114] on button "Add" at bounding box center [266, 108] width 50 height 19
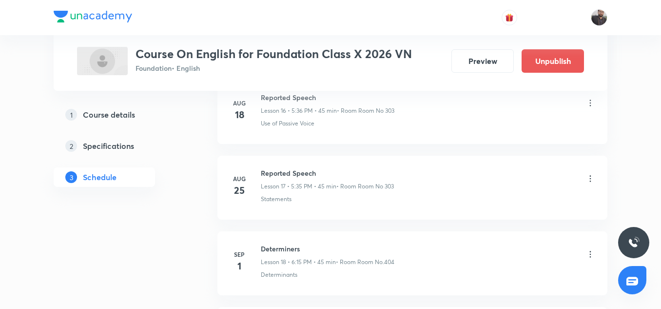
scroll to position [1460, 0]
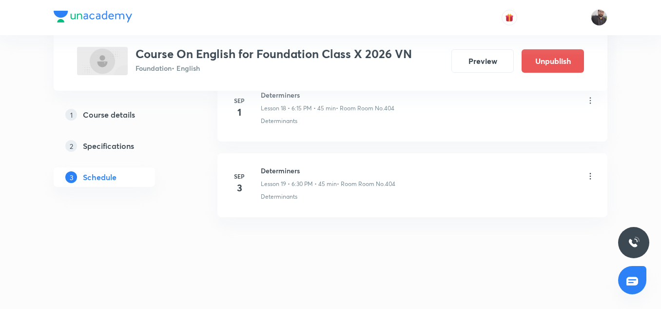
drag, startPoint x: 389, startPoint y: 145, endPoint x: 428, endPoint y: 145, distance: 38.5
